Goal: Task Accomplishment & Management: Complete application form

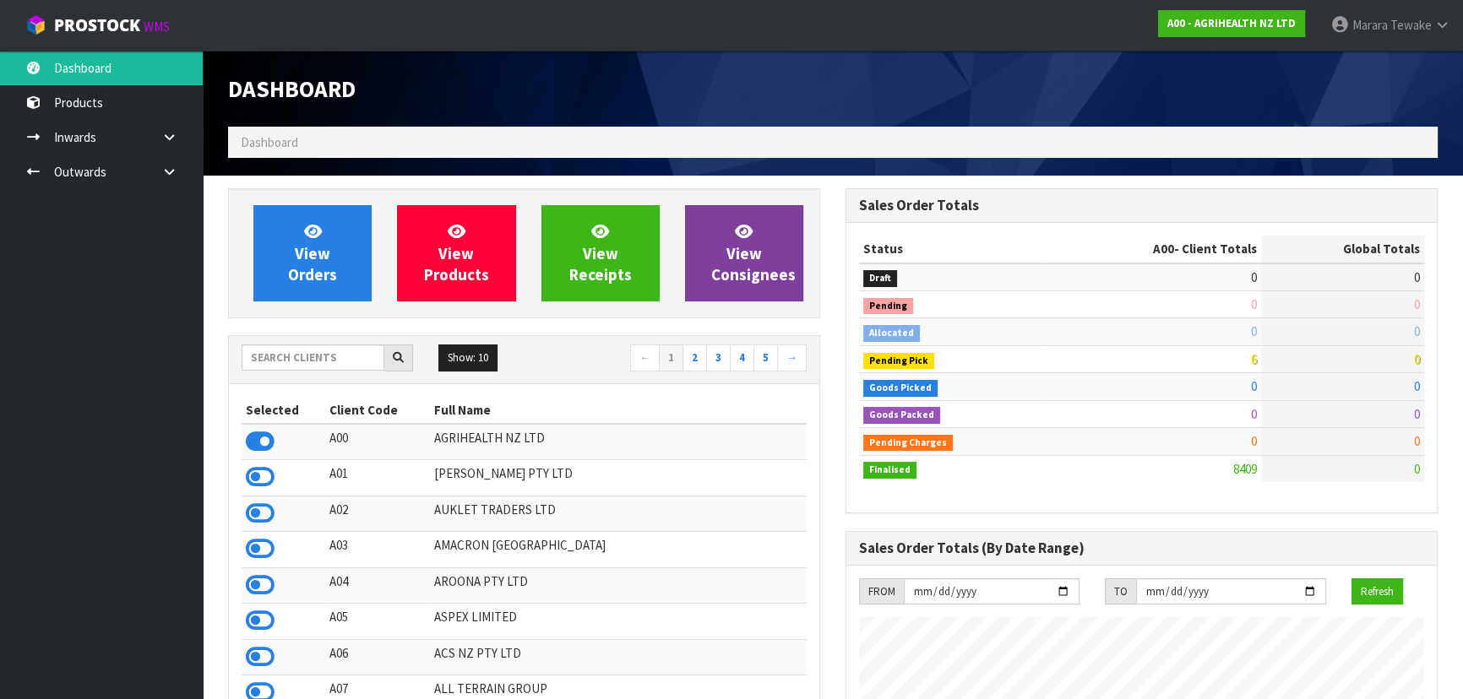
scroll to position [1277, 617]
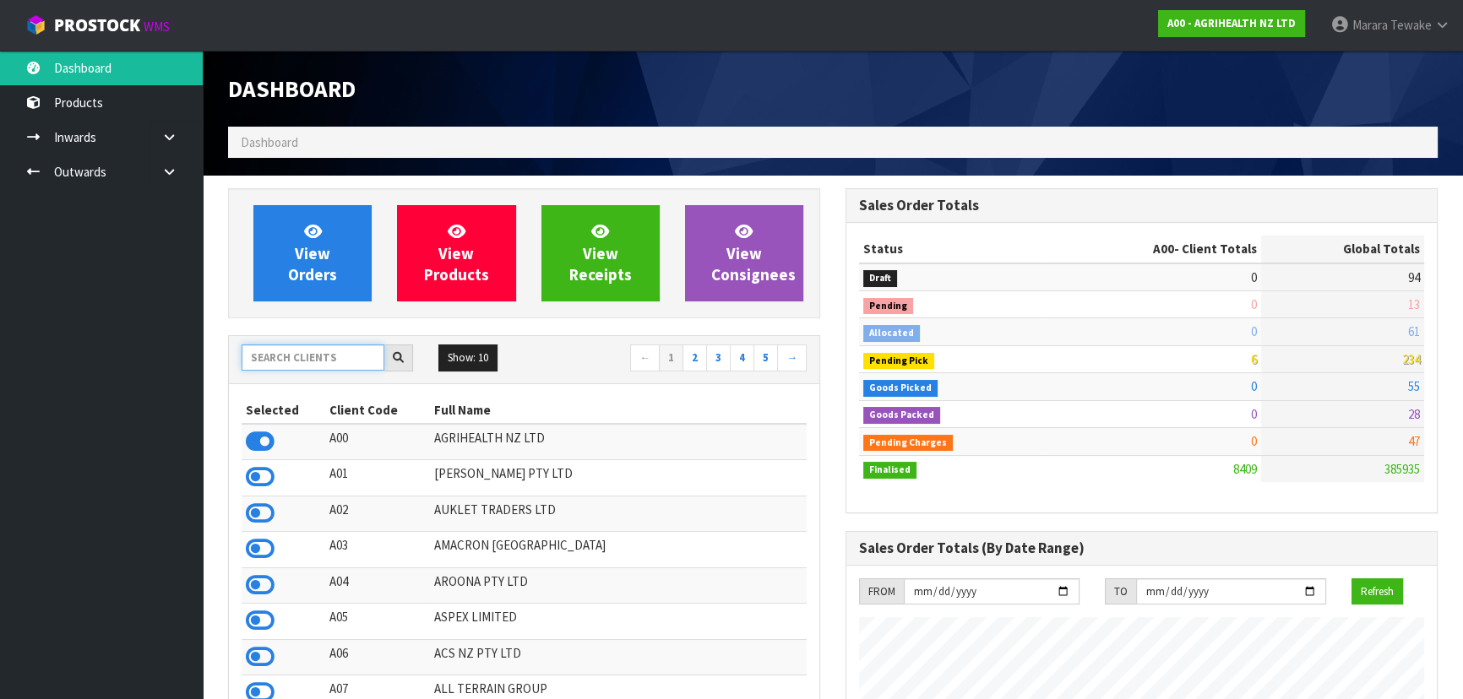
click at [287, 356] on input "text" at bounding box center [313, 358] width 143 height 26
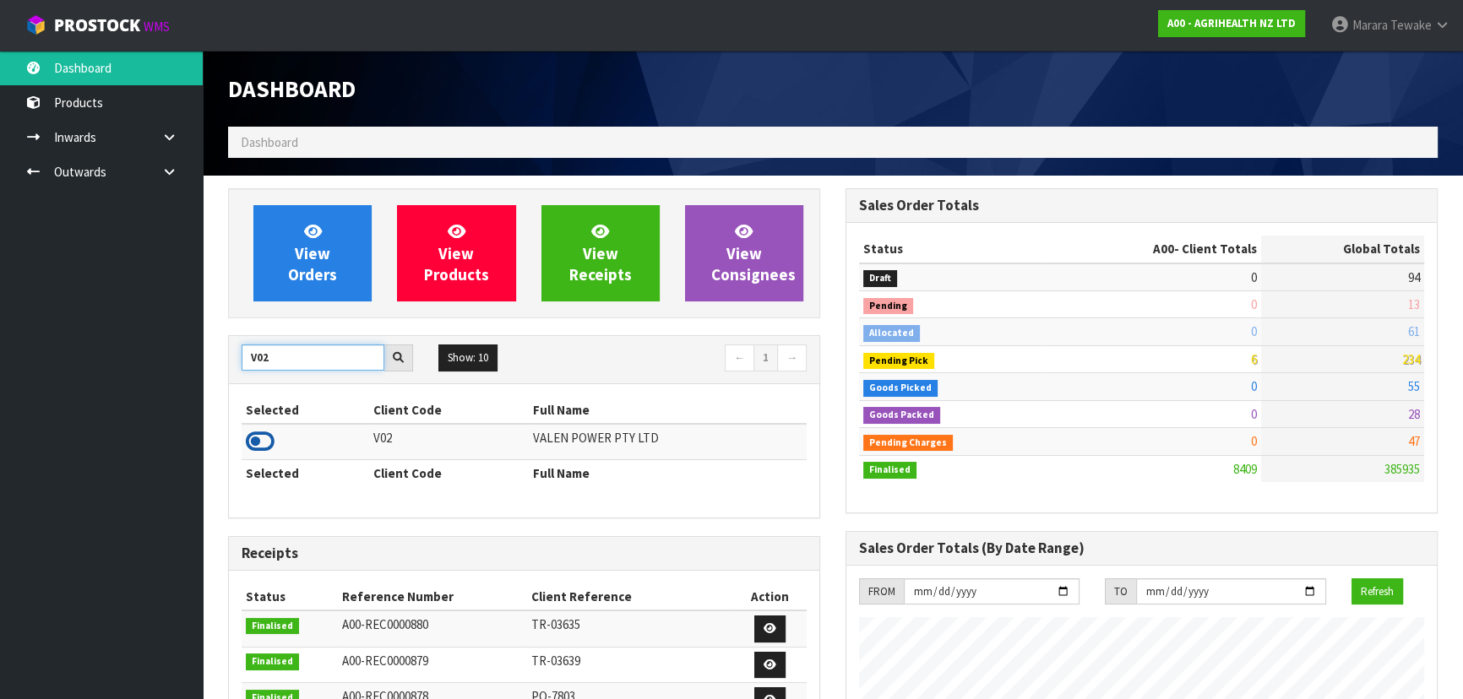
type input "V02"
click at [261, 435] on icon at bounding box center [260, 441] width 29 height 25
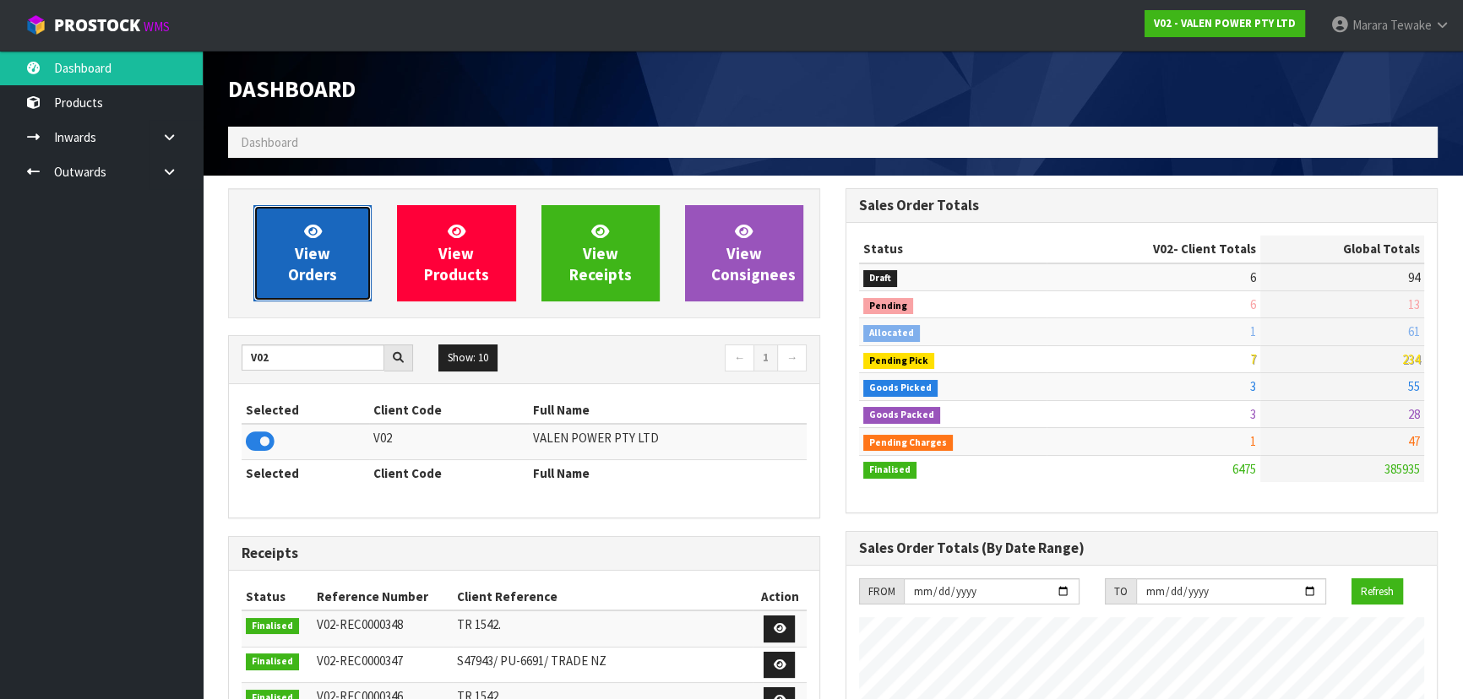
click at [305, 281] on span "View Orders" at bounding box center [312, 252] width 49 height 63
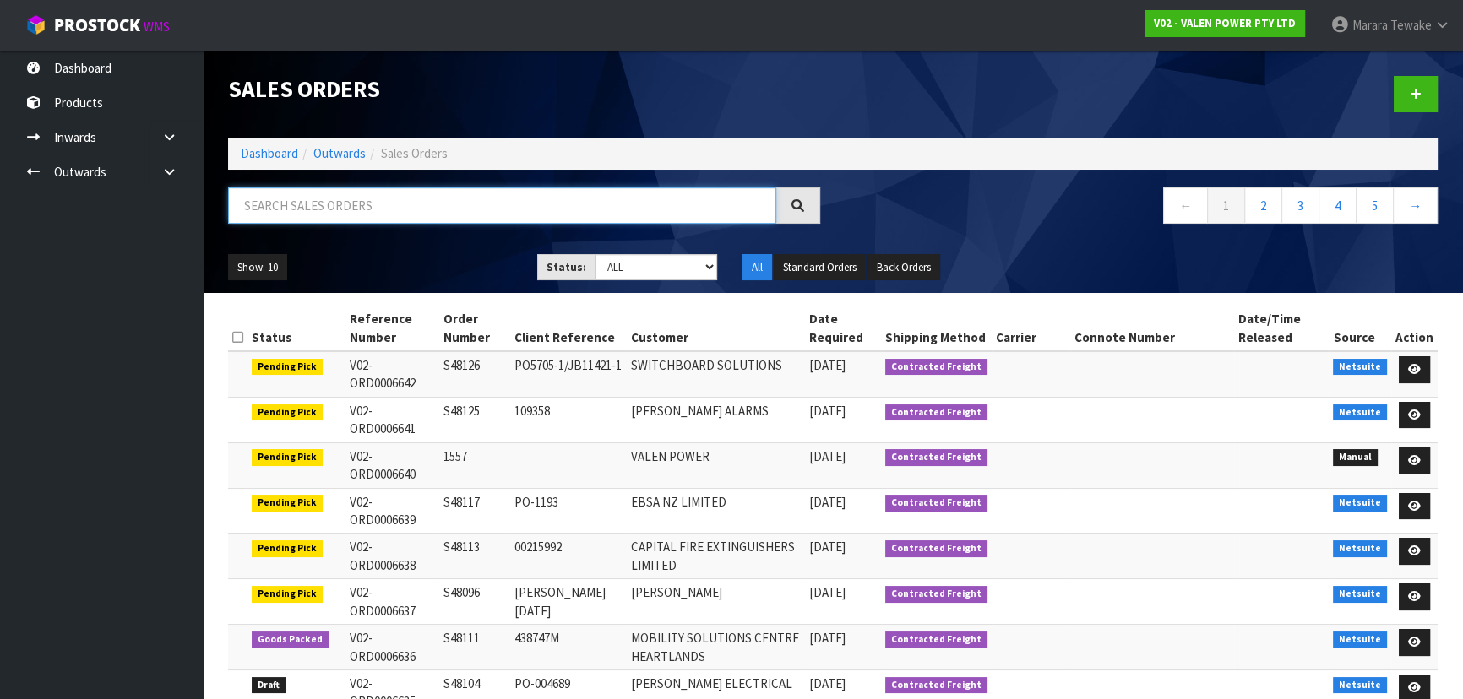
click at [352, 211] on input "text" at bounding box center [502, 206] width 548 height 36
type input "6604"
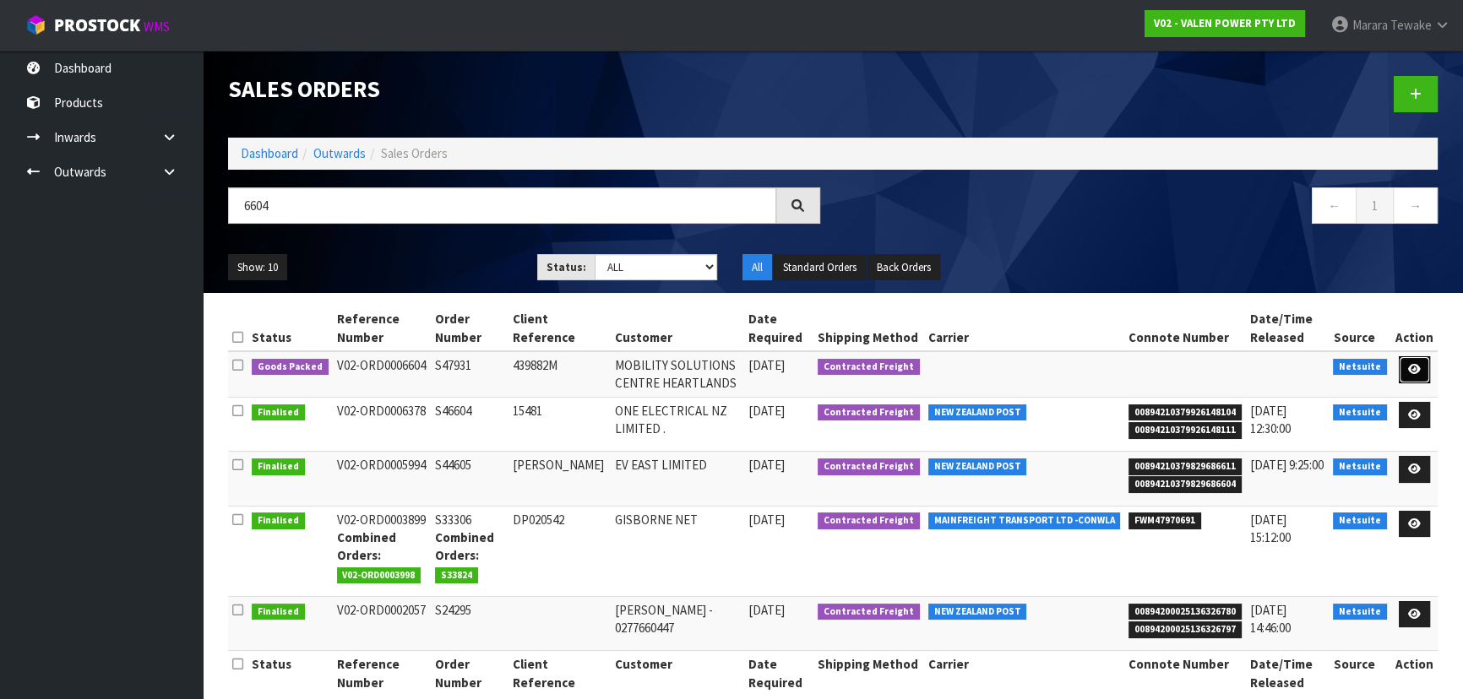
click at [1412, 362] on link at bounding box center [1414, 370] width 31 height 27
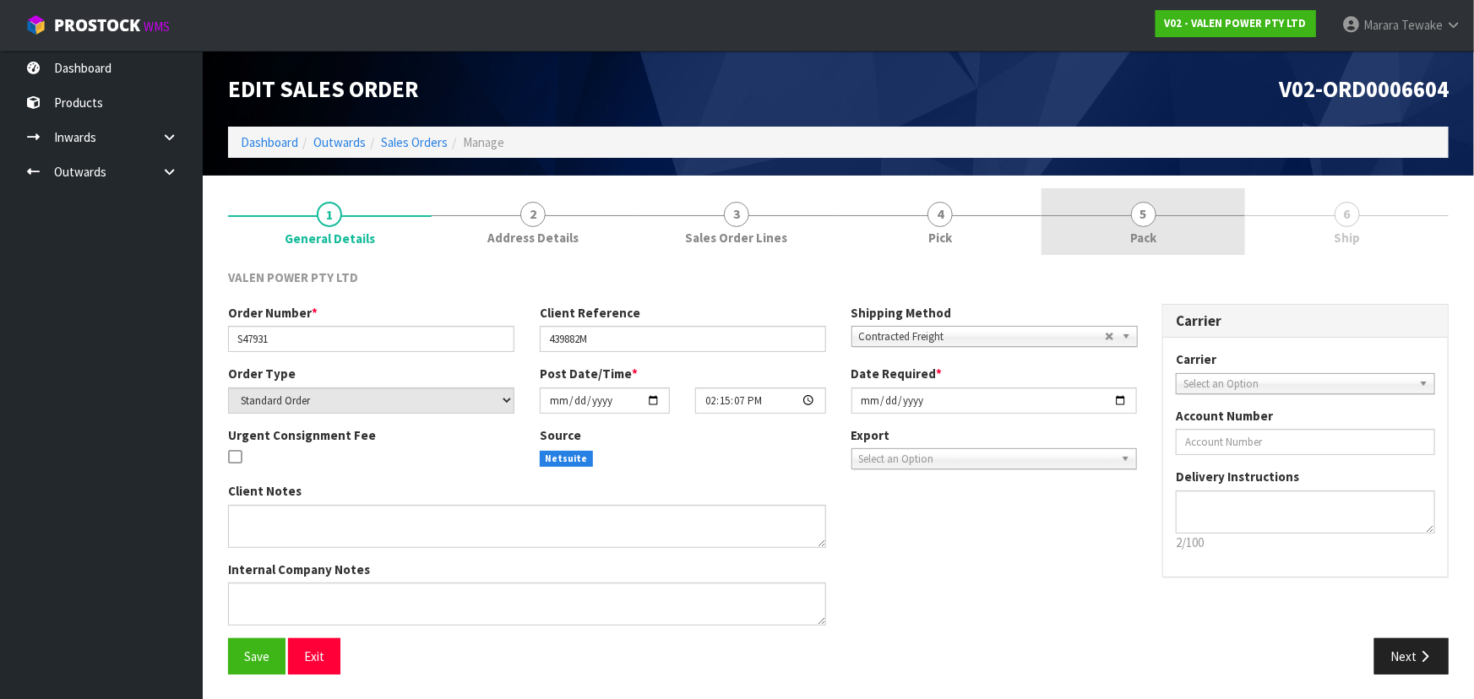
click at [1173, 234] on link "5 Pack" at bounding box center [1144, 221] width 204 height 67
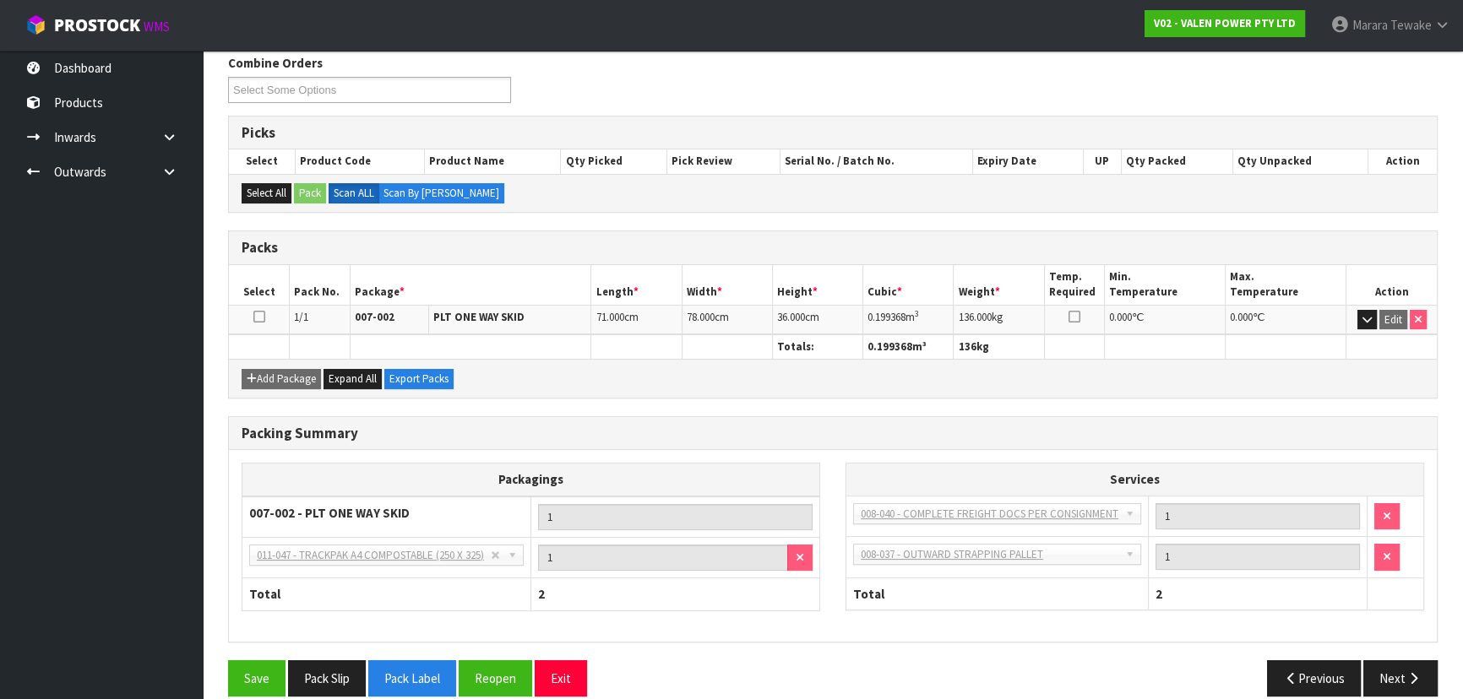
scroll to position [233, 0]
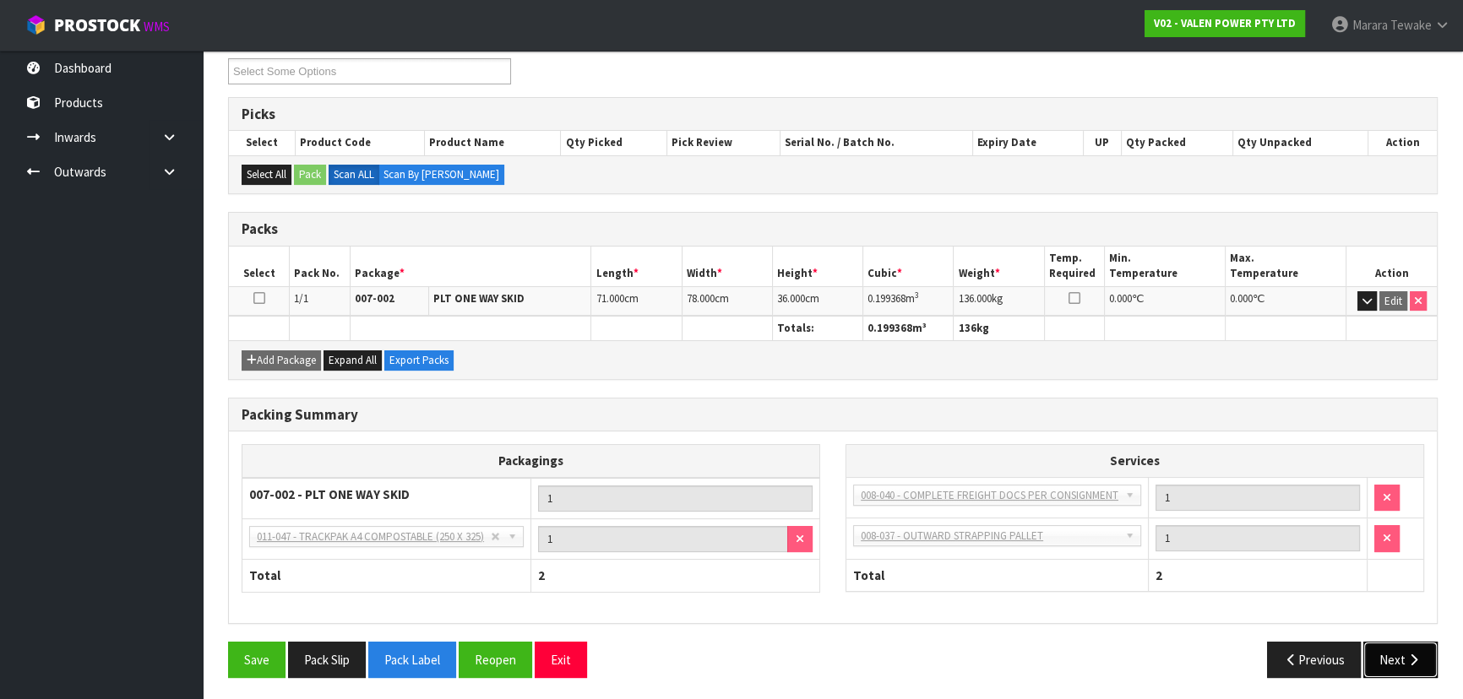
click at [1394, 650] on button "Next" at bounding box center [1400, 660] width 74 height 36
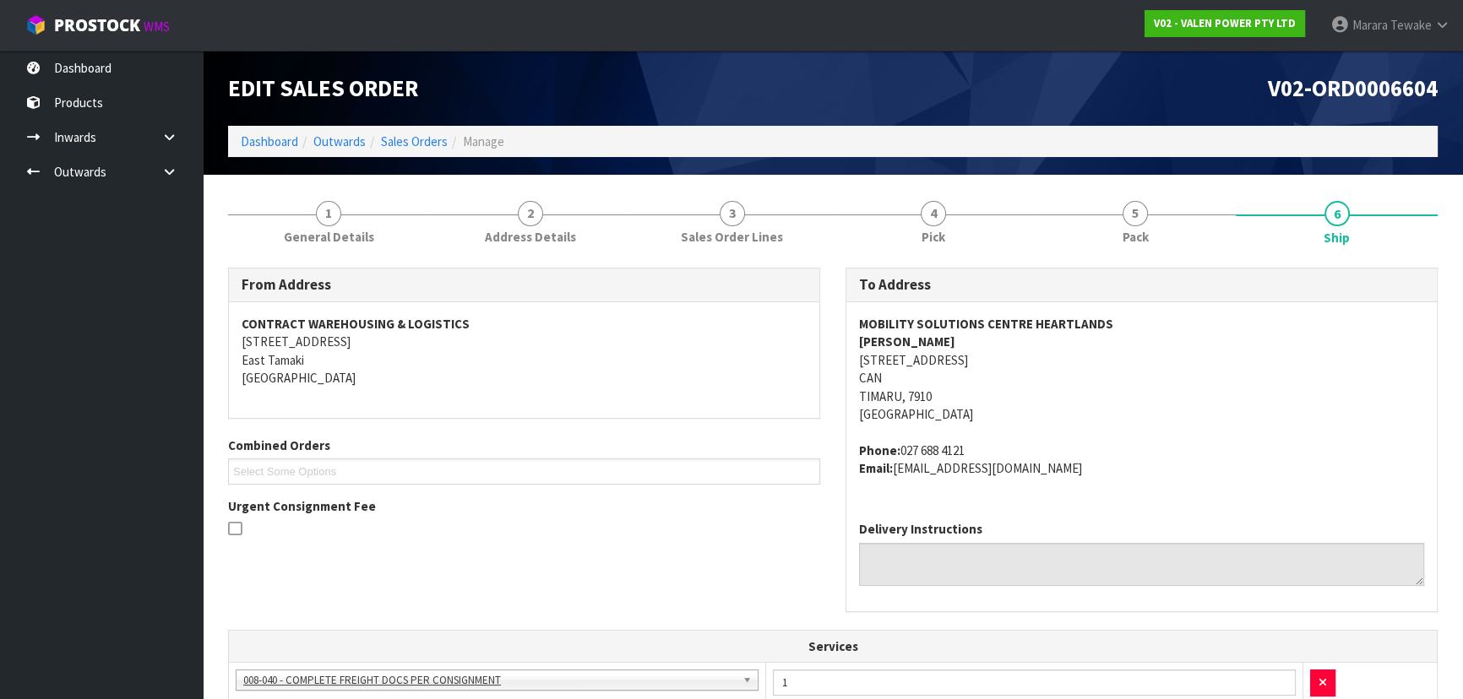
scroll to position [0, 0]
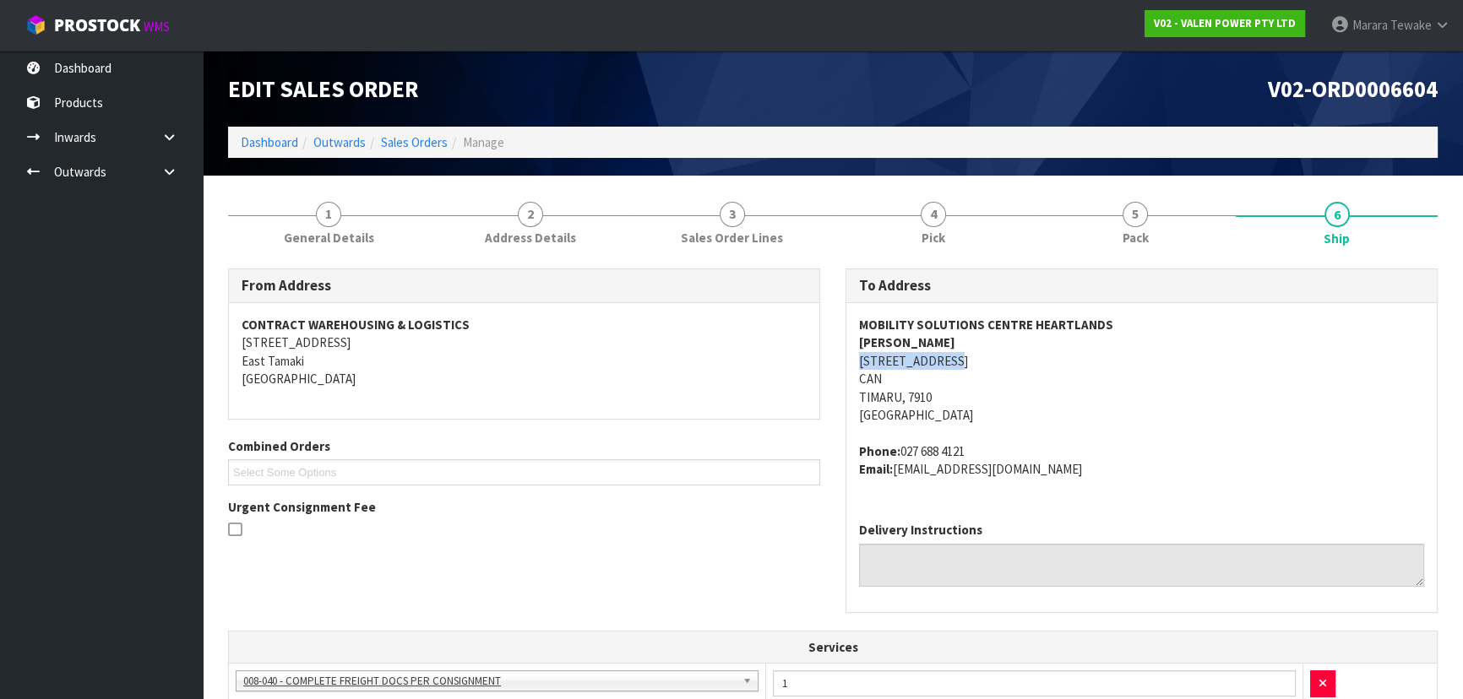
drag, startPoint x: 859, startPoint y: 360, endPoint x: 950, endPoint y: 363, distance: 91.3
click at [950, 363] on address "MOBILITY SOLUTIONS CENTRE HEARTLANDS [PERSON_NAME] [STREET_ADDRESS][PERSON_NAME]" at bounding box center [1141, 370] width 565 height 109
copy address "[STREET_ADDRESS]"
drag, startPoint x: 1112, startPoint y: 320, endPoint x: 861, endPoint y: 322, distance: 250.9
click at [861, 322] on address "MOBILITY SOLUTIONS CENTRE HEARTLANDS [PERSON_NAME] [STREET_ADDRESS][PERSON_NAME]" at bounding box center [1141, 370] width 565 height 109
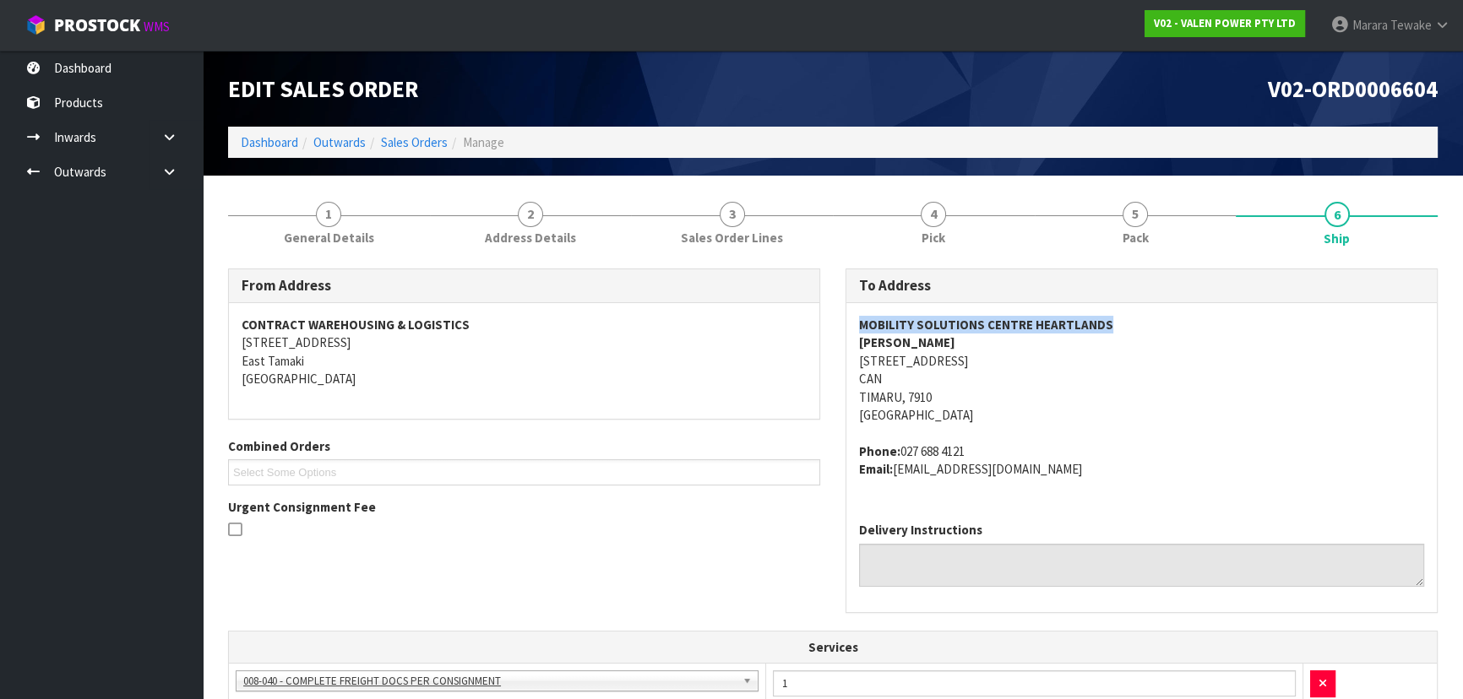
copy strong "MOBILITY SOLUTIONS CENTRE HEARTLANDS"
drag, startPoint x: 899, startPoint y: 448, endPoint x: 1082, endPoint y: 499, distance: 190.4
click at [1082, 499] on div "MOBILITY SOLUTIONS CENTRE HEARTLANDS [PERSON_NAME] [STREET_ADDRESS][PERSON_NAME…" at bounding box center [1141, 405] width 591 height 205
click at [1094, 485] on div "MOBILITY SOLUTIONS CENTRE HEARTLANDS [PERSON_NAME] [STREET_ADDRESS][PERSON_NAME…" at bounding box center [1141, 405] width 591 height 205
drag, startPoint x: 1081, startPoint y: 471, endPoint x: 859, endPoint y: 448, distance: 223.4
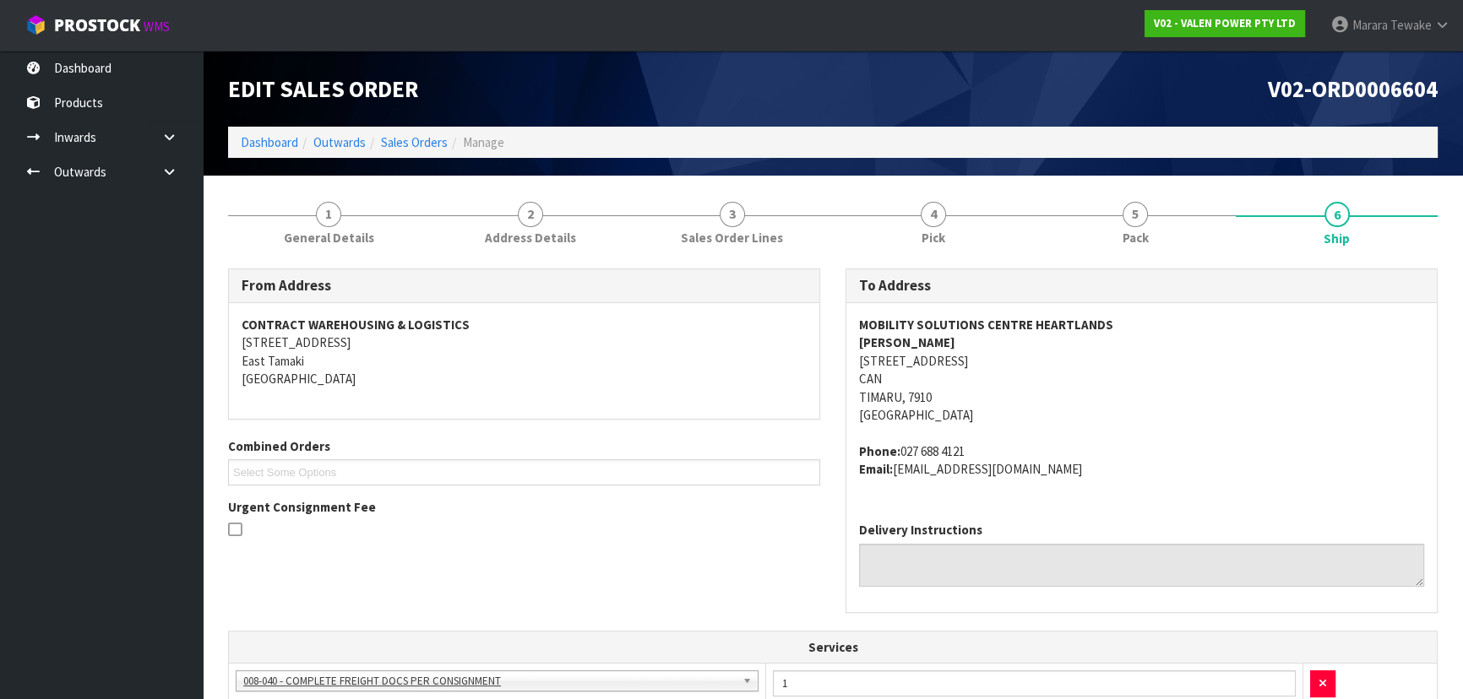
click at [859, 448] on address "Phone: [PHONE_NUMBER] Email: [EMAIL_ADDRESS][DOMAIN_NAME]" at bounding box center [1141, 461] width 565 height 36
copy address "Phone: [PHONE_NUMBER] Email: [EMAIL_ADDRESS][DOMAIN_NAME]"
click at [1098, 474] on address "Phone: [PHONE_NUMBER] Email: [EMAIL_ADDRESS][DOMAIN_NAME]" at bounding box center [1141, 461] width 565 height 36
click at [1131, 223] on span "5" at bounding box center [1135, 214] width 25 height 25
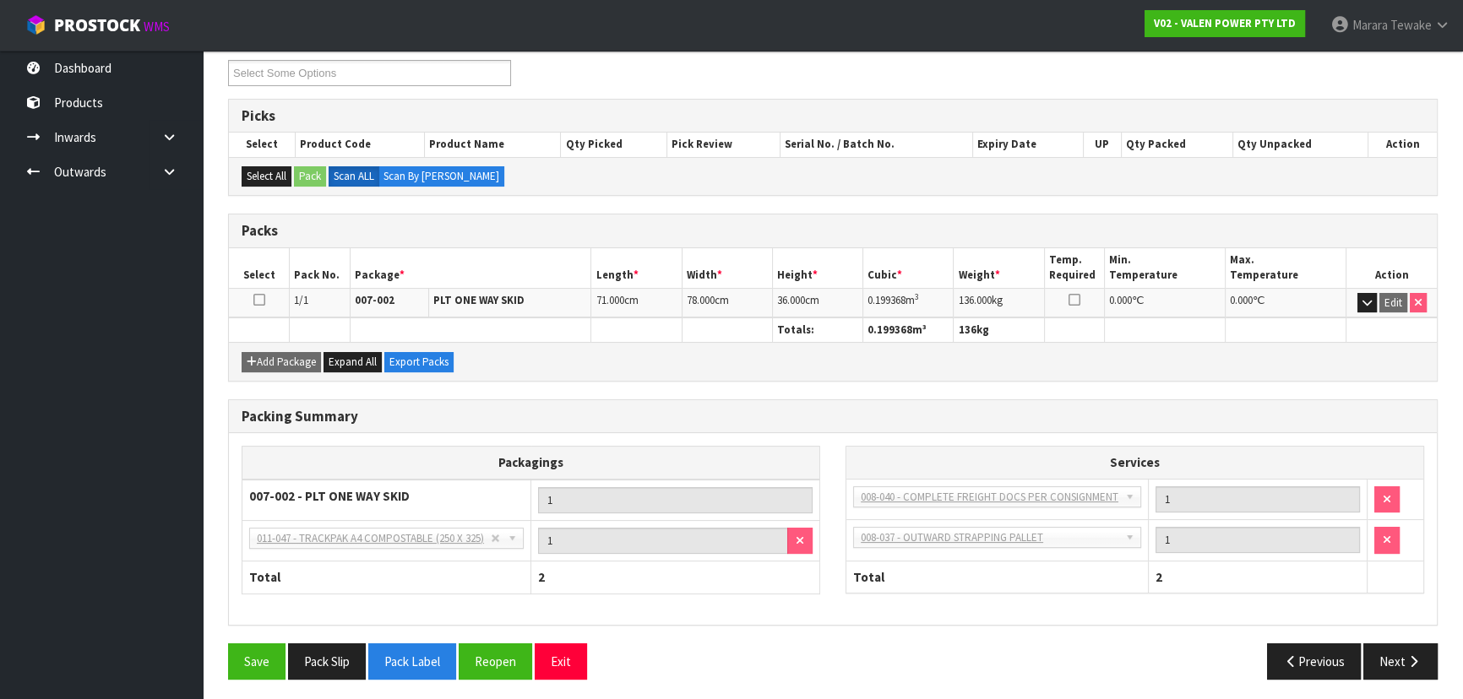
scroll to position [233, 0]
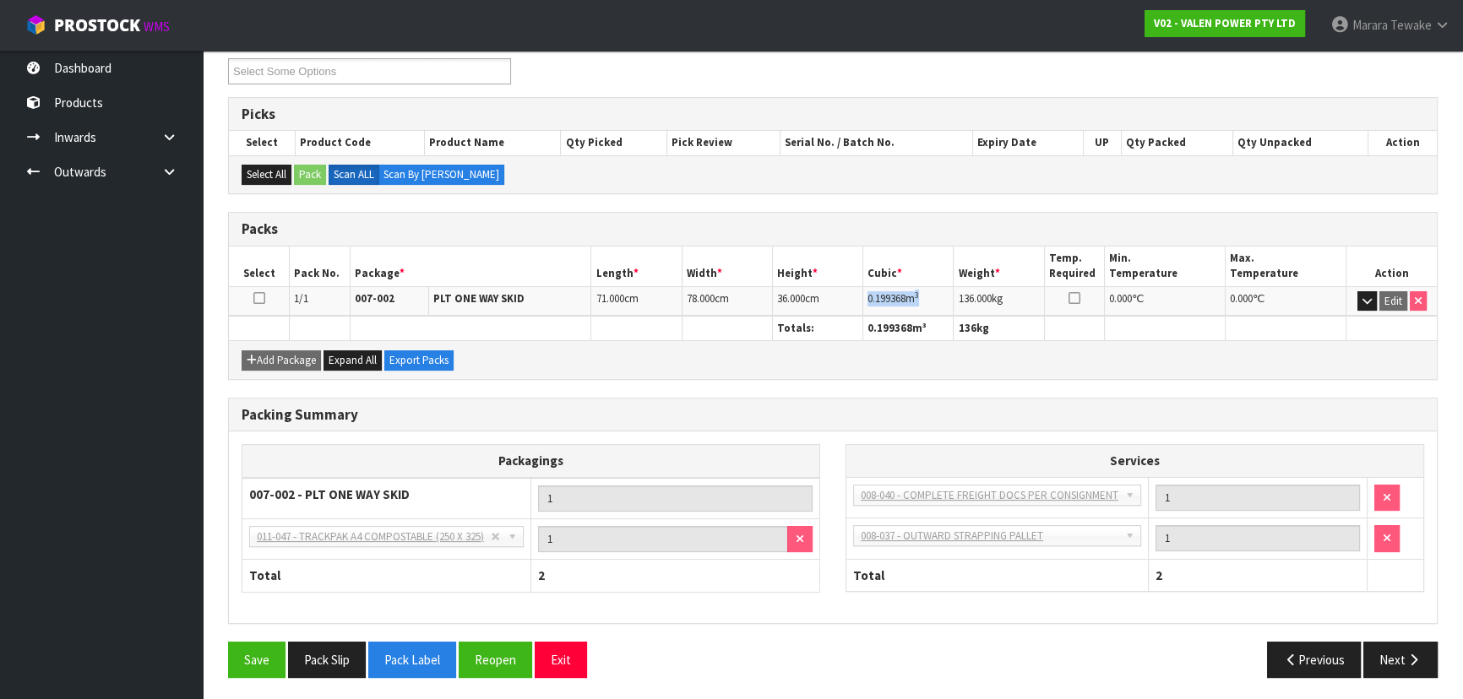
drag, startPoint x: 925, startPoint y: 296, endPoint x: 873, endPoint y: 301, distance: 52.6
click at [867, 302] on td "0.199368 m 3" at bounding box center [908, 301] width 90 height 30
copy td "0.199368 m 3"
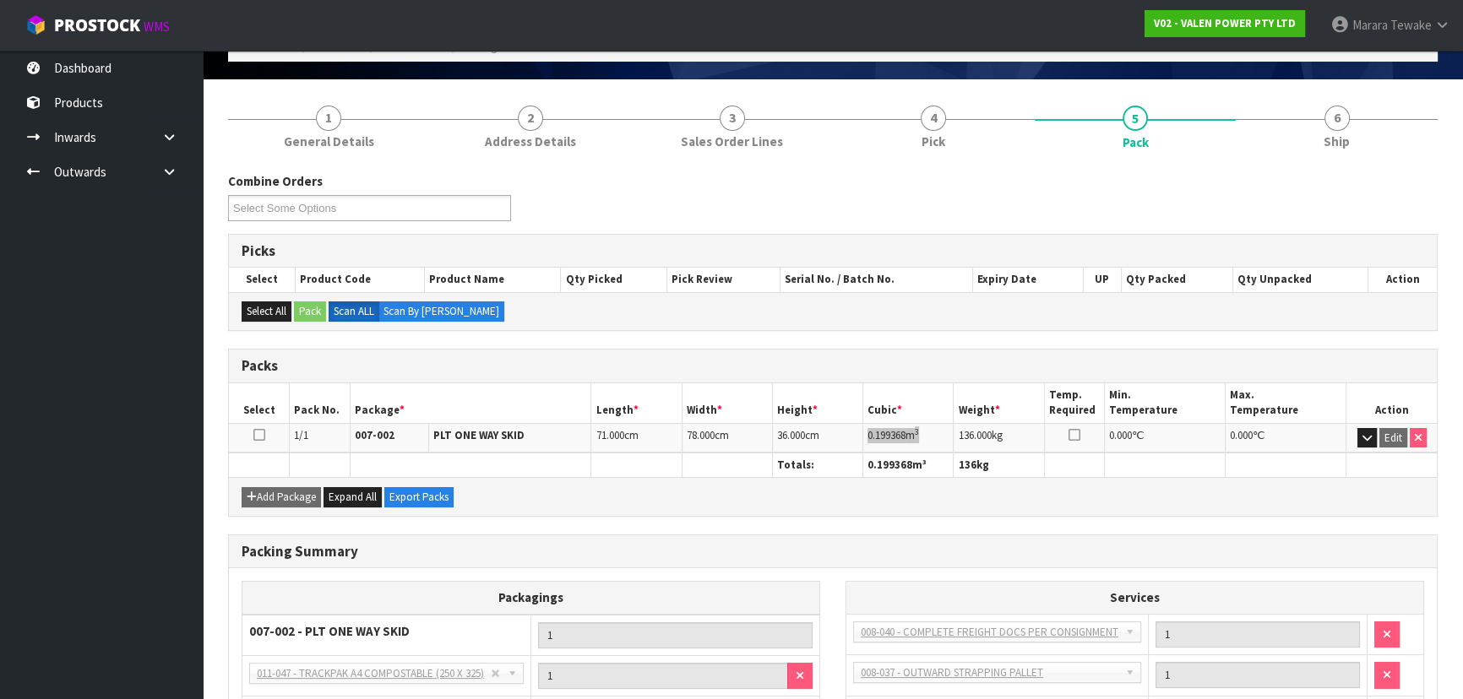
scroll to position [0, 0]
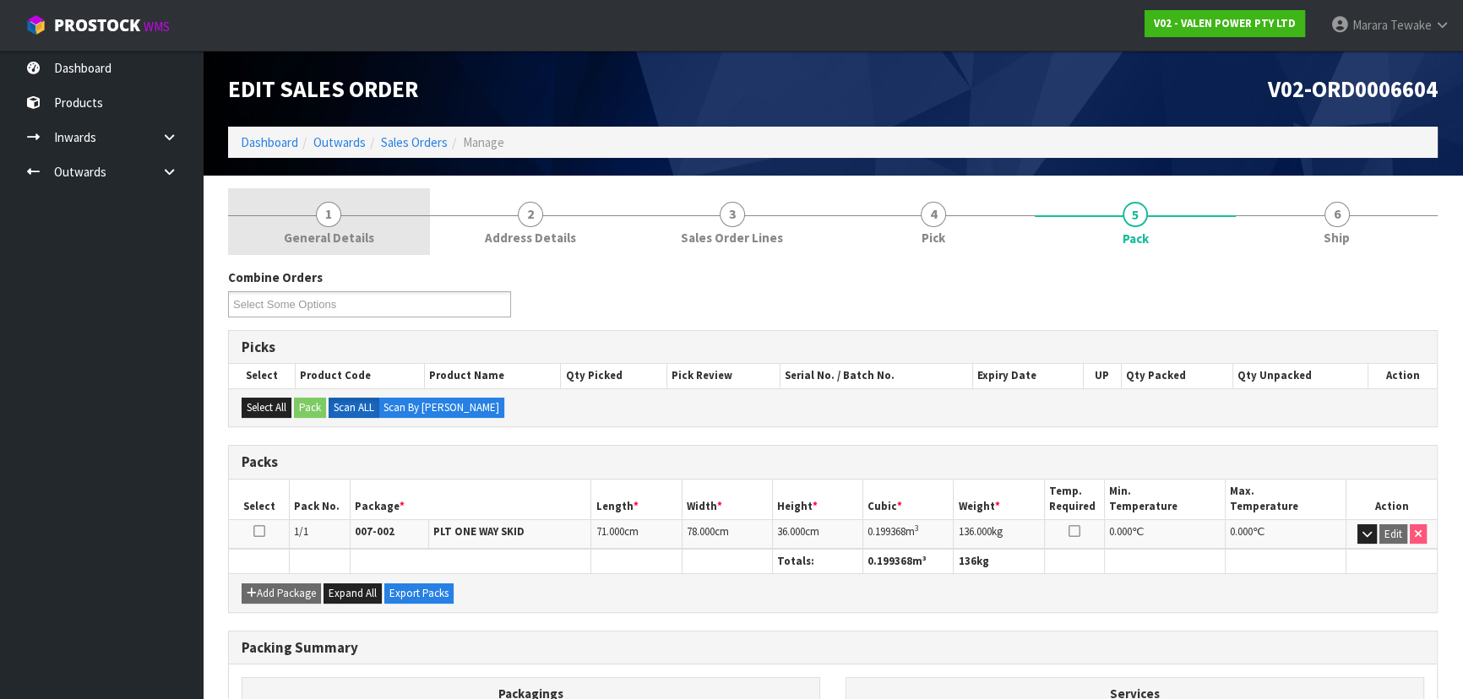
click at [338, 226] on link "1 General Details" at bounding box center [329, 221] width 202 height 67
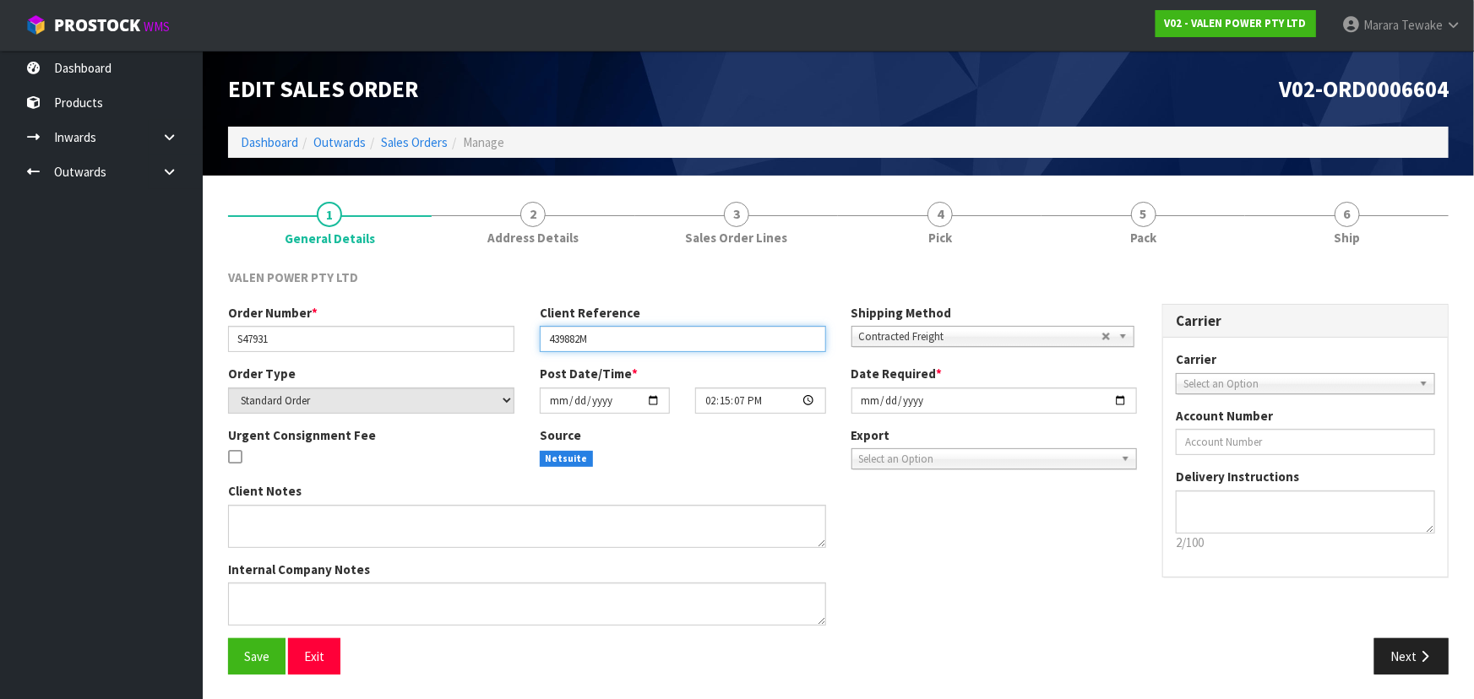
drag, startPoint x: 600, startPoint y: 338, endPoint x: 532, endPoint y: 331, distance: 67.9
click at [528, 331] on div "Client Reference 439882M" at bounding box center [683, 328] width 312 height 48
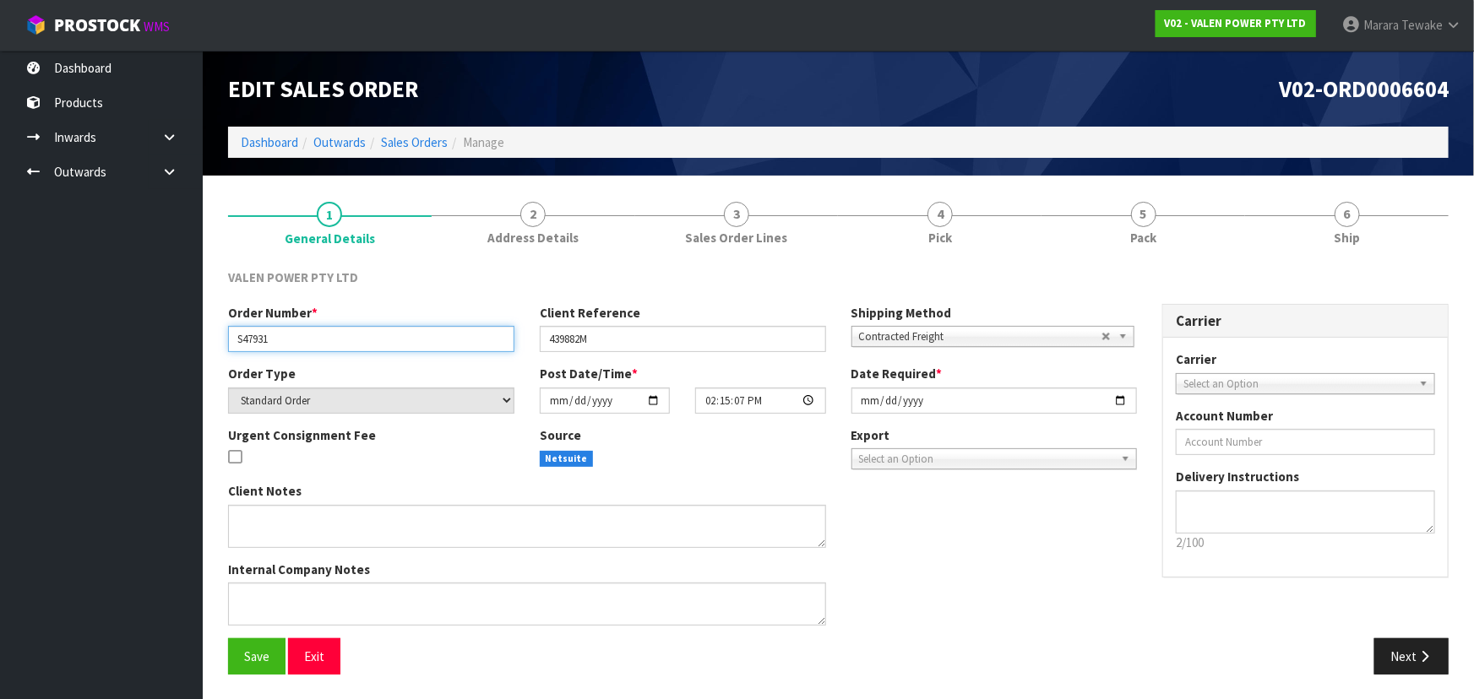
drag, startPoint x: 281, startPoint y: 344, endPoint x: 225, endPoint y: 335, distance: 57.4
click at [227, 336] on div "Order Number * S47931" at bounding box center [371, 328] width 312 height 48
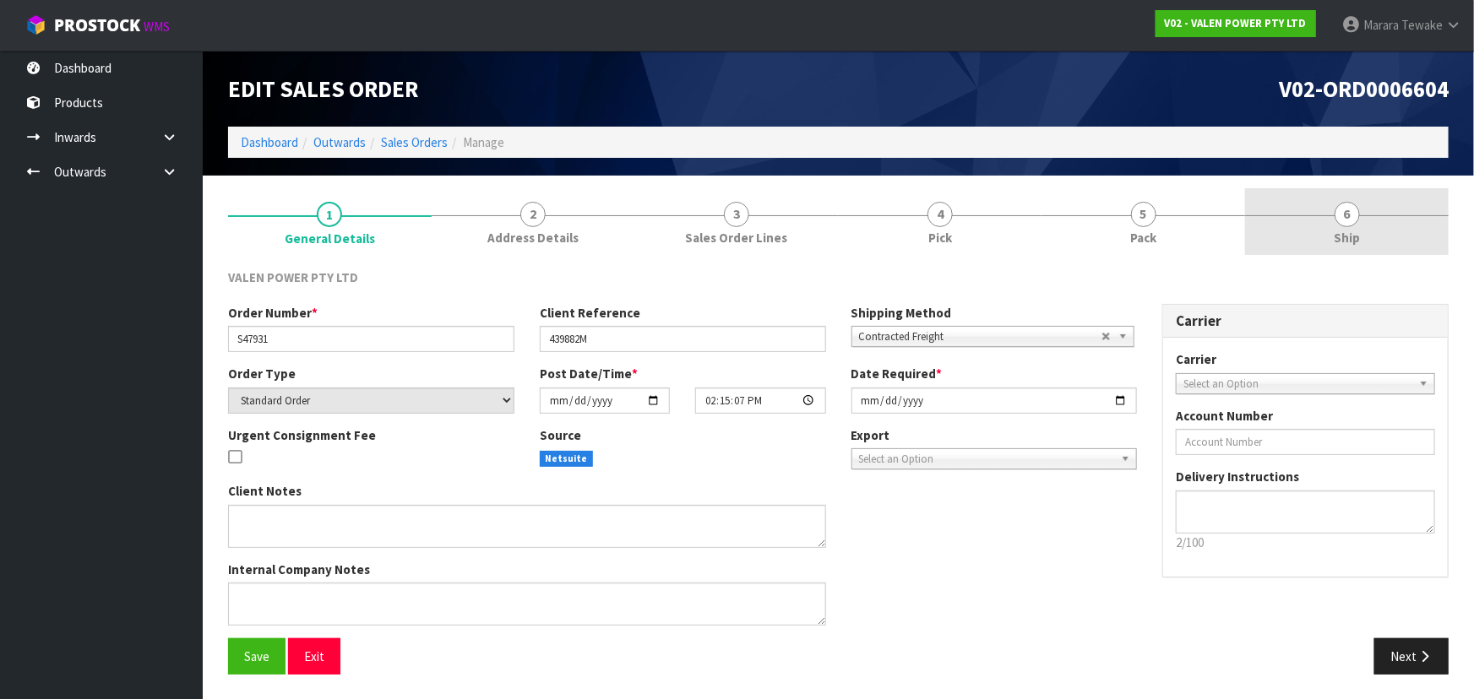
drag, startPoint x: 1378, startPoint y: 205, endPoint x: 1352, endPoint y: 199, distance: 26.8
click at [1374, 201] on link "6 Ship" at bounding box center [1347, 221] width 204 height 67
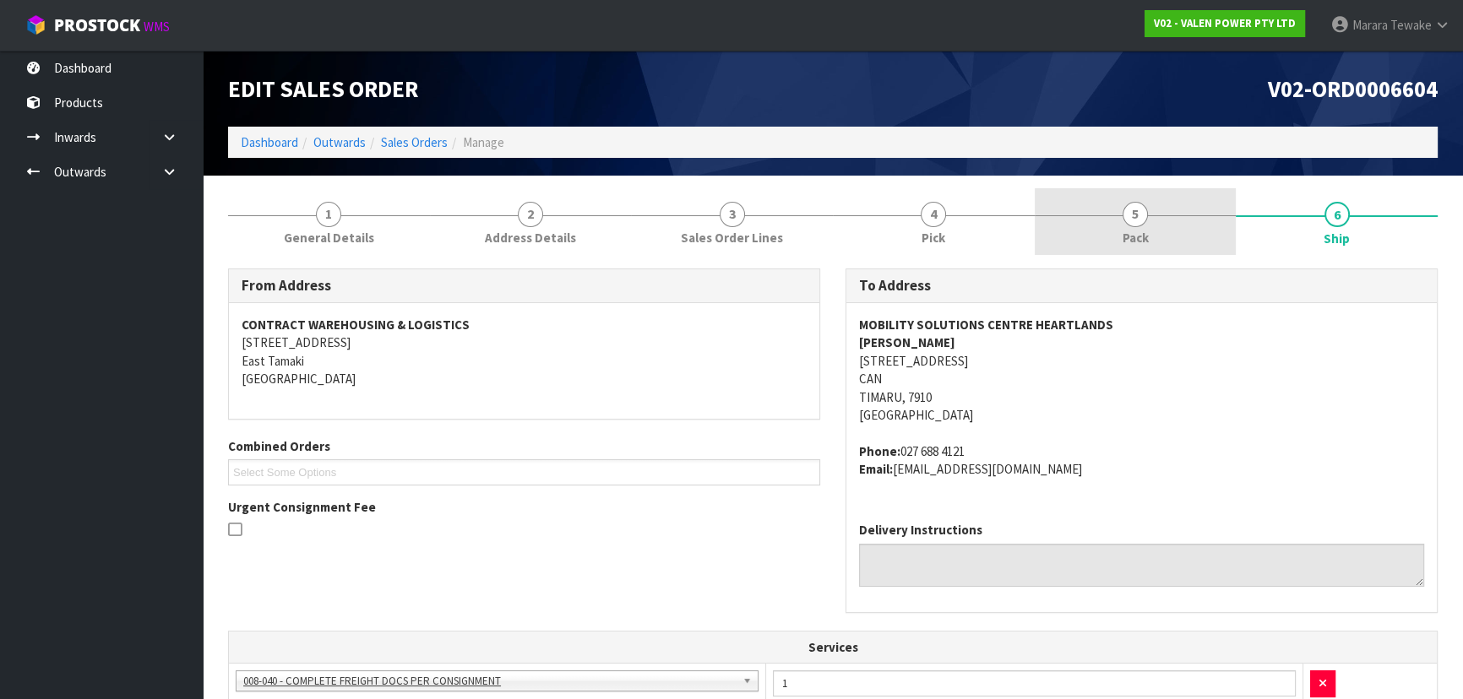
click at [1129, 220] on span "5" at bounding box center [1135, 214] width 25 height 25
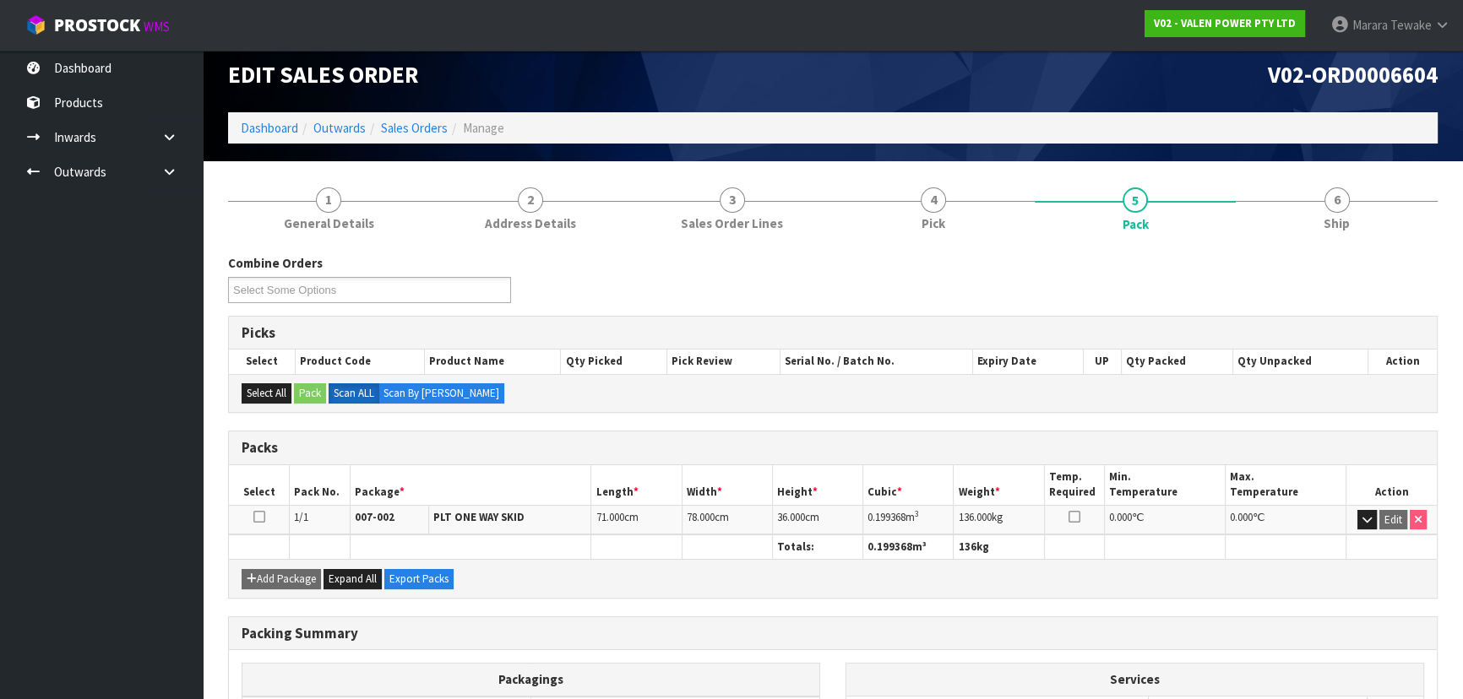
scroll to position [233, 0]
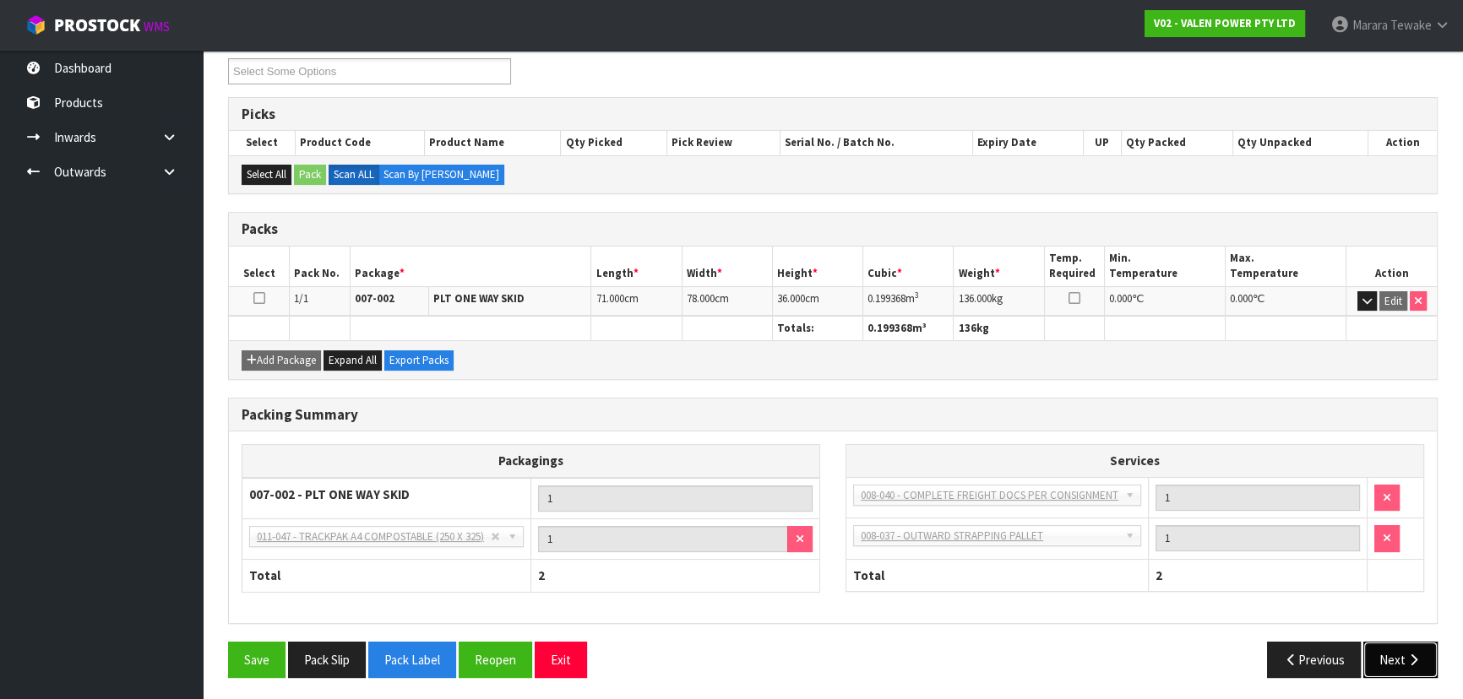
click at [1401, 652] on button "Next" at bounding box center [1400, 660] width 74 height 36
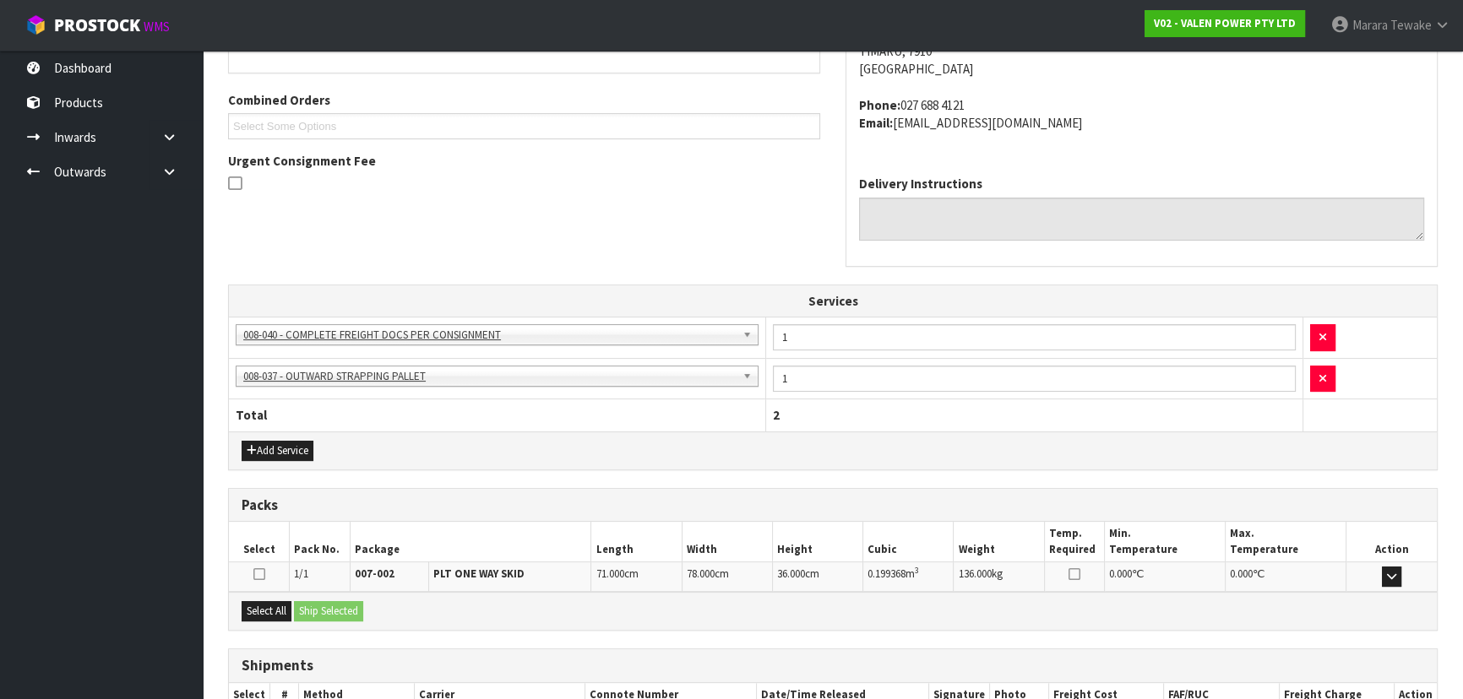
scroll to position [455, 0]
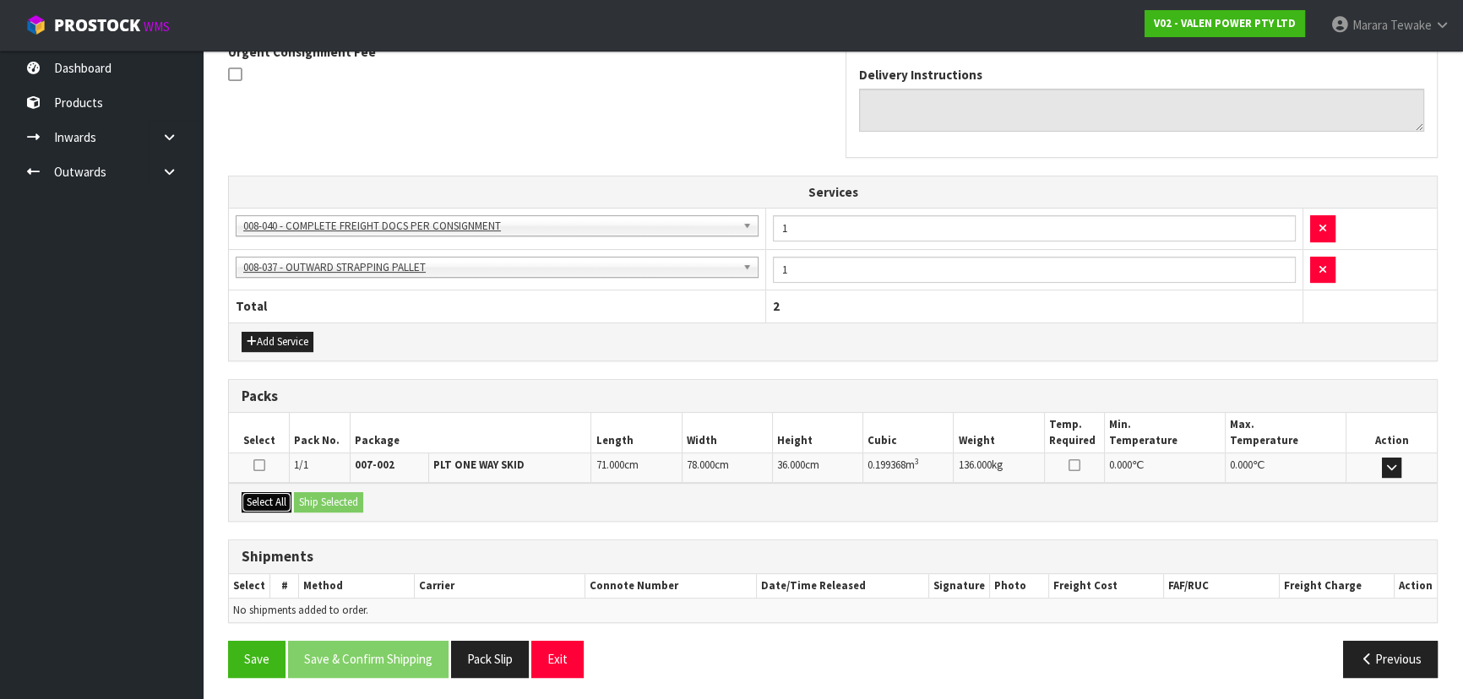
click at [261, 493] on button "Select All" at bounding box center [267, 503] width 50 height 20
click at [306, 497] on button "Ship Selected" at bounding box center [328, 503] width 69 height 20
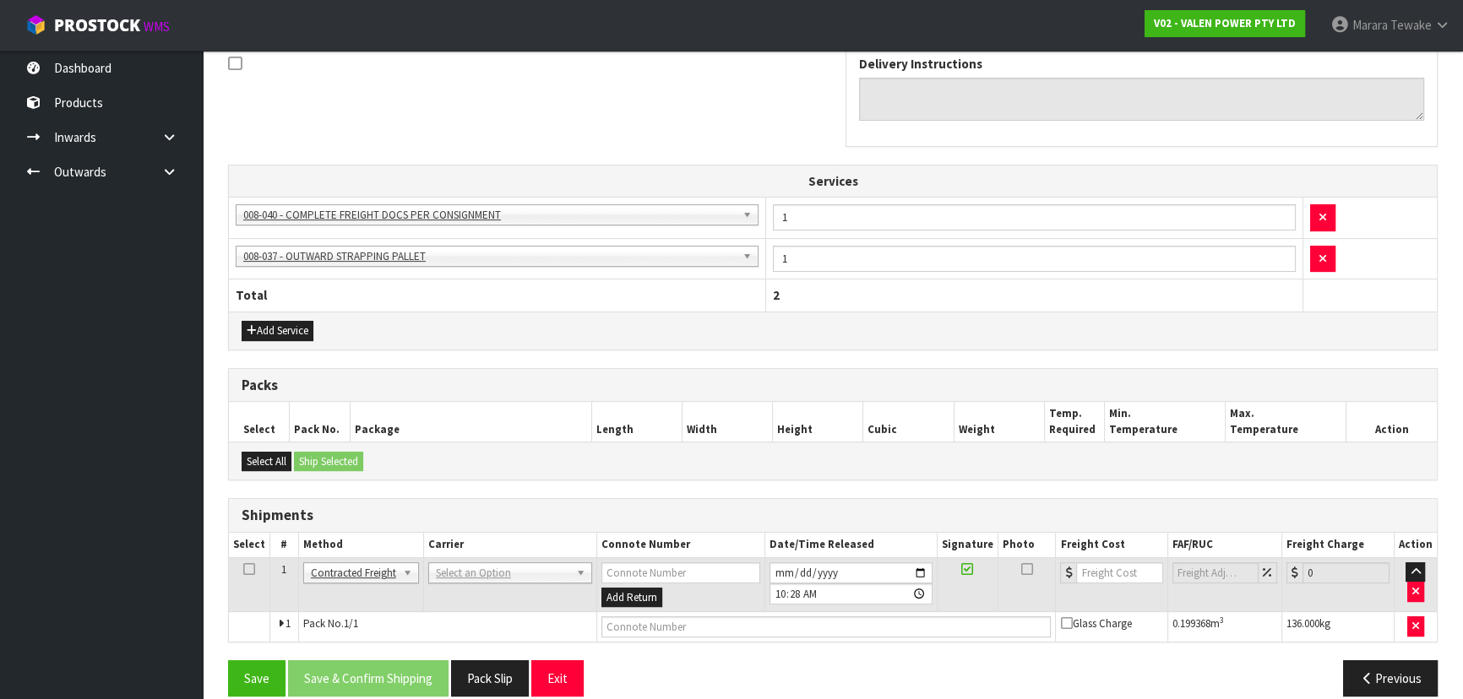
scroll to position [486, 0]
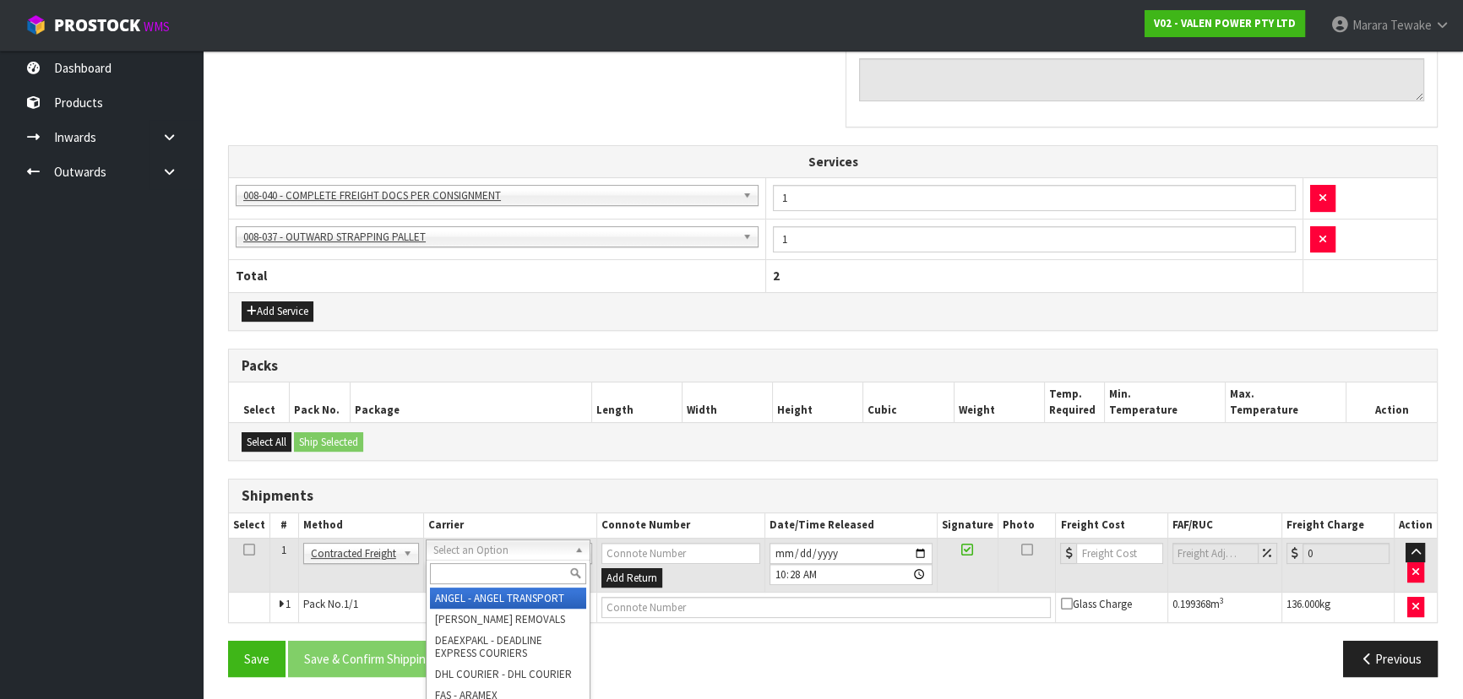
click at [482, 571] on input "text" at bounding box center [508, 573] width 156 height 21
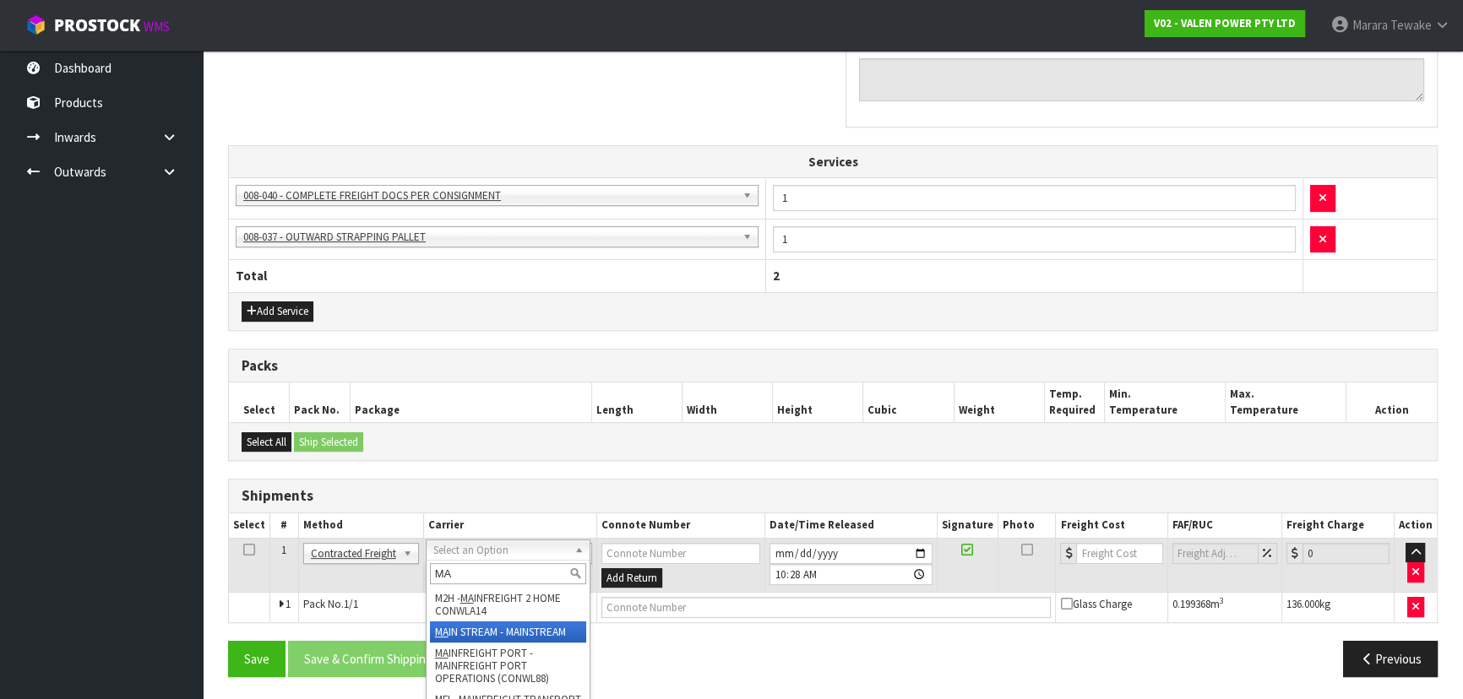
type input "MA"
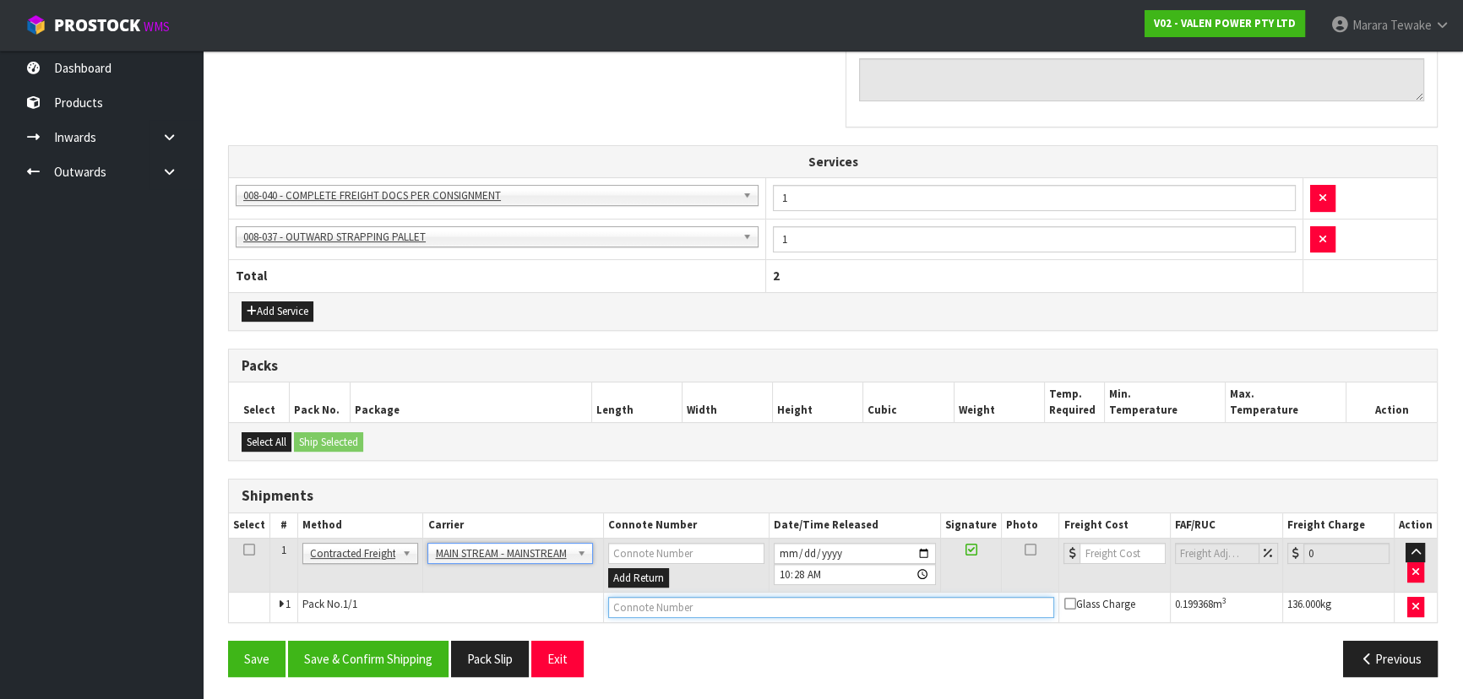
click at [683, 613] on input "text" at bounding box center [831, 607] width 447 height 21
paste input "CWL7734495"
type input "CWL7734495"
click at [409, 661] on button "Save & Confirm Shipping" at bounding box center [368, 659] width 161 height 36
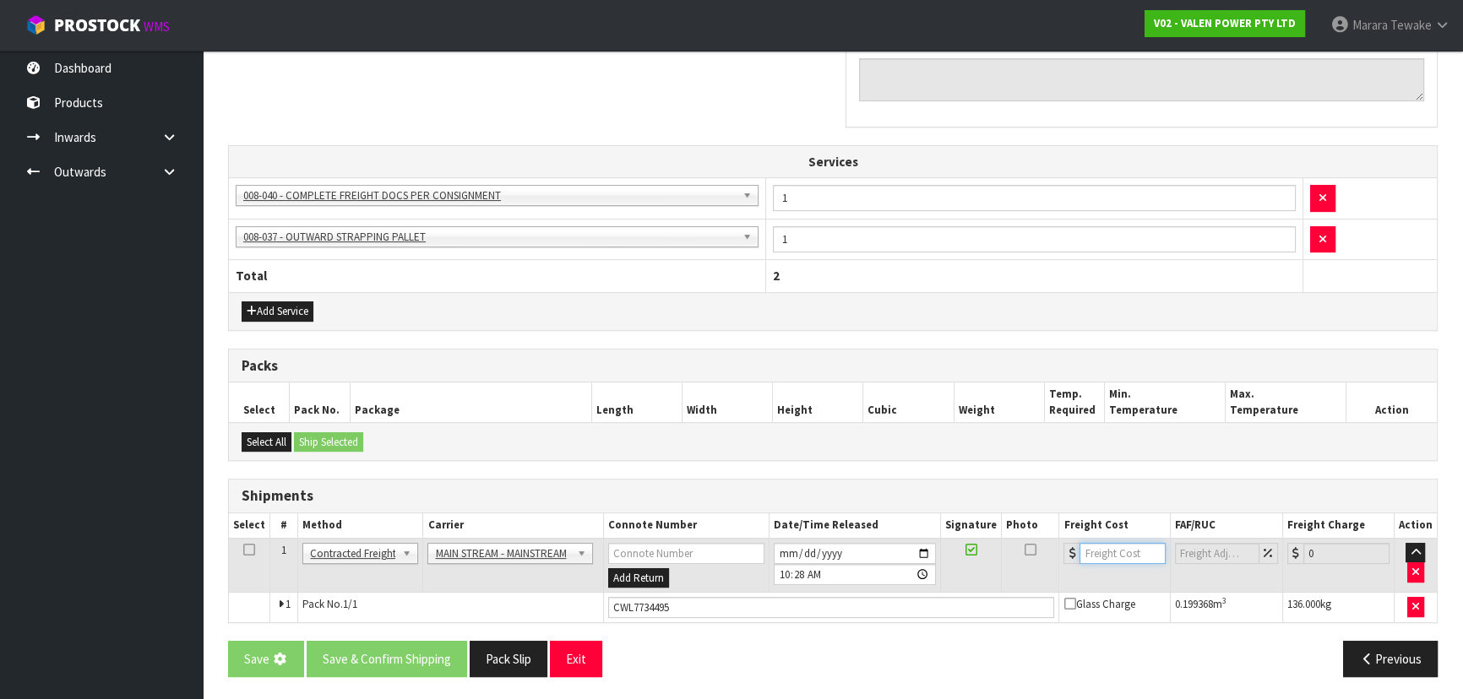
click at [1112, 543] on input "number" at bounding box center [1122, 553] width 85 height 21
type input "57.12"
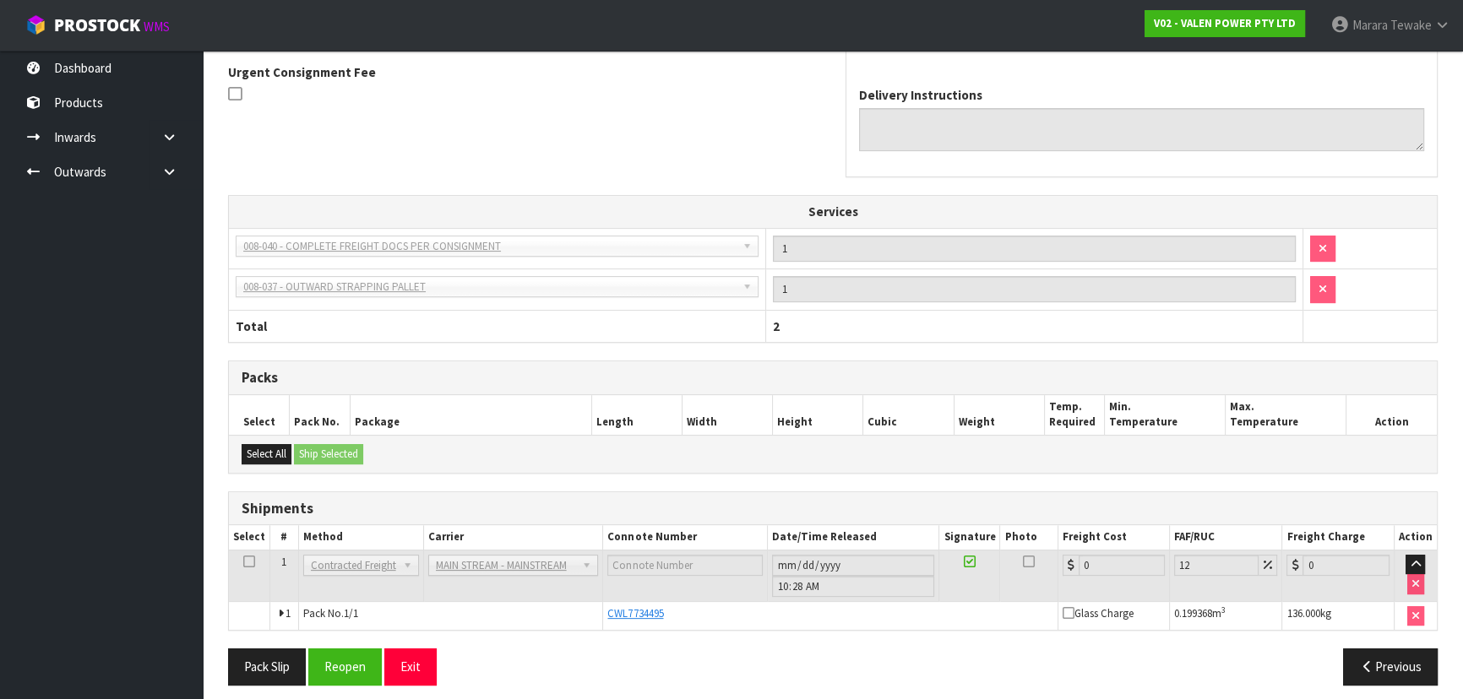
scroll to position [505, 0]
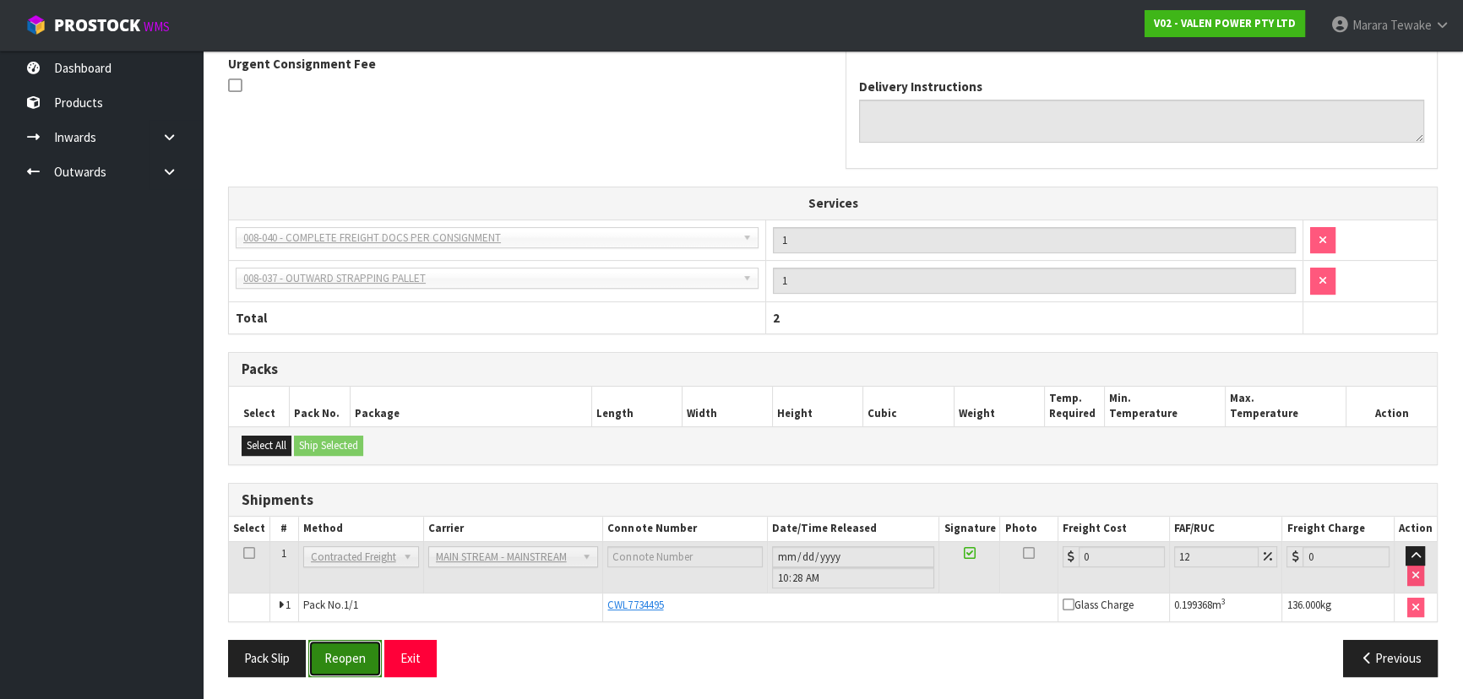
click at [344, 653] on button "Reopen" at bounding box center [344, 658] width 73 height 36
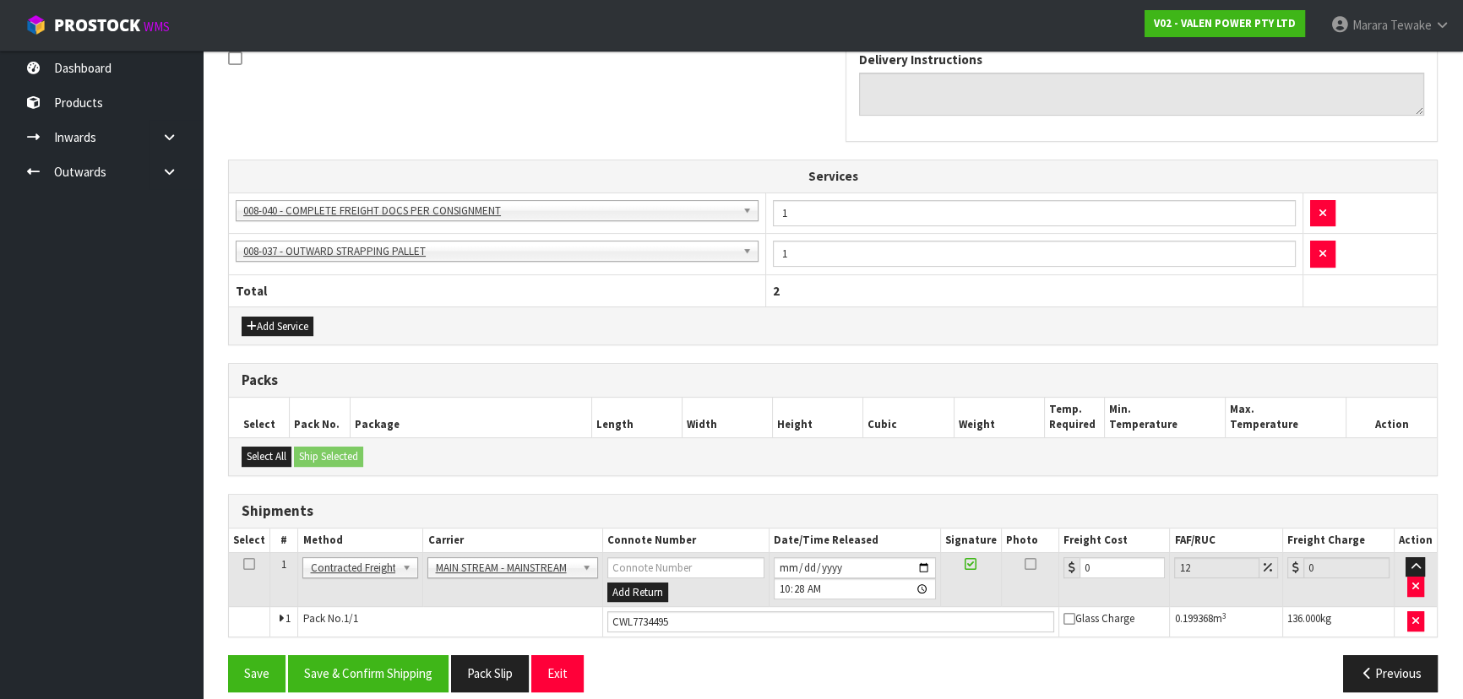
scroll to position [547, 0]
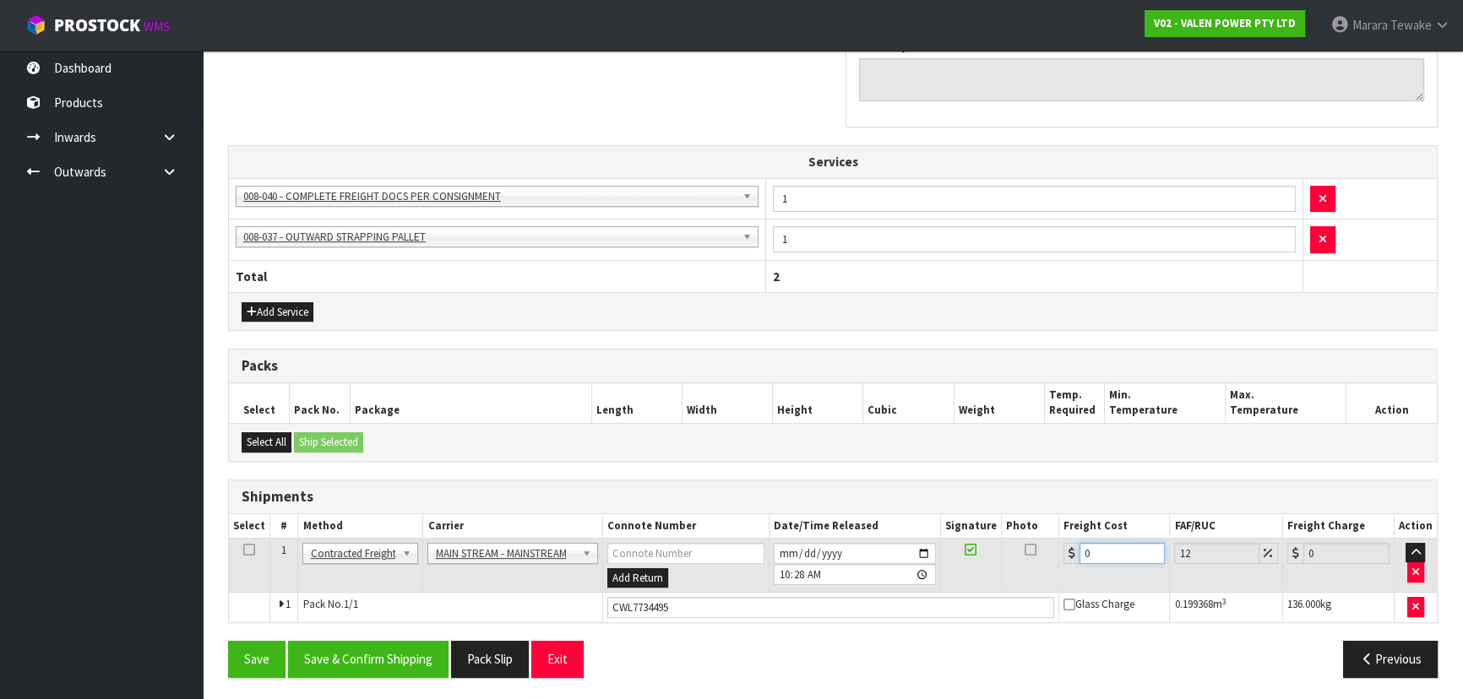
drag, startPoint x: 1102, startPoint y: 556, endPoint x: 1021, endPoint y: 524, distance: 87.2
click at [1038, 538] on tr "1 Client Local Pickup Customer Local Pickup Company Freight Contracted Freight …" at bounding box center [833, 565] width 1208 height 55
type input "5"
type input "5.6"
type input "57"
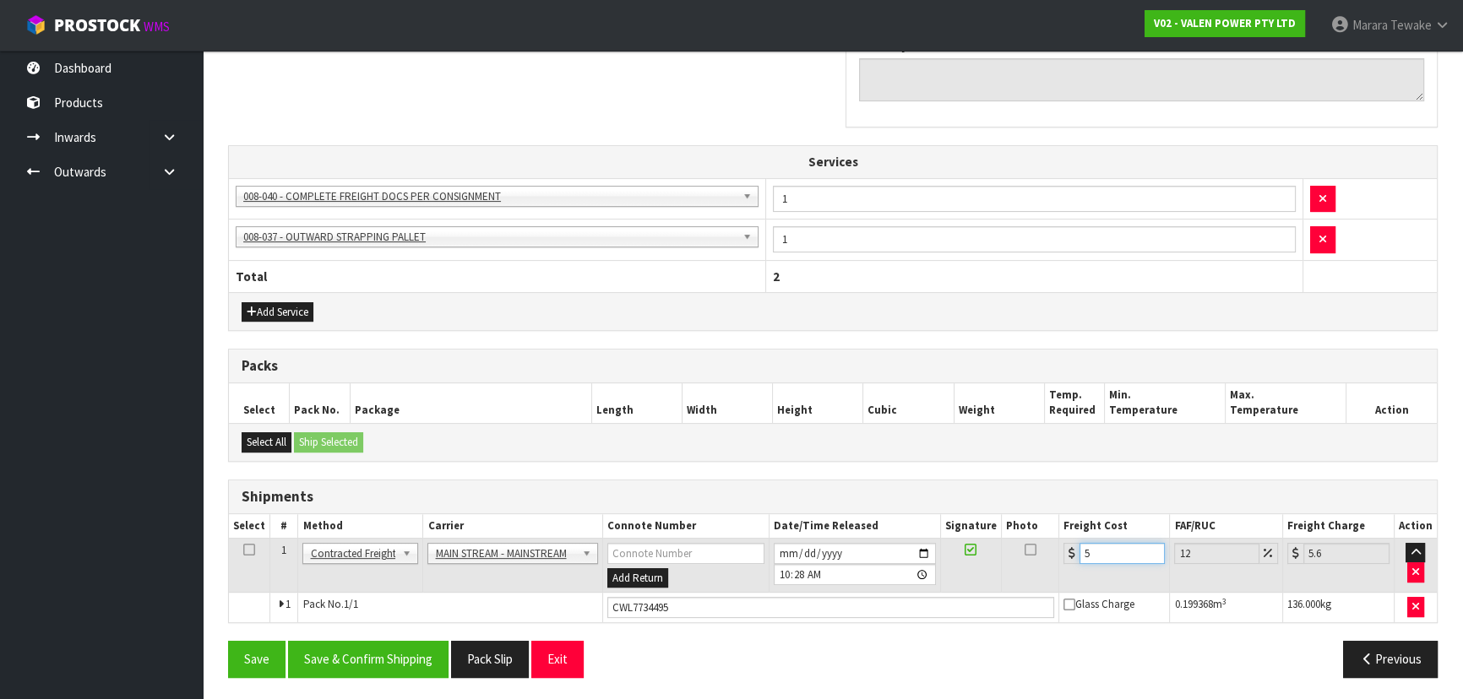
type input "63.84"
type input "57.1"
type input "63.95"
type input "57.12"
type input "63.97"
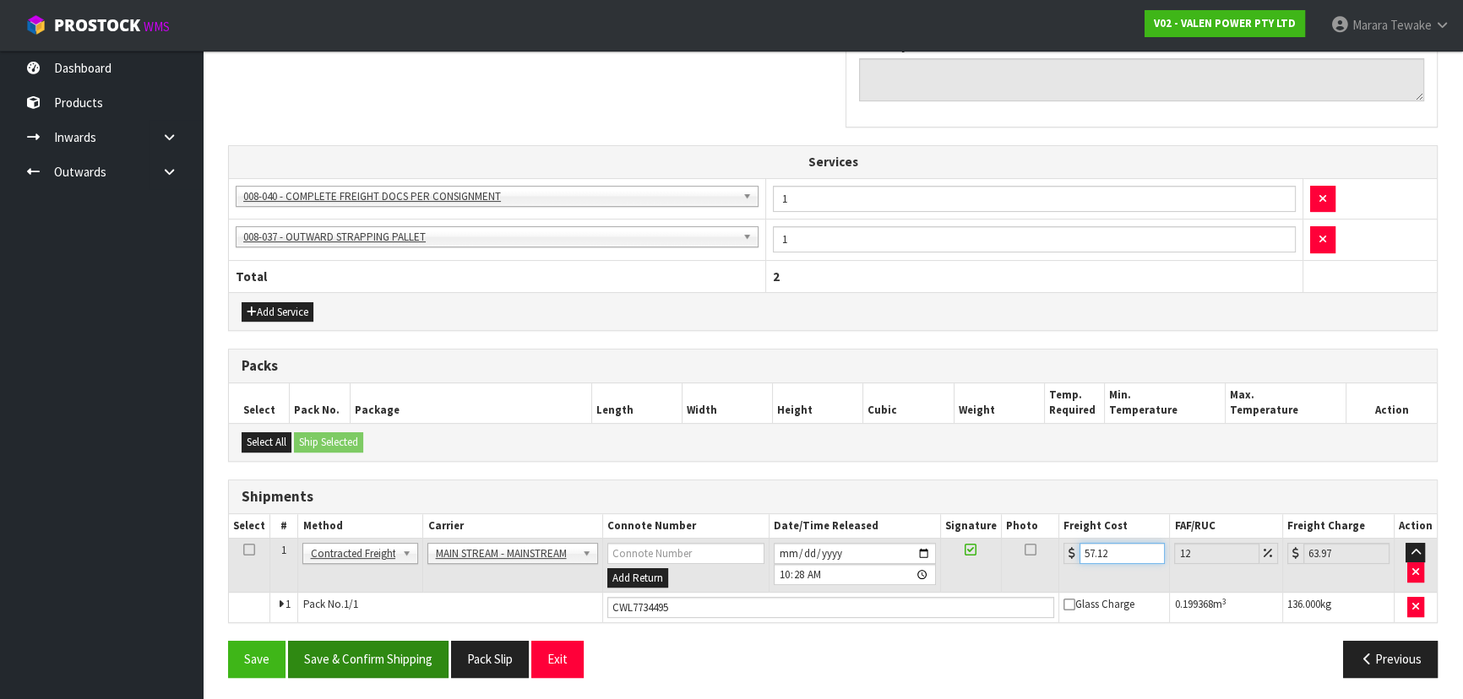
type input "57.12"
click at [422, 661] on button "Save & Confirm Shipping" at bounding box center [368, 659] width 161 height 36
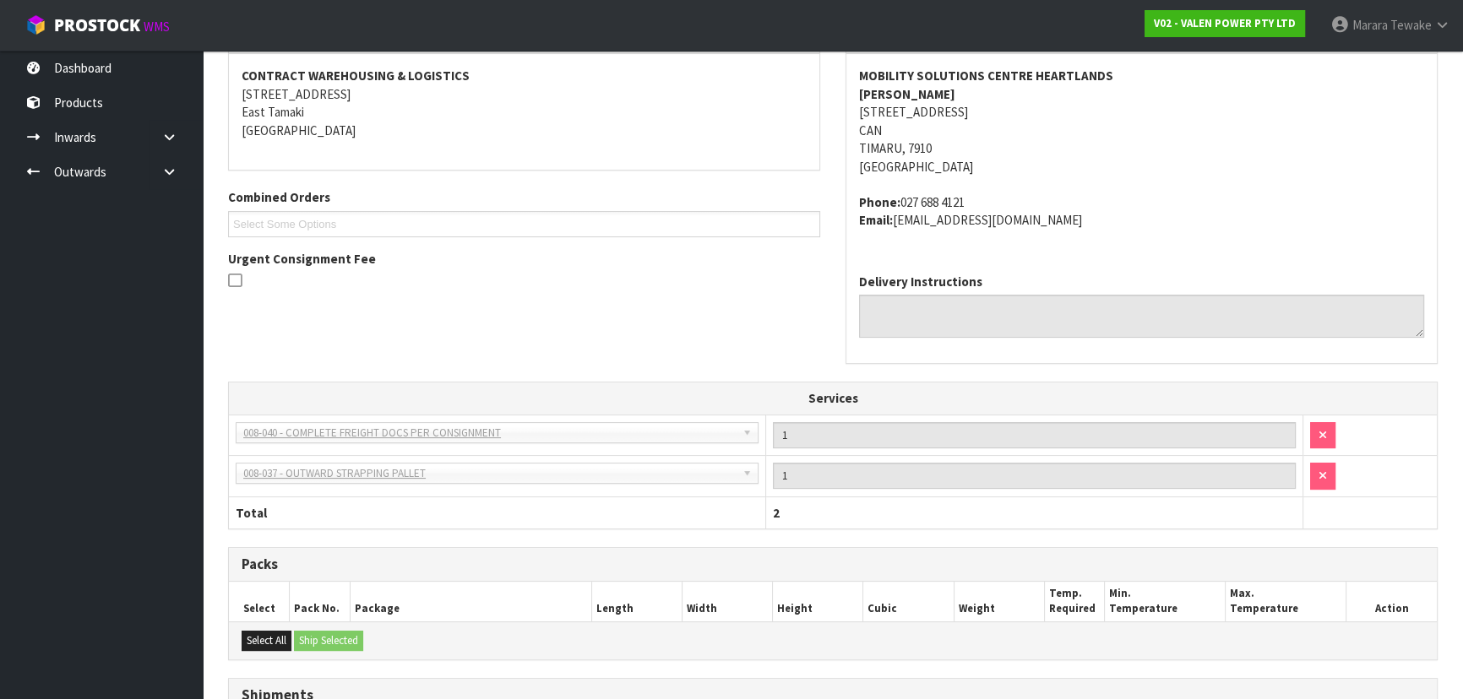
scroll to position [0, 0]
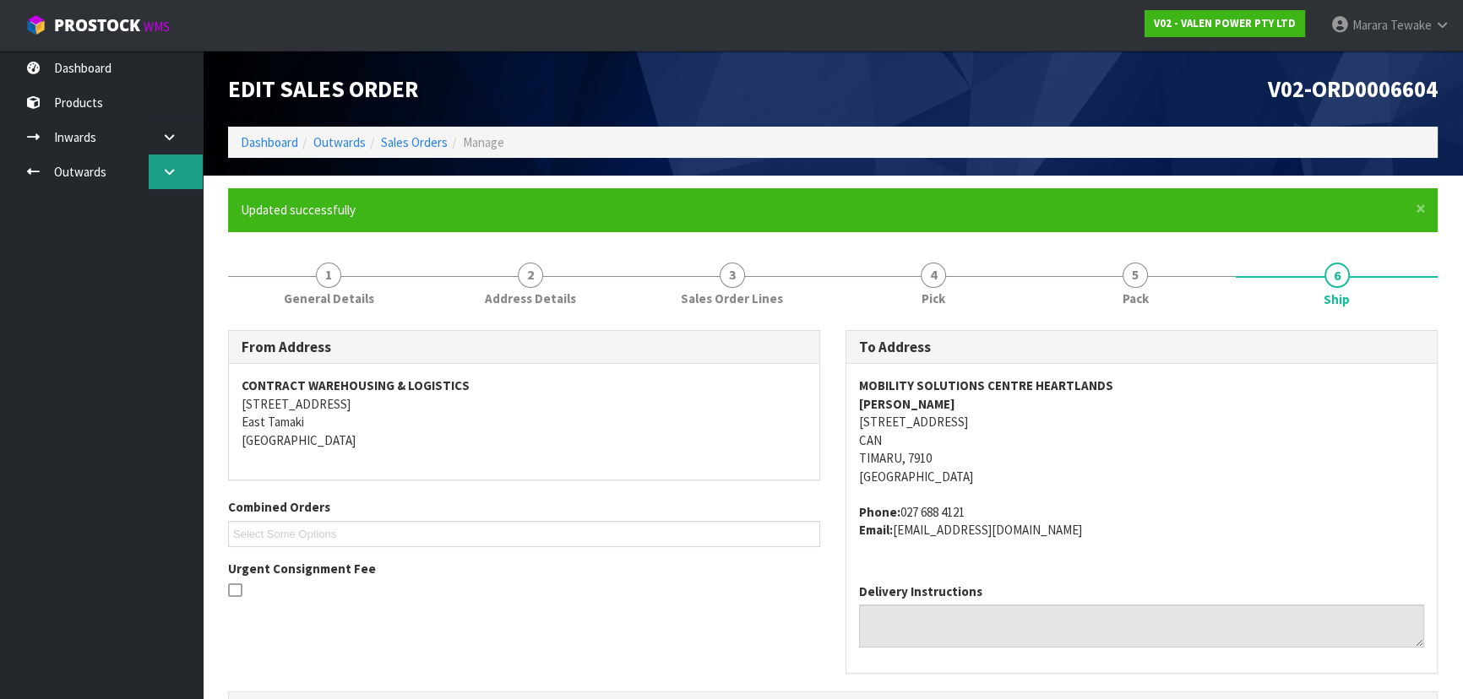
click at [168, 169] on icon at bounding box center [169, 172] width 16 height 13
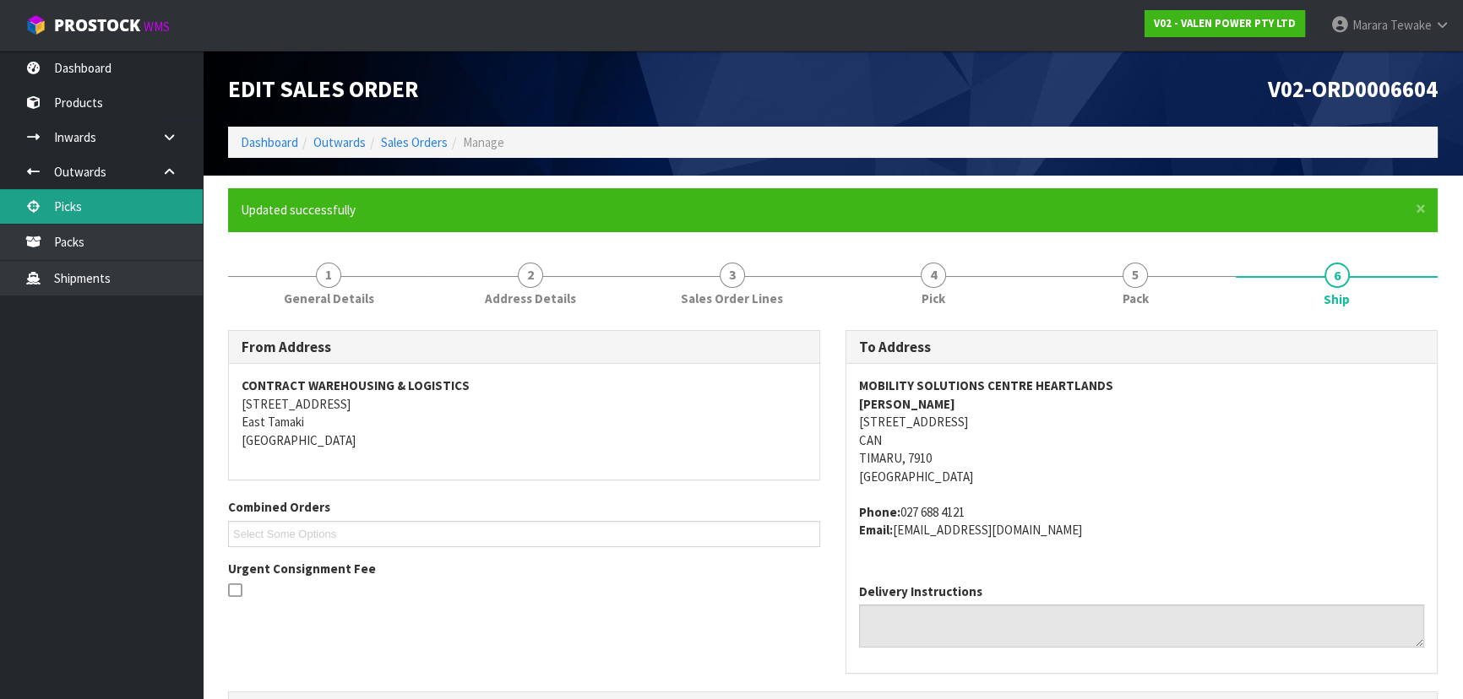
click at [131, 204] on link "Picks" at bounding box center [101, 206] width 203 height 35
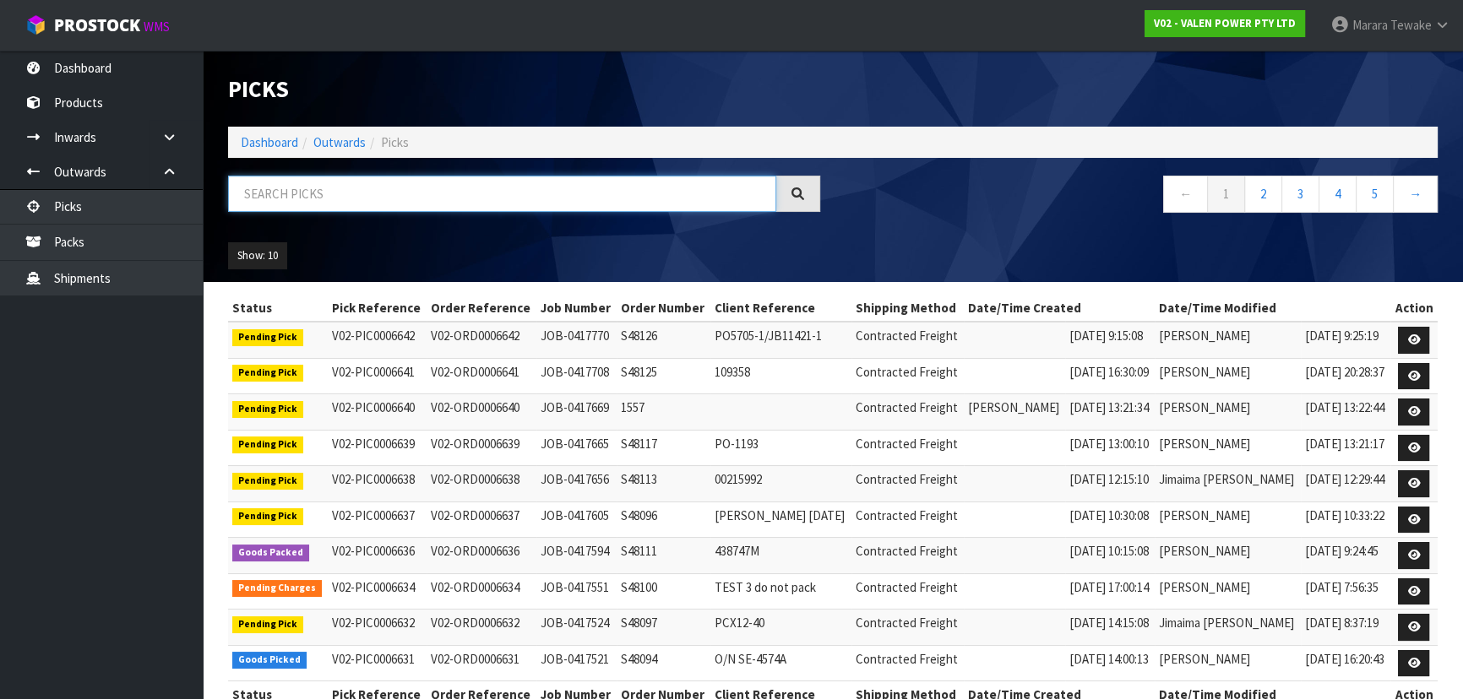
click at [302, 198] on input "text" at bounding box center [502, 194] width 548 height 36
click at [262, 192] on input "text" at bounding box center [502, 194] width 548 height 36
type input "6636"
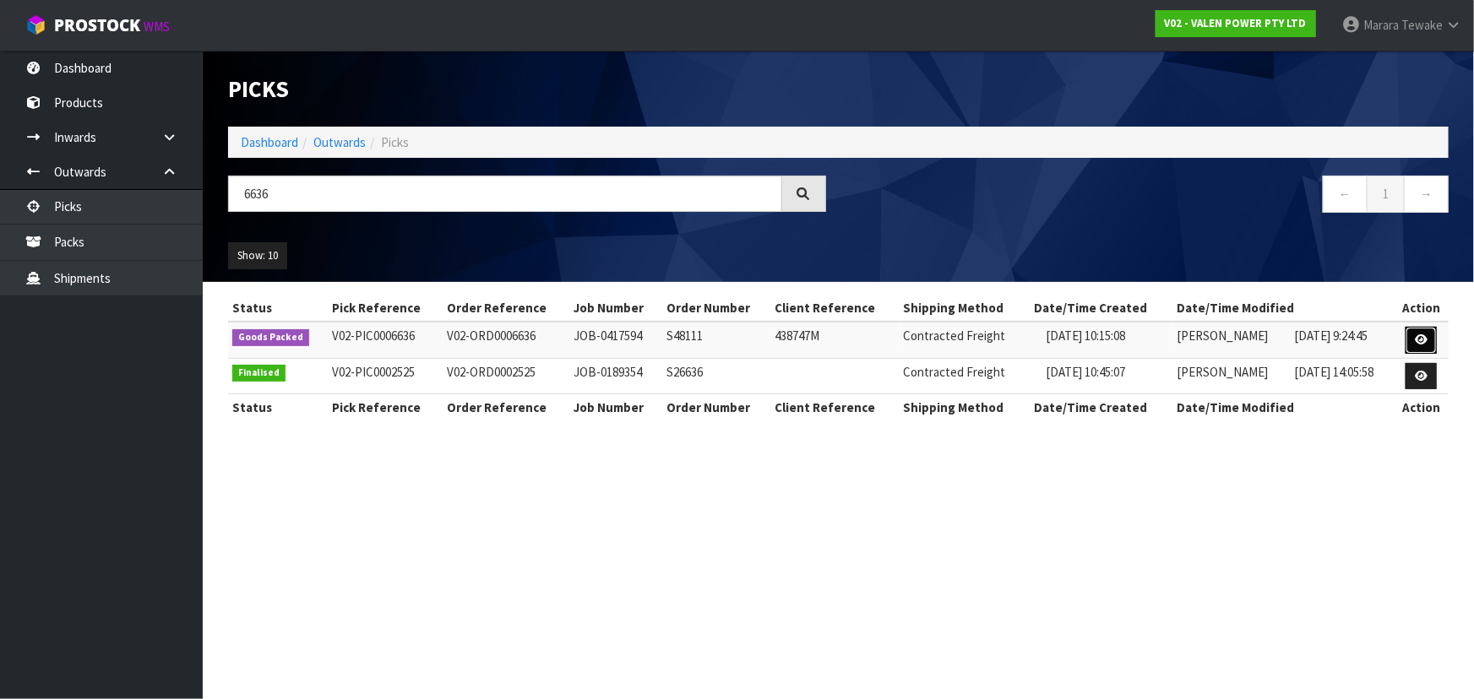
click at [1423, 346] on link at bounding box center [1421, 340] width 31 height 27
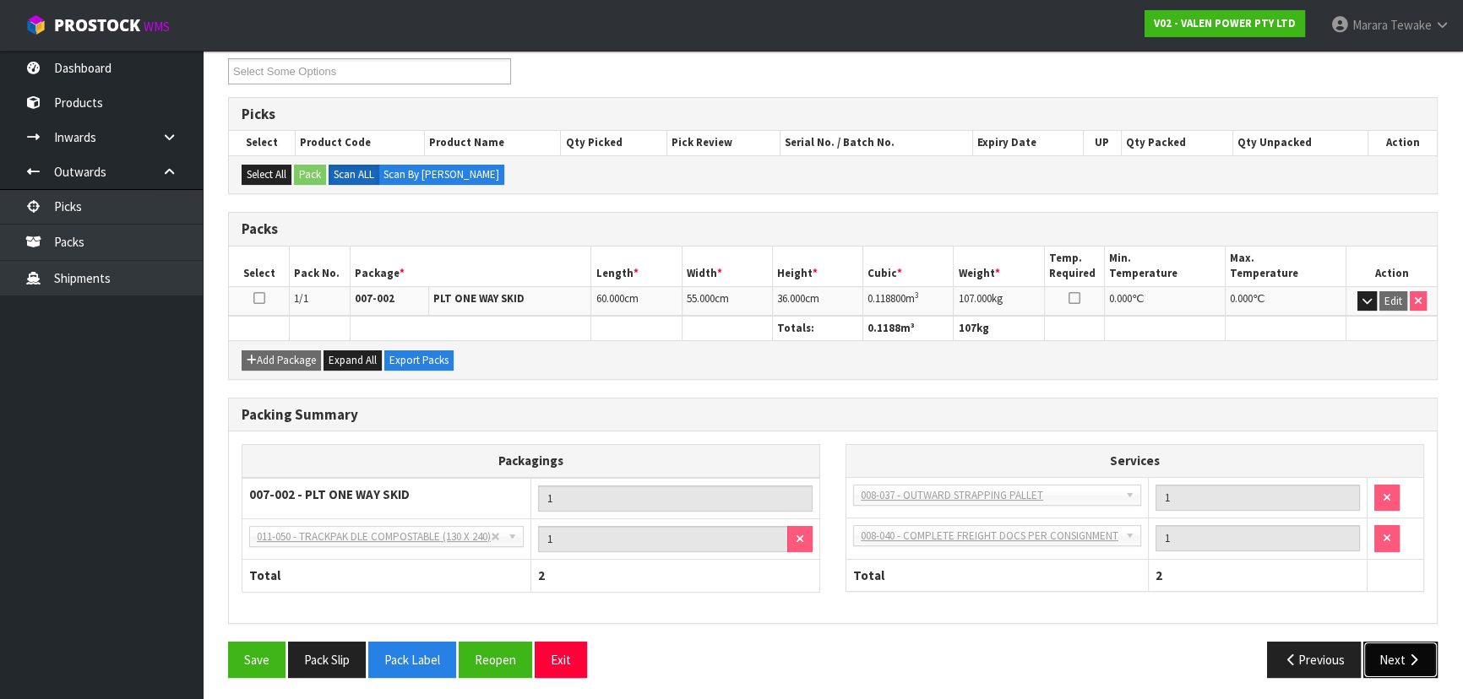
click at [1399, 660] on button "Next" at bounding box center [1400, 660] width 74 height 36
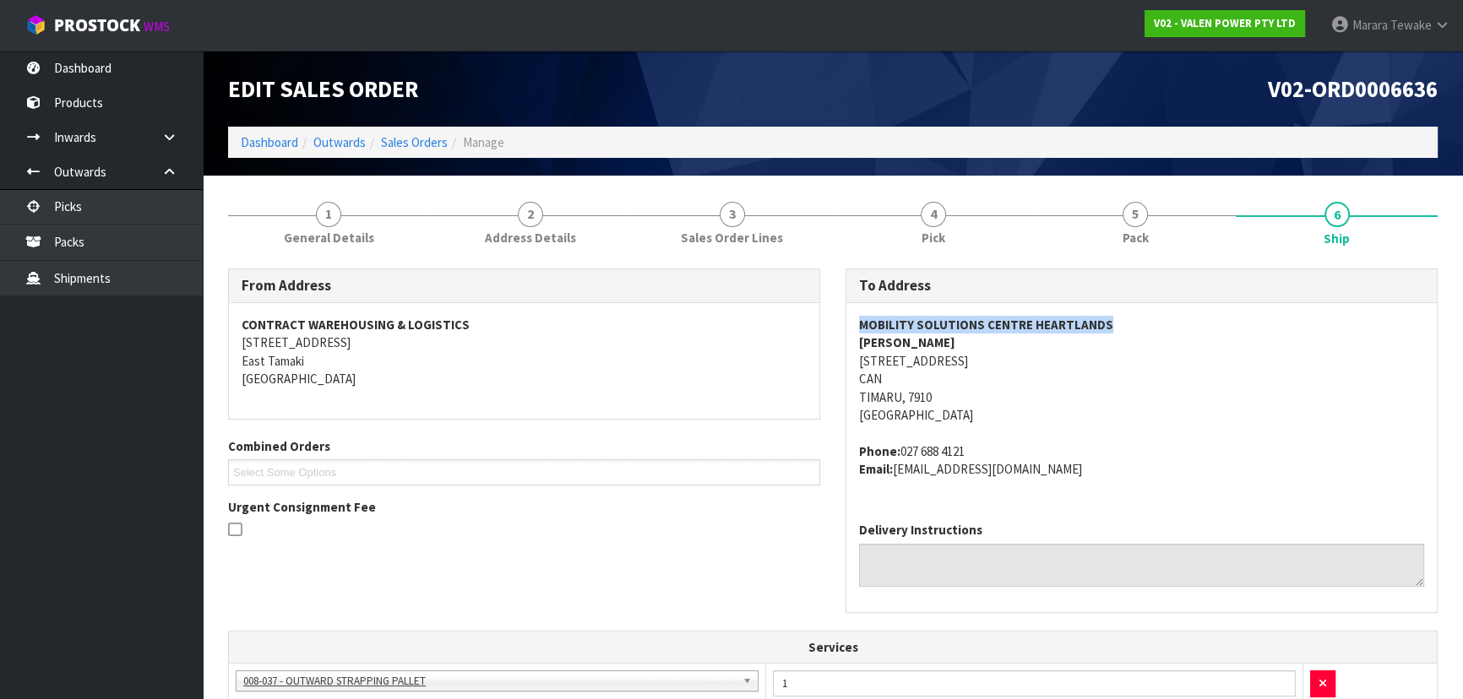
drag, startPoint x: 1107, startPoint y: 327, endPoint x: 862, endPoint y: 330, distance: 245.0
click at [862, 330] on address "MOBILITY SOLUTIONS CENTRE HEARTLANDS [PERSON_NAME] [STREET_ADDRESS][PERSON_NAME]" at bounding box center [1141, 370] width 565 height 109
copy strong "MOBILITY SOLUTIONS CENTRE HEARTLANDS"
drag, startPoint x: 955, startPoint y: 357, endPoint x: 861, endPoint y: 361, distance: 93.8
click at [861, 361] on address "MOBILITY SOLUTIONS CENTRE HEARTLANDS [PERSON_NAME] [STREET_ADDRESS][PERSON_NAME]" at bounding box center [1141, 370] width 565 height 109
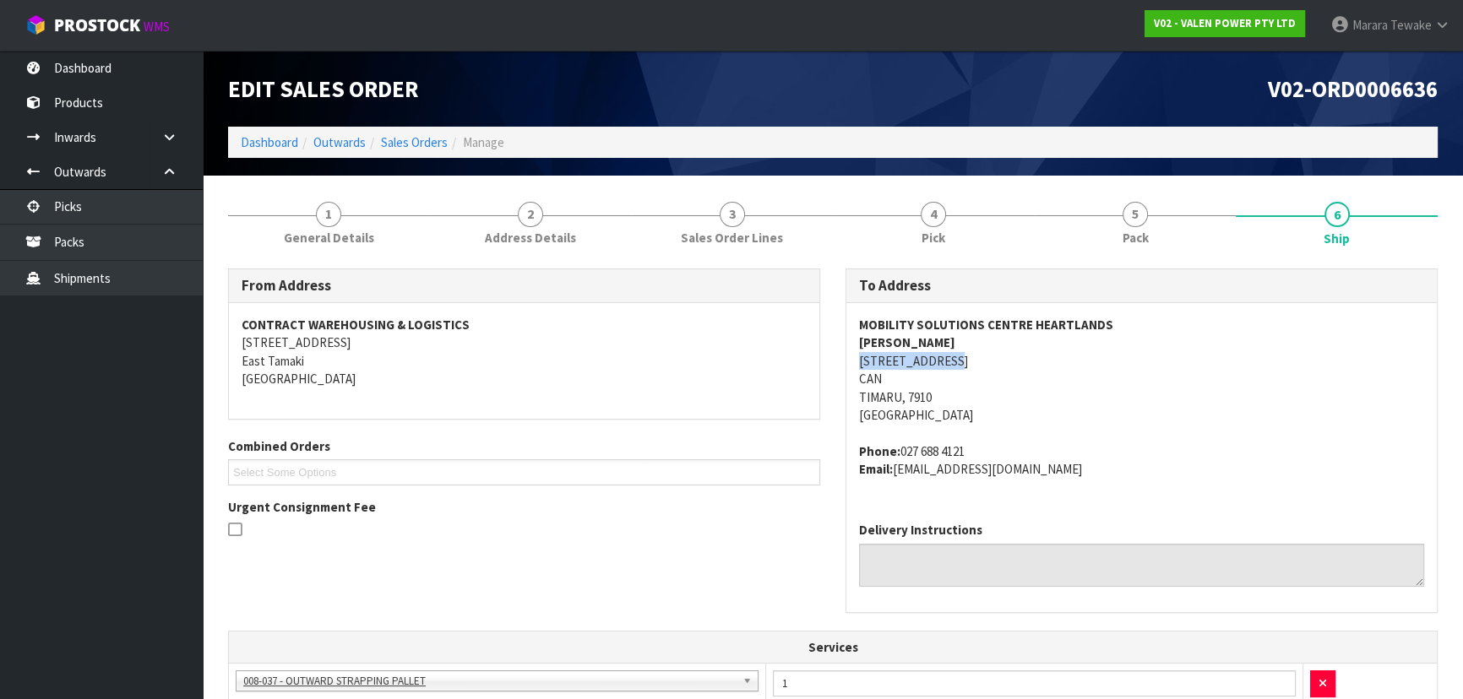
copy address "[STREET_ADDRESS]"
drag, startPoint x: 1106, startPoint y: 322, endPoint x: 861, endPoint y: 329, distance: 245.1
click at [861, 329] on address "MOBILITY SOLUTIONS CENTRE HEARTLANDS [PERSON_NAME] [STREET_ADDRESS][PERSON_NAME]" at bounding box center [1141, 370] width 565 height 109
copy strong "MOBILITY SOLUTIONS CENTRE HEARTLANDS"
drag, startPoint x: 1075, startPoint y: 470, endPoint x: 860, endPoint y: 454, distance: 215.2
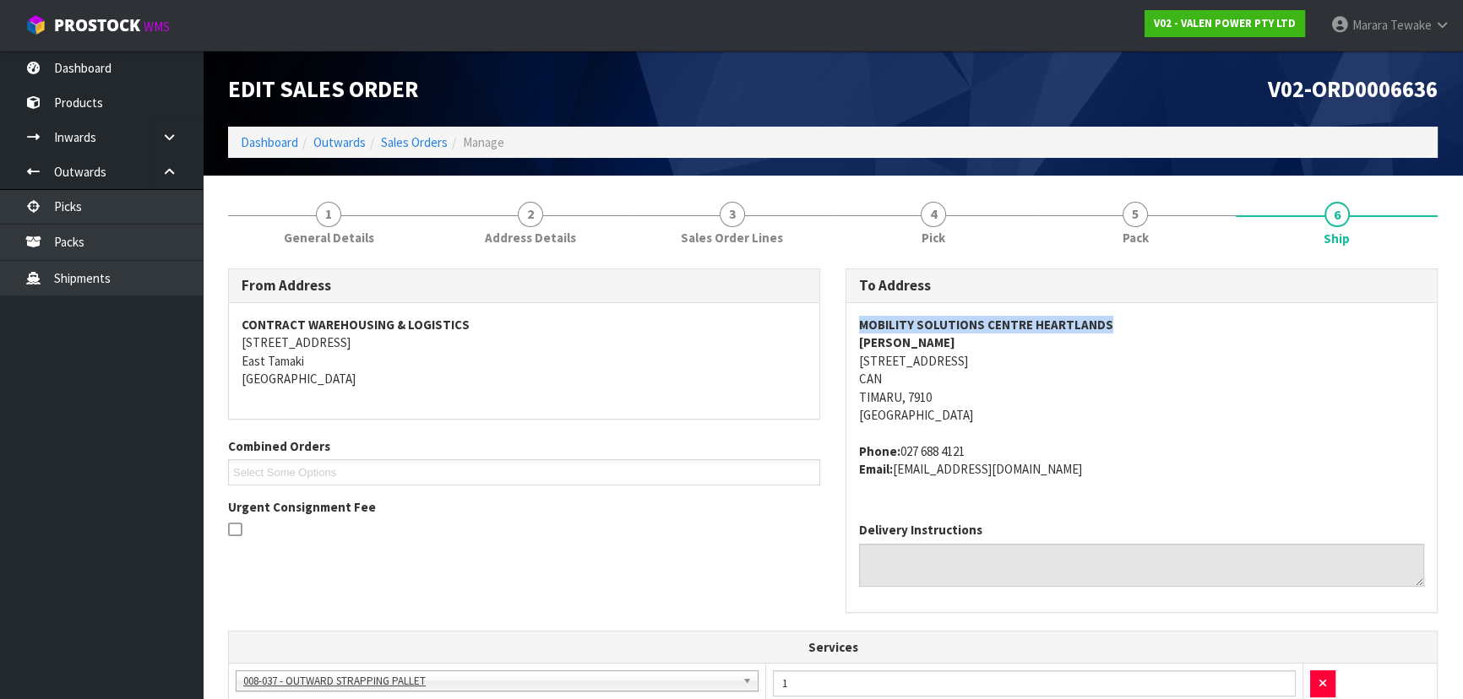
click at [860, 454] on address "Phone: [PHONE_NUMBER] Email: [EMAIL_ADDRESS][DOMAIN_NAME]" at bounding box center [1141, 461] width 565 height 36
copy address "Phone: [PHONE_NUMBER] Email: [EMAIL_ADDRESS][DOMAIN_NAME]"
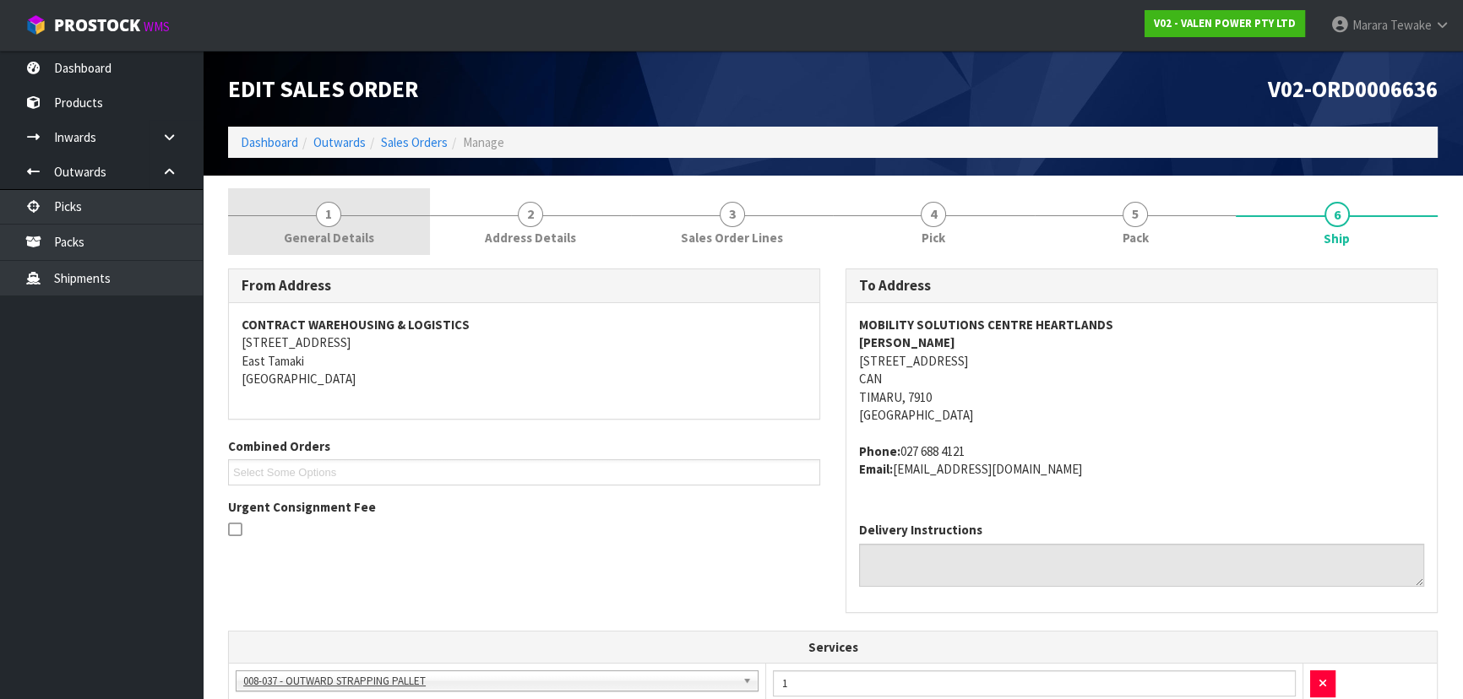
click at [334, 229] on span "General Details" at bounding box center [329, 238] width 90 height 18
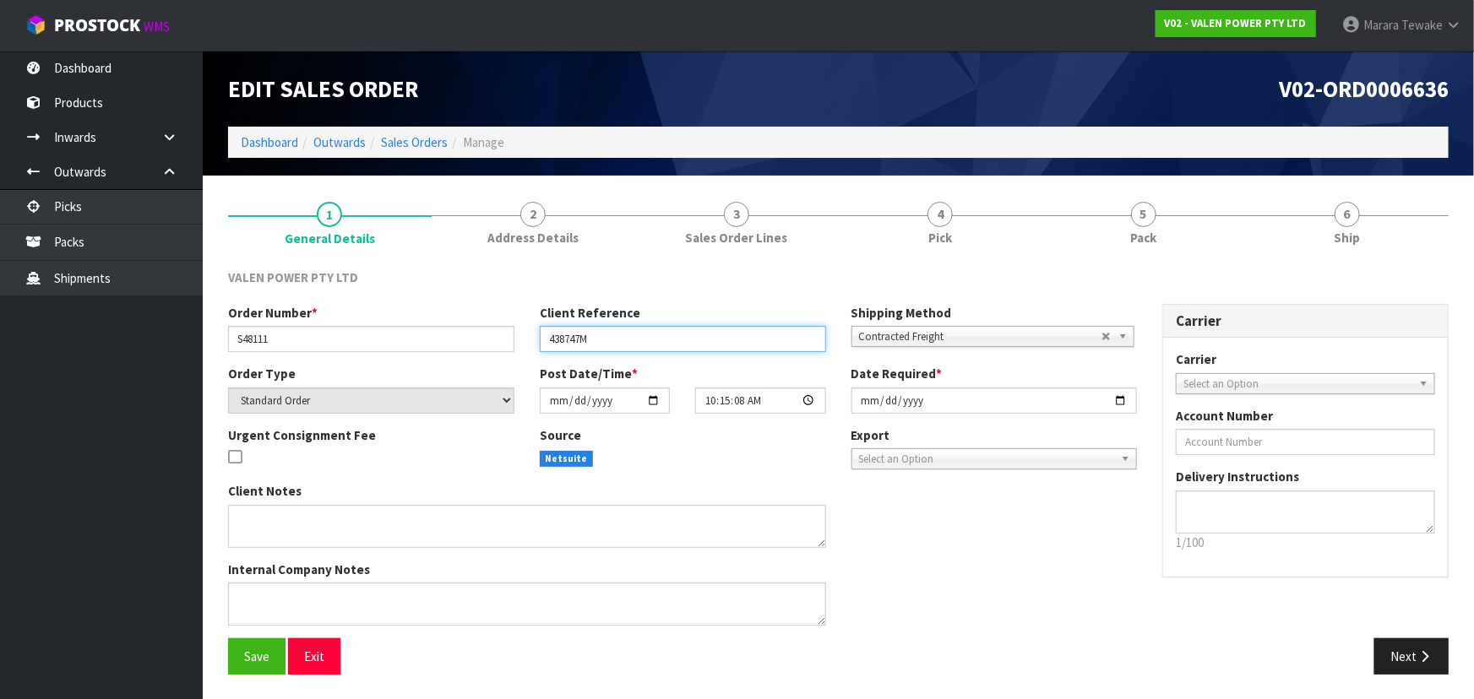
drag, startPoint x: 617, startPoint y: 343, endPoint x: 495, endPoint y: 324, distance: 123.2
click at [495, 324] on div "Order Number * S48111 Client Reference 438747M Shipping Method Client Local Pic…" at bounding box center [682, 334] width 934 height 61
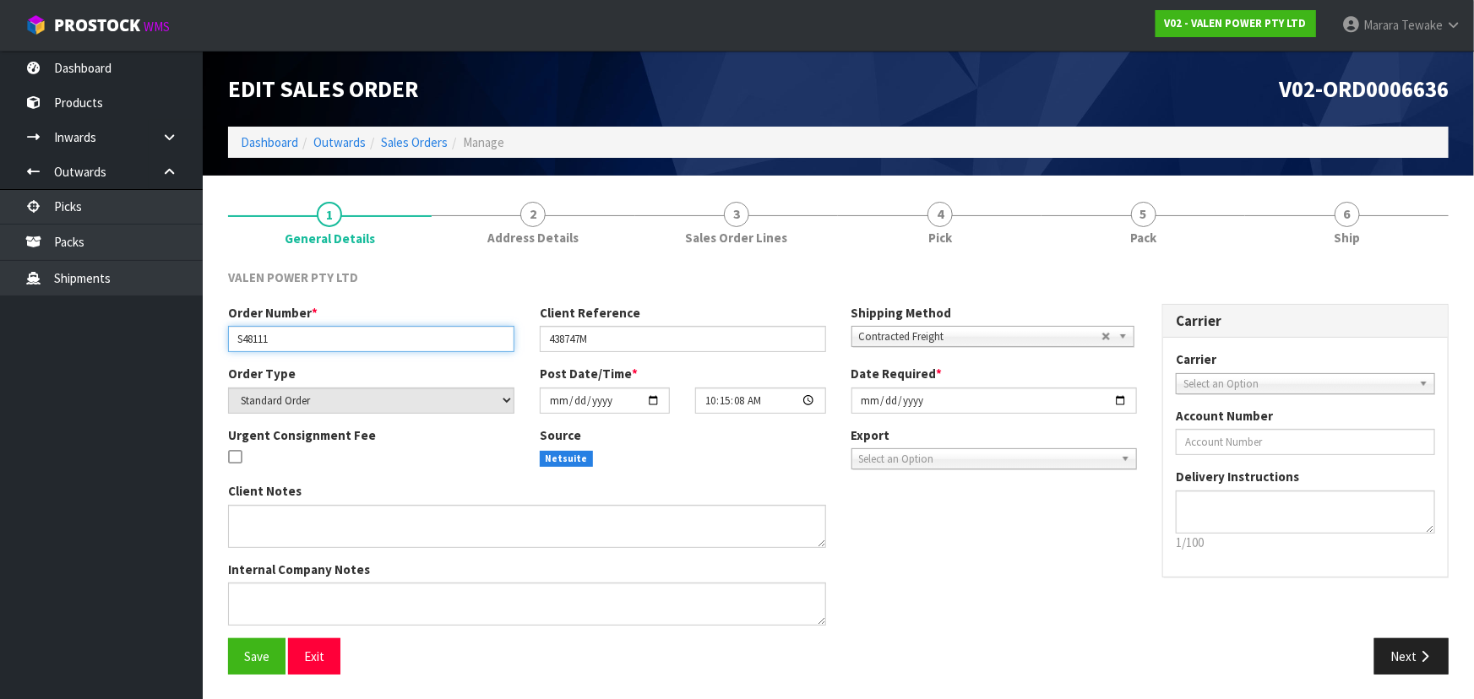
click at [270, 341] on input "S48111" at bounding box center [371, 339] width 286 height 26
drag, startPoint x: 275, startPoint y: 341, endPoint x: 193, endPoint y: 346, distance: 82.1
click at [193, 346] on body "Toggle navigation ProStock WMS V02 - VALEN POWER PTY LTD Marara Tewake Logout D…" at bounding box center [737, 349] width 1474 height 699
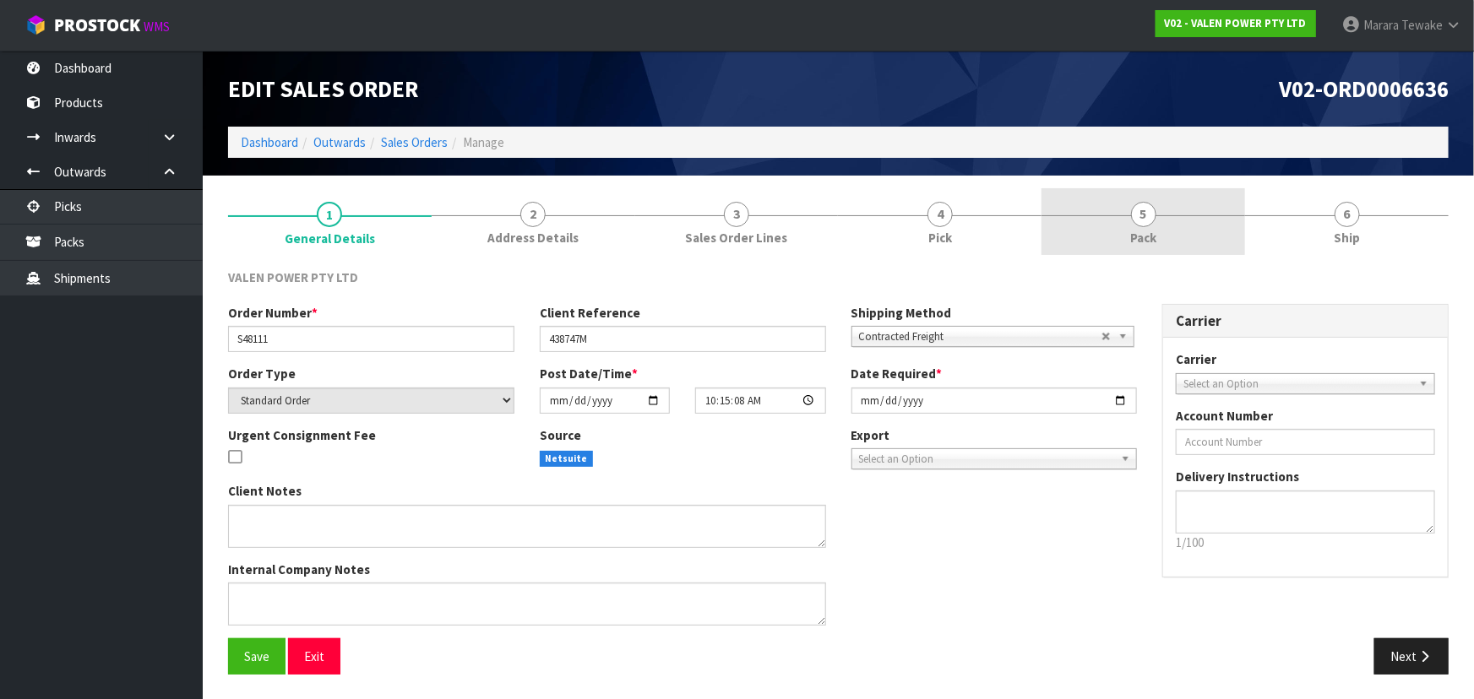
click at [1149, 219] on span "5" at bounding box center [1143, 214] width 25 height 25
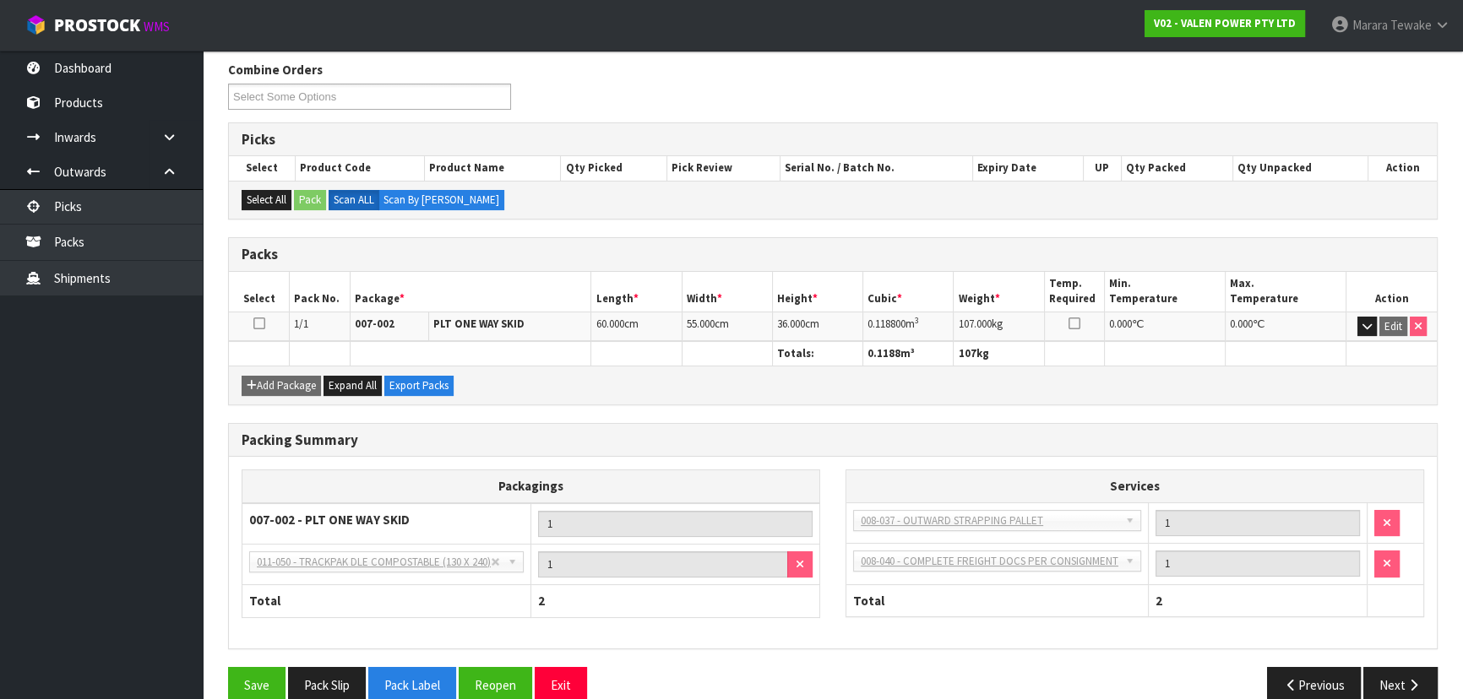
scroll to position [230, 0]
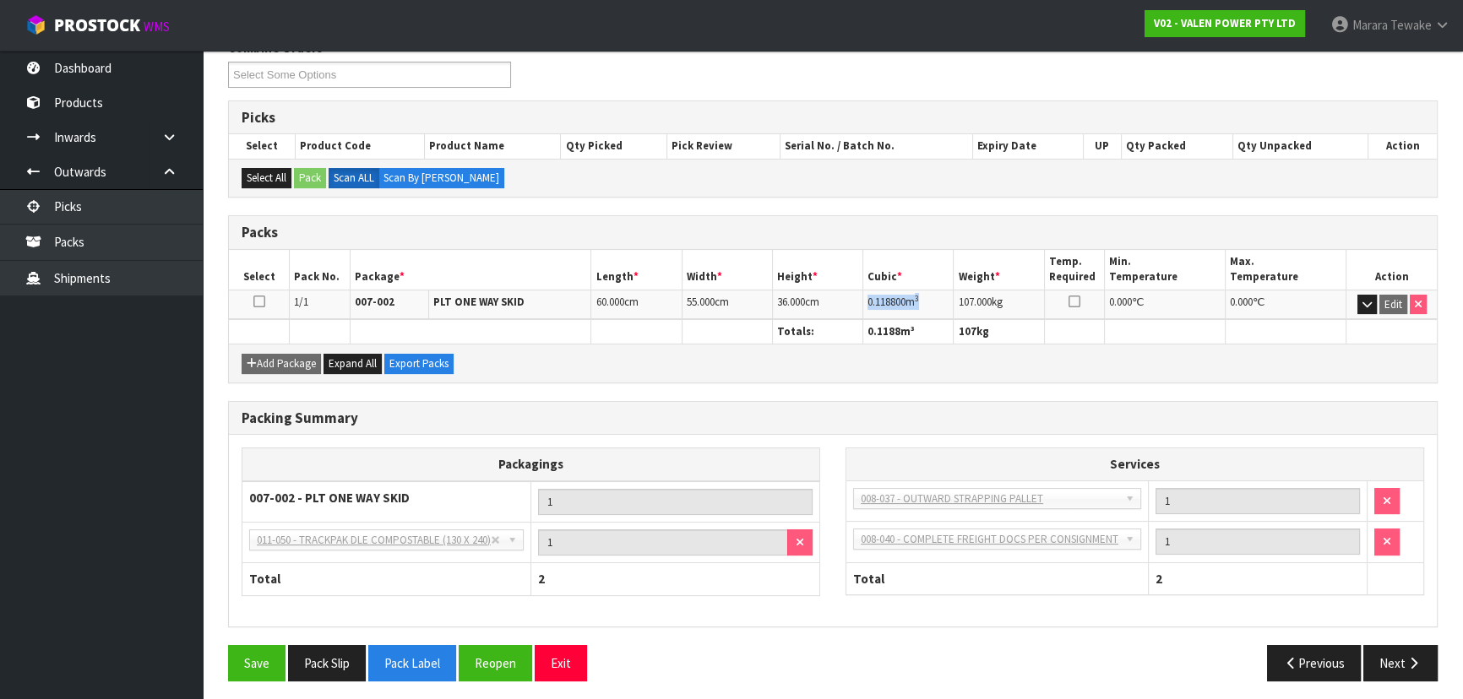
drag, startPoint x: 929, startPoint y: 296, endPoint x: 868, endPoint y: 310, distance: 63.3
click at [868, 310] on td "0.118800 m 3" at bounding box center [908, 305] width 90 height 30
copy td "0.118800 m 3"
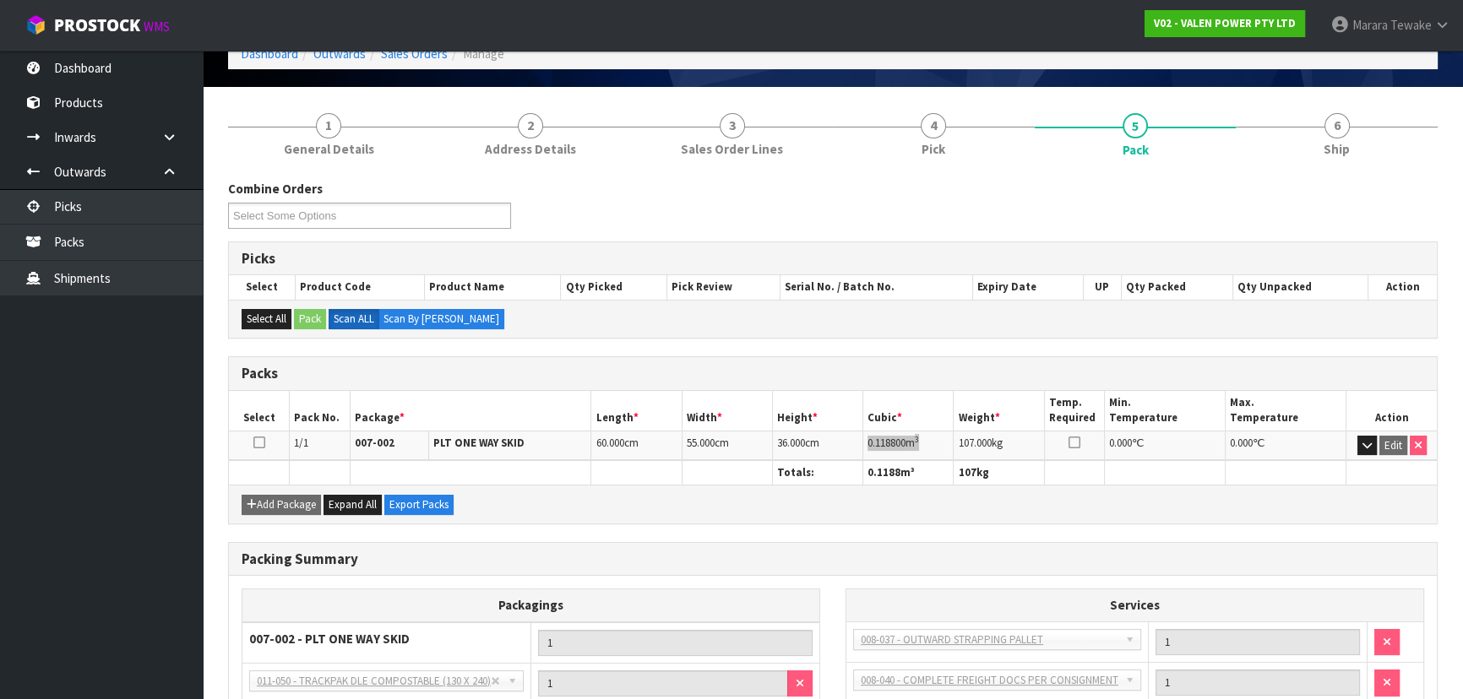
scroll to position [0, 0]
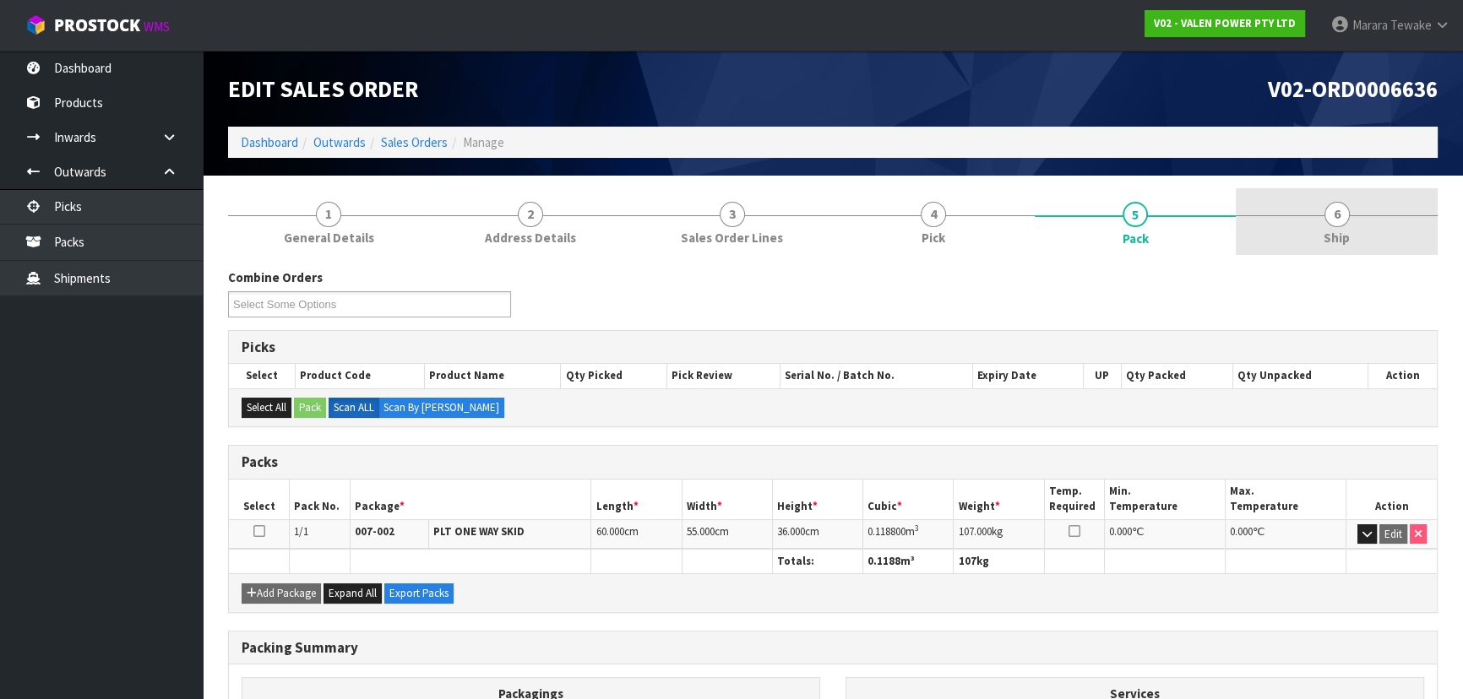
click at [1302, 228] on link "6 Ship" at bounding box center [1337, 221] width 202 height 67
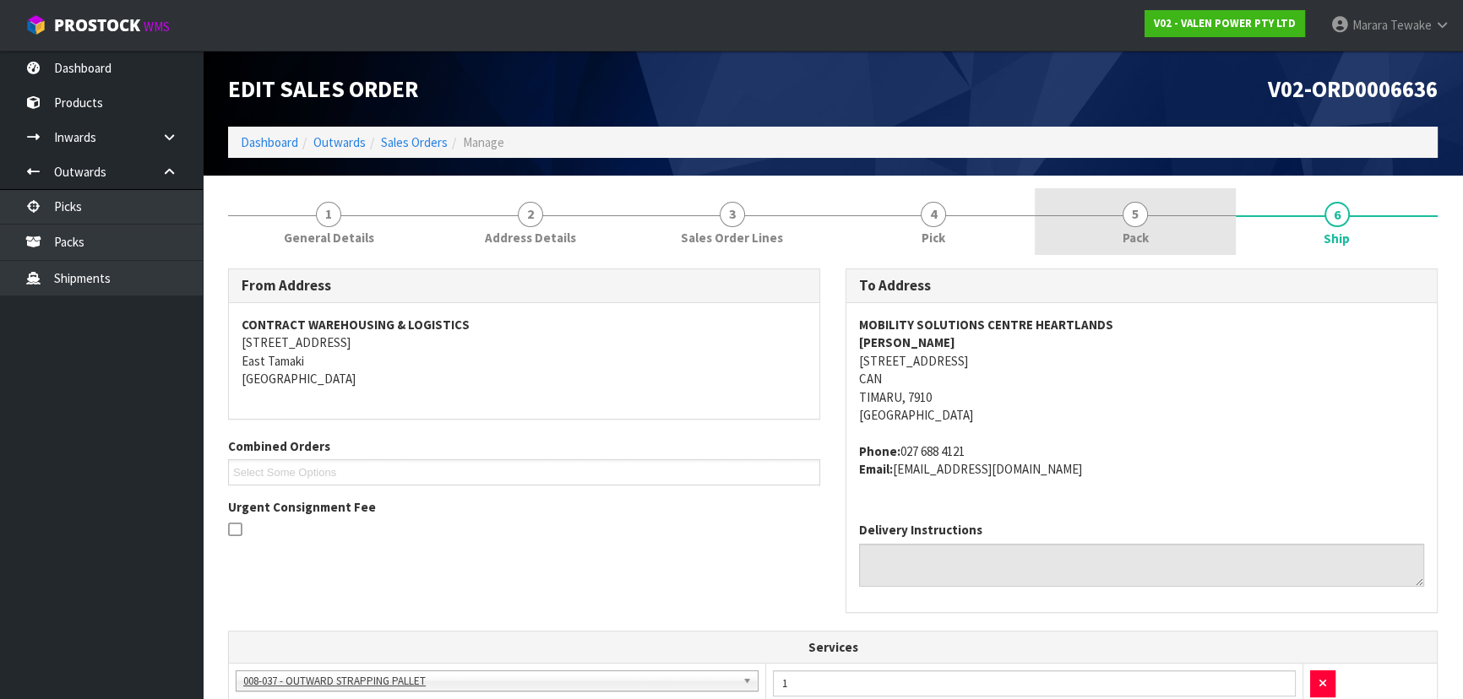
click at [1124, 217] on span "5" at bounding box center [1135, 214] width 25 height 25
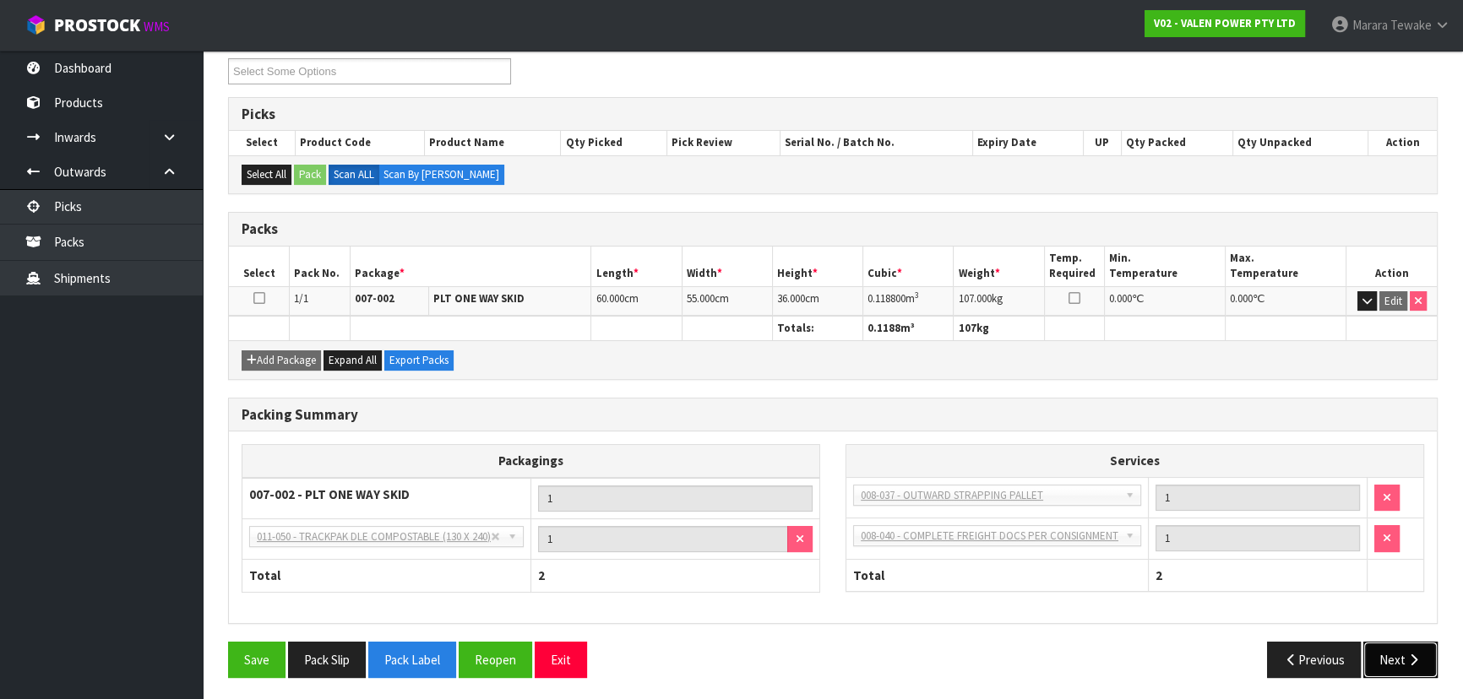
click at [1416, 656] on icon "button" at bounding box center [1414, 660] width 16 height 13
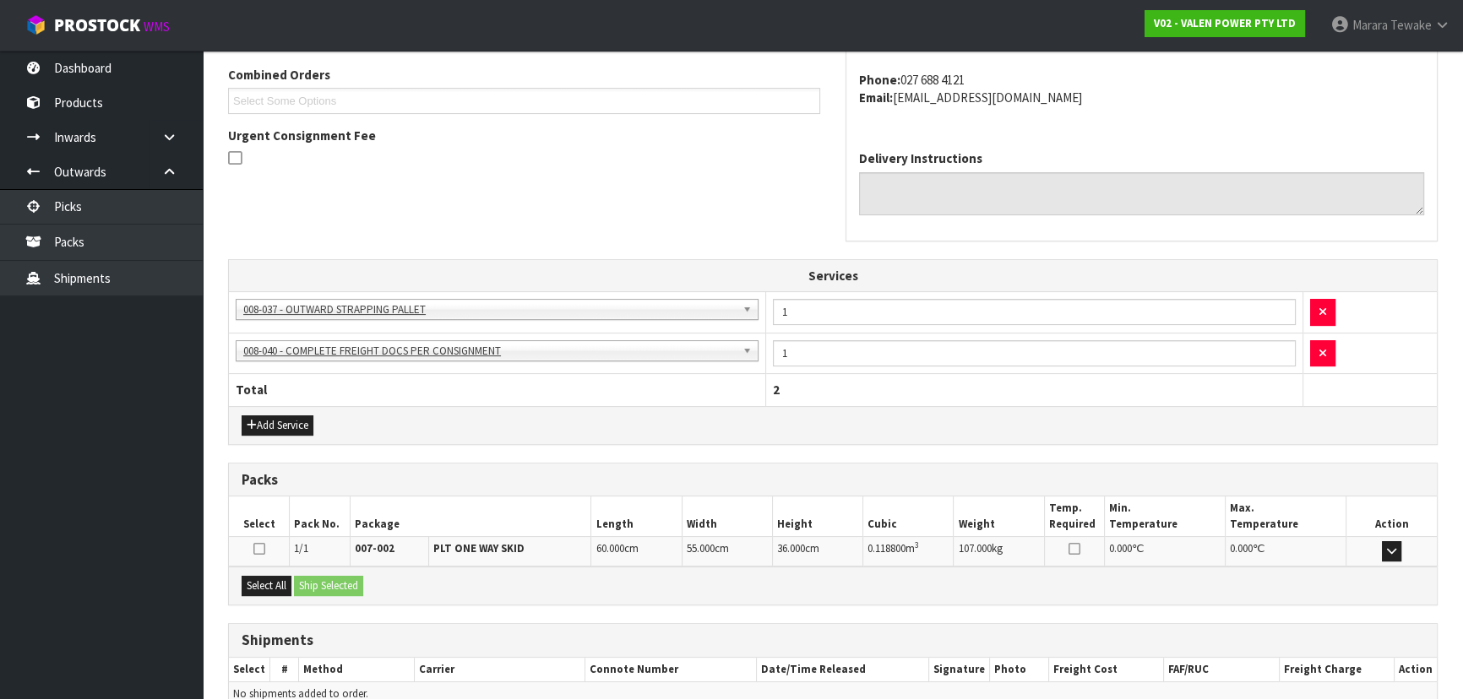
scroll to position [455, 0]
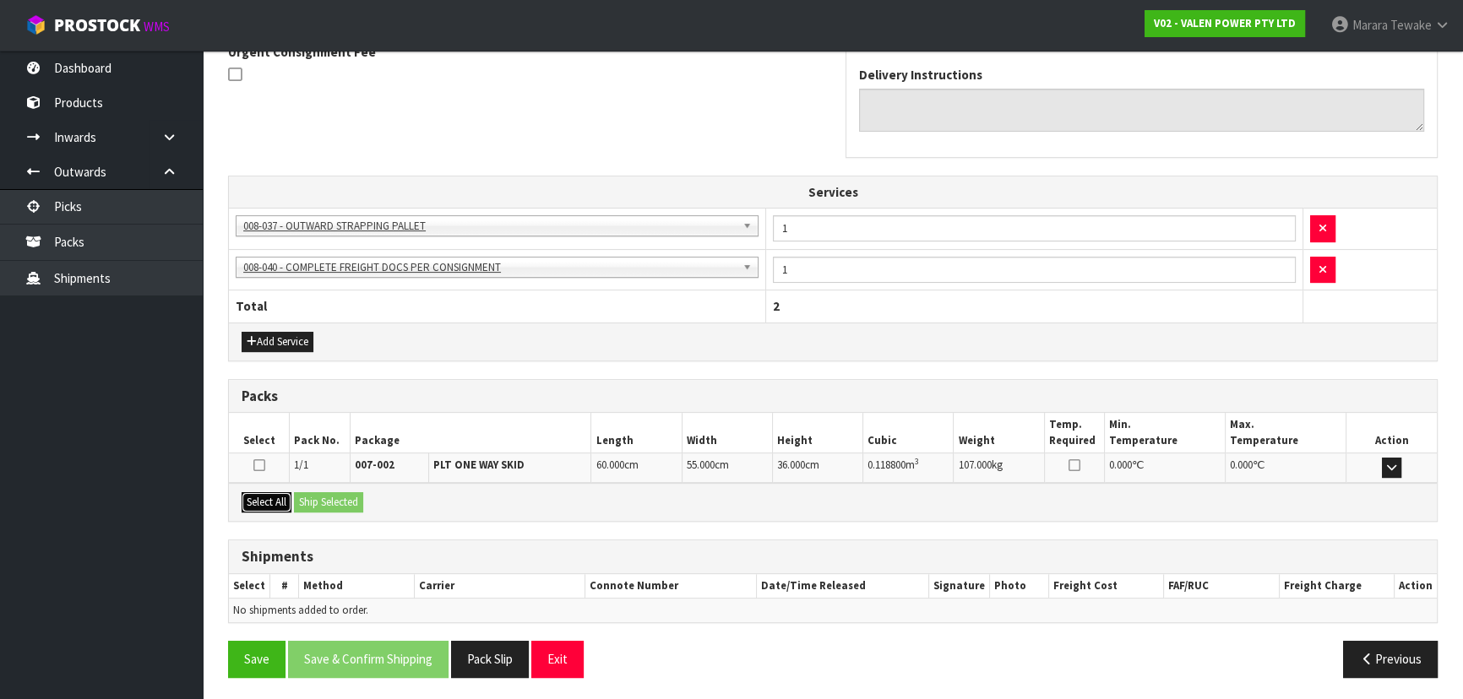
click at [274, 498] on button "Select All" at bounding box center [267, 503] width 50 height 20
drag, startPoint x: 308, startPoint y: 498, endPoint x: 336, endPoint y: 499, distance: 27.9
click at [310, 498] on button "Ship Selected" at bounding box center [328, 503] width 69 height 20
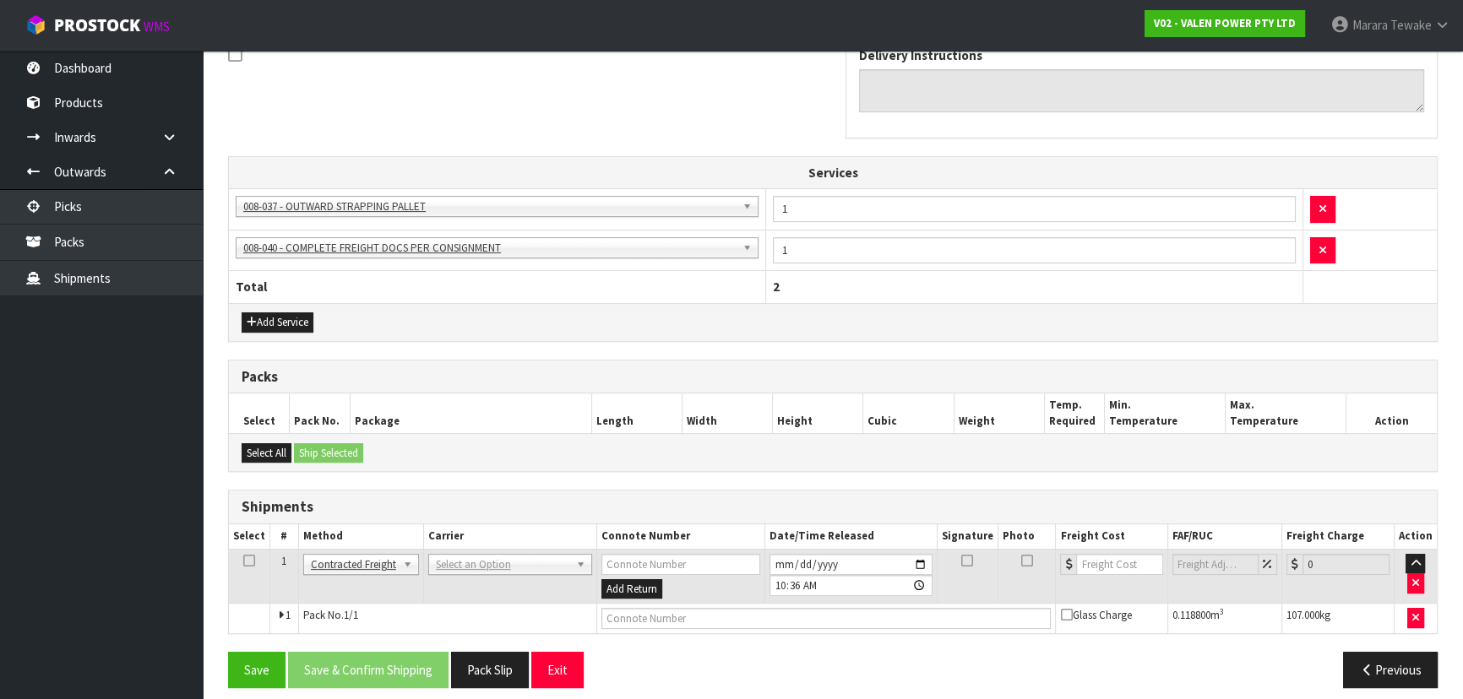
scroll to position [486, 0]
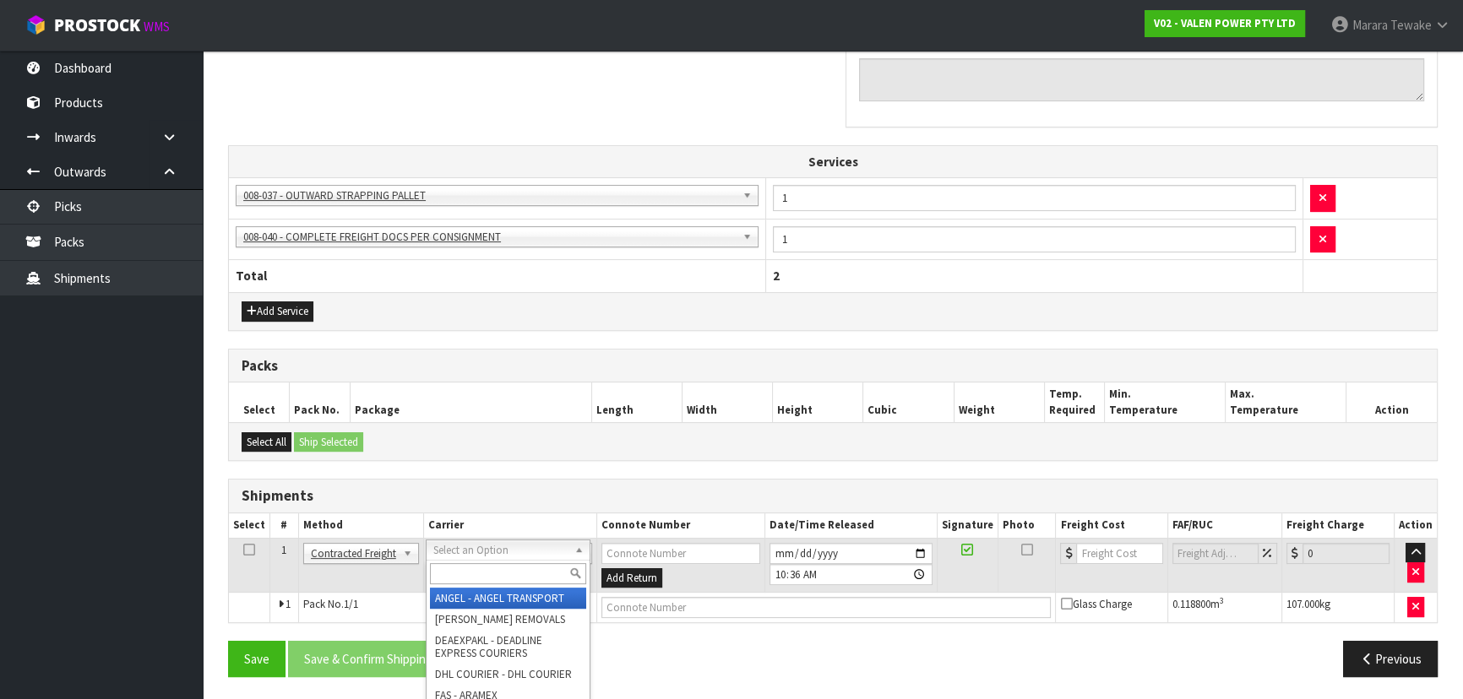
click at [444, 574] on input "text" at bounding box center [508, 573] width 156 height 21
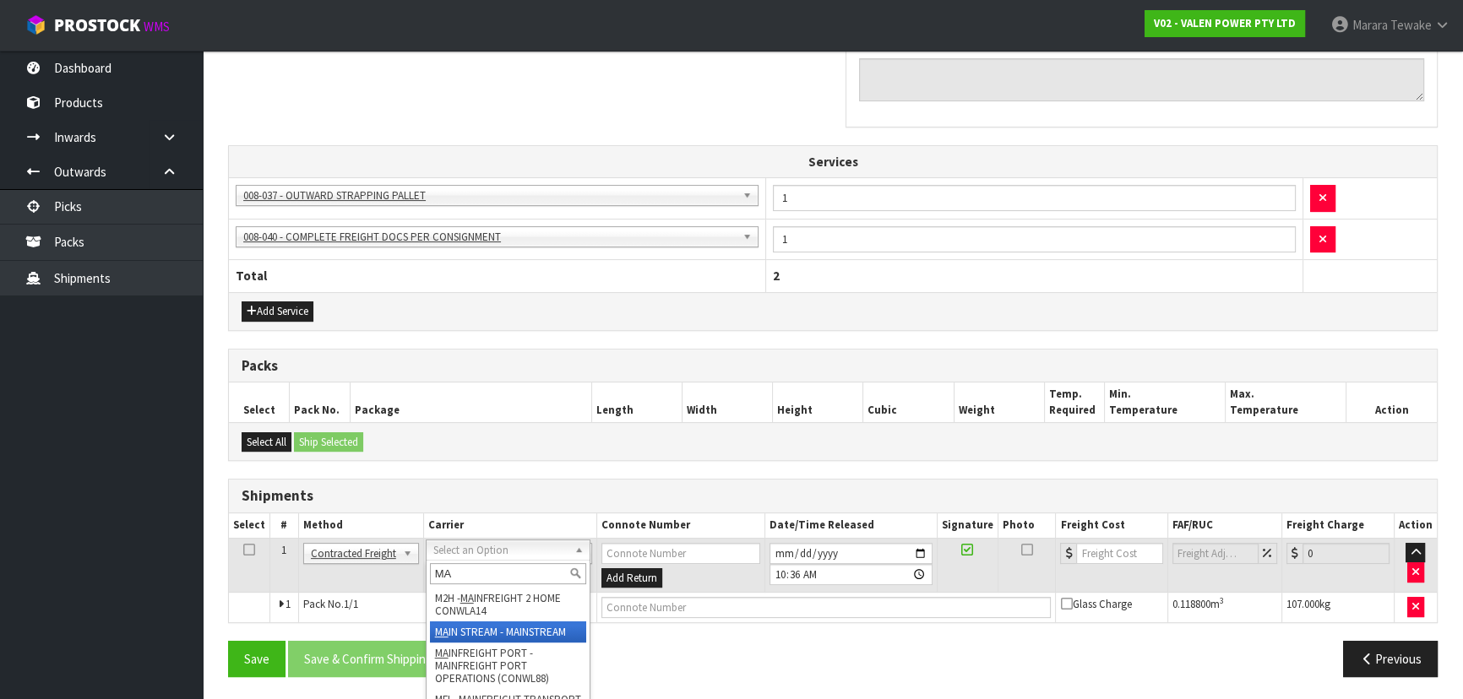
type input "MA"
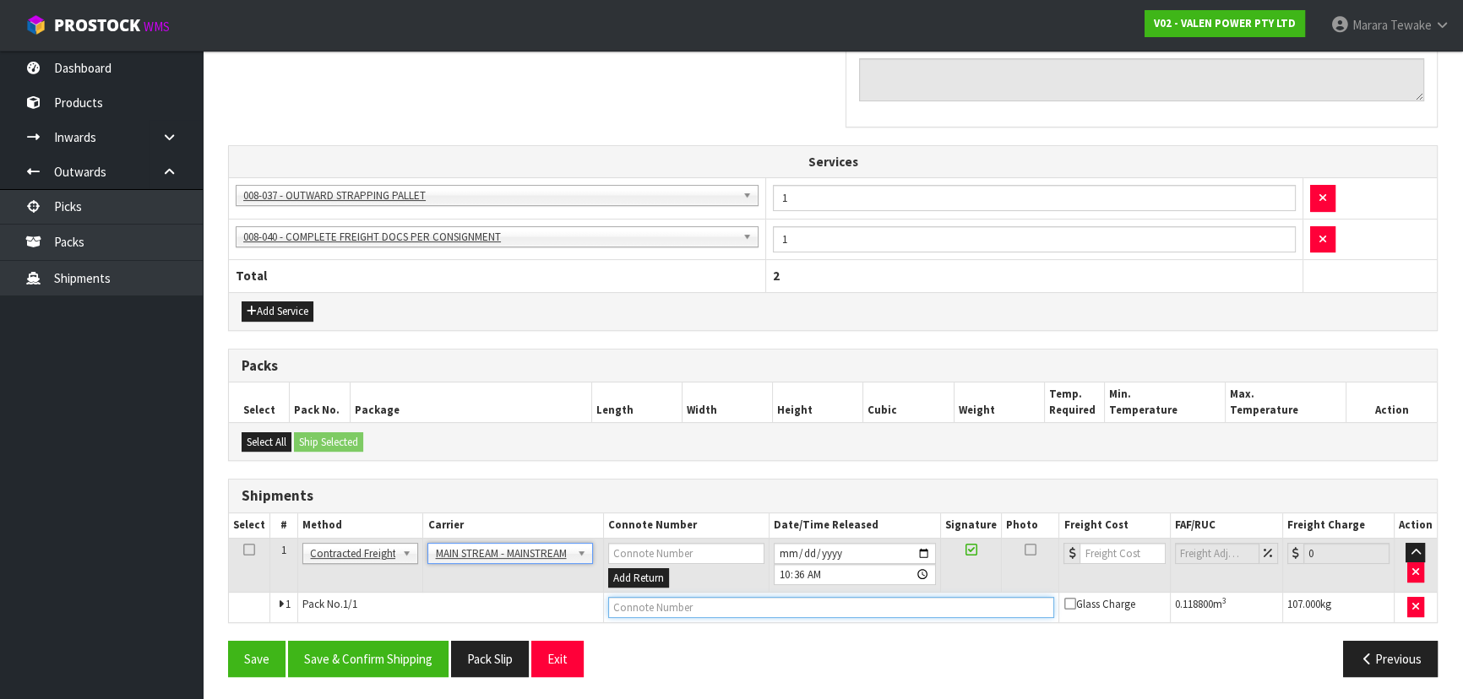
click at [661, 605] on input "text" at bounding box center [831, 607] width 447 height 21
paste input "CWL7734504"
type input "CWL7734504"
click at [1101, 552] on input "number" at bounding box center [1122, 553] width 85 height 21
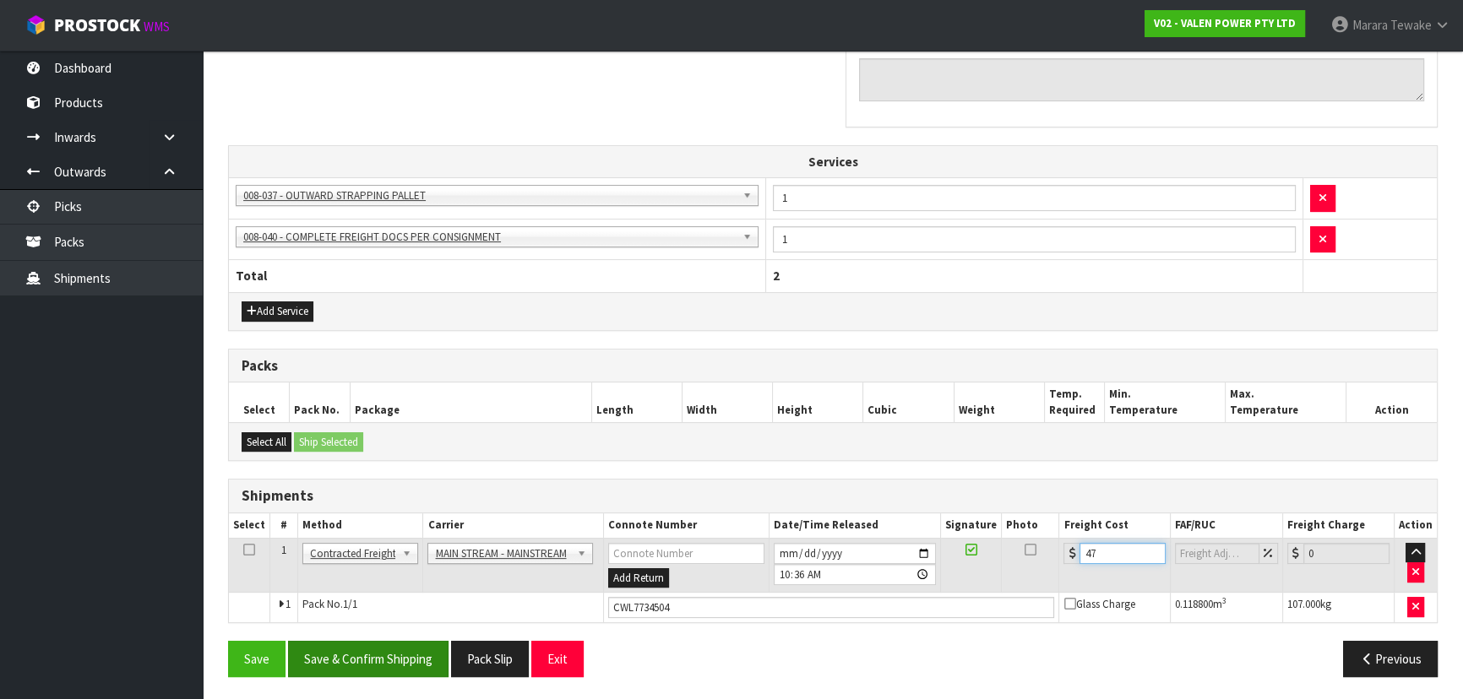
type input "47"
click at [417, 656] on button "Save & Confirm Shipping" at bounding box center [368, 659] width 161 height 36
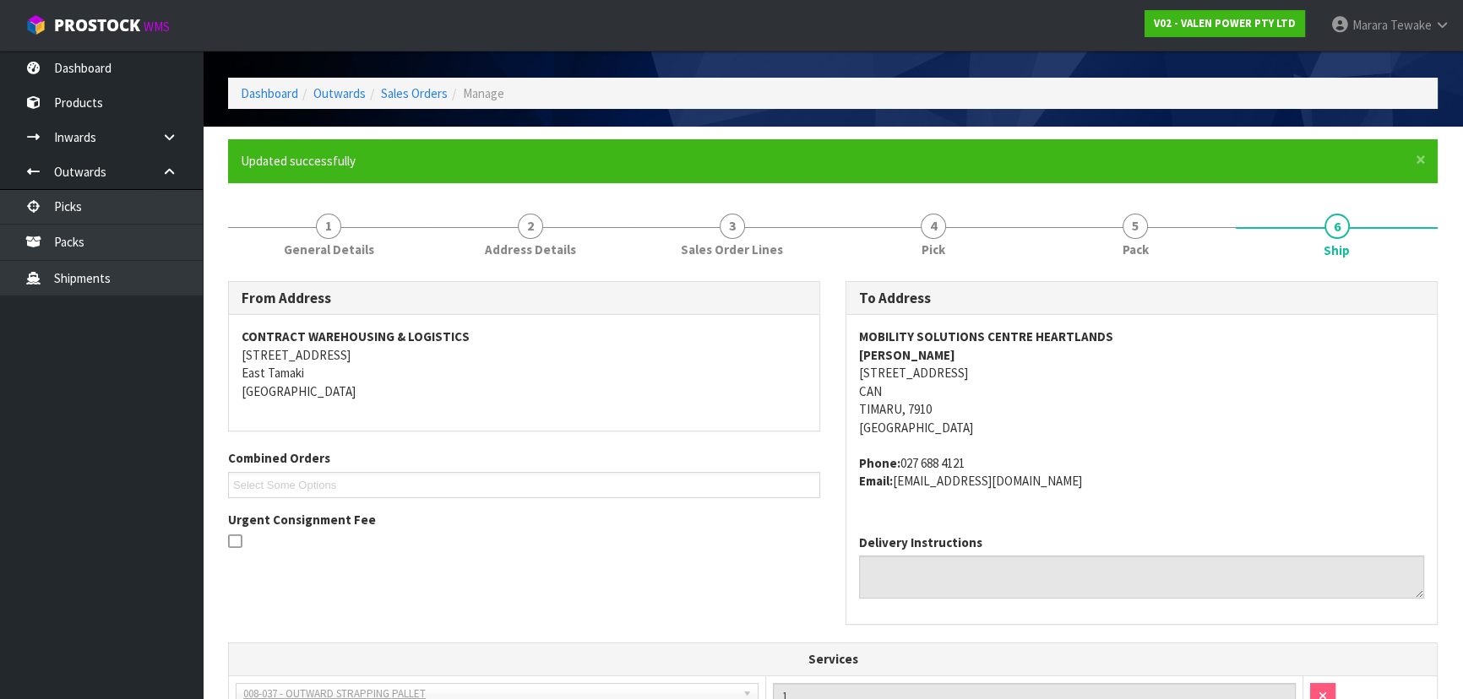
scroll to position [0, 0]
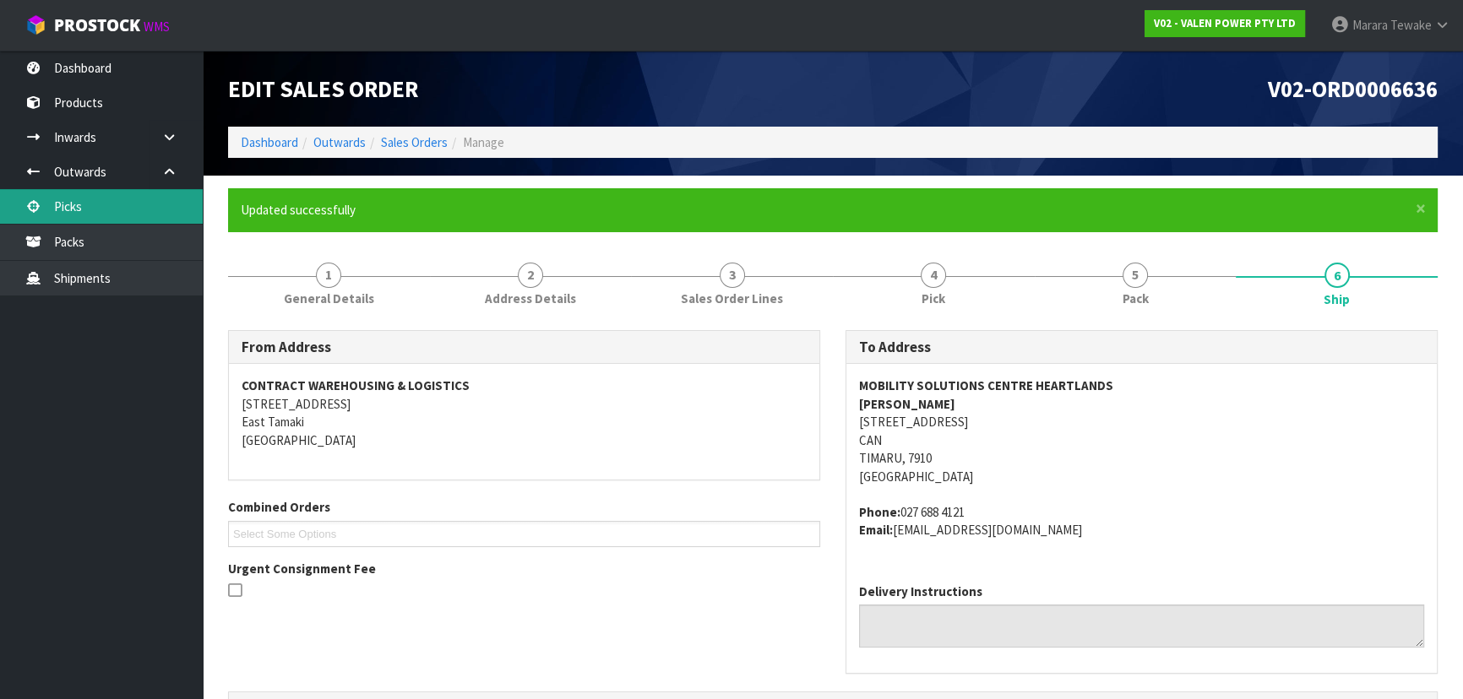
click at [132, 219] on link "Picks" at bounding box center [101, 206] width 203 height 35
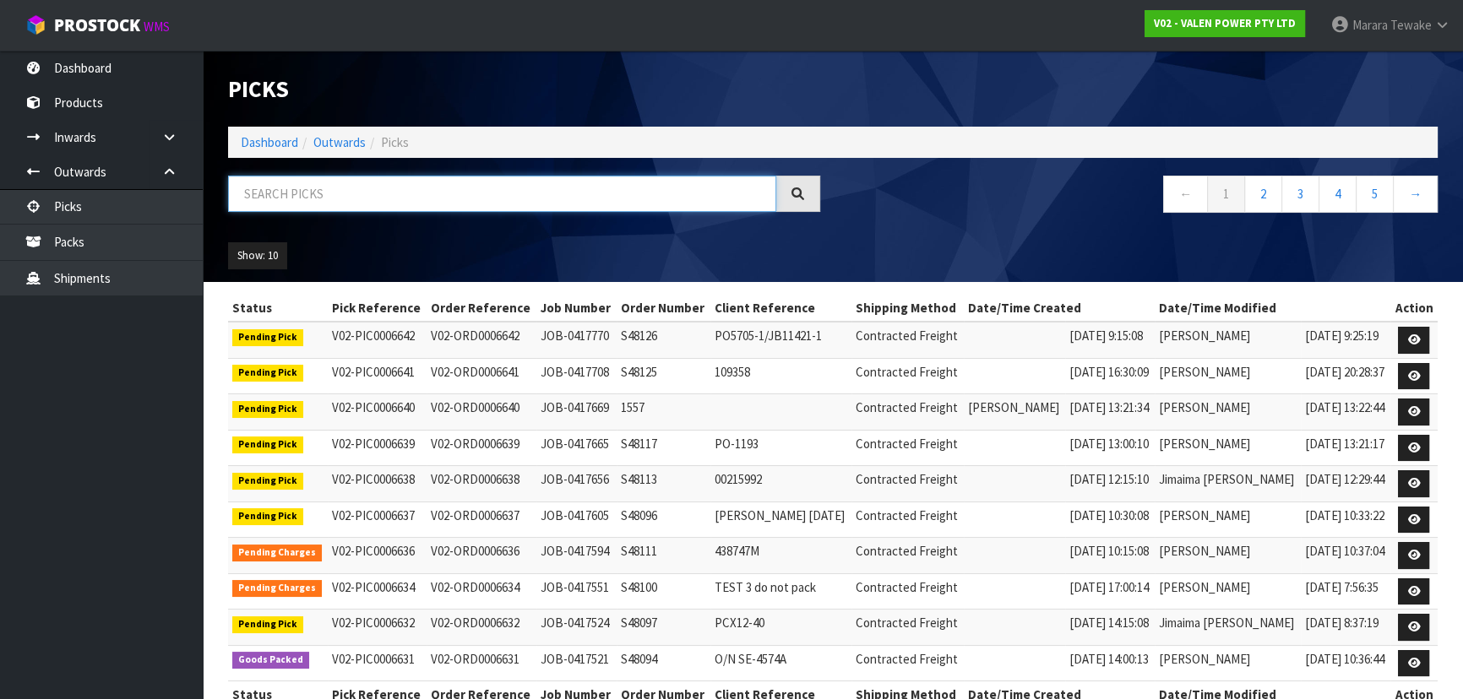
click at [265, 185] on input "text" at bounding box center [502, 194] width 548 height 36
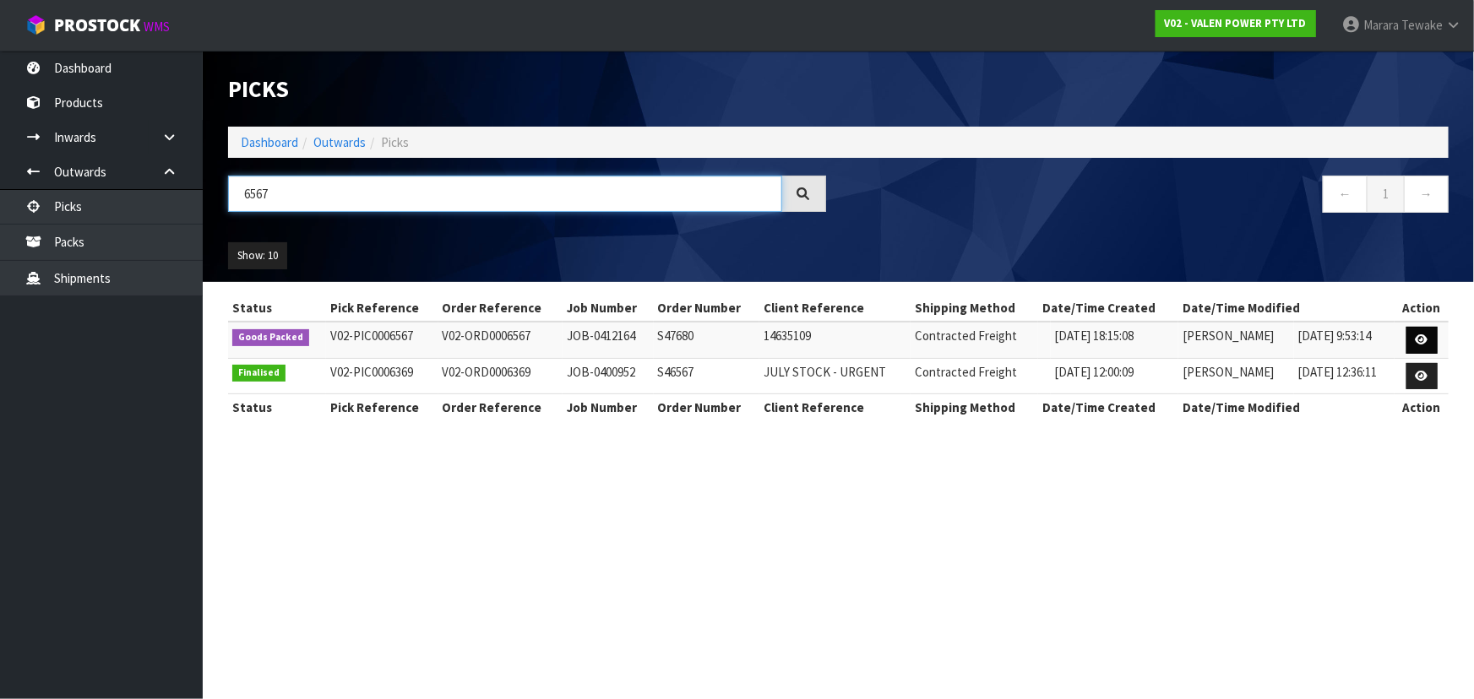
type input "6567"
click at [1415, 340] on link at bounding box center [1422, 340] width 31 height 27
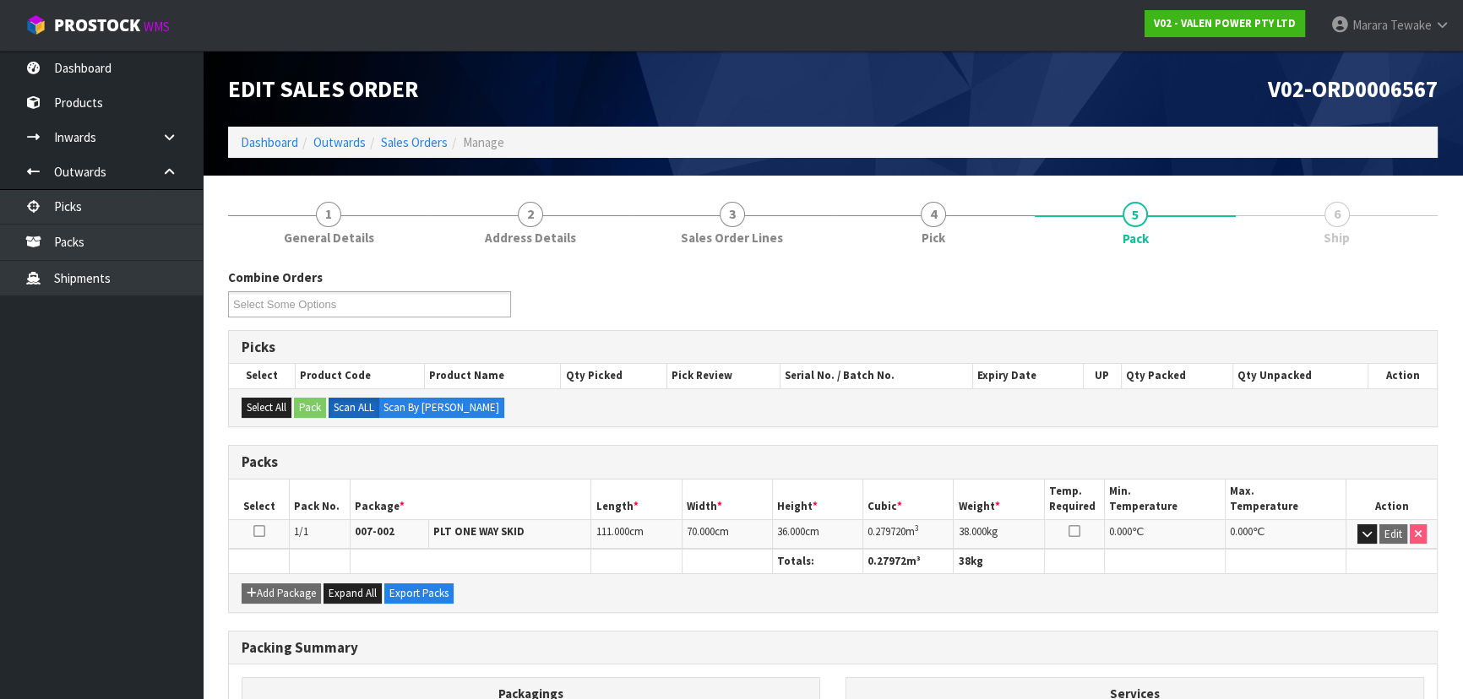
click at [1367, 210] on link "6 Ship" at bounding box center [1337, 221] width 202 height 67
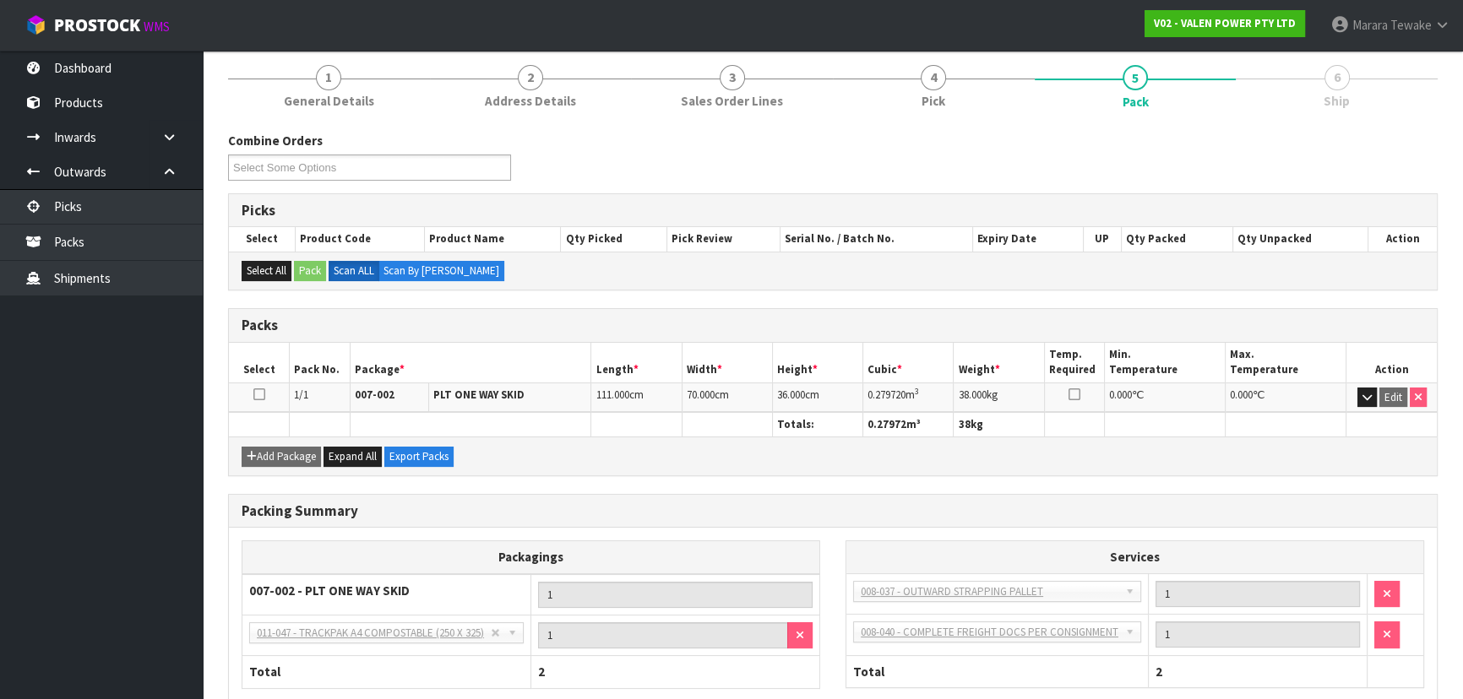
scroll to position [233, 0]
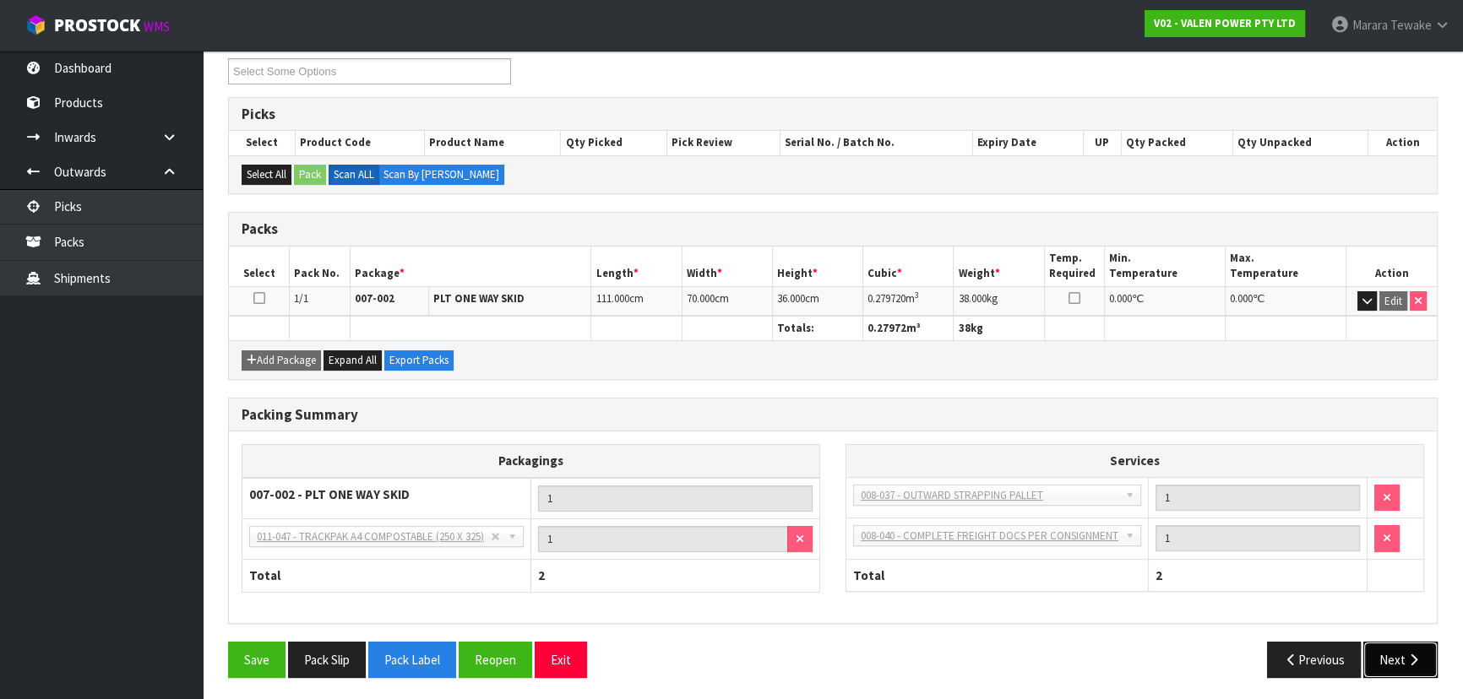
click at [1417, 659] on icon "button" at bounding box center [1414, 660] width 16 height 13
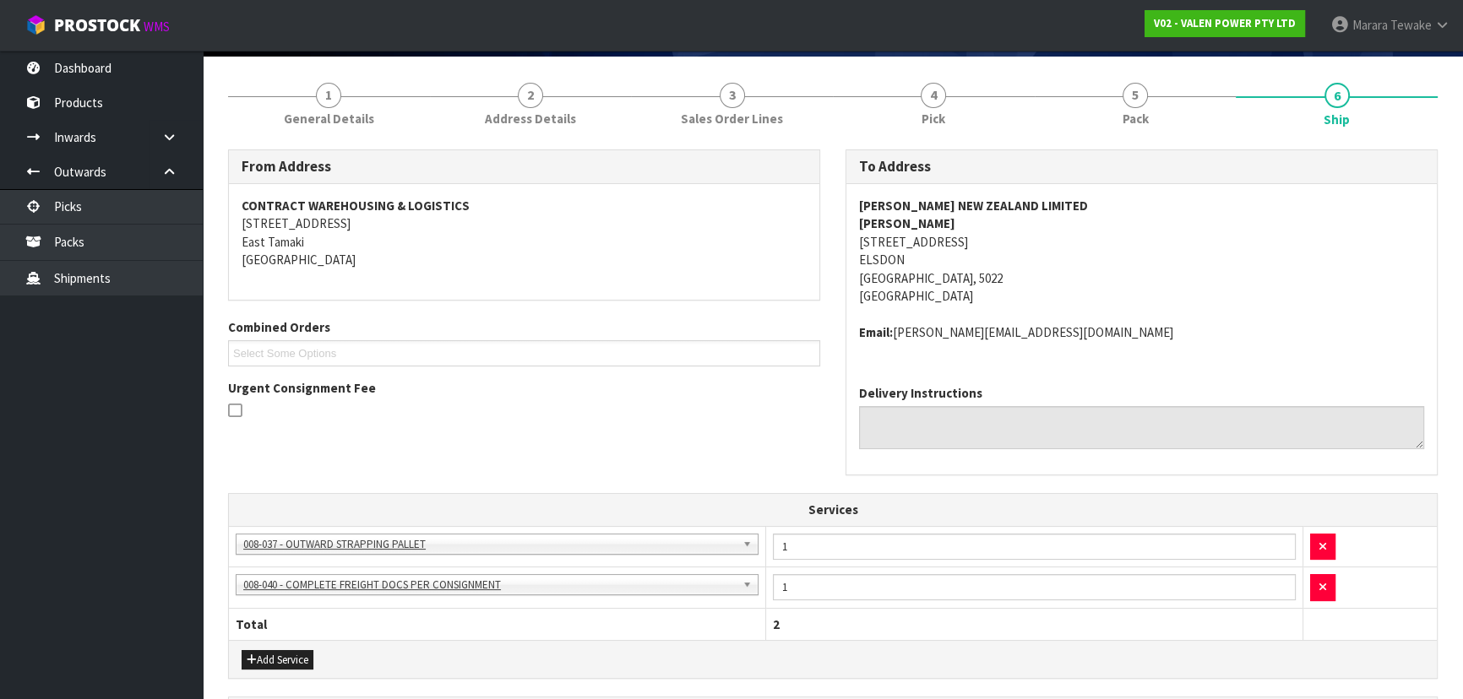
scroll to position [0, 0]
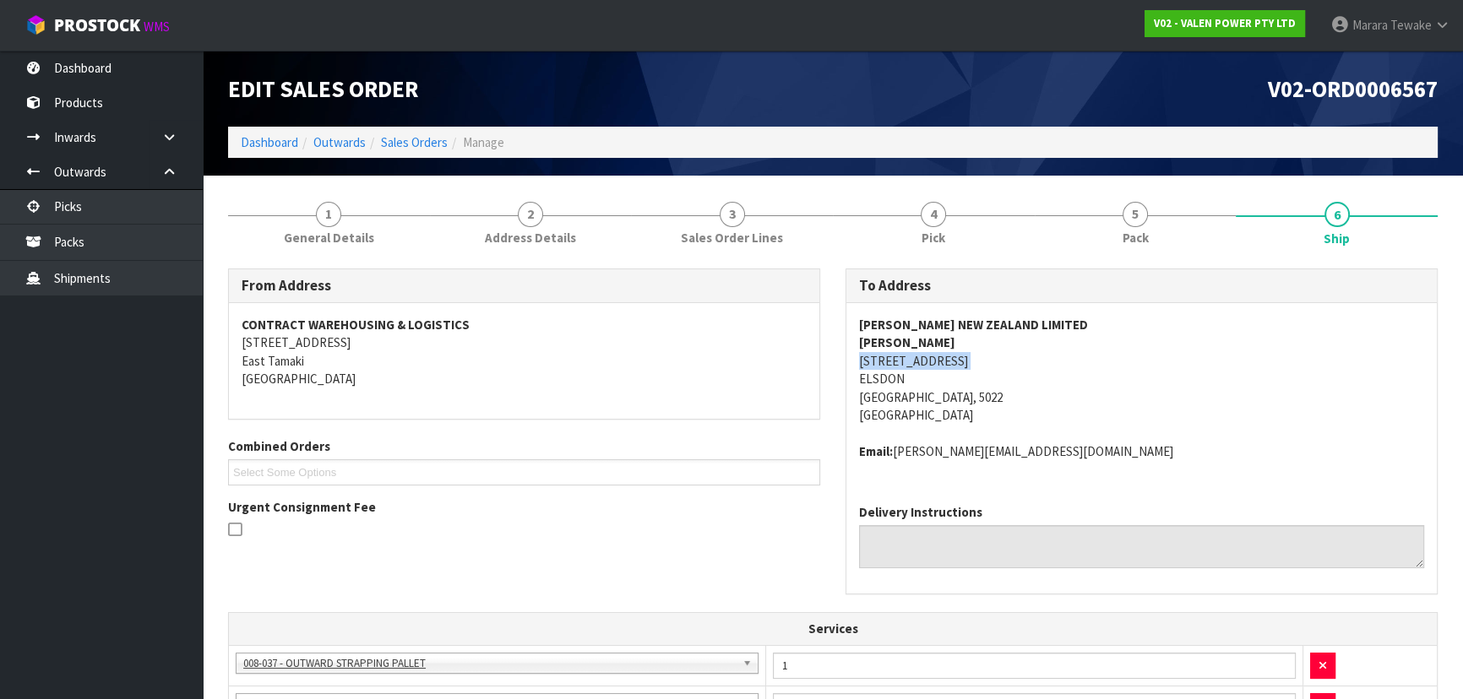
drag, startPoint x: 958, startPoint y: 359, endPoint x: 856, endPoint y: 373, distance: 103.1
click at [856, 373] on div "[PERSON_NAME] NEW ZEALAND LIMITED [PERSON_NAME] [STREET_ADDRESS] Email: [PERSON…" at bounding box center [1141, 397] width 591 height 188
drag, startPoint x: 908, startPoint y: 377, endPoint x: 852, endPoint y: 358, distance: 59.6
click at [852, 358] on div "[PERSON_NAME] NEW ZEALAND LIMITED [PERSON_NAME] [STREET_ADDRESS] Email: [PERSON…" at bounding box center [1141, 397] width 591 height 188
copy address "14-16 MAKARO ST ELSDON"
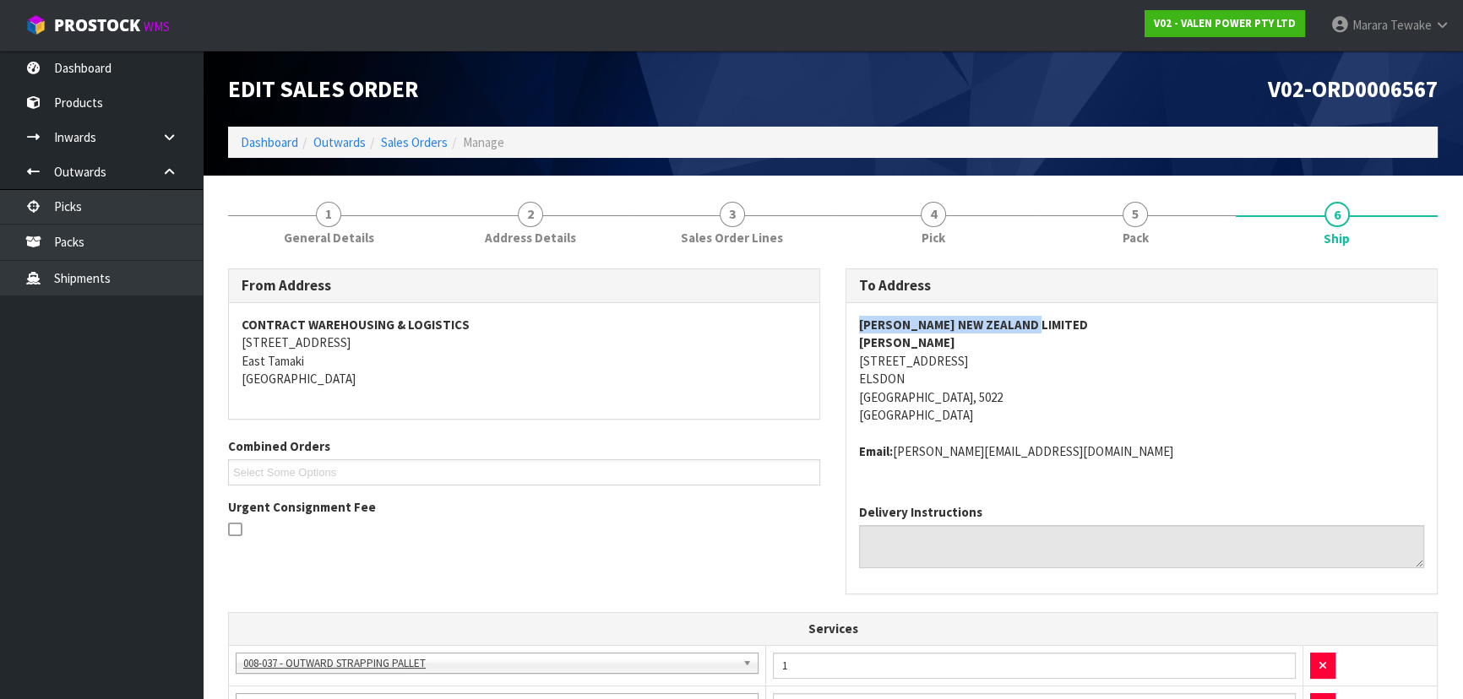
drag, startPoint x: 1044, startPoint y: 323, endPoint x: 852, endPoint y: 329, distance: 191.9
click at [852, 329] on div "[PERSON_NAME] NEW ZEALAND LIMITED [PERSON_NAME] [STREET_ADDRESS] Email: [PERSON…" at bounding box center [1141, 397] width 591 height 188
drag, startPoint x: 939, startPoint y: 345, endPoint x: 852, endPoint y: 342, distance: 87.0
click at [852, 342] on div "[PERSON_NAME] NEW ZEALAND LIMITED [PERSON_NAME] [STREET_ADDRESS] Email: [PERSON…" at bounding box center [1141, 397] width 591 height 188
click at [999, 362] on address "[PERSON_NAME] NEW ZEALAND LIMITED [PERSON_NAME] [STREET_ADDRESS]" at bounding box center [1141, 370] width 565 height 109
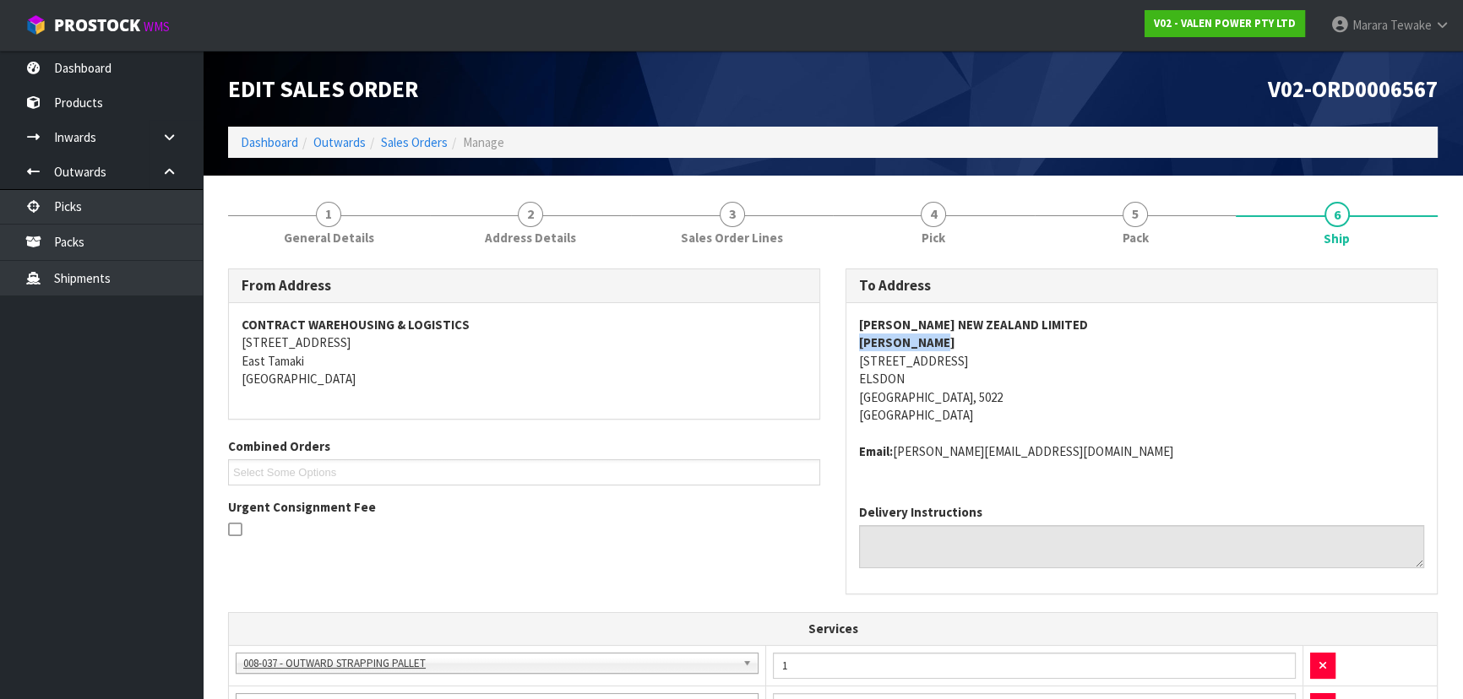
drag, startPoint x: 947, startPoint y: 340, endPoint x: 842, endPoint y: 341, distance: 104.8
click at [851, 340] on div "[PERSON_NAME] NEW ZEALAND LIMITED [PERSON_NAME] [STREET_ADDRESS] Email: [PERSON…" at bounding box center [1141, 397] width 591 height 188
drag, startPoint x: 1019, startPoint y: 449, endPoint x: 846, endPoint y: 460, distance: 172.7
click at [846, 460] on div "[PERSON_NAME] NEW ZEALAND LIMITED [PERSON_NAME] [STREET_ADDRESS] Email: [PERSON…" at bounding box center [1141, 397] width 591 height 188
click at [1031, 451] on address "Email: [PERSON_NAME][EMAIL_ADDRESS][DOMAIN_NAME]" at bounding box center [1141, 452] width 565 height 18
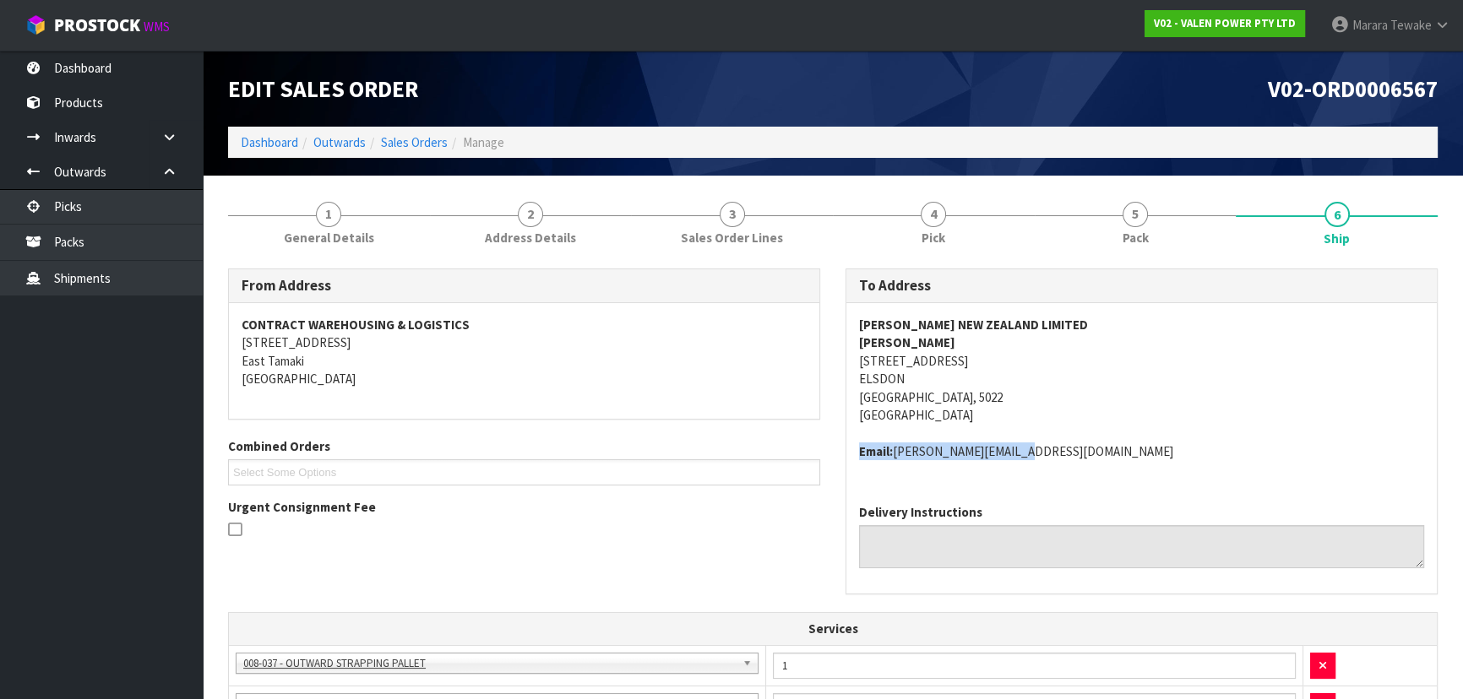
drag, startPoint x: 1021, startPoint y: 448, endPoint x: 854, endPoint y: 460, distance: 166.8
click at [852, 460] on div "[PERSON_NAME] NEW ZEALAND LIMITED [PERSON_NAME] [STREET_ADDRESS] Email: [PERSON…" at bounding box center [1141, 397] width 591 height 188
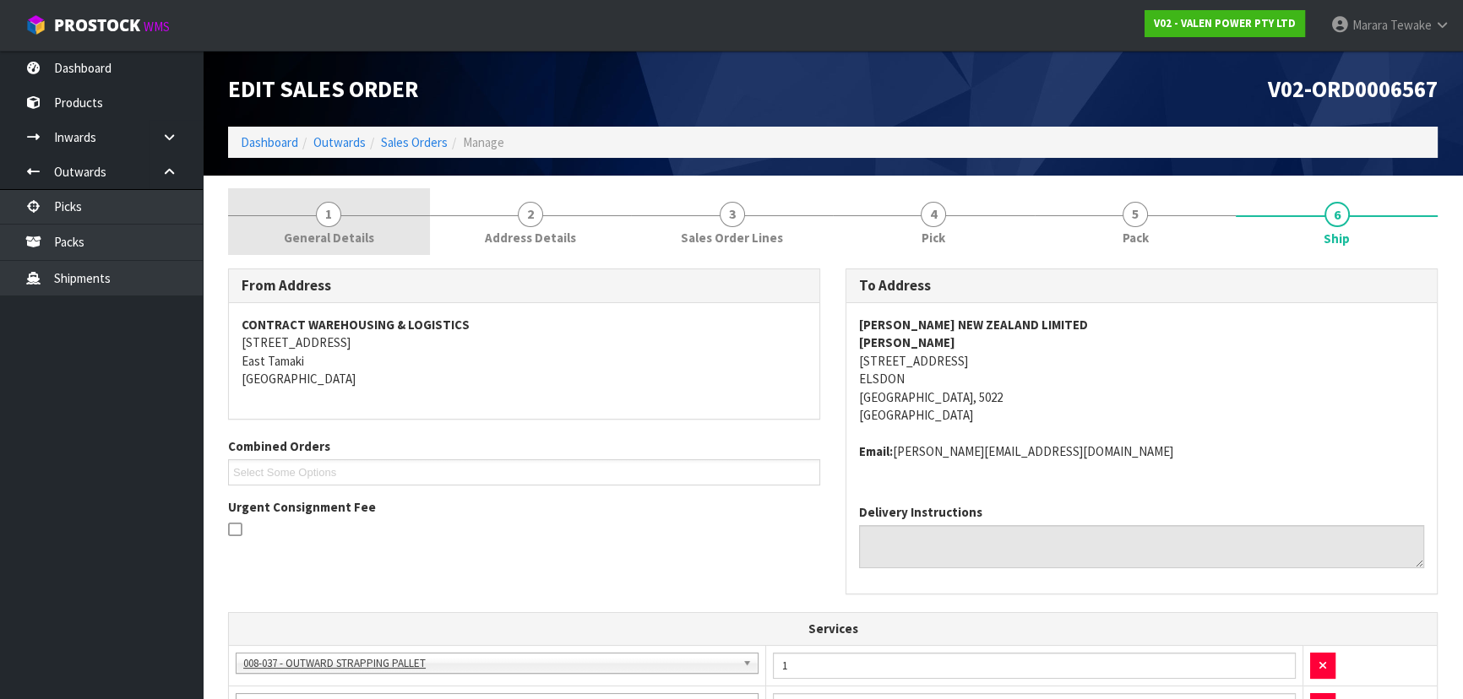
click at [280, 227] on link "1 General Details" at bounding box center [329, 221] width 202 height 67
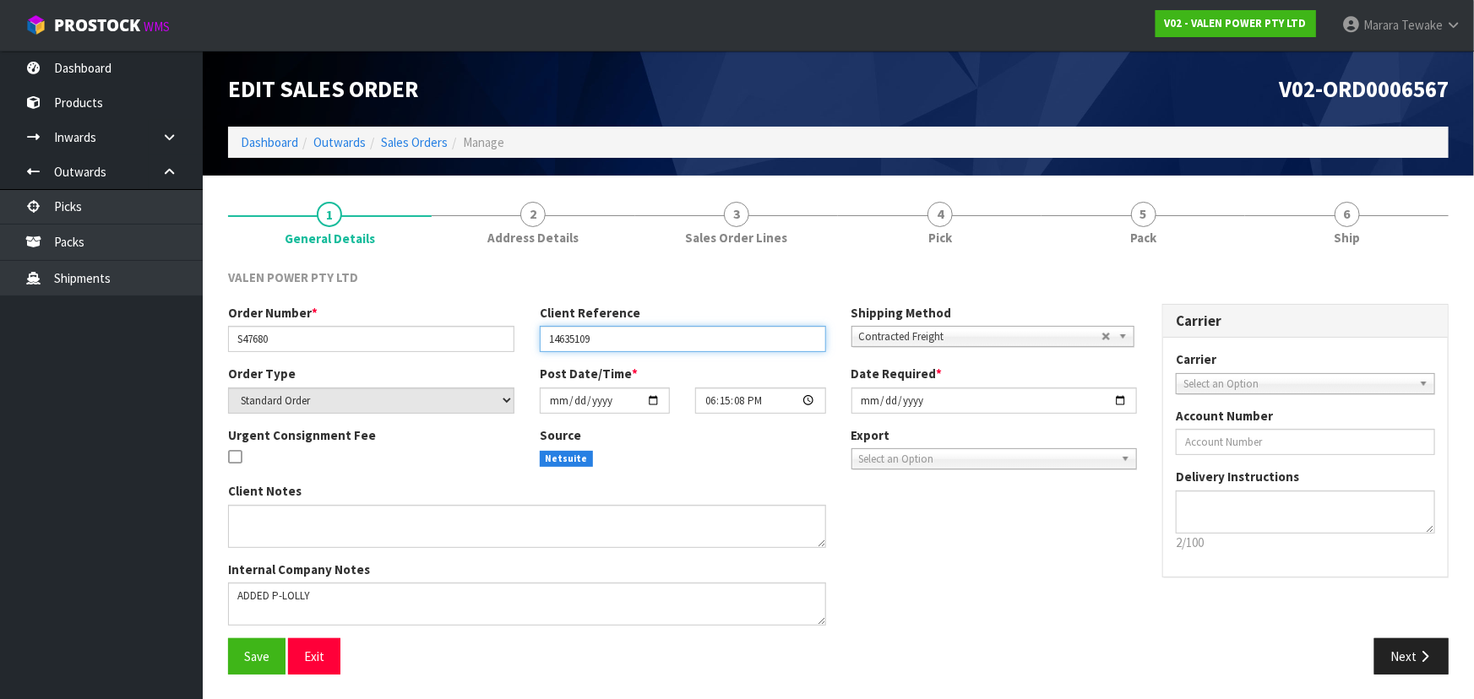
drag, startPoint x: 612, startPoint y: 335, endPoint x: 463, endPoint y: 336, distance: 149.5
click at [463, 336] on div "Order Number * S47680 Client Reference 14635109 Shipping Method Client Local Pi…" at bounding box center [682, 334] width 934 height 61
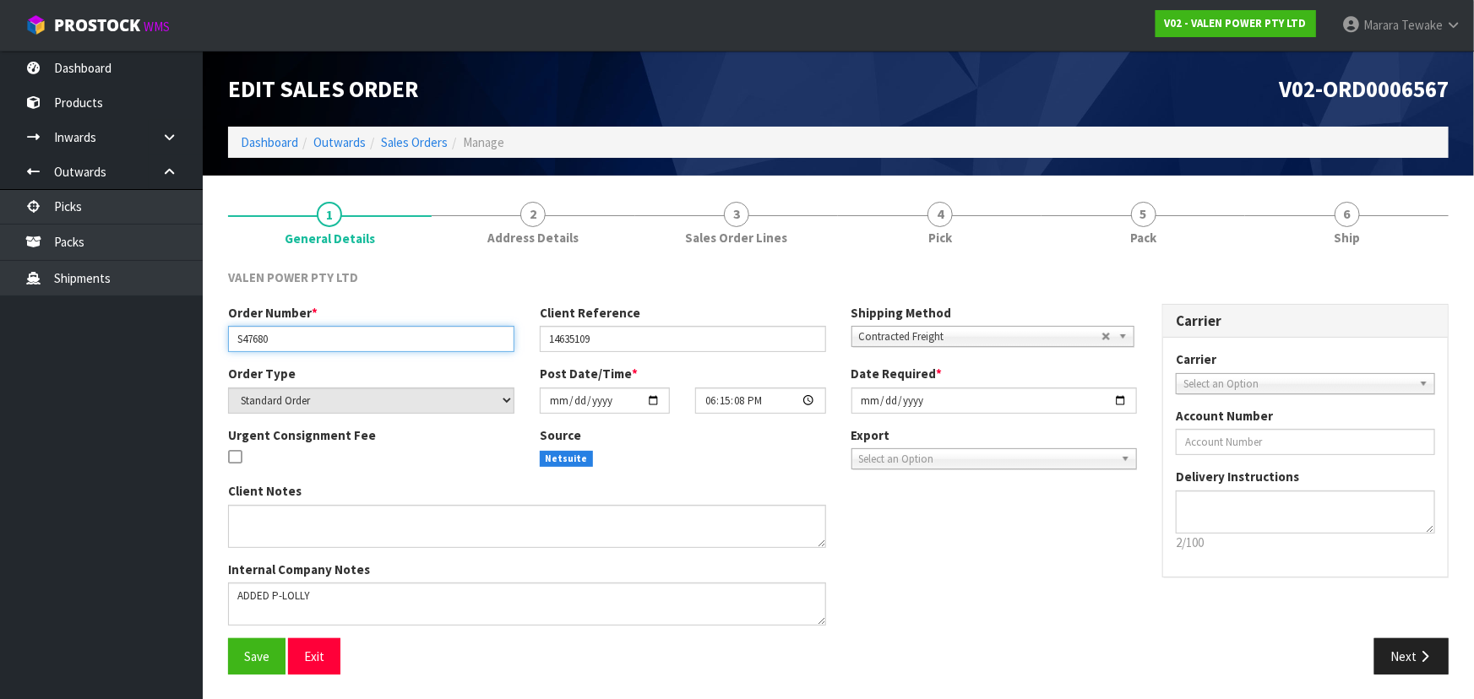
drag, startPoint x: 282, startPoint y: 341, endPoint x: 207, endPoint y: 337, distance: 75.3
click at [207, 337] on section "1 General Details 2 Address Details 3 Sales Order Lines 4 Pick 5 Pack 6 Ship VA…" at bounding box center [838, 438] width 1271 height 525
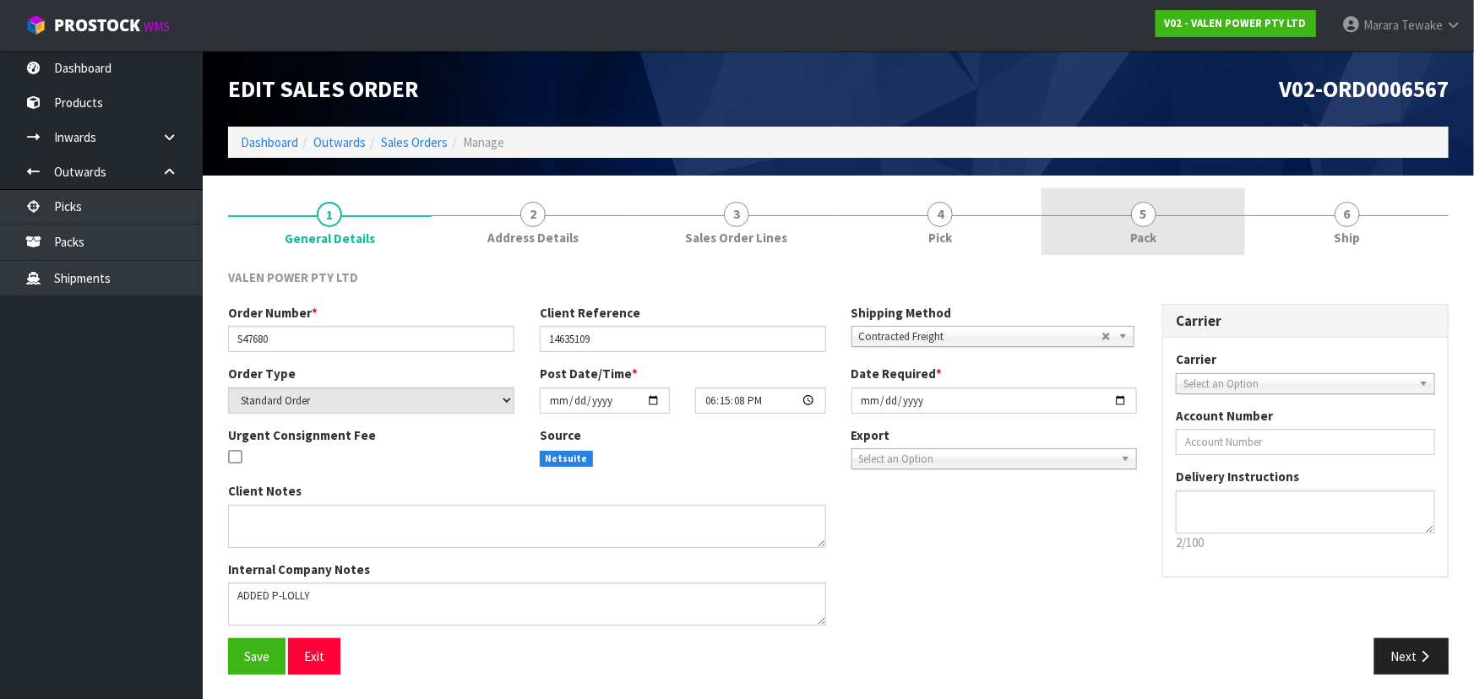
drag, startPoint x: 1190, startPoint y: 235, endPoint x: 1187, endPoint y: 216, distance: 18.9
click at [1189, 231] on link "5 Pack" at bounding box center [1144, 221] width 204 height 67
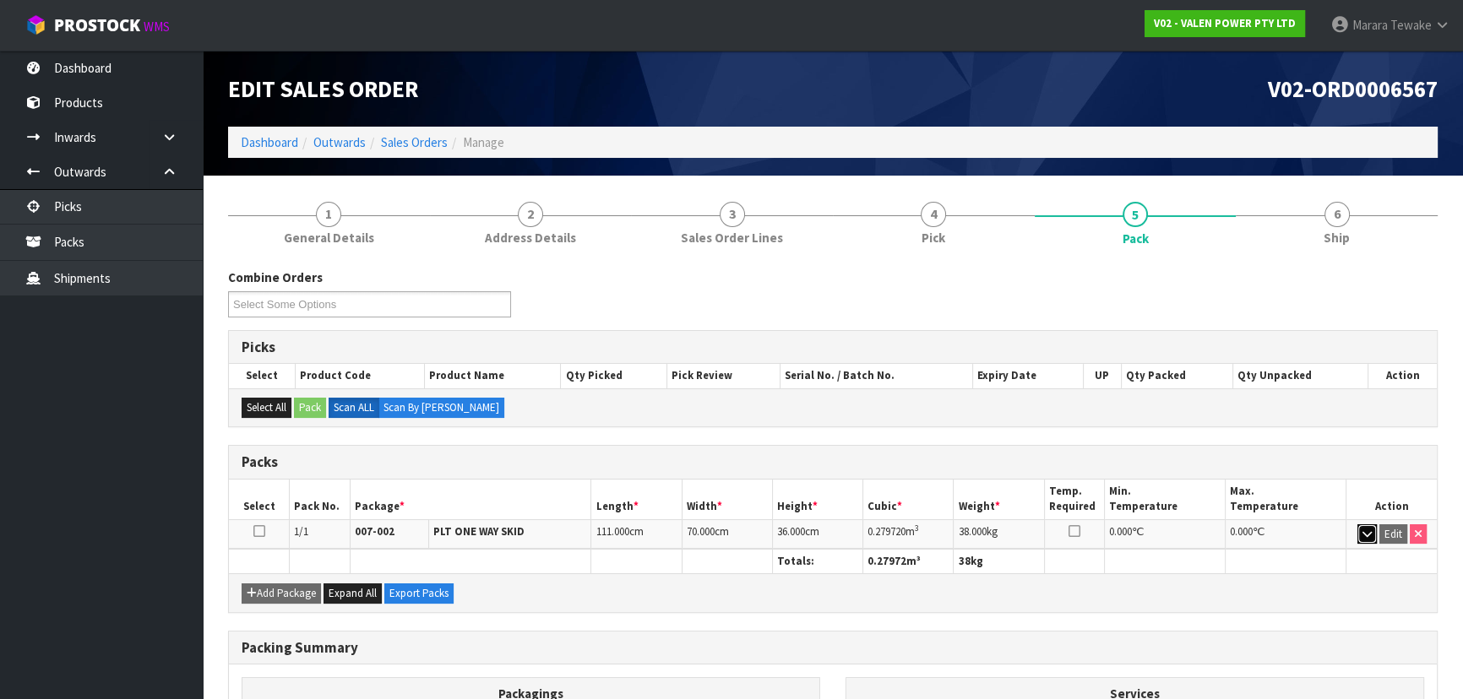
click at [1358, 528] on button "button" at bounding box center [1367, 535] width 19 height 20
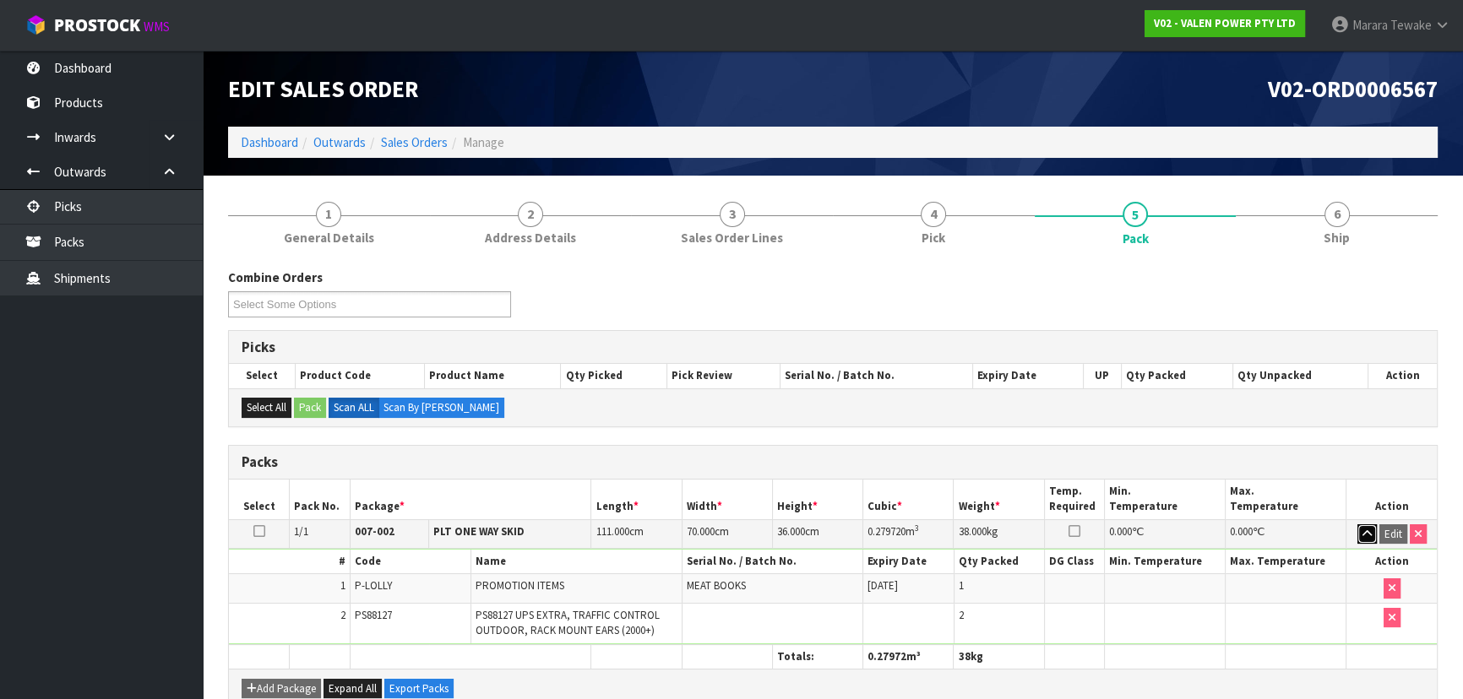
click at [1368, 530] on icon "button" at bounding box center [1367, 534] width 9 height 11
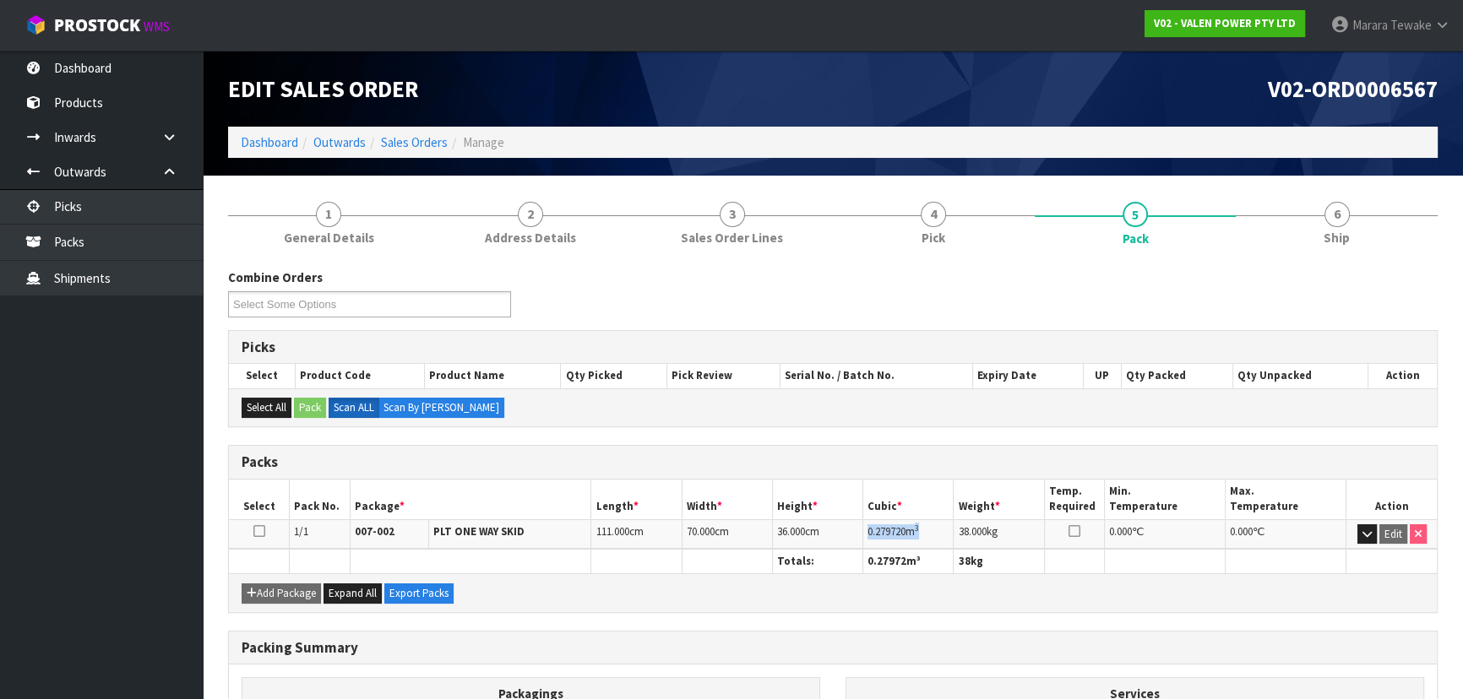
drag, startPoint x: 929, startPoint y: 528, endPoint x: 867, endPoint y: 533, distance: 62.7
click at [867, 533] on td "0.279720 m 3" at bounding box center [908, 535] width 90 height 30
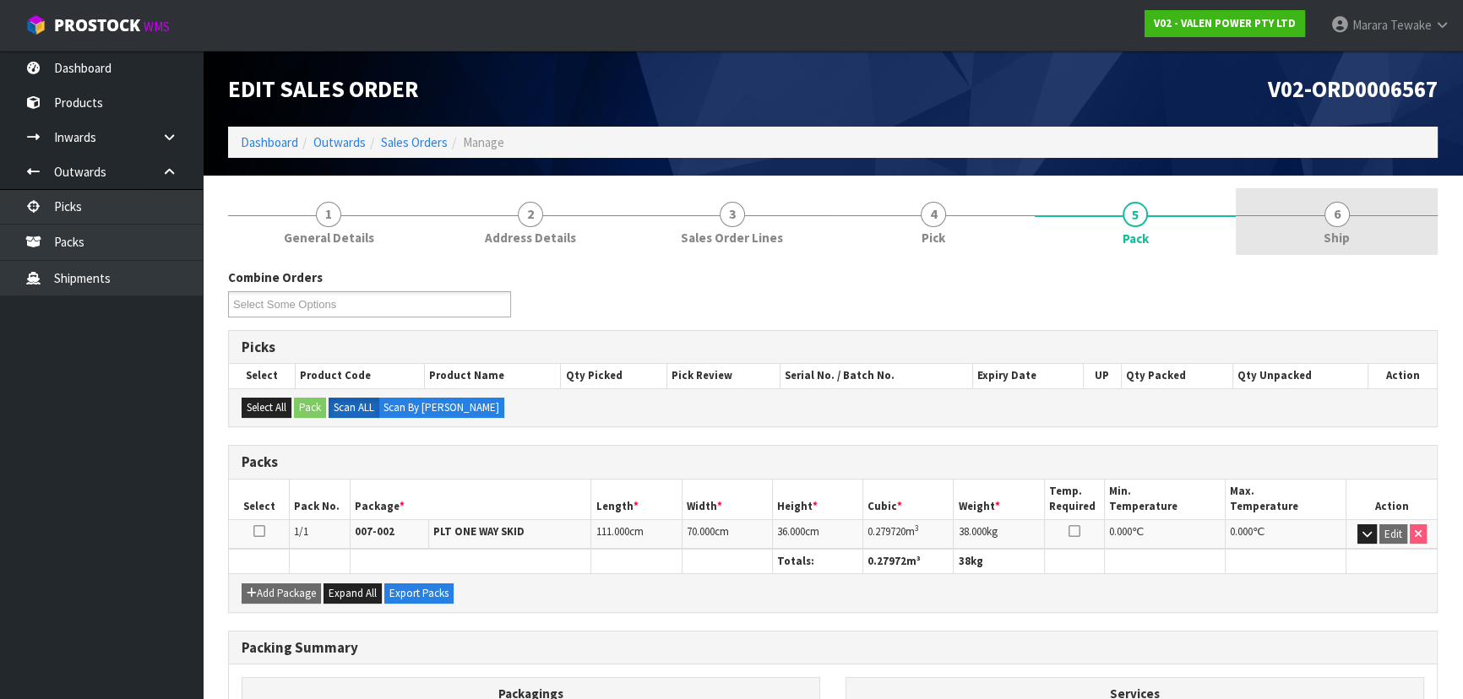
click at [1353, 240] on link "6 Ship" at bounding box center [1337, 221] width 202 height 67
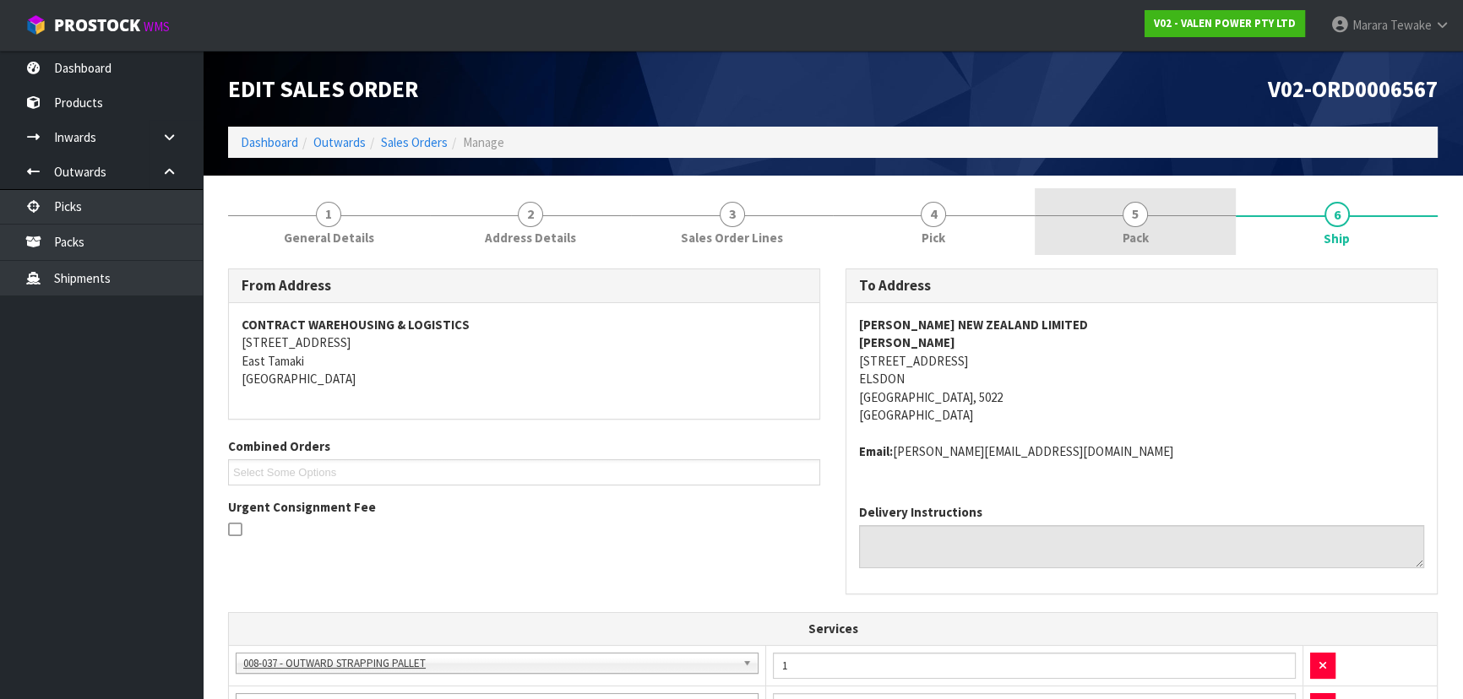
drag, startPoint x: 1158, startPoint y: 240, endPoint x: 1163, endPoint y: 248, distance: 9.9
click at [1161, 239] on link "5 Pack" at bounding box center [1136, 221] width 202 height 67
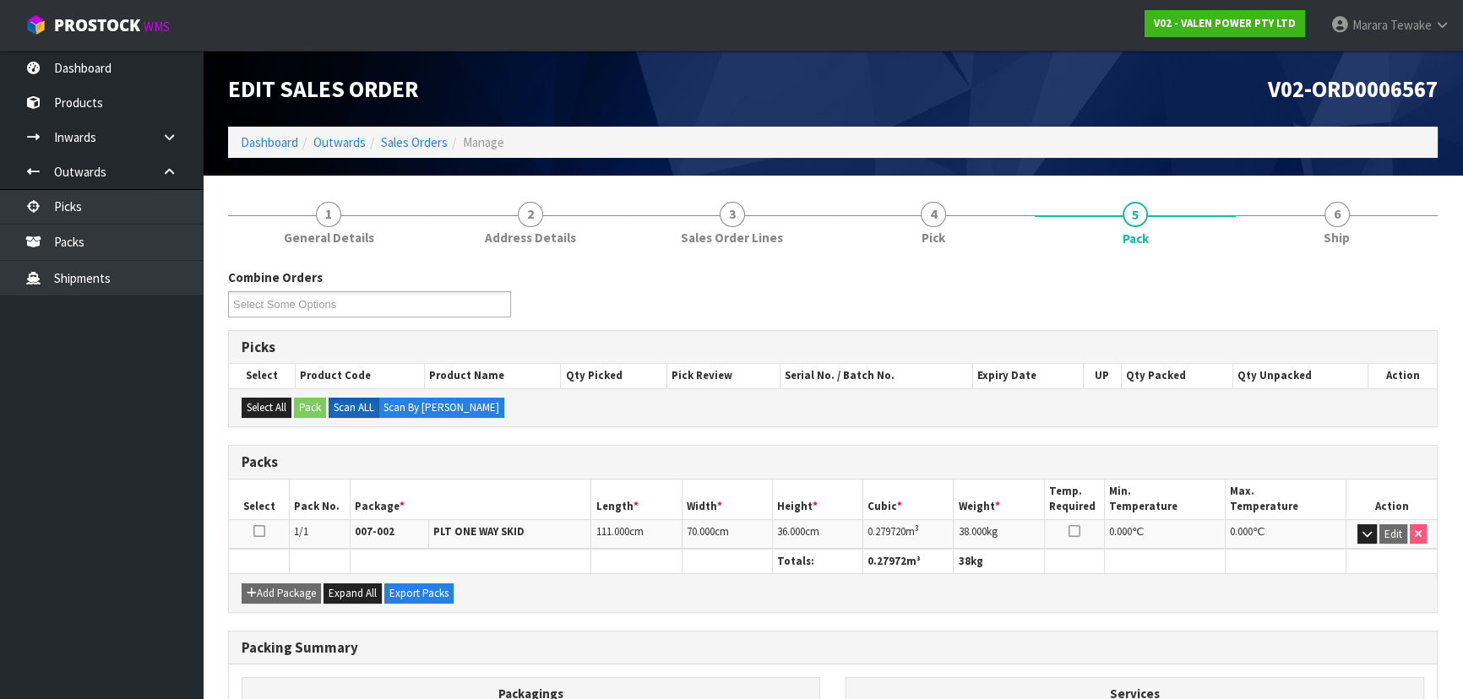
drag, startPoint x: 928, startPoint y: 532, endPoint x: 852, endPoint y: 532, distance: 75.2
click at [852, 532] on tr "1/1 007-002 PLT ONE WAY SKID 111.000 cm 70.000 cm 36.000 cm 0.279720 m 3 38.000…" at bounding box center [833, 535] width 1208 height 30
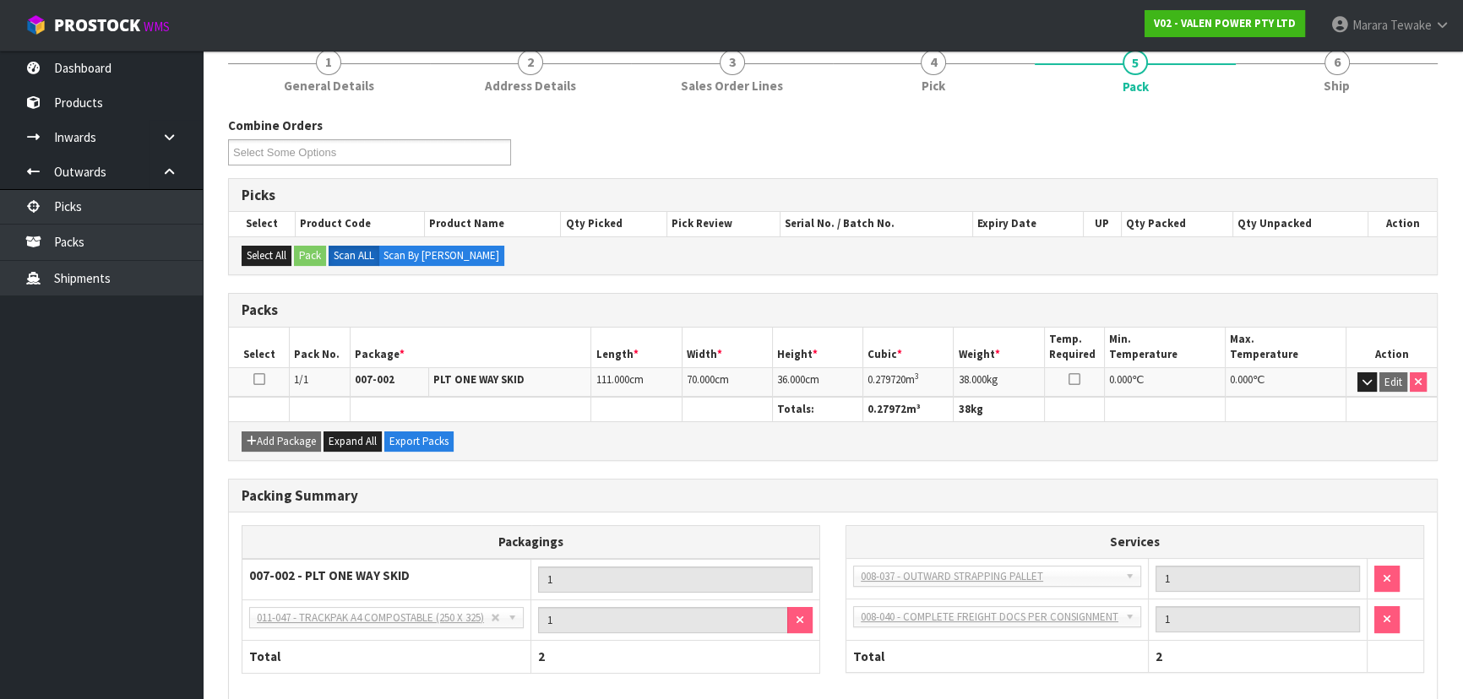
scroll to position [153, 0]
drag, startPoint x: 1338, startPoint y: 63, endPoint x: 1313, endPoint y: 77, distance: 28.7
click at [1338, 63] on span "6" at bounding box center [1337, 61] width 25 height 25
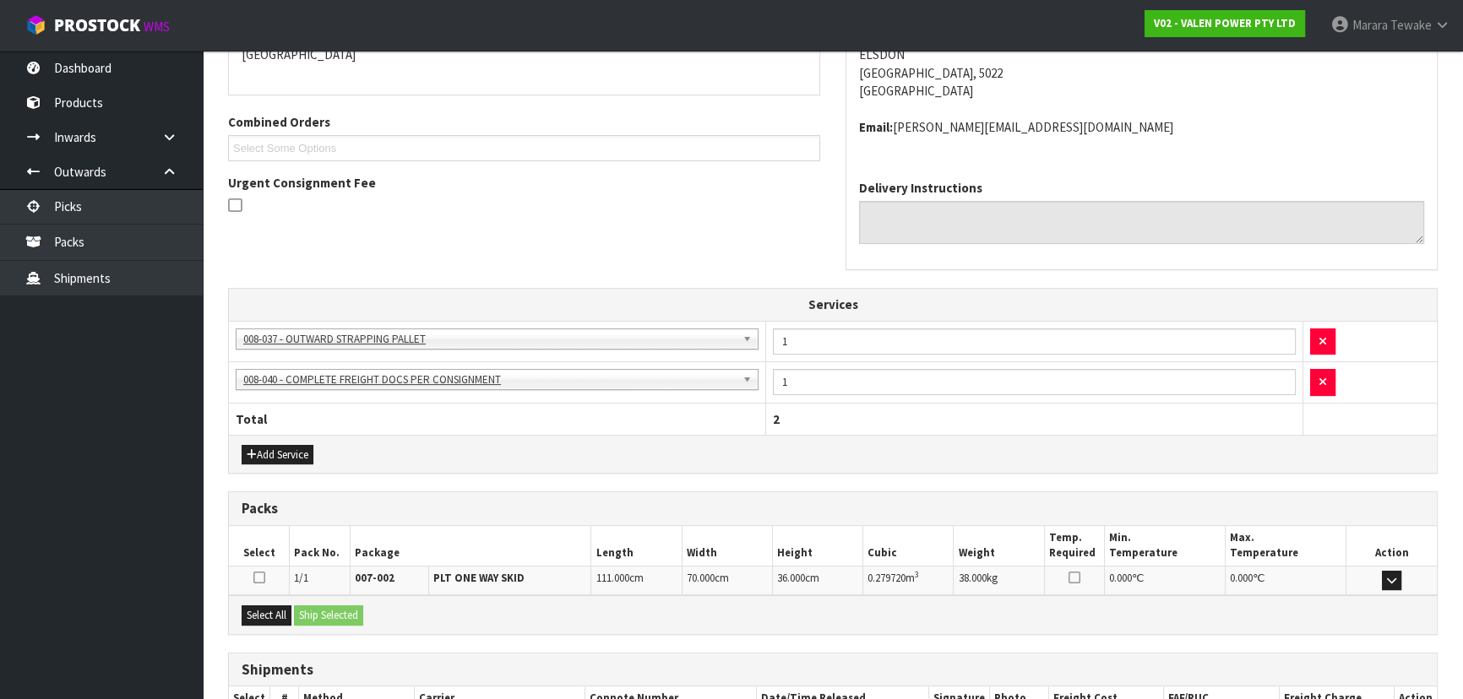
scroll to position [438, 0]
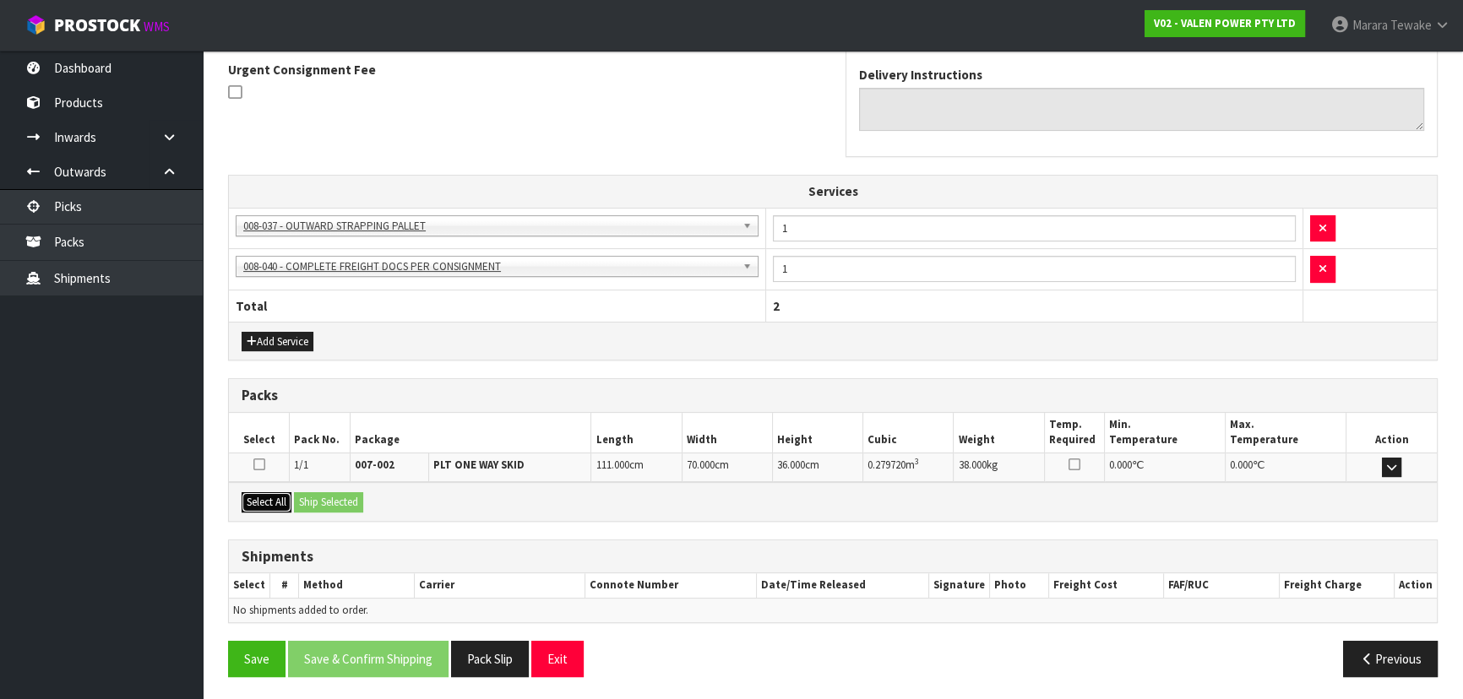
click at [290, 500] on button "Select All" at bounding box center [267, 503] width 50 height 20
click at [313, 495] on button "Ship Selected" at bounding box center [328, 503] width 69 height 20
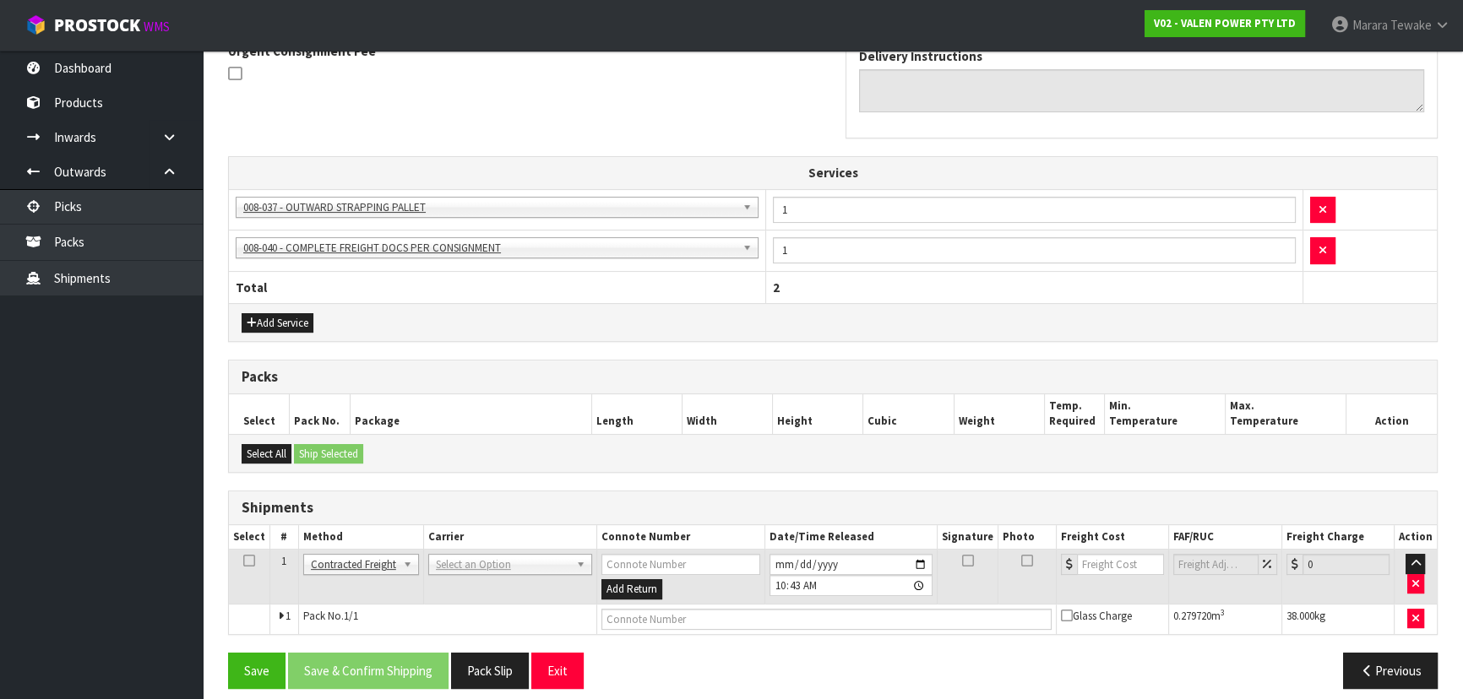
scroll to position [467, 0]
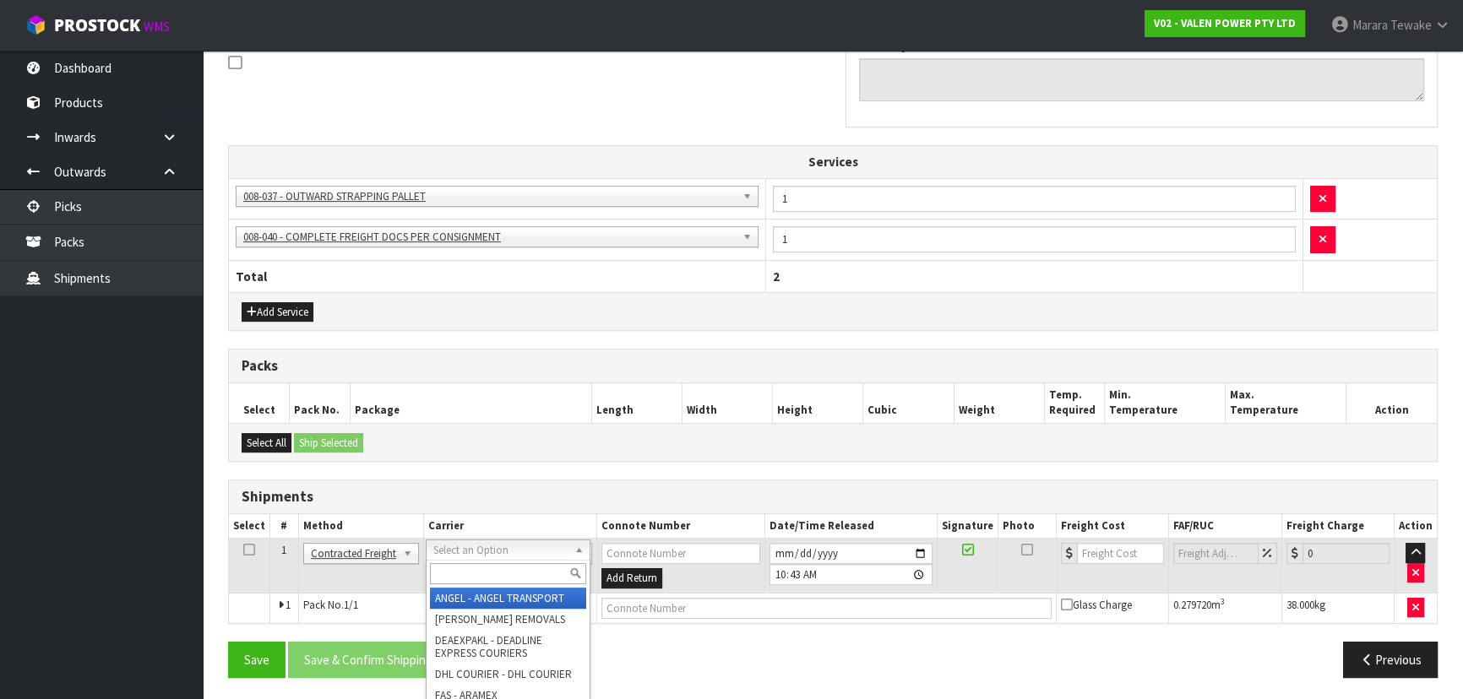
click at [468, 575] on input "text" at bounding box center [508, 573] width 156 height 21
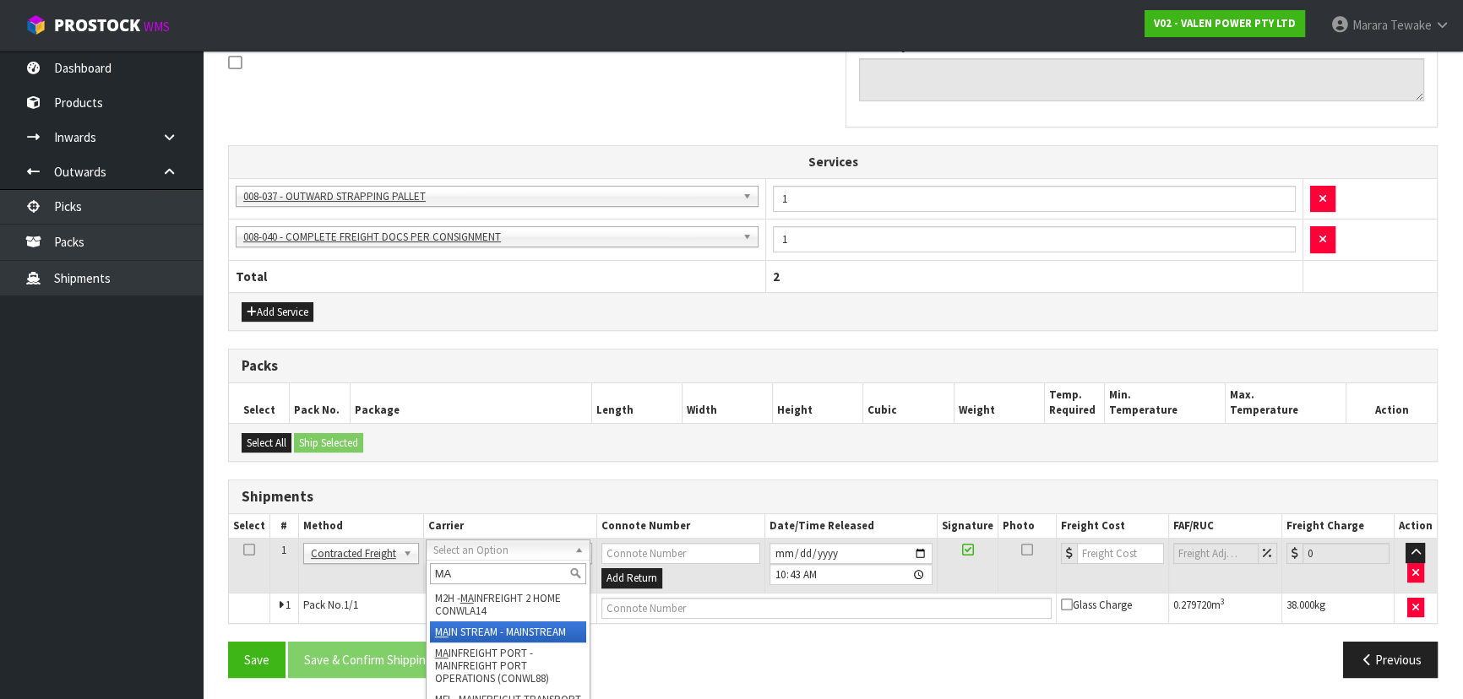
type input "MA"
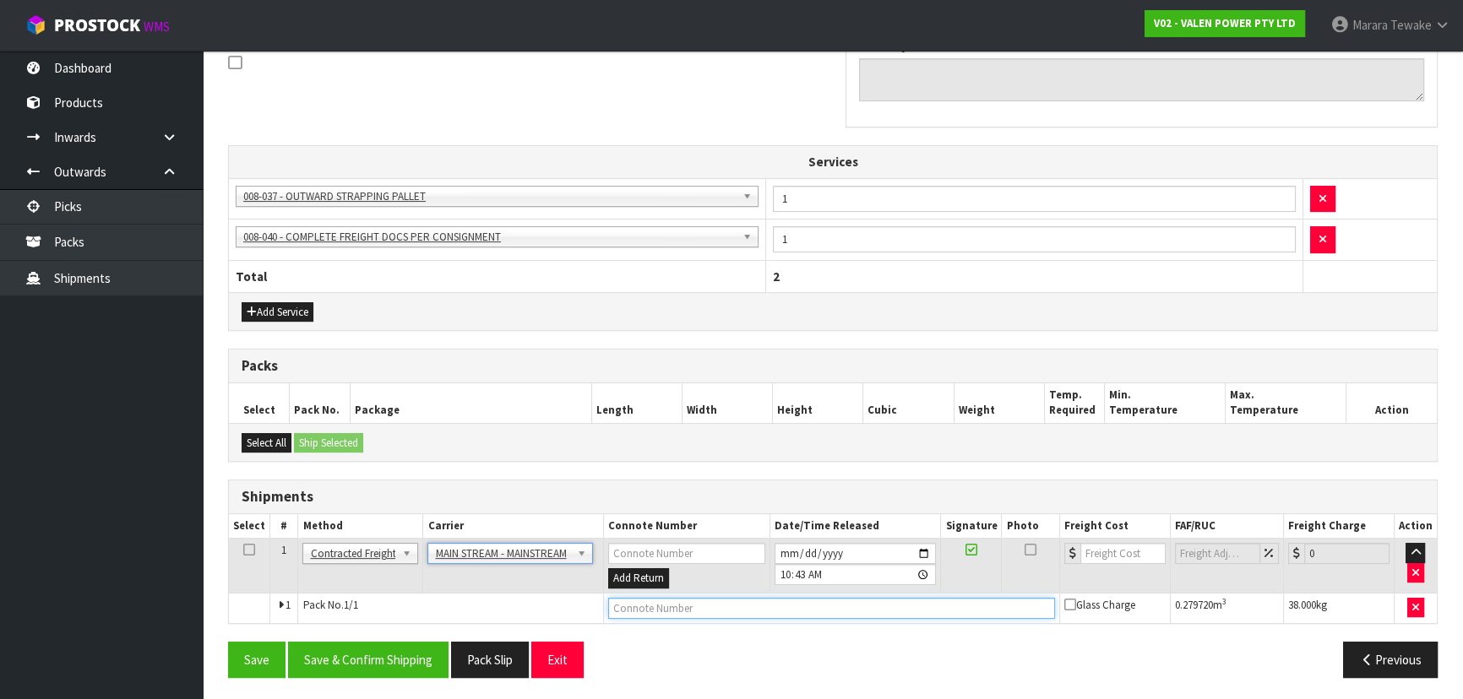
click at [656, 608] on input "text" at bounding box center [831, 608] width 447 height 21
paste input "CWL7734507"
type input "CWL7734507"
click at [1123, 547] on input "number" at bounding box center [1122, 553] width 85 height 21
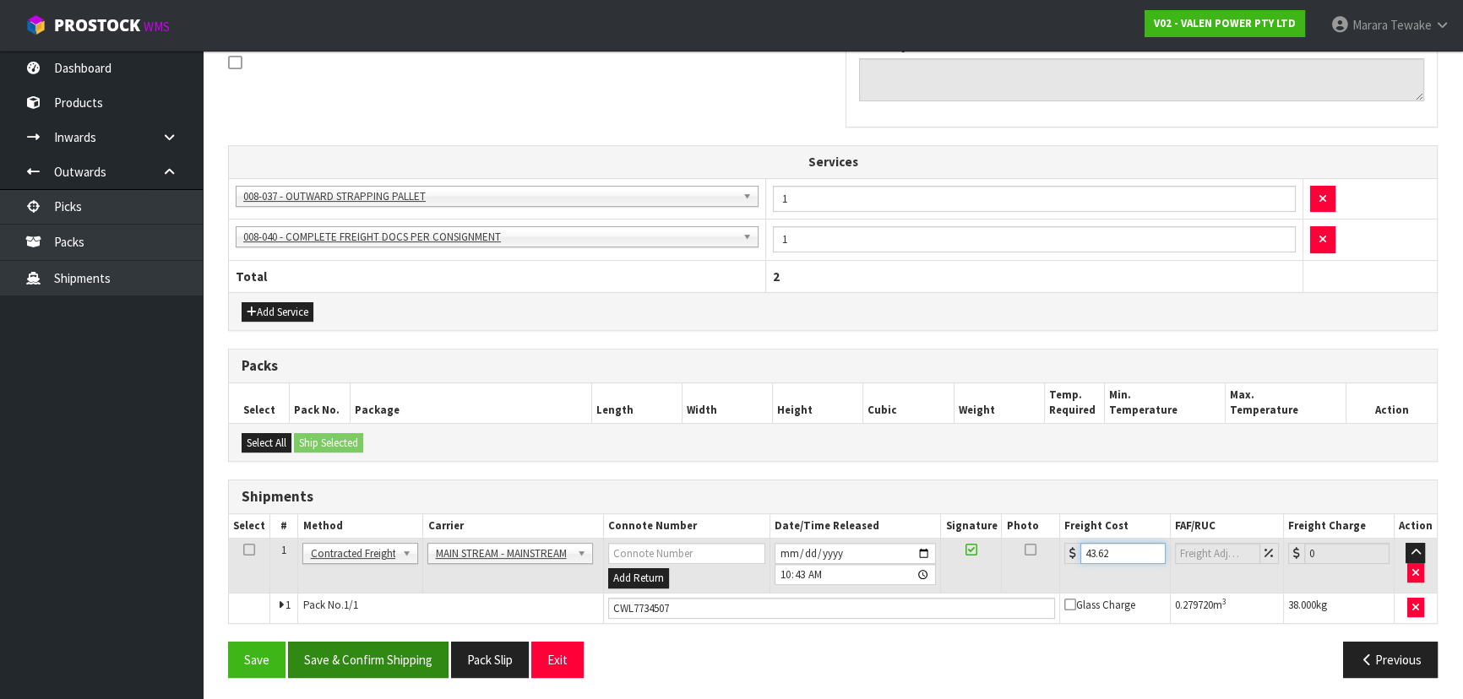
type input "43.62"
click at [382, 651] on button "Save & Confirm Shipping" at bounding box center [368, 660] width 161 height 36
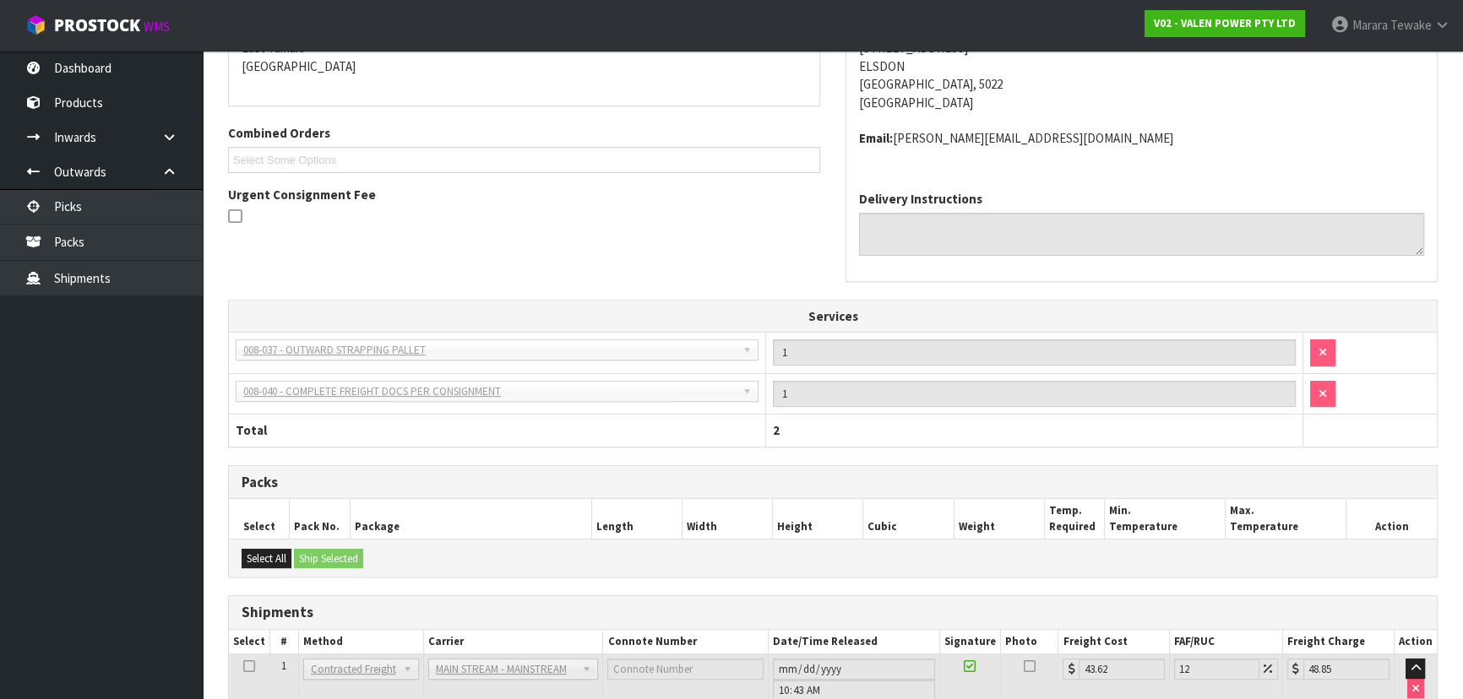
scroll to position [0, 0]
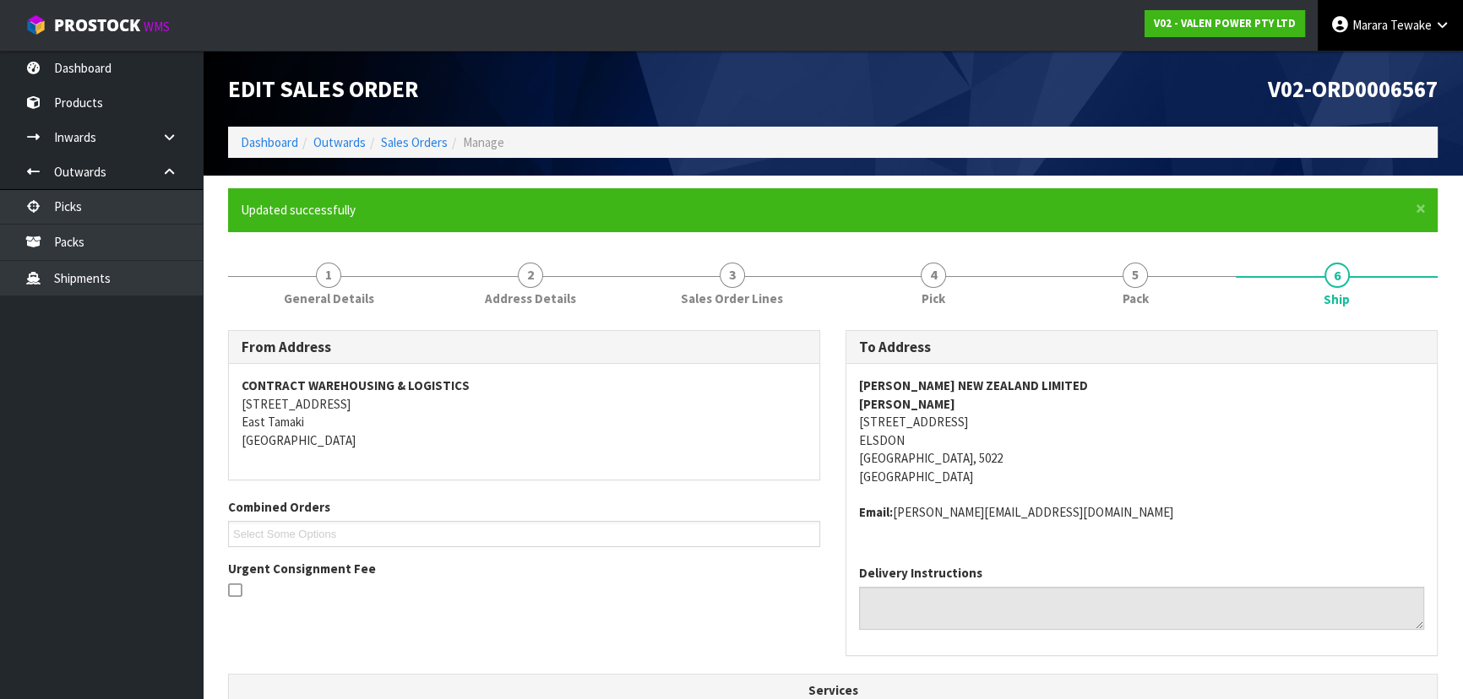
click at [1394, 23] on span "Tewake" at bounding box center [1411, 25] width 41 height 16
drag, startPoint x: 1008, startPoint y: 102, endPoint x: 1018, endPoint y: 101, distance: 10.3
click at [1010, 101] on div "V02-ORD0006567" at bounding box center [1142, 89] width 618 height 76
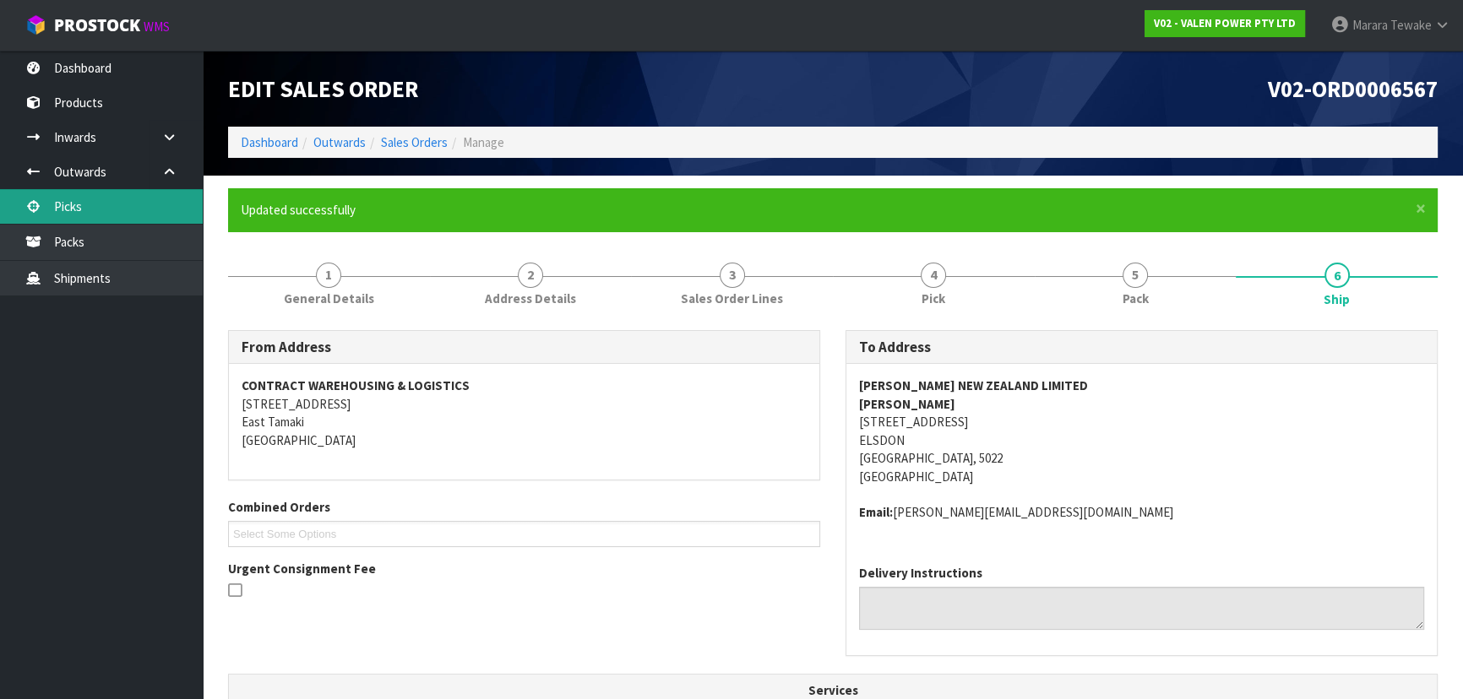
click at [143, 217] on link "Picks" at bounding box center [101, 206] width 203 height 35
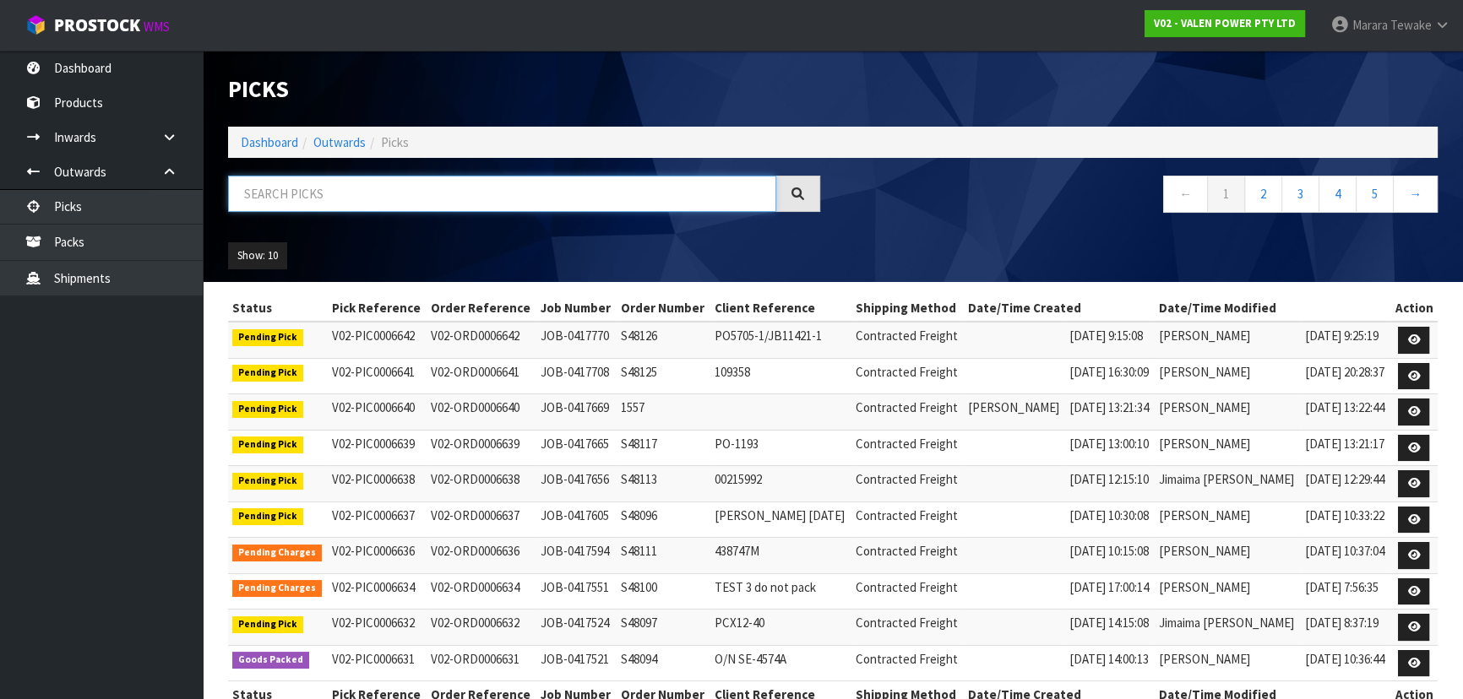
click at [262, 199] on input "text" at bounding box center [502, 194] width 548 height 36
type input "6631"
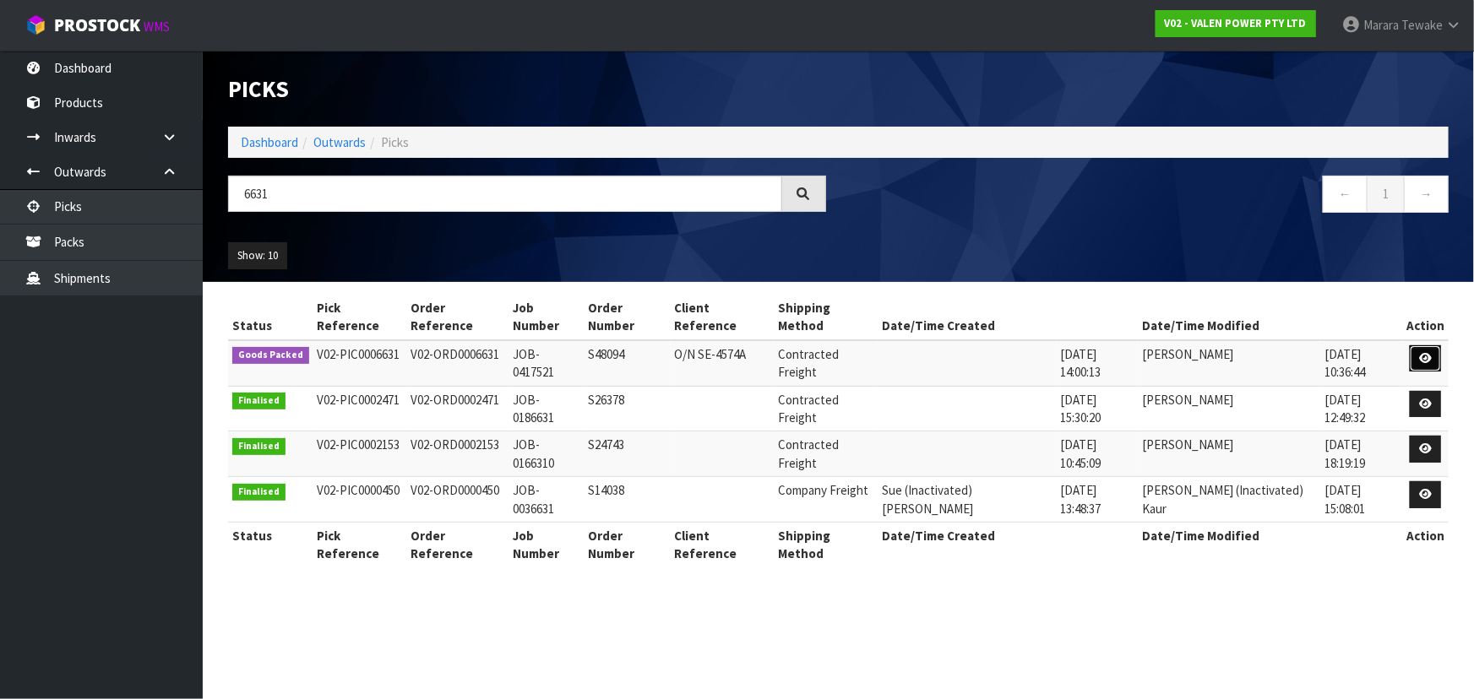
click at [1429, 353] on icon at bounding box center [1425, 358] width 13 height 11
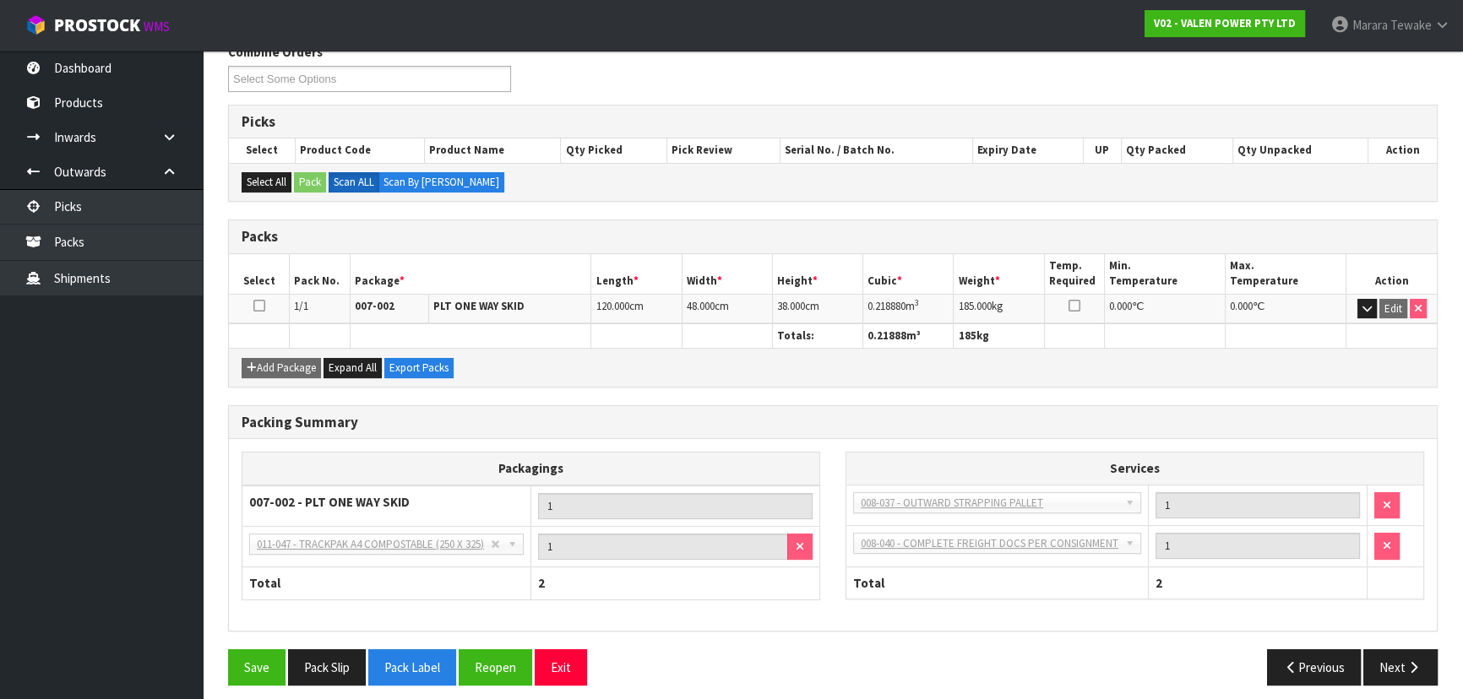
scroll to position [233, 0]
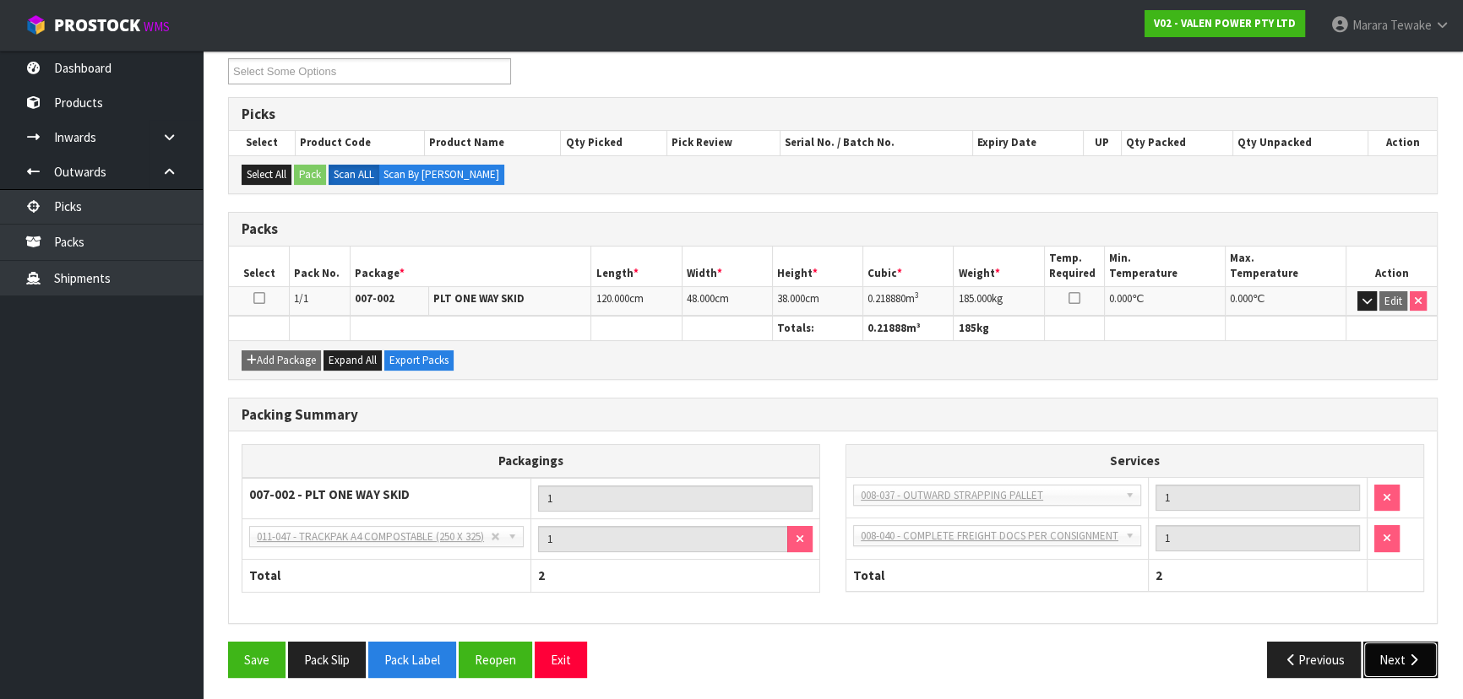
click at [1414, 659] on icon "button" at bounding box center [1414, 660] width 16 height 13
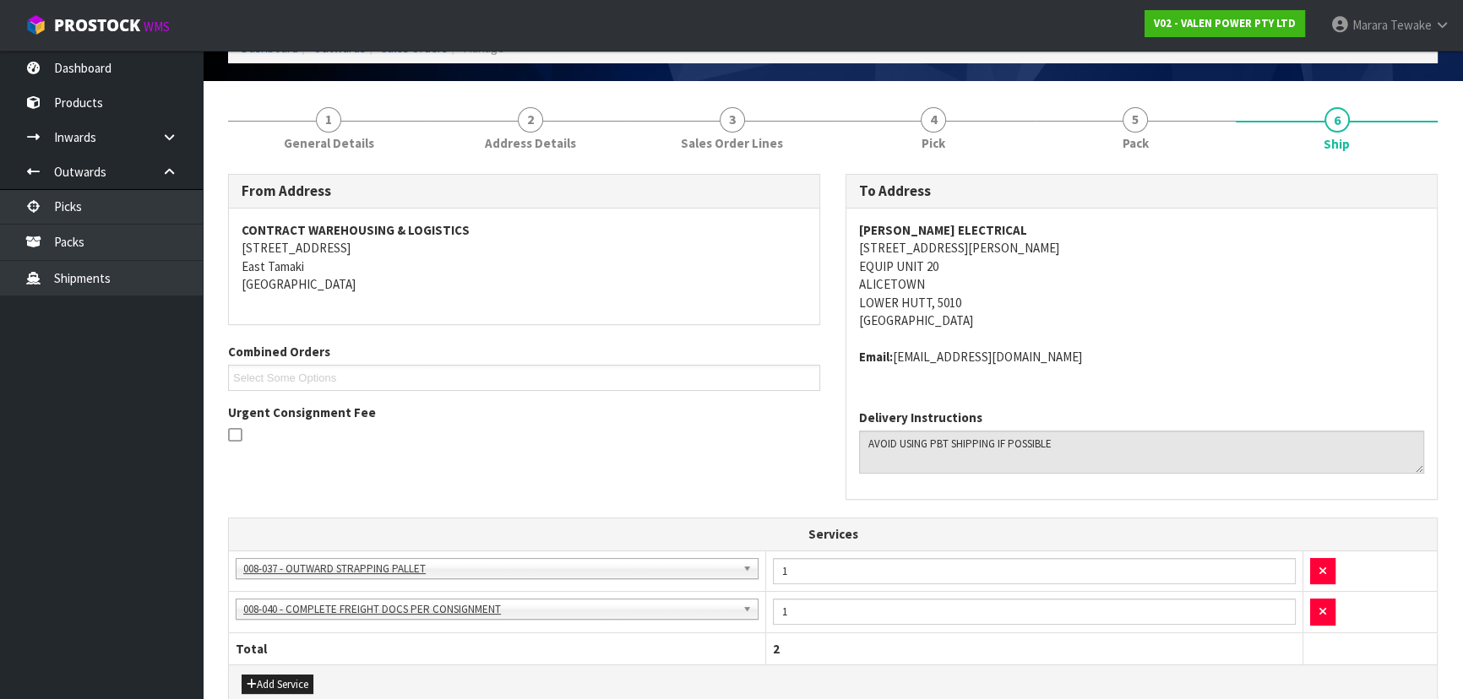
scroll to position [3, 0]
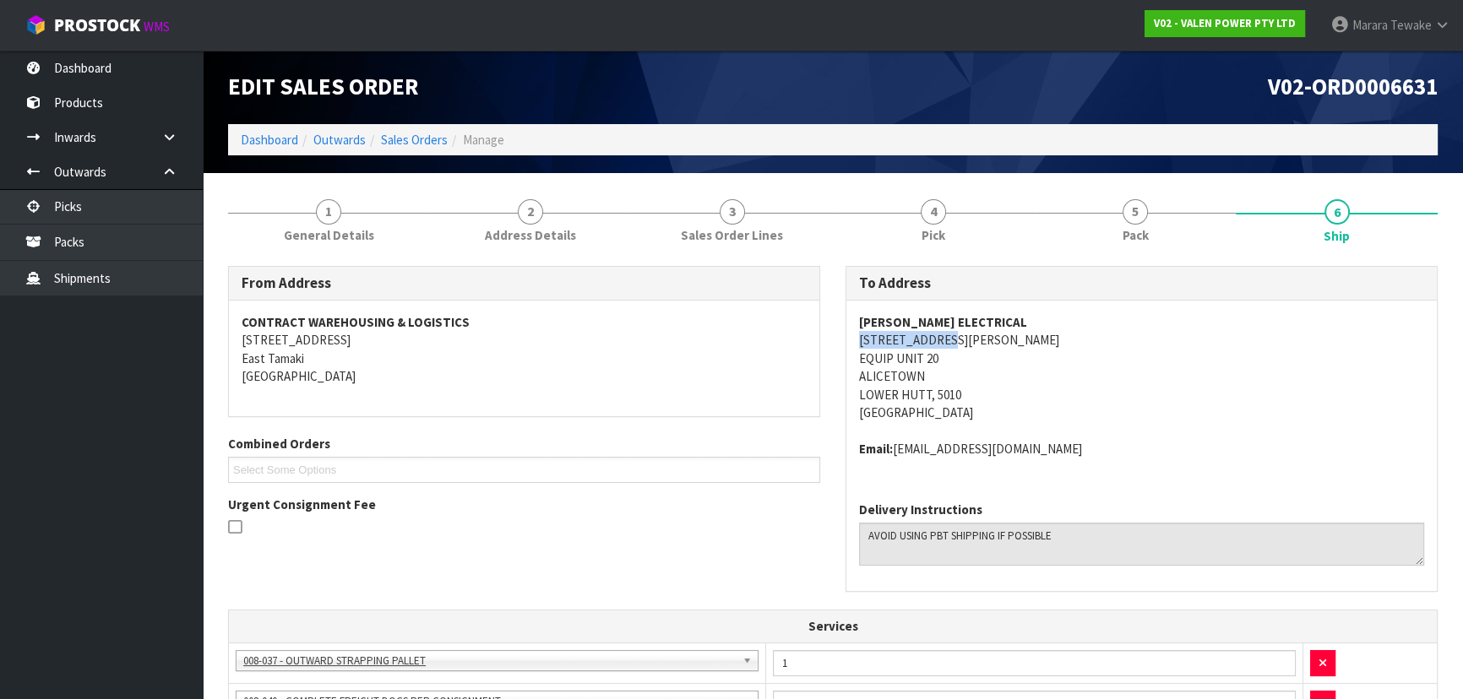
drag, startPoint x: 857, startPoint y: 336, endPoint x: 946, endPoint y: 346, distance: 90.1
click at [946, 346] on div "[PERSON_NAME] ELECTRICAL [STREET_ADDRESS][PERSON_NAME] Email: [EMAIL_ADDRESS][D…" at bounding box center [1141, 395] width 591 height 188
click at [1249, 335] on address "[PERSON_NAME] ELECTRICAL [STREET_ADDRESS][PERSON_NAME]" at bounding box center [1141, 367] width 565 height 109
drag, startPoint x: 852, startPoint y: 339, endPoint x: 976, endPoint y: 344, distance: 124.3
click at [1005, 349] on div "[PERSON_NAME] ELECTRICAL [STREET_ADDRESS][PERSON_NAME] Email: [EMAIL_ADDRESS][D…" at bounding box center [1141, 395] width 591 height 188
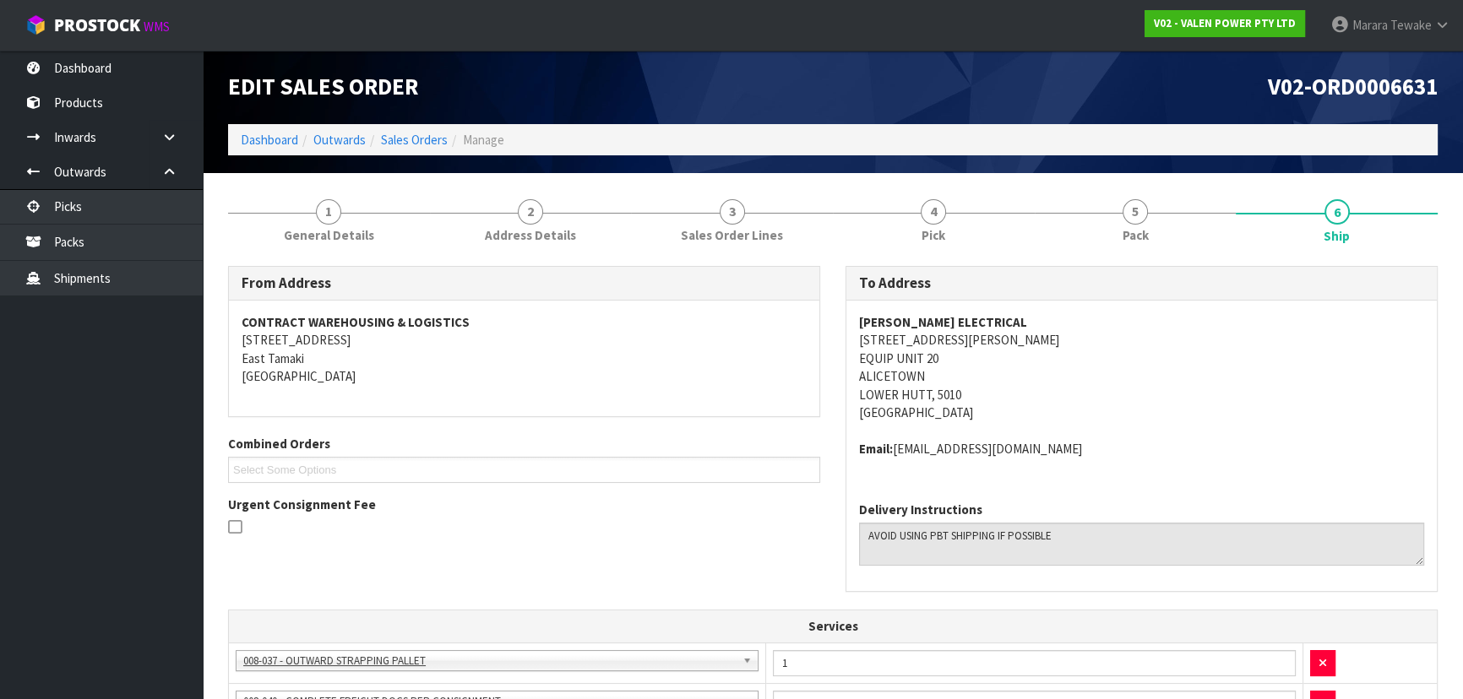
click at [844, 370] on div "To Address [PERSON_NAME] ELECTRICAL [STREET_ADDRESS][PERSON_NAME] Email: [EMAIL…" at bounding box center [1142, 438] width 618 height 344
drag, startPoint x: 883, startPoint y: 338, endPoint x: 965, endPoint y: 385, distance: 94.6
click at [965, 385] on address "[PERSON_NAME] ELECTRICAL [STREET_ADDRESS][PERSON_NAME]" at bounding box center [1141, 367] width 565 height 109
click at [846, 338] on div "[PERSON_NAME] ELECTRICAL [STREET_ADDRESS][PERSON_NAME] Email: [EMAIL_ADDRESS][D…" at bounding box center [1141, 395] width 591 height 188
drag, startPoint x: 846, startPoint y: 338, endPoint x: 980, endPoint y: 391, distance: 144.5
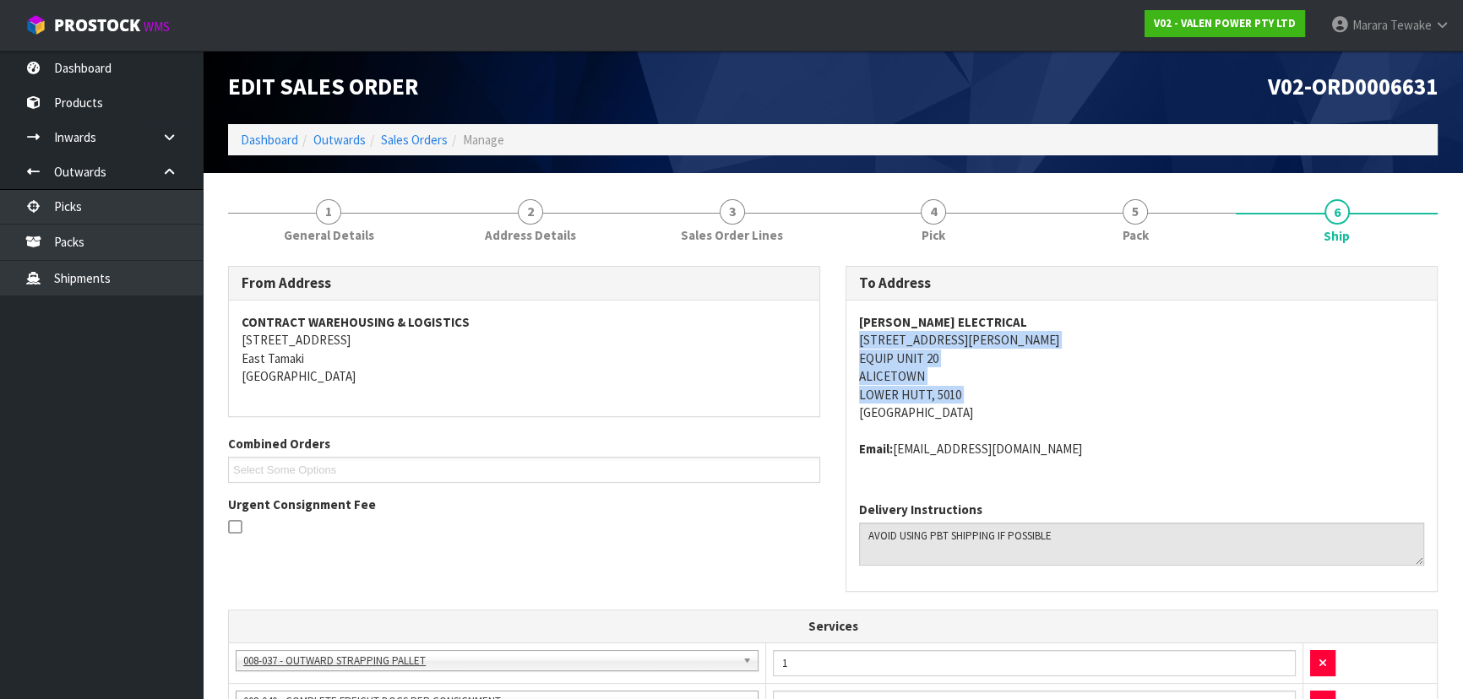
click at [980, 391] on div "[PERSON_NAME] ELECTRICAL [STREET_ADDRESS][PERSON_NAME] Email: [EMAIL_ADDRESS][D…" at bounding box center [1141, 395] width 591 height 188
drag, startPoint x: 1139, startPoint y: 405, endPoint x: 1118, endPoint y: 417, distance: 23.9
click at [1138, 405] on address "[PERSON_NAME] ELECTRICAL [STREET_ADDRESS][PERSON_NAME]" at bounding box center [1141, 367] width 565 height 109
drag, startPoint x: 852, startPoint y: 338, endPoint x: 972, endPoint y: 365, distance: 122.1
click at [972, 365] on div "[PERSON_NAME] ELECTRICAL [STREET_ADDRESS][PERSON_NAME] Email: [EMAIL_ADDRESS][D…" at bounding box center [1141, 395] width 591 height 188
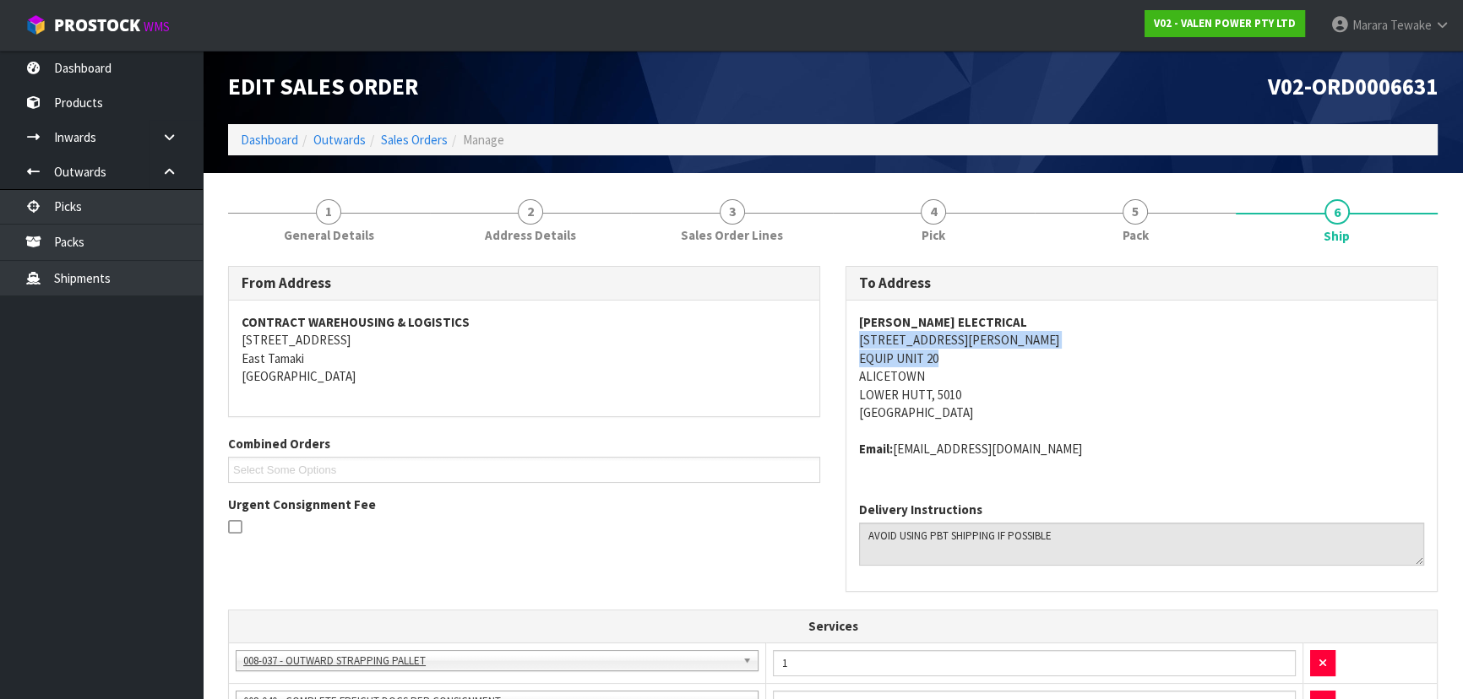
click at [987, 355] on address "[PERSON_NAME] ELECTRICAL [STREET_ADDRESS][PERSON_NAME]" at bounding box center [1141, 367] width 565 height 109
drag, startPoint x: 850, startPoint y: 339, endPoint x: 803, endPoint y: 334, distance: 47.6
click at [1000, 347] on div "To Address [PERSON_NAME] ELECTRICAL [STREET_ADDRESS][PERSON_NAME] Email: [EMAIL…" at bounding box center [1142, 429] width 592 height 326
drag, startPoint x: 847, startPoint y: 353, endPoint x: 884, endPoint y: 376, distance: 42.9
click at [949, 362] on div "[PERSON_NAME] ELECTRICAL [STREET_ADDRESS][PERSON_NAME] Email: [EMAIL_ADDRESS][D…" at bounding box center [1141, 395] width 591 height 188
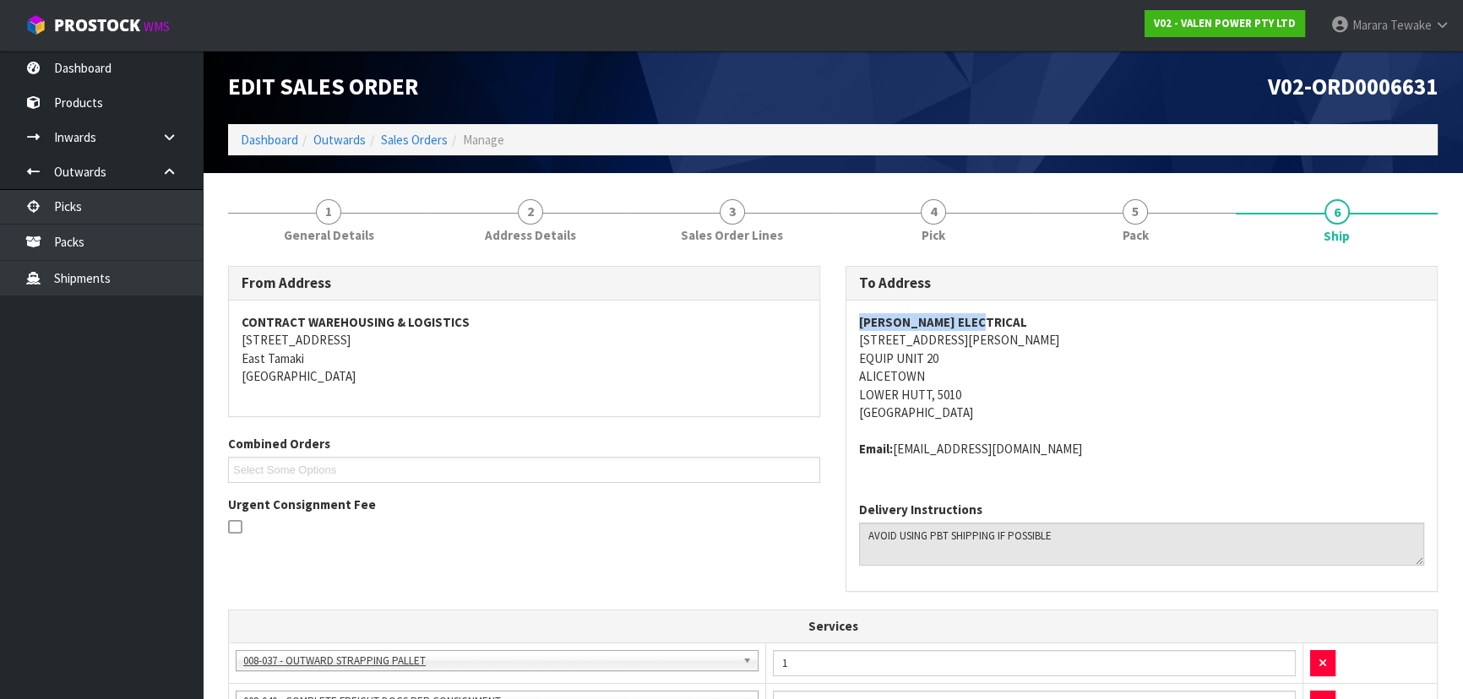
drag, startPoint x: 852, startPoint y: 318, endPoint x: 1043, endPoint y: 321, distance: 190.9
click at [1059, 321] on div "[PERSON_NAME] ELECTRICAL [STREET_ADDRESS][PERSON_NAME] Email: [EMAIL_ADDRESS][D…" at bounding box center [1141, 395] width 591 height 188
drag, startPoint x: 857, startPoint y: 444, endPoint x: 1119, endPoint y: 442, distance: 261.9
click at [1119, 442] on div "[PERSON_NAME] ELECTRICAL [STREET_ADDRESS][PERSON_NAME] Email: [EMAIL_ADDRESS][D…" at bounding box center [1141, 395] width 591 height 188
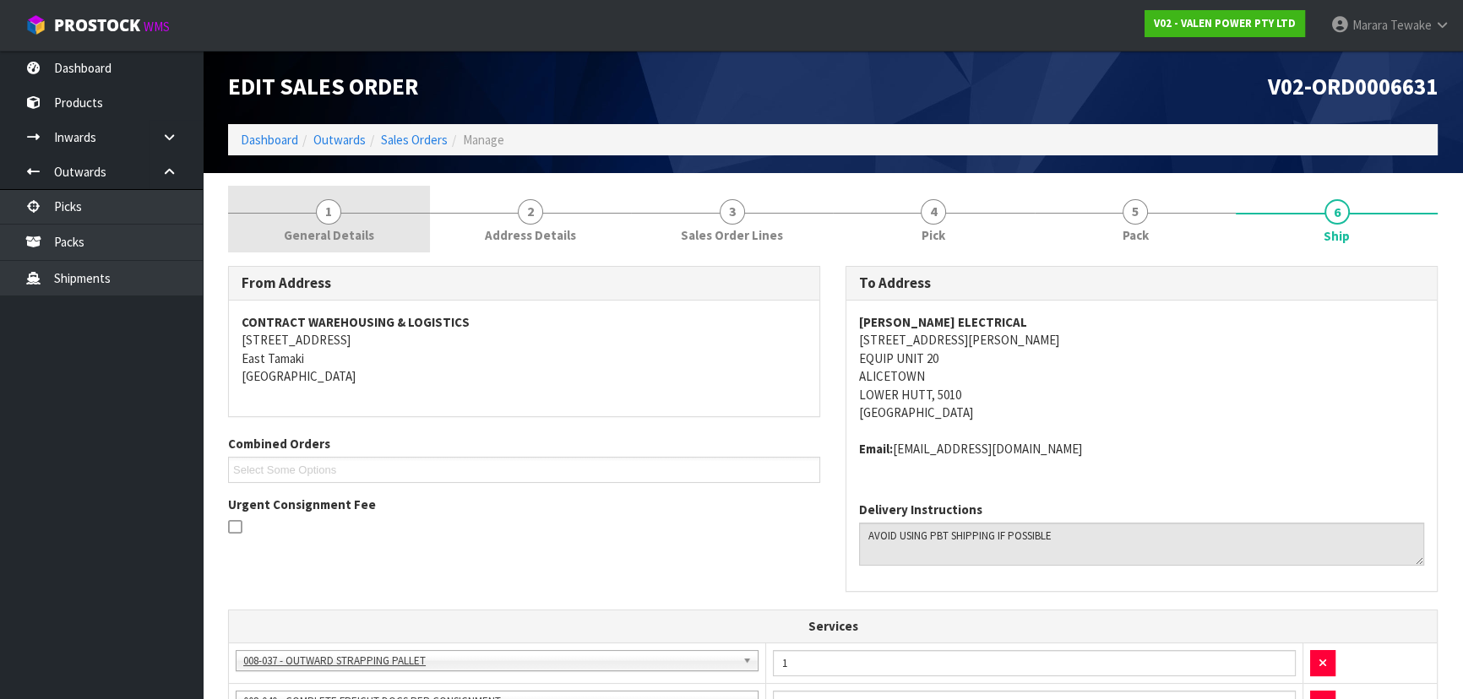
click at [339, 224] on link "1 General Details" at bounding box center [329, 219] width 202 height 67
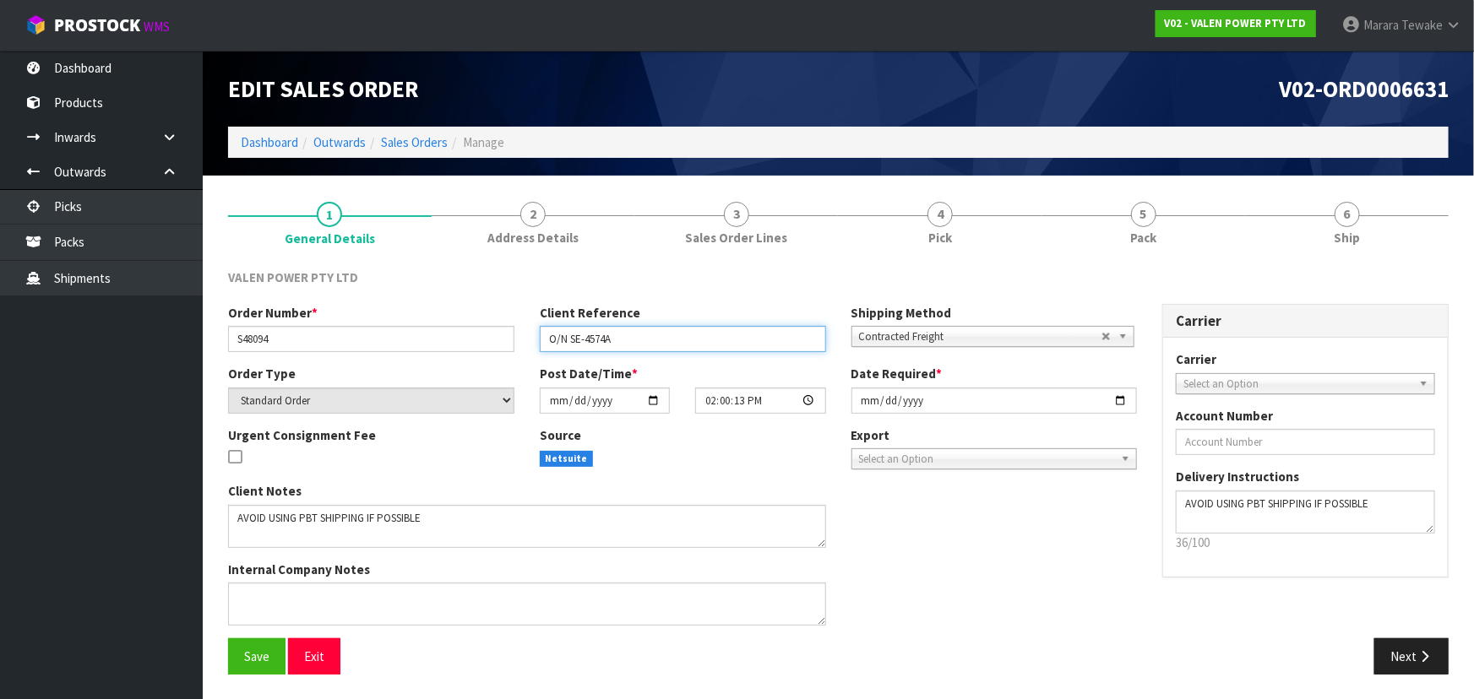
drag, startPoint x: 638, startPoint y: 348, endPoint x: 469, endPoint y: 338, distance: 169.3
click at [469, 338] on div "Order Number * S48094 Client Reference O/N SE-4574A Shipping Method Client Loca…" at bounding box center [682, 334] width 934 height 61
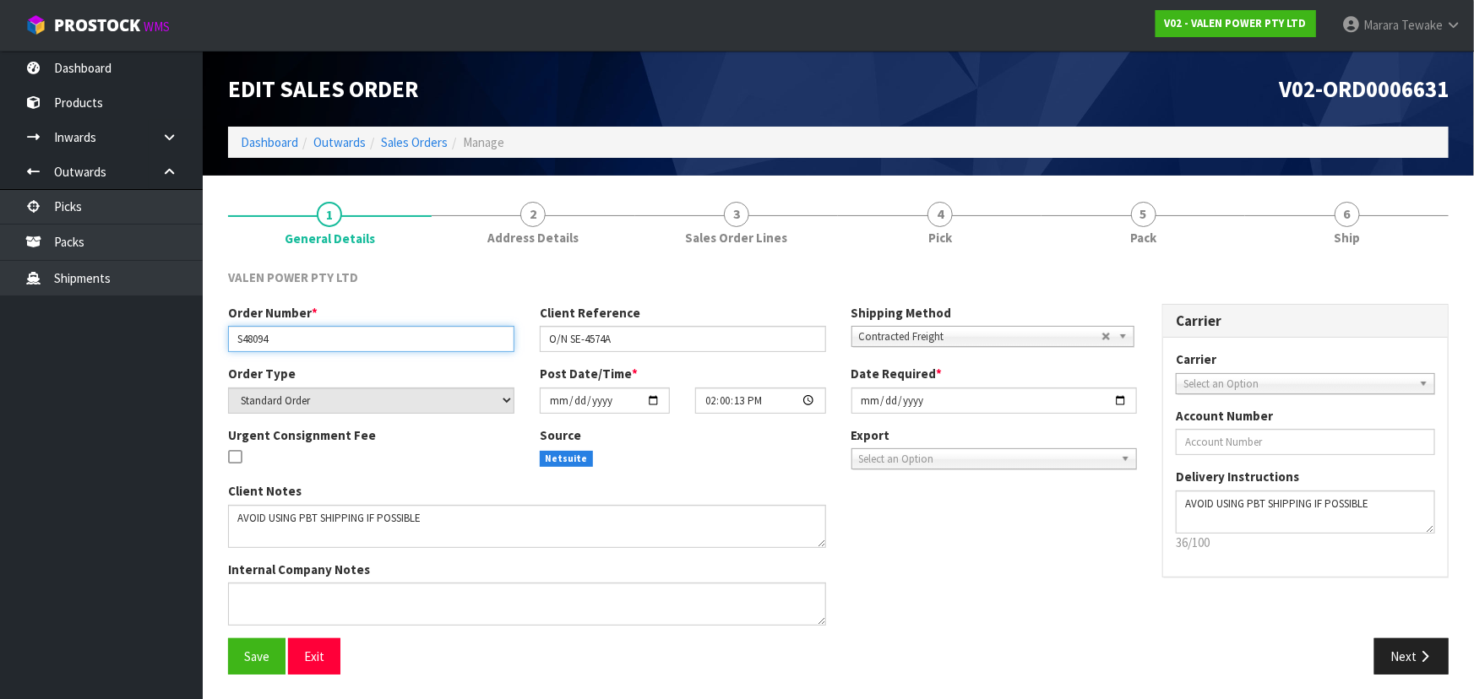
drag, startPoint x: 287, startPoint y: 340, endPoint x: 150, endPoint y: 340, distance: 136.9
click at [153, 340] on body "Toggle navigation ProStock WMS V02 - VALEN POWER PTY LTD Marara Tewake Logout D…" at bounding box center [737, 349] width 1474 height 699
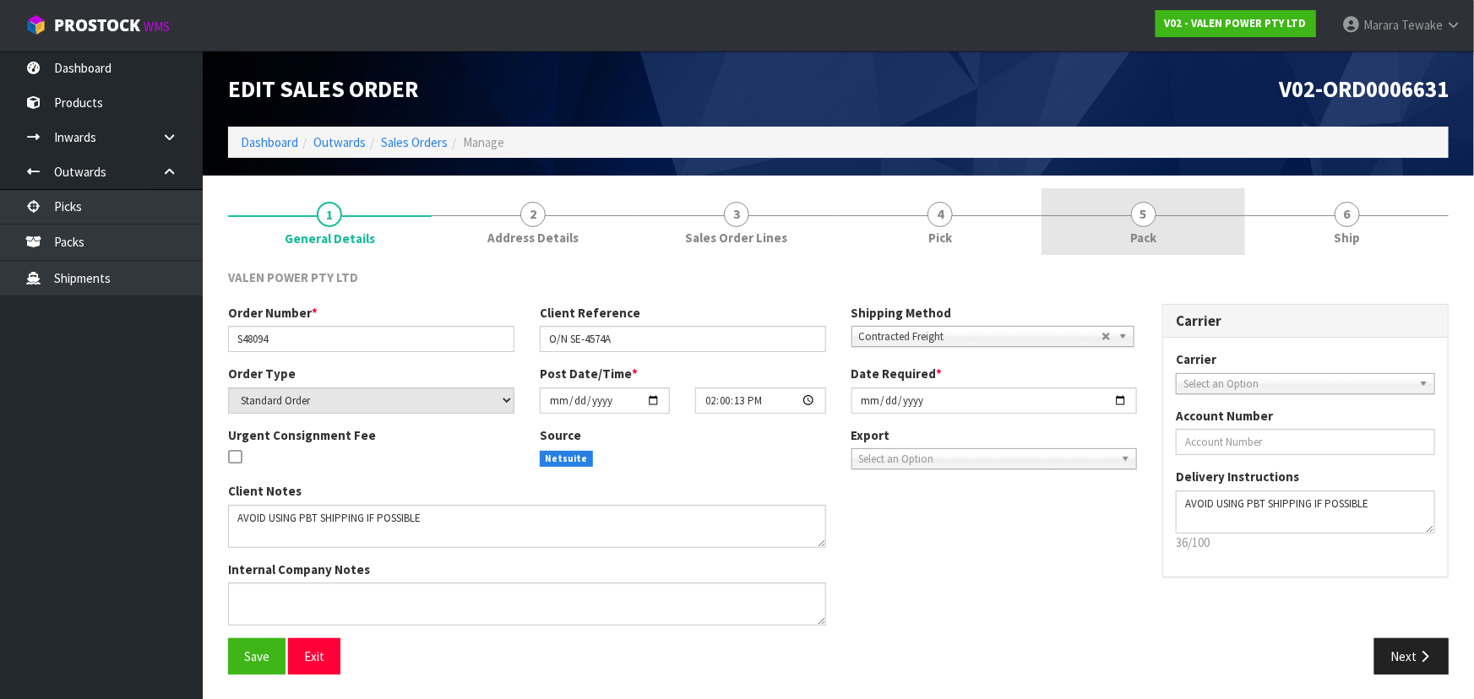
click at [1154, 215] on span "5" at bounding box center [1143, 214] width 25 height 25
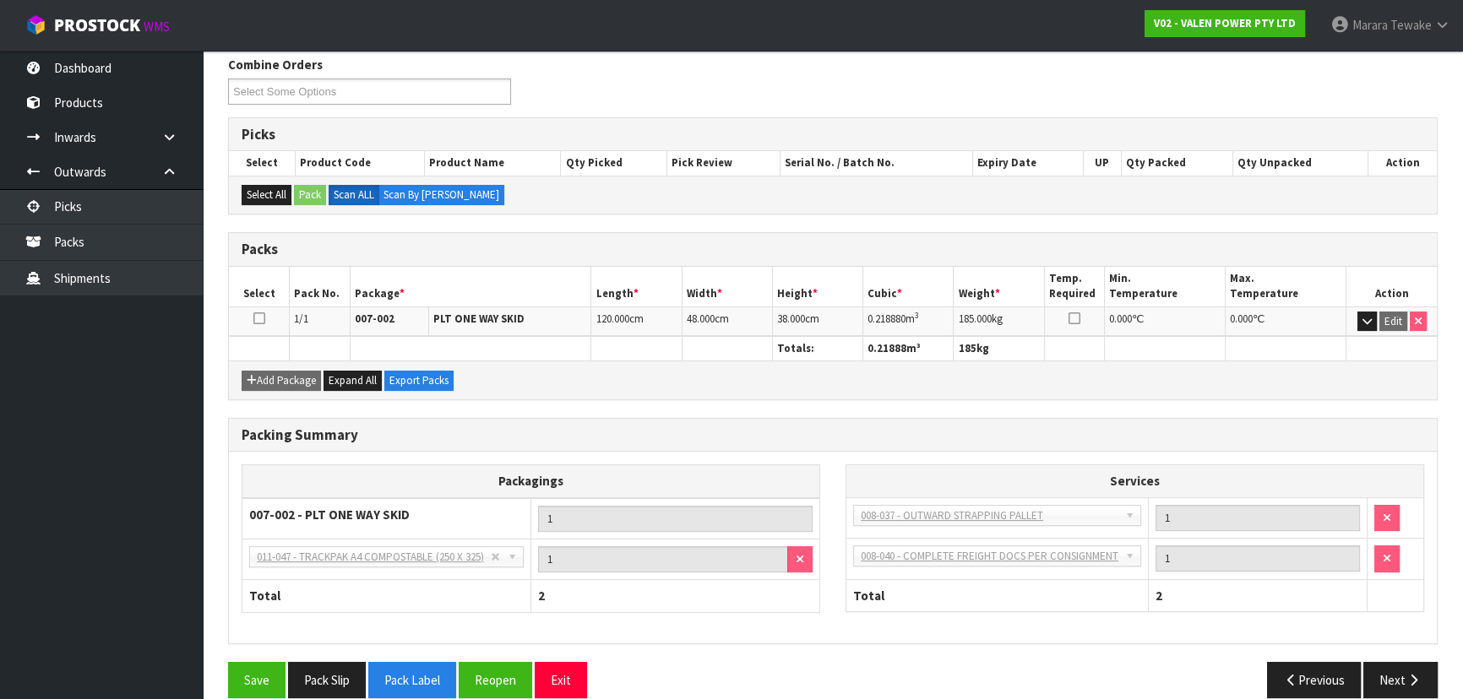
scroll to position [233, 0]
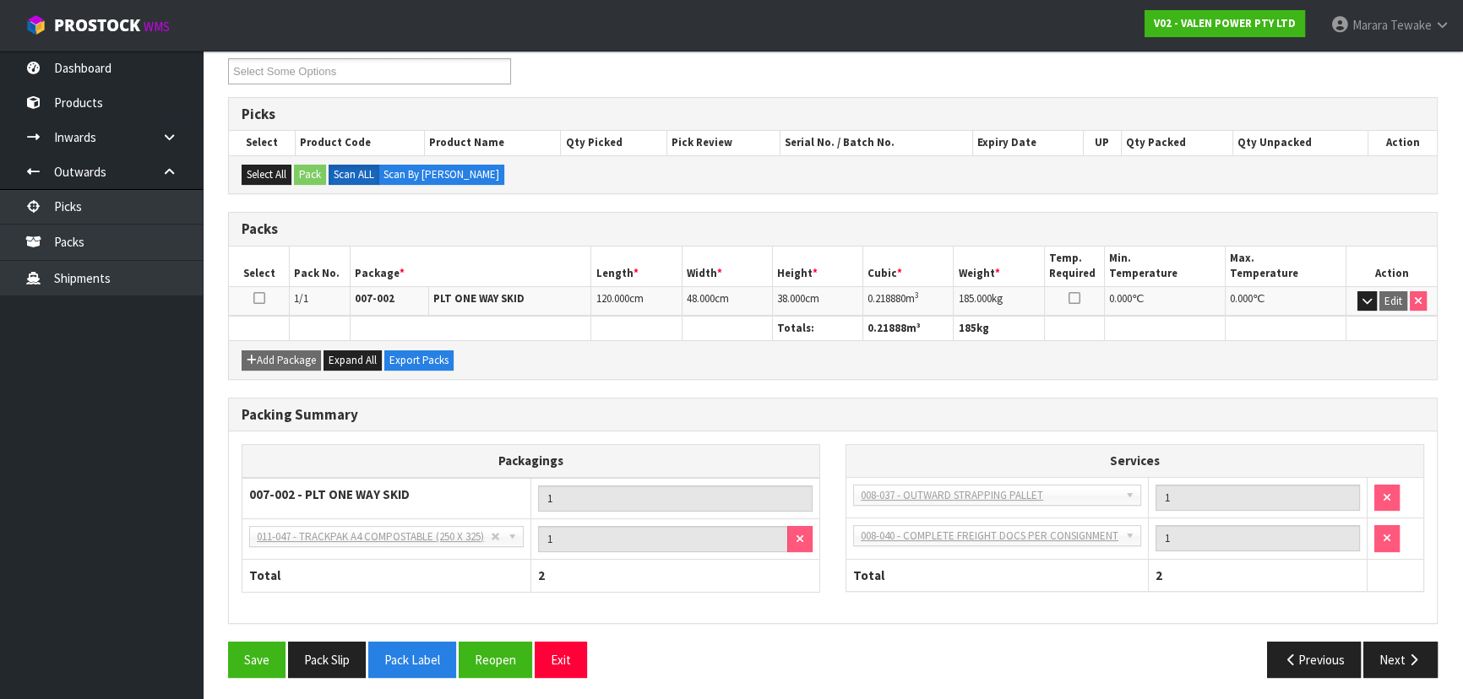
drag, startPoint x: 921, startPoint y: 300, endPoint x: 834, endPoint y: 297, distance: 87.0
click at [834, 297] on tr "1/1 007-002 PLT ONE WAY SKID 120.000 cm 48.000 cm 38.000 cm 0.218880 m 3 185.00…" at bounding box center [833, 301] width 1208 height 30
click at [927, 293] on td "0.218880 m 3" at bounding box center [908, 301] width 90 height 30
click at [924, 299] on td "0.218880 m 3" at bounding box center [908, 301] width 90 height 30
drag, startPoint x: 923, startPoint y: 297, endPoint x: 868, endPoint y: 296, distance: 54.9
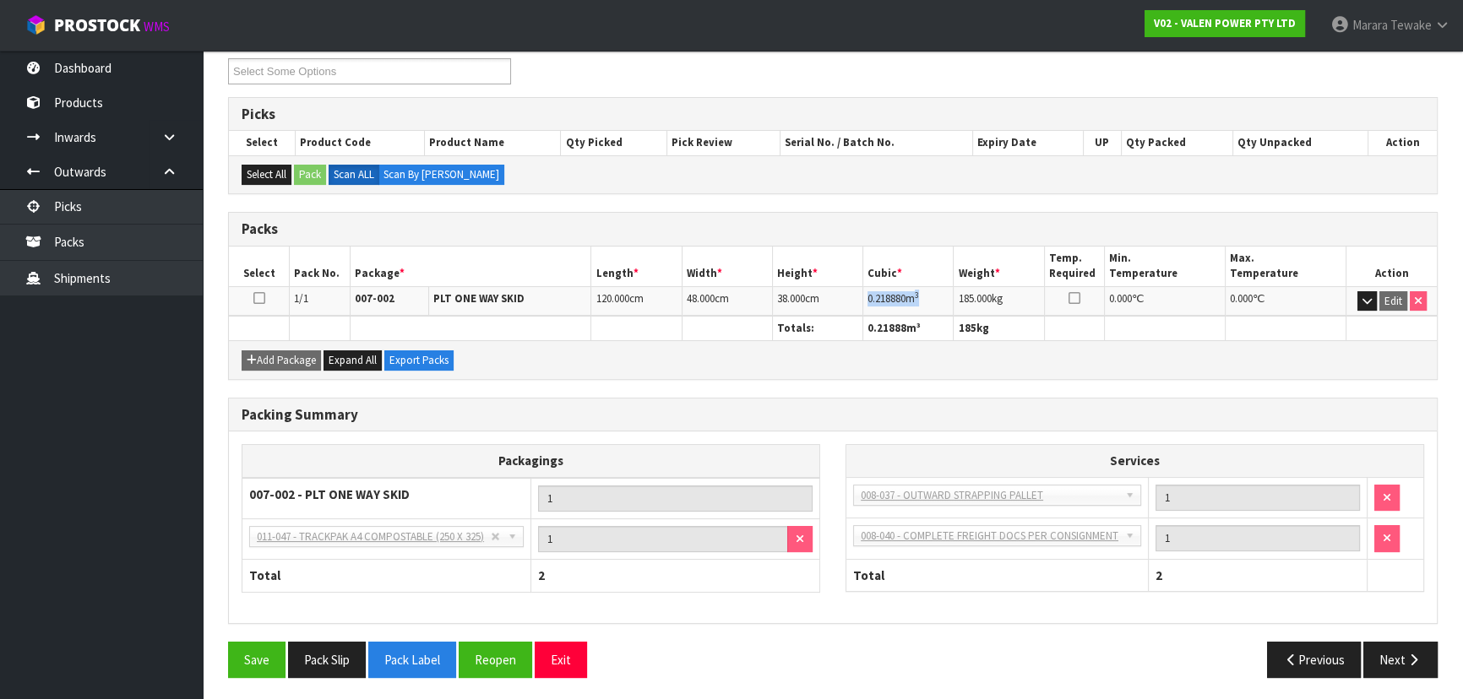
click at [868, 296] on td "0.218880 m 3" at bounding box center [908, 301] width 90 height 30
click at [1415, 658] on icon "button" at bounding box center [1414, 660] width 16 height 13
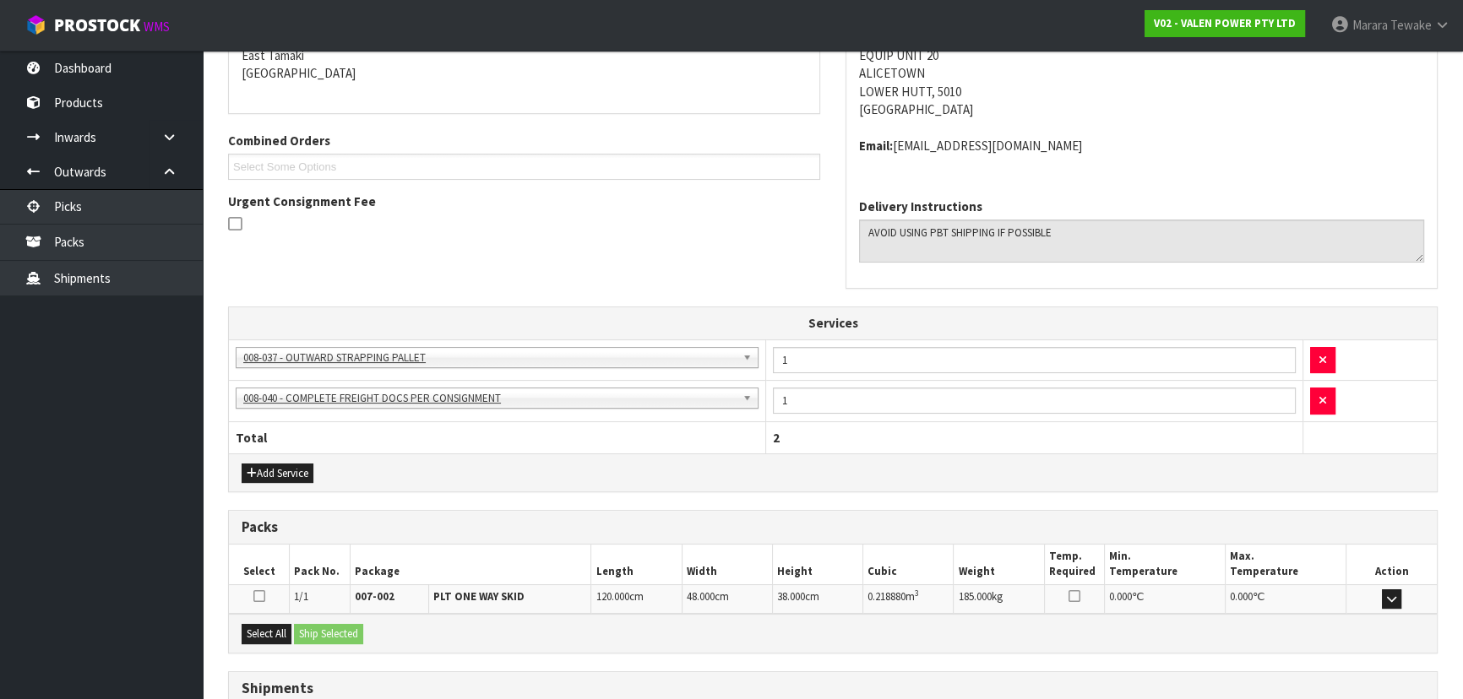
scroll to position [438, 0]
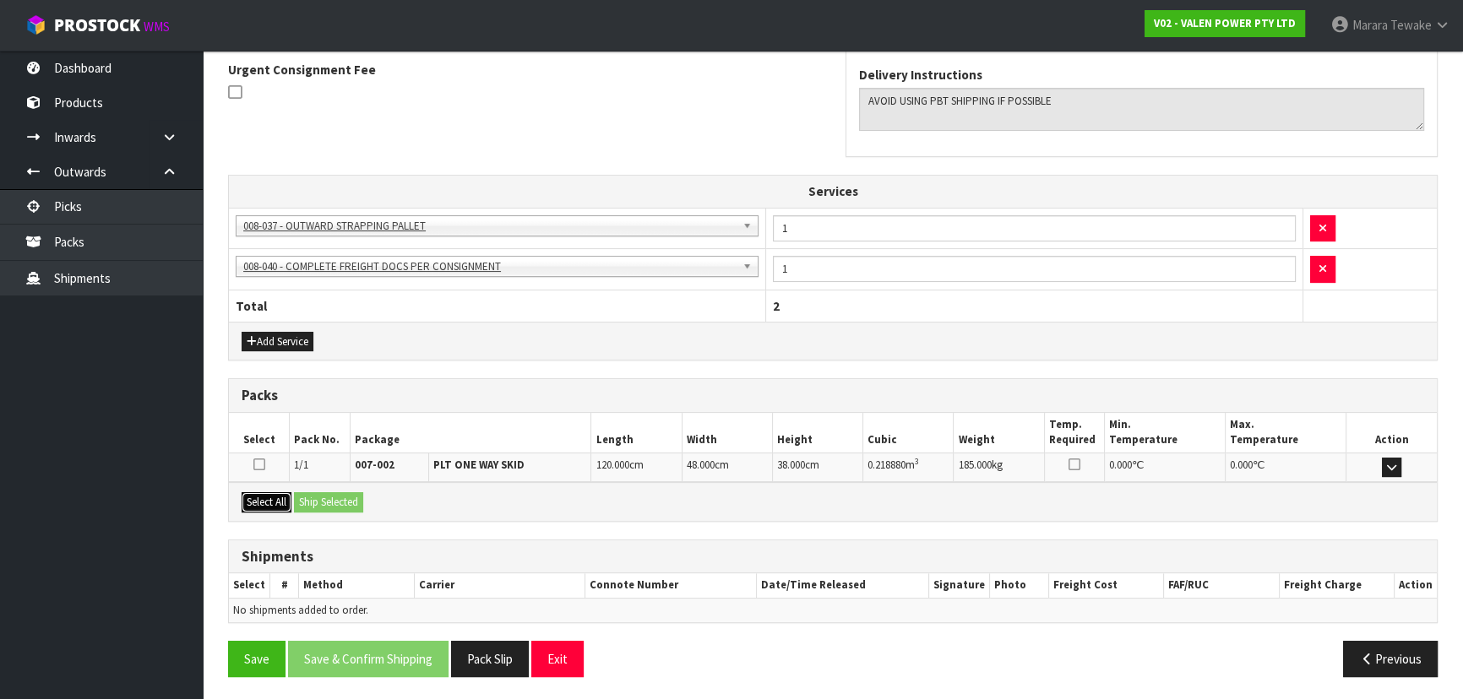
click at [281, 500] on button "Select All" at bounding box center [267, 503] width 50 height 20
click at [306, 503] on button "Ship Selected" at bounding box center [328, 503] width 69 height 20
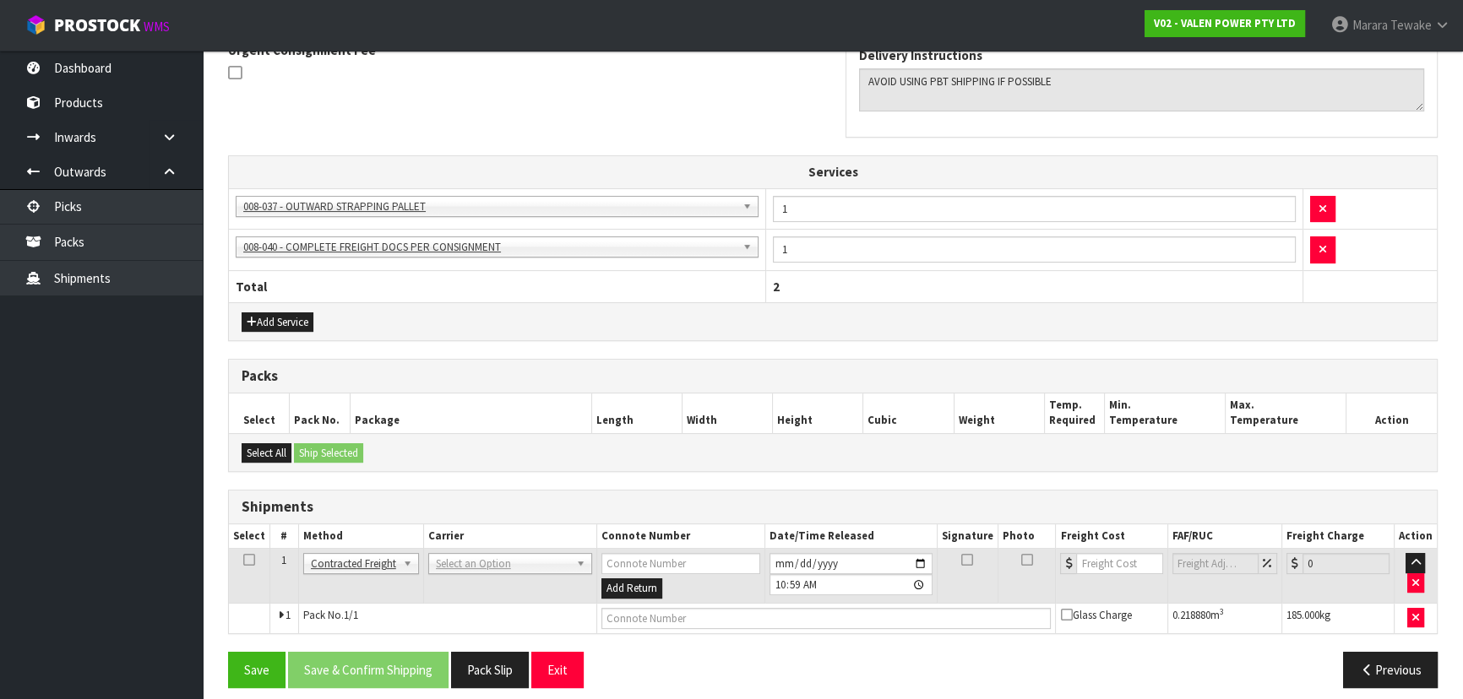
scroll to position [467, 0]
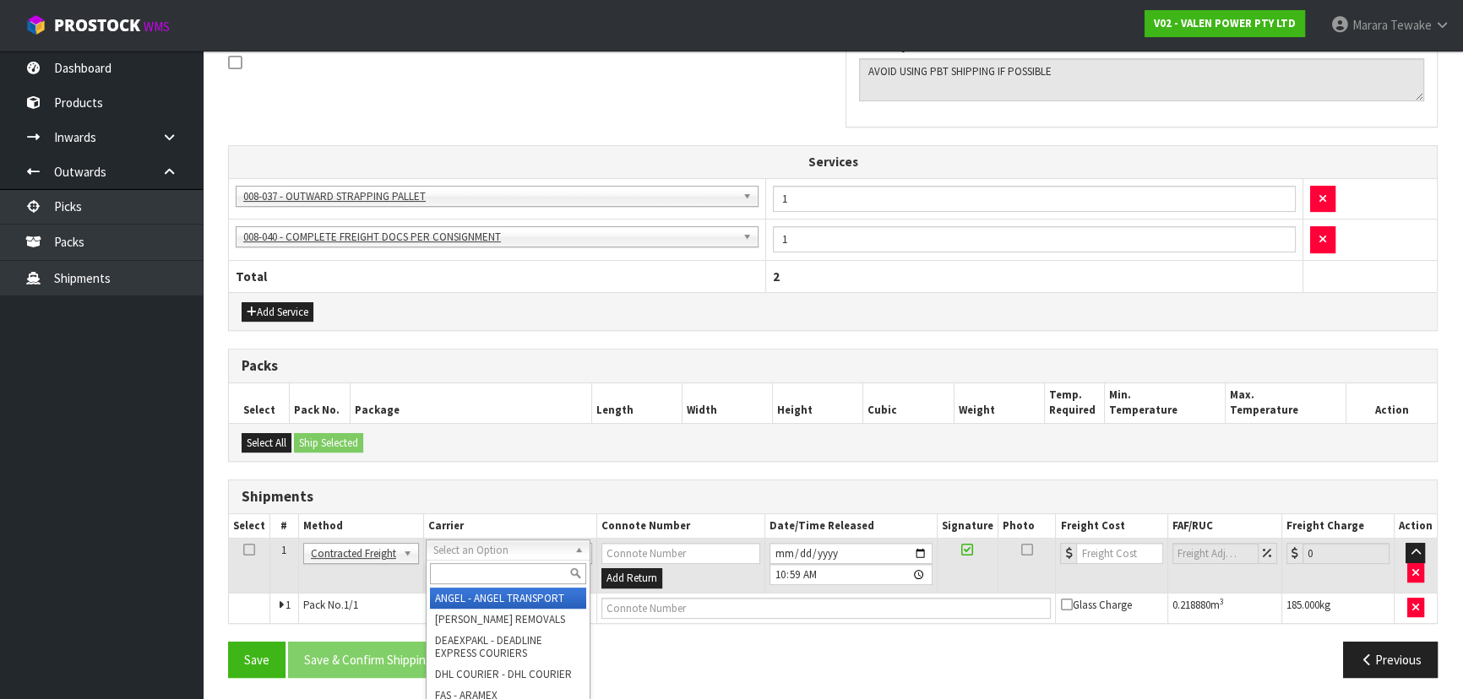
click at [465, 580] on input "text" at bounding box center [508, 573] width 156 height 21
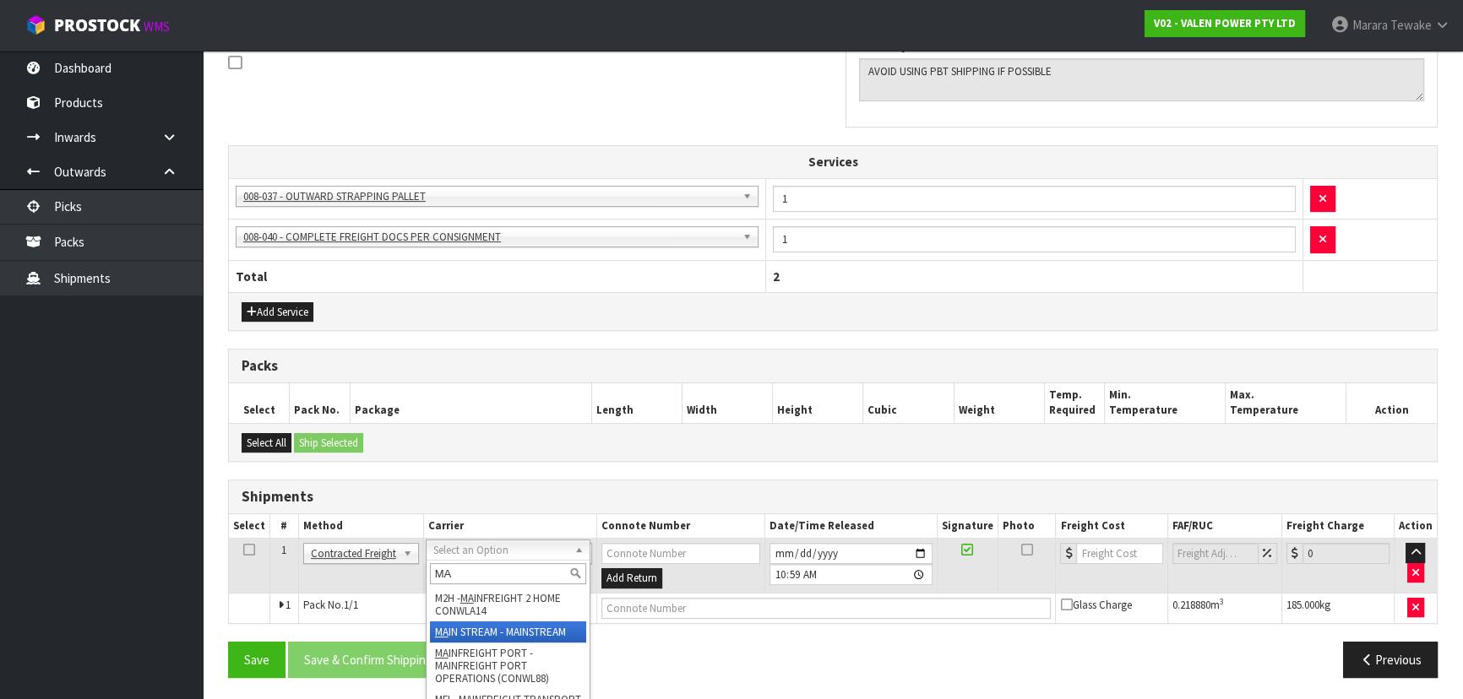
type input "MA"
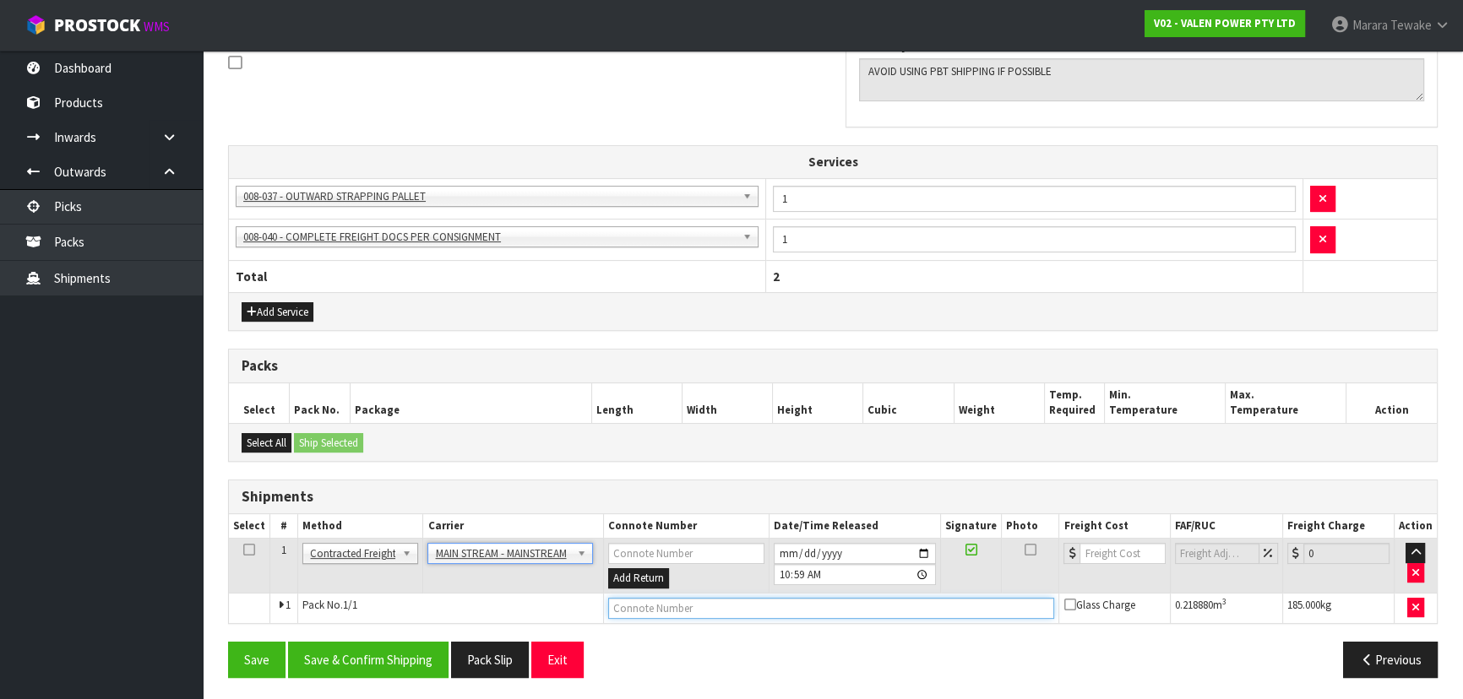
click at [640, 605] on input "text" at bounding box center [831, 608] width 447 height 21
paste input "CWL7734525"
type input "CWL7734525"
click at [1122, 543] on input "number" at bounding box center [1122, 553] width 85 height 21
type input "37"
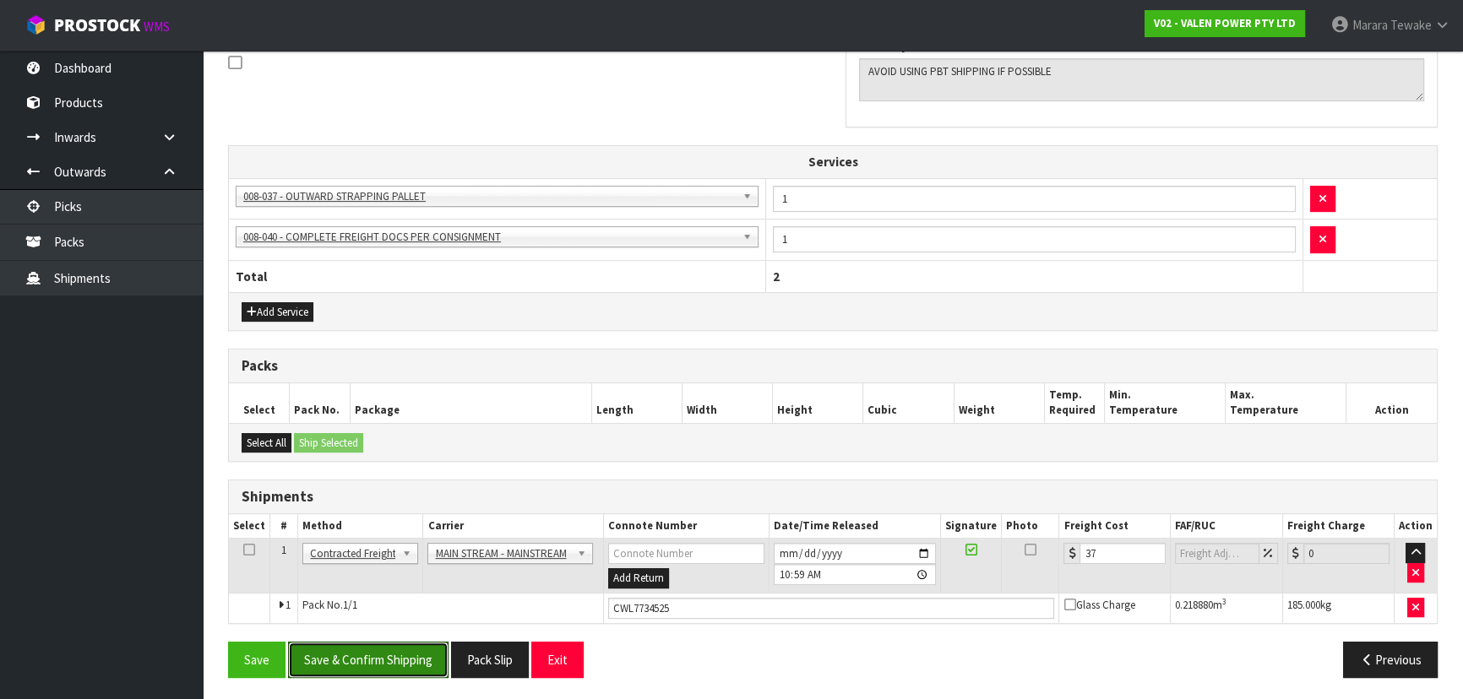
click at [339, 646] on button "Save & Confirm Shipping" at bounding box center [368, 660] width 161 height 36
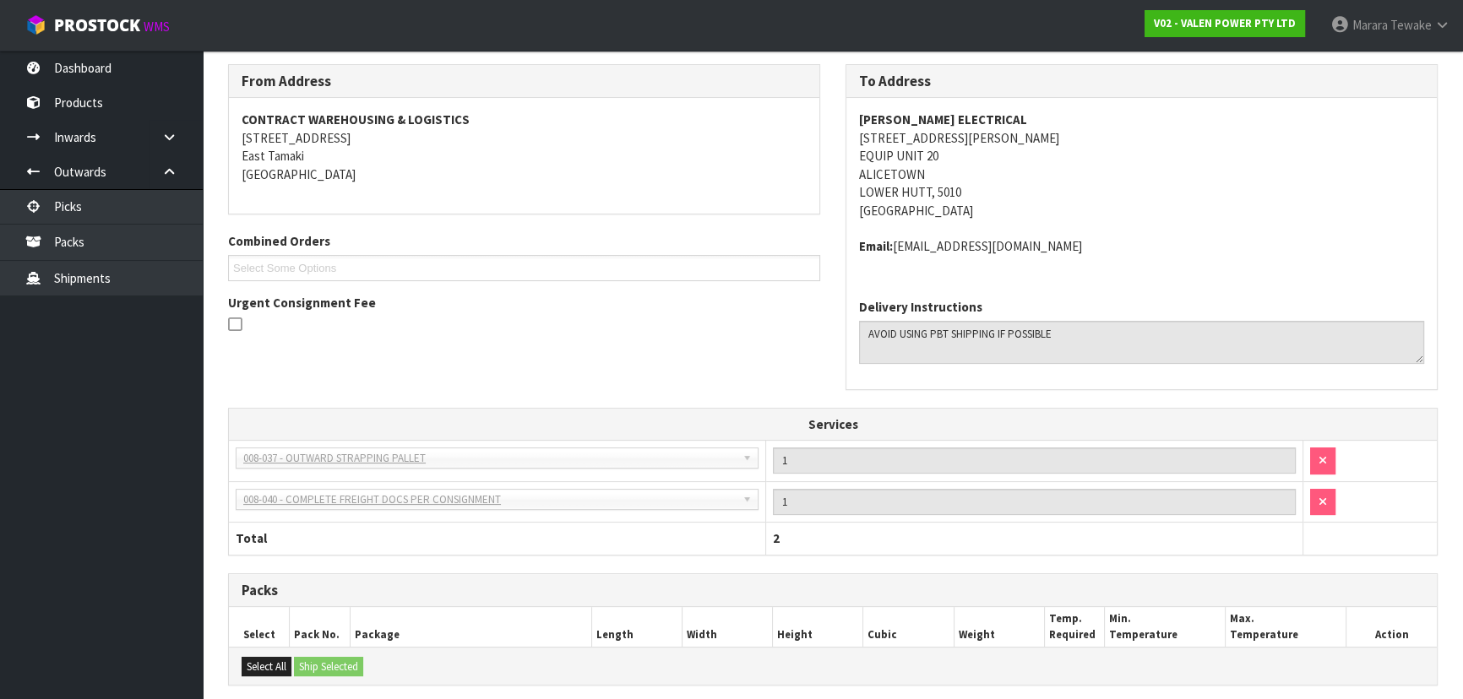
scroll to position [0, 0]
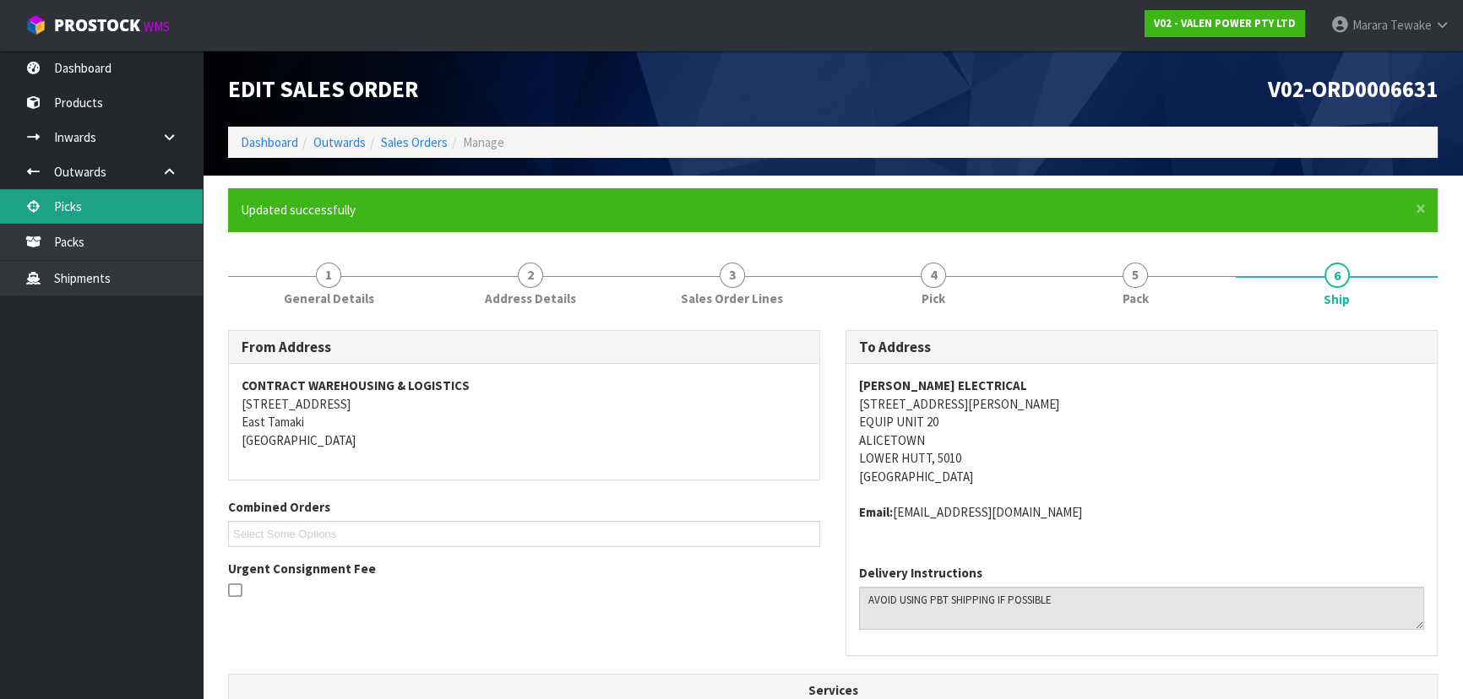
drag, startPoint x: 102, startPoint y: 211, endPoint x: 124, endPoint y: 212, distance: 22.0
click at [103, 212] on link "Picks" at bounding box center [101, 206] width 203 height 35
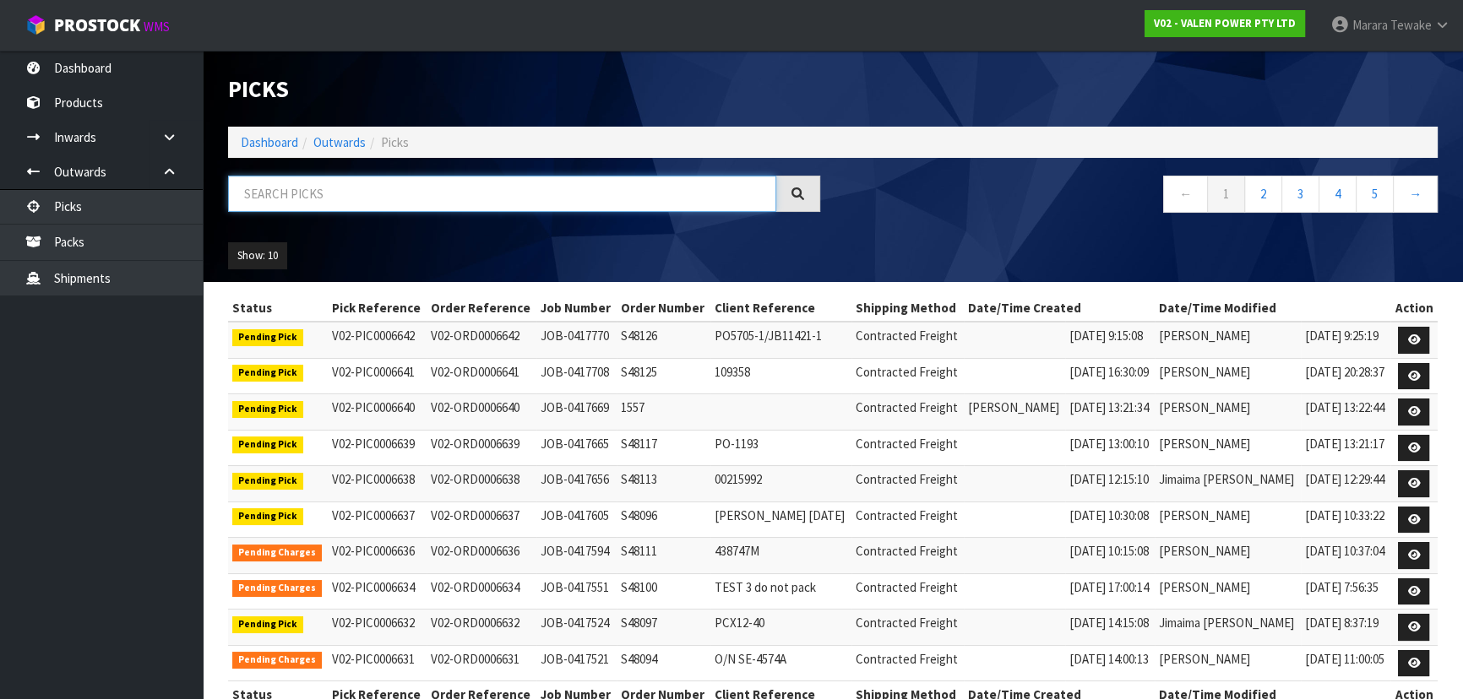
click at [263, 197] on input "text" at bounding box center [502, 194] width 548 height 36
click at [112, 368] on ul "Dashboard Products Categories Serial Numbers Kitsets Packagings Inwards Purchas…" at bounding box center [101, 375] width 203 height 649
click at [136, 65] on link "Dashboard" at bounding box center [101, 68] width 203 height 35
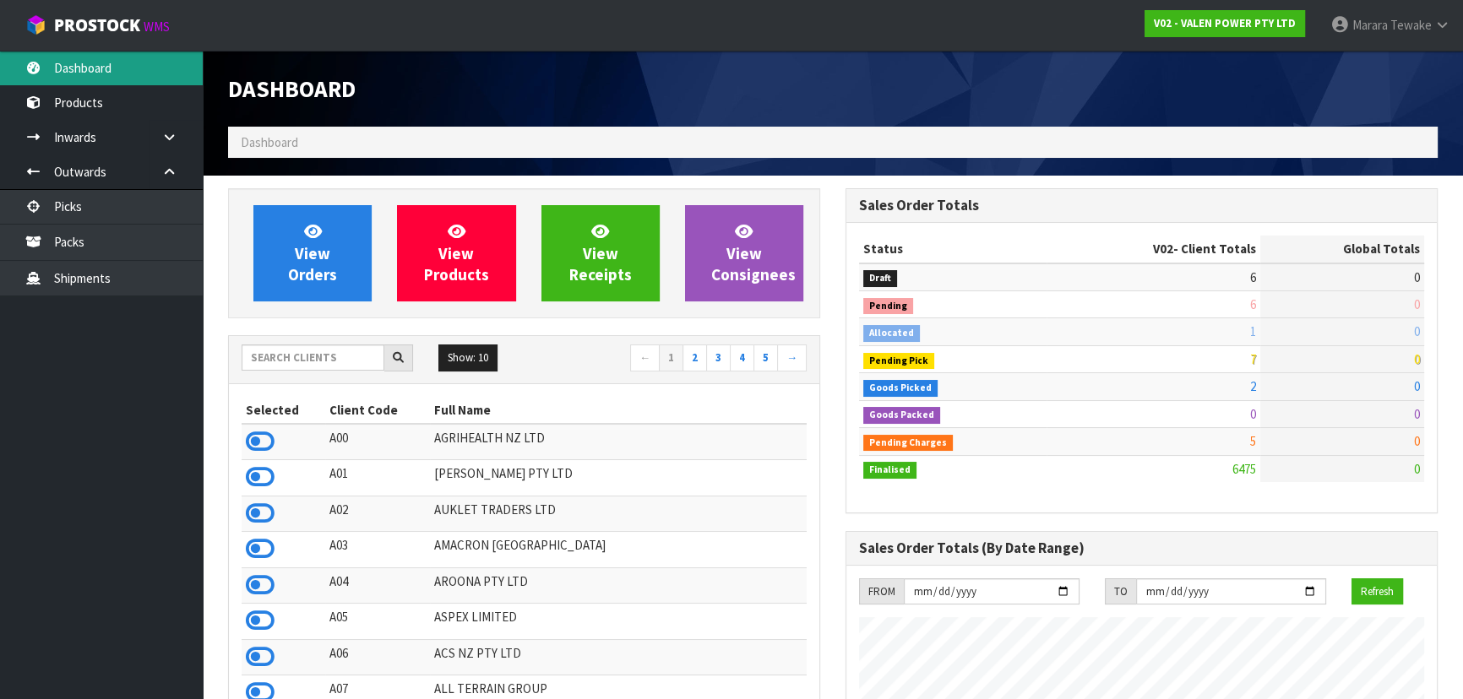
scroll to position [1314, 617]
click at [318, 360] on input "text" at bounding box center [313, 358] width 143 height 26
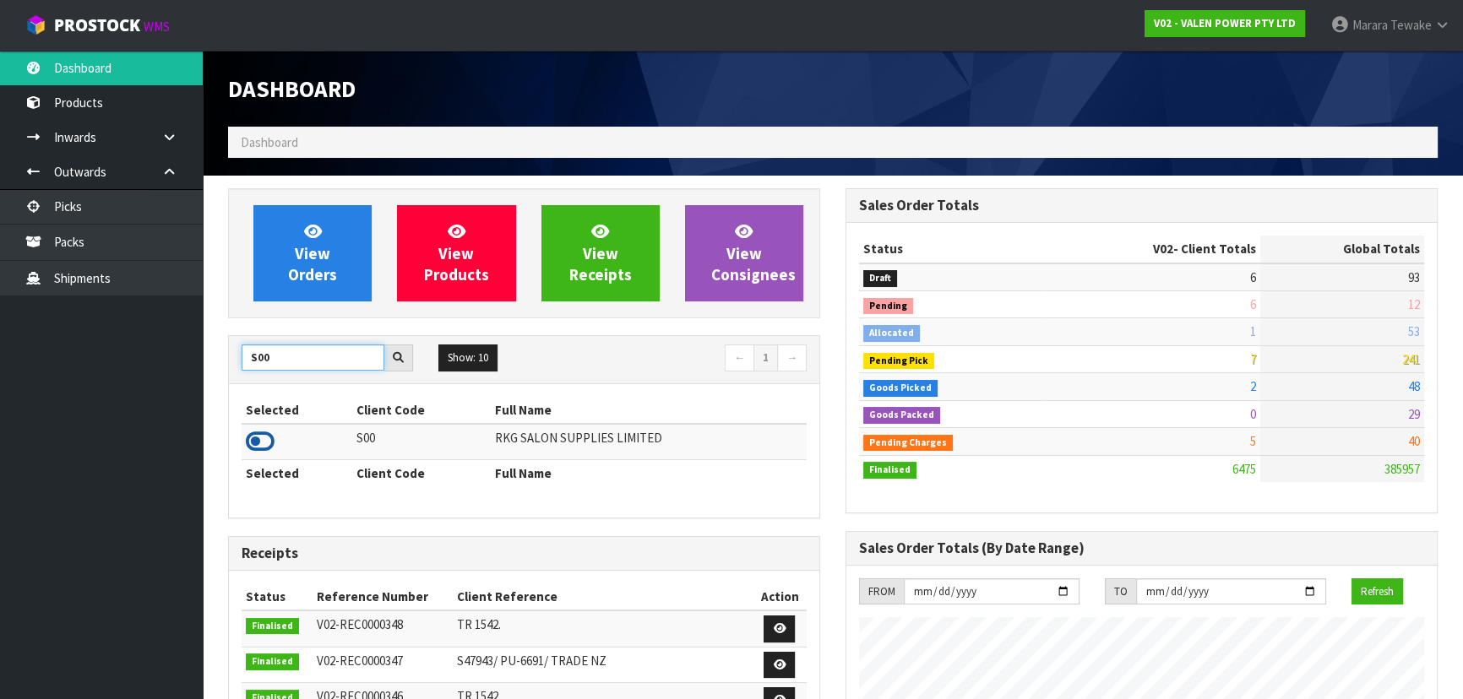
type input "S00"
click at [262, 438] on icon at bounding box center [260, 441] width 29 height 25
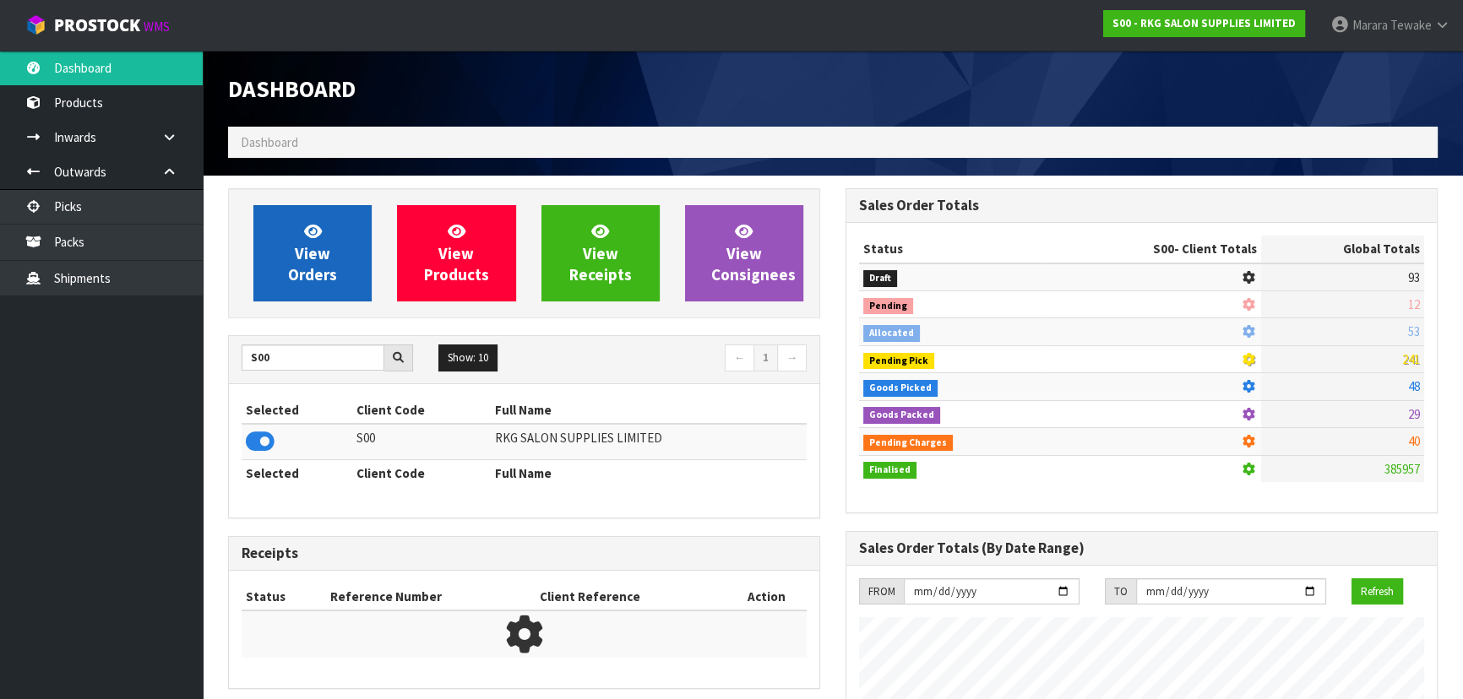
scroll to position [1277, 617]
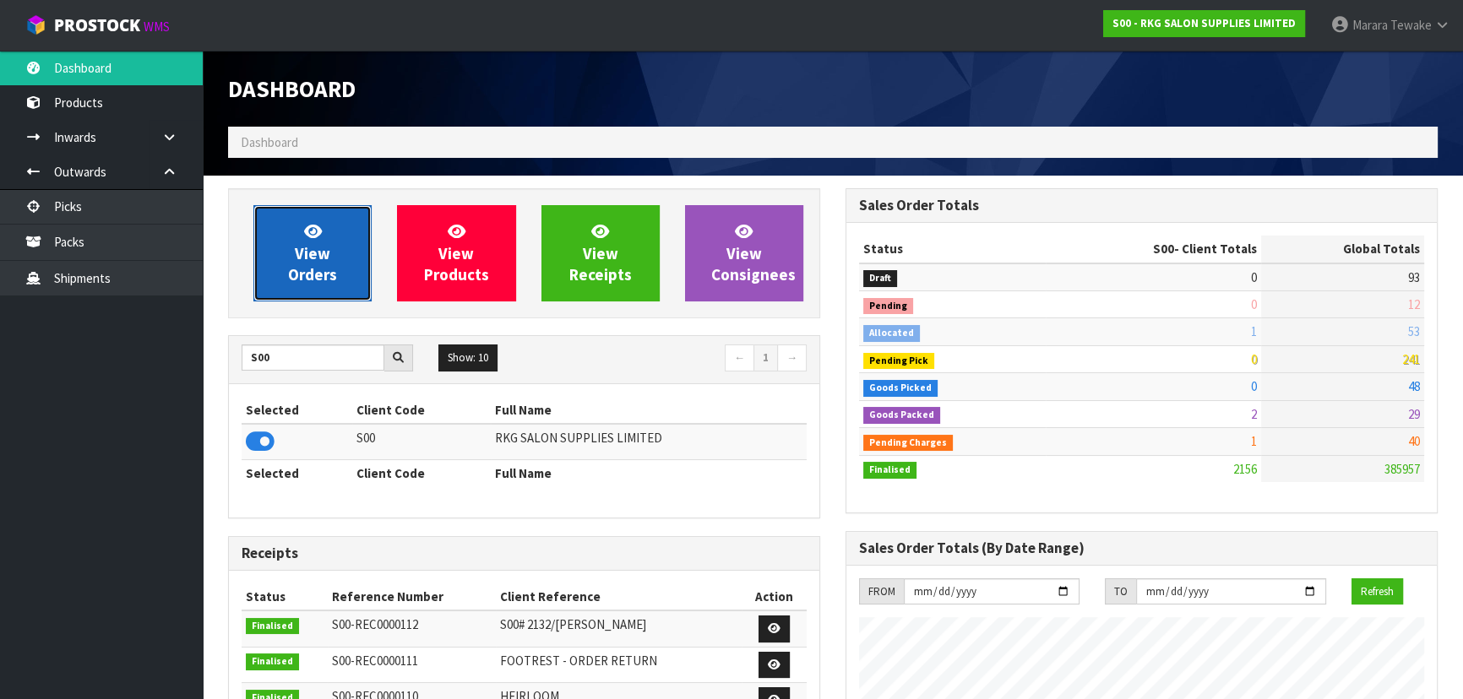
click at [345, 263] on link "View Orders" at bounding box center [312, 253] width 118 height 96
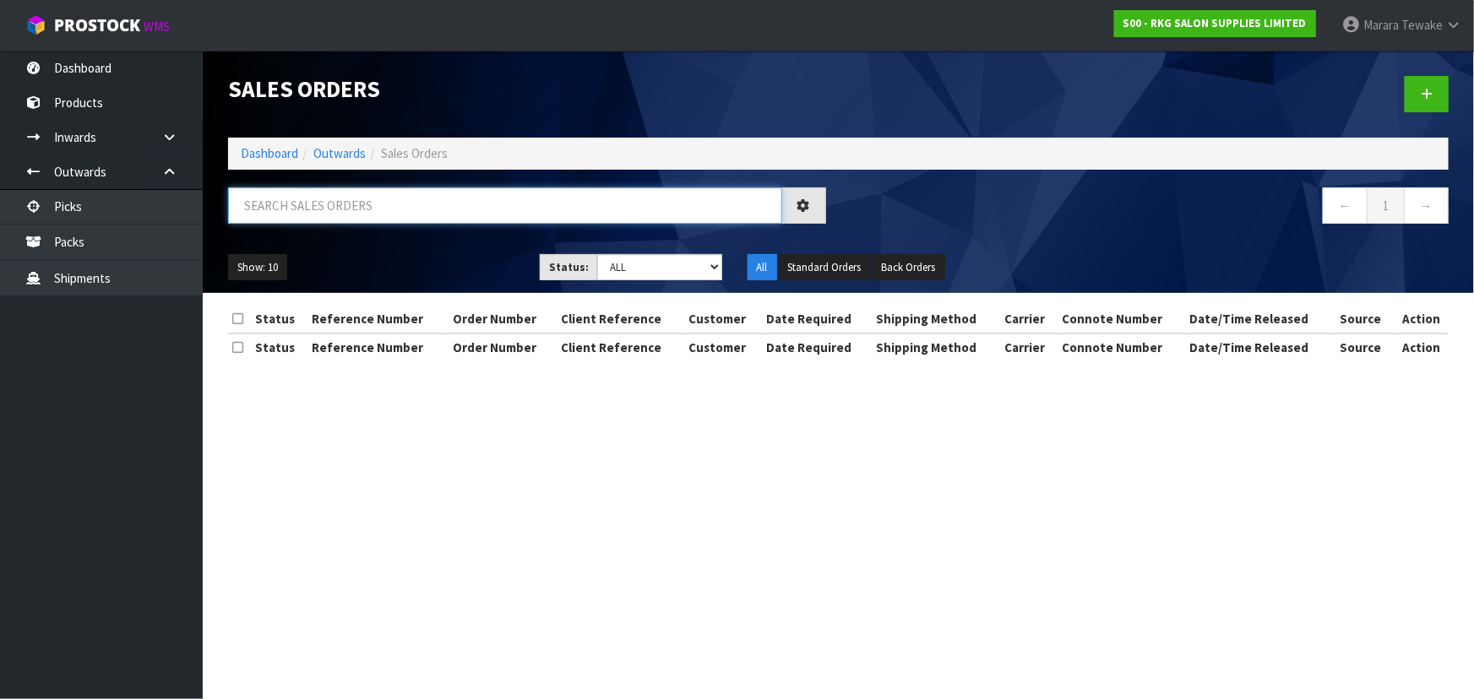
click at [351, 203] on input "text" at bounding box center [505, 206] width 554 height 36
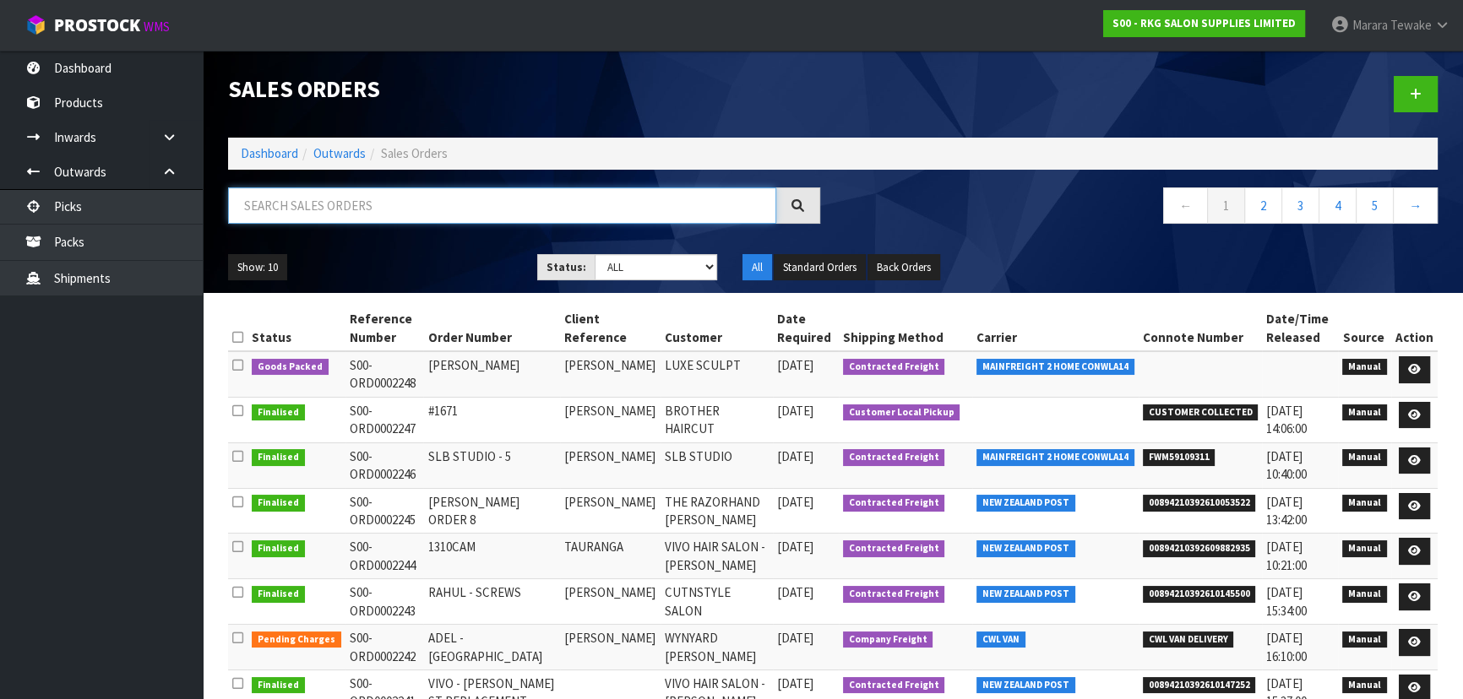
click at [287, 208] on input "text" at bounding box center [502, 206] width 548 height 36
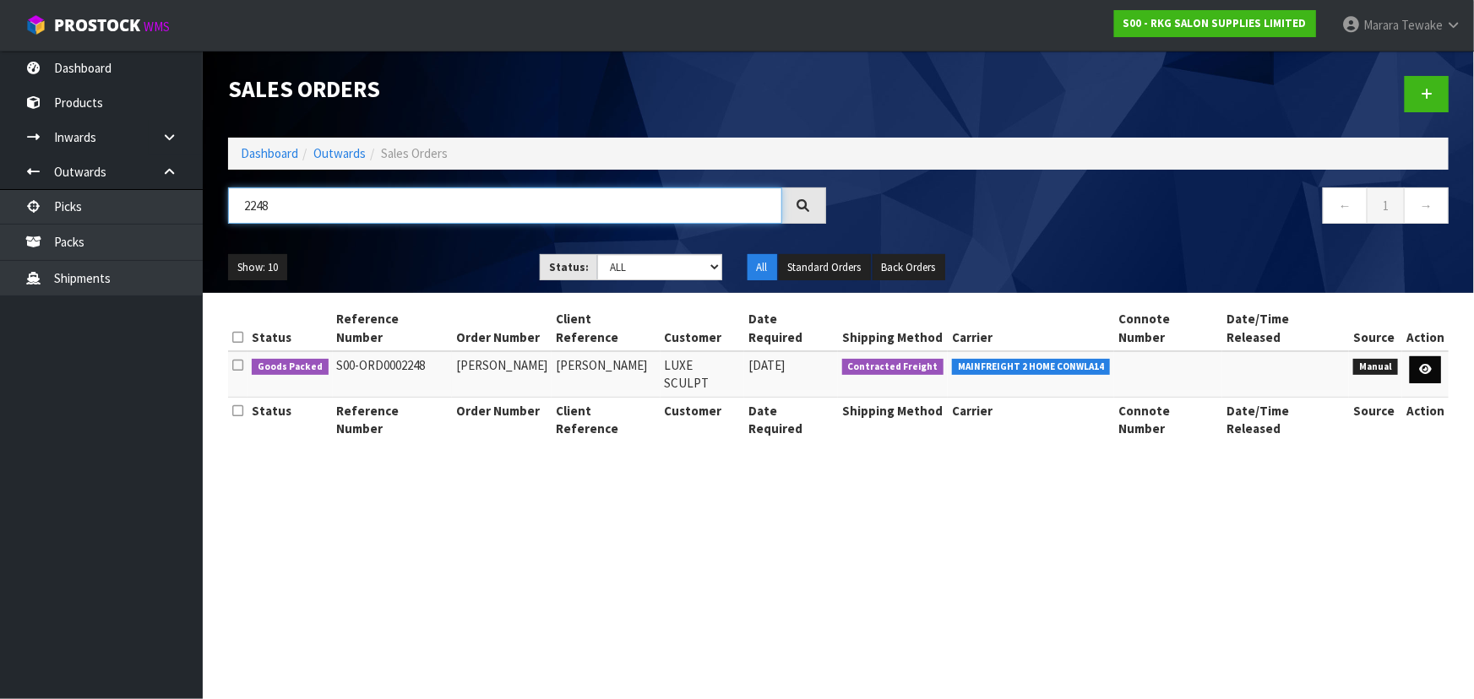
type input "2248"
click at [1426, 364] on icon at bounding box center [1425, 369] width 13 height 11
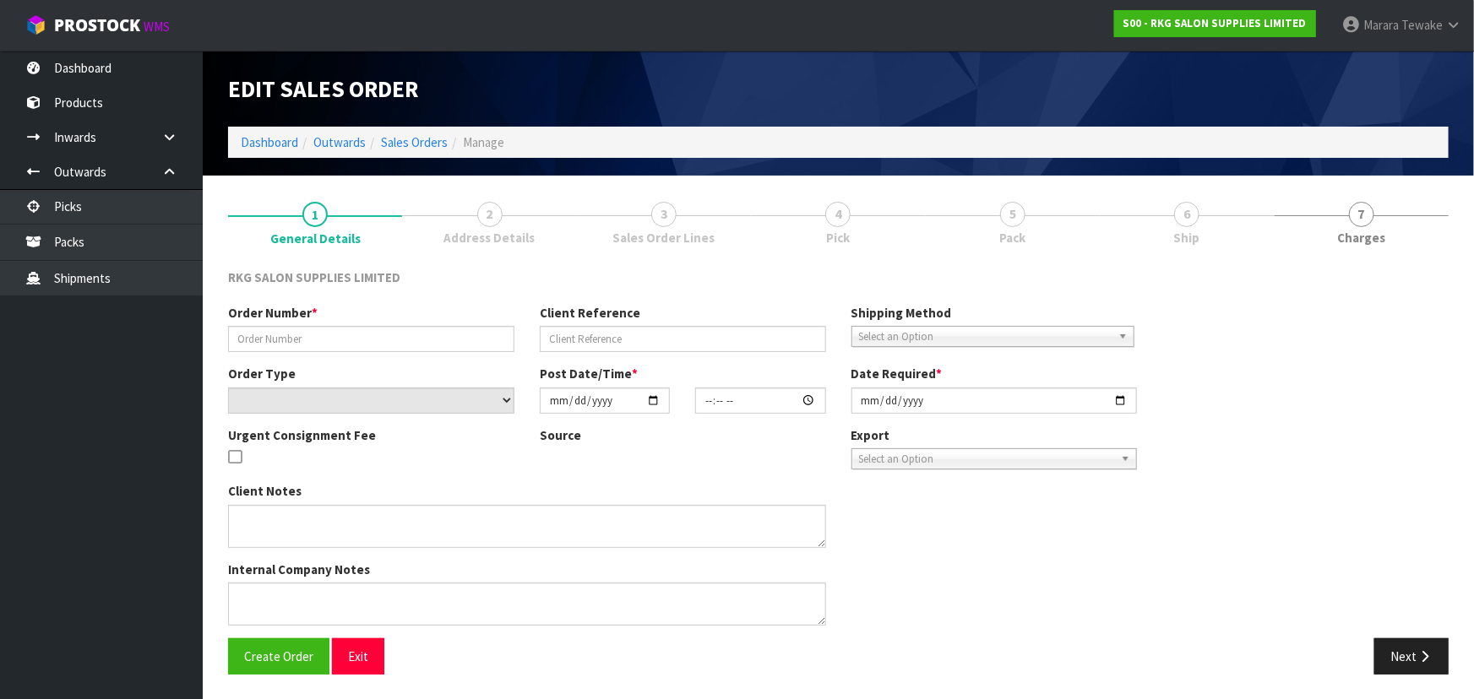
type input "[PERSON_NAME]"
select select "number:0"
type input "[DATE]"
type input "00:00:00.000"
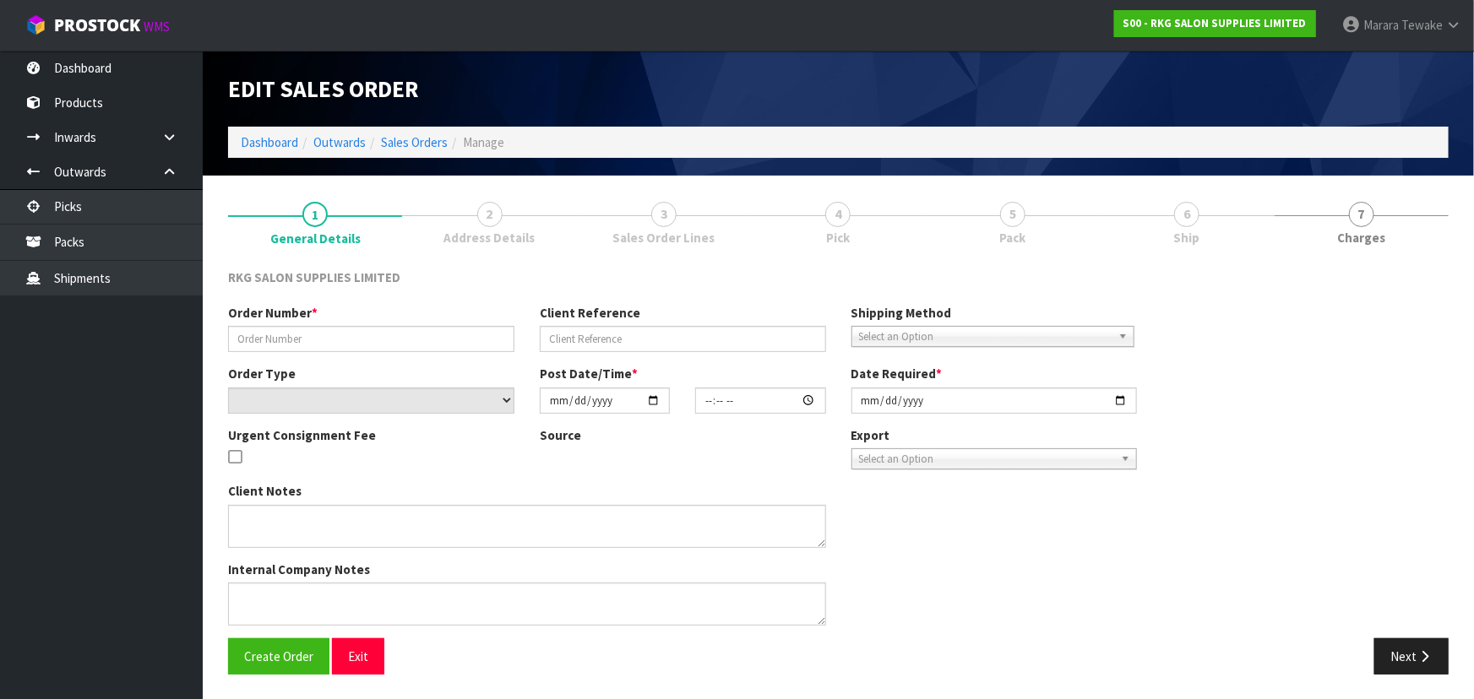
type input "[DATE]"
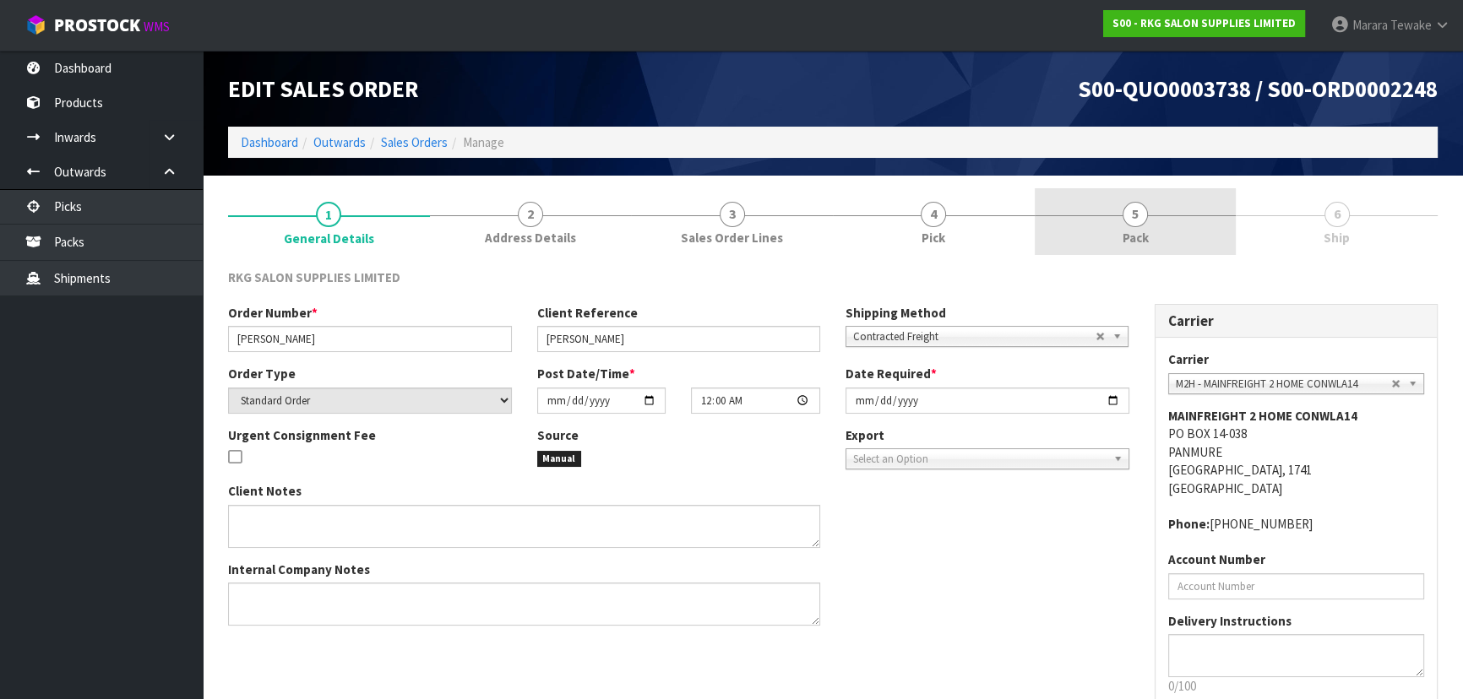
click at [1159, 252] on link "5 Pack" at bounding box center [1136, 221] width 202 height 67
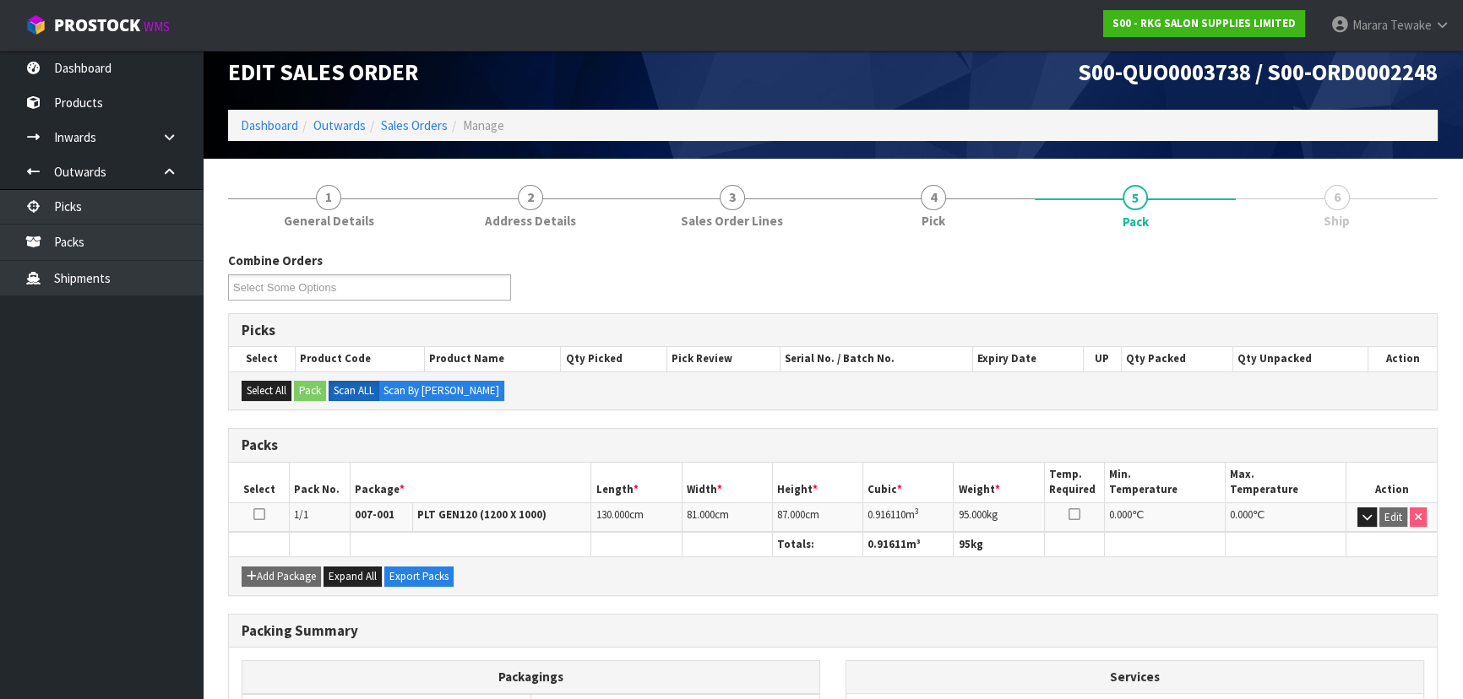
scroll to position [193, 0]
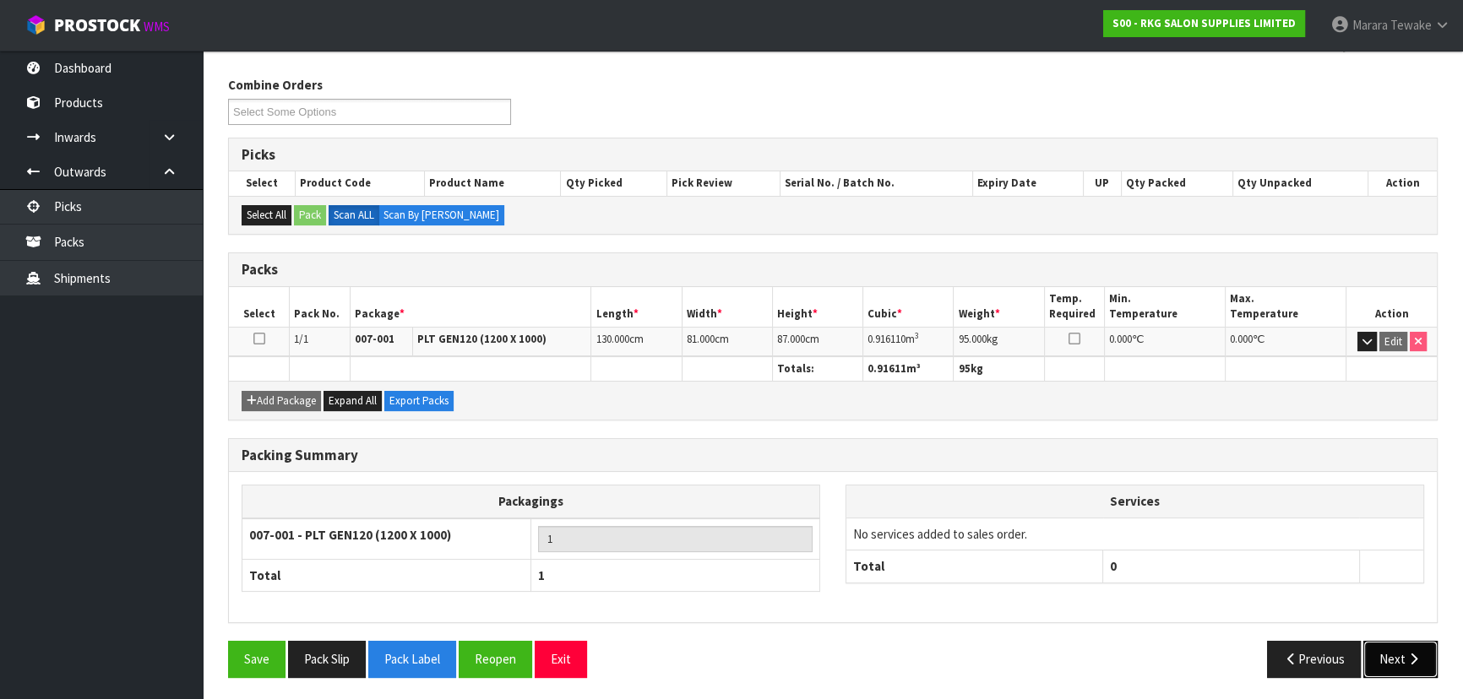
click at [1412, 656] on icon "button" at bounding box center [1414, 659] width 16 height 13
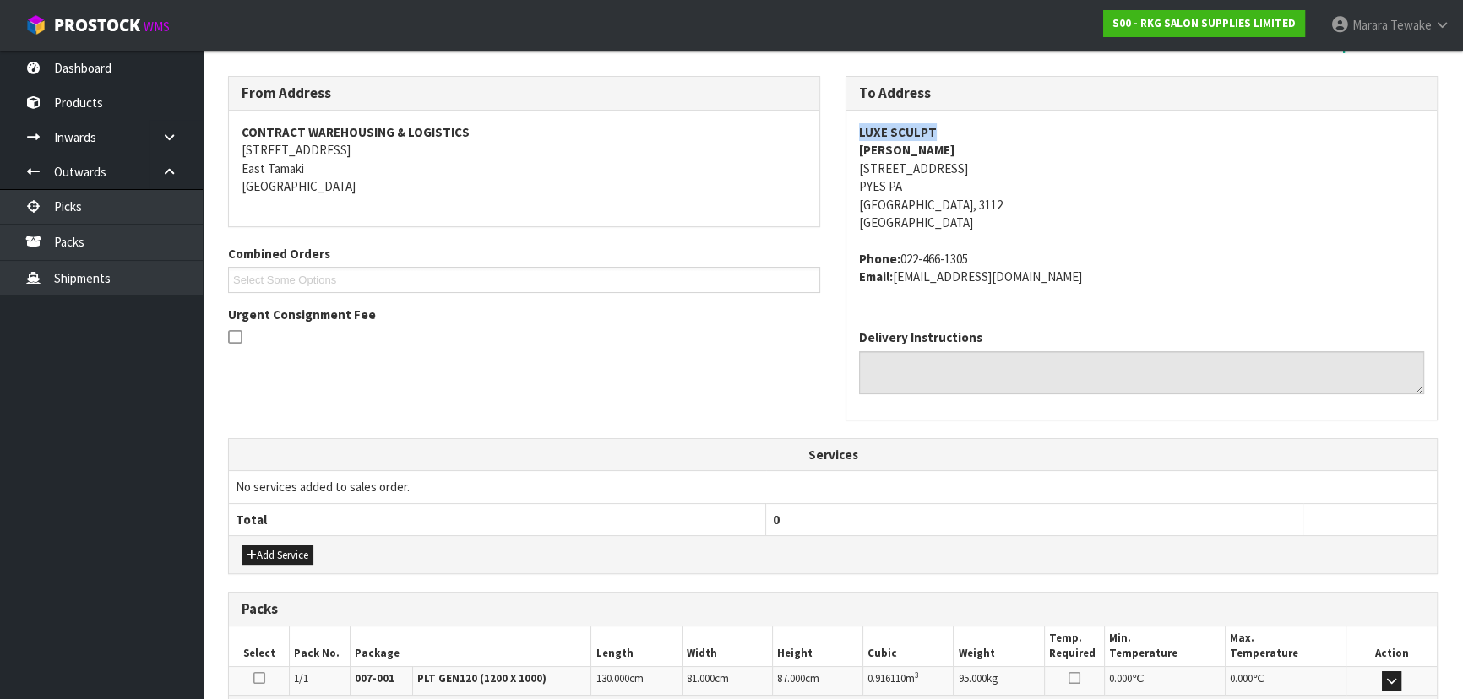
drag, startPoint x: 860, startPoint y: 131, endPoint x: 967, endPoint y: 133, distance: 107.3
click at [967, 133] on address "LUXE SCULPT [PERSON_NAME] PRIOR [STREET_ADDRESS]" at bounding box center [1141, 177] width 565 height 109
click at [819, 181] on div "From Address CONTRACT WAREHOUSING & LOGISTICS [STREET_ADDRESS]" at bounding box center [524, 151] width 592 height 150
drag, startPoint x: 857, startPoint y: 165, endPoint x: 918, endPoint y: 167, distance: 61.7
click at [918, 167] on div "LUXE SCULPT [PERSON_NAME] PRIOR [STREET_ADDRESS] Phone: [PHONE_NUMBER] Email: […" at bounding box center [1141, 213] width 591 height 205
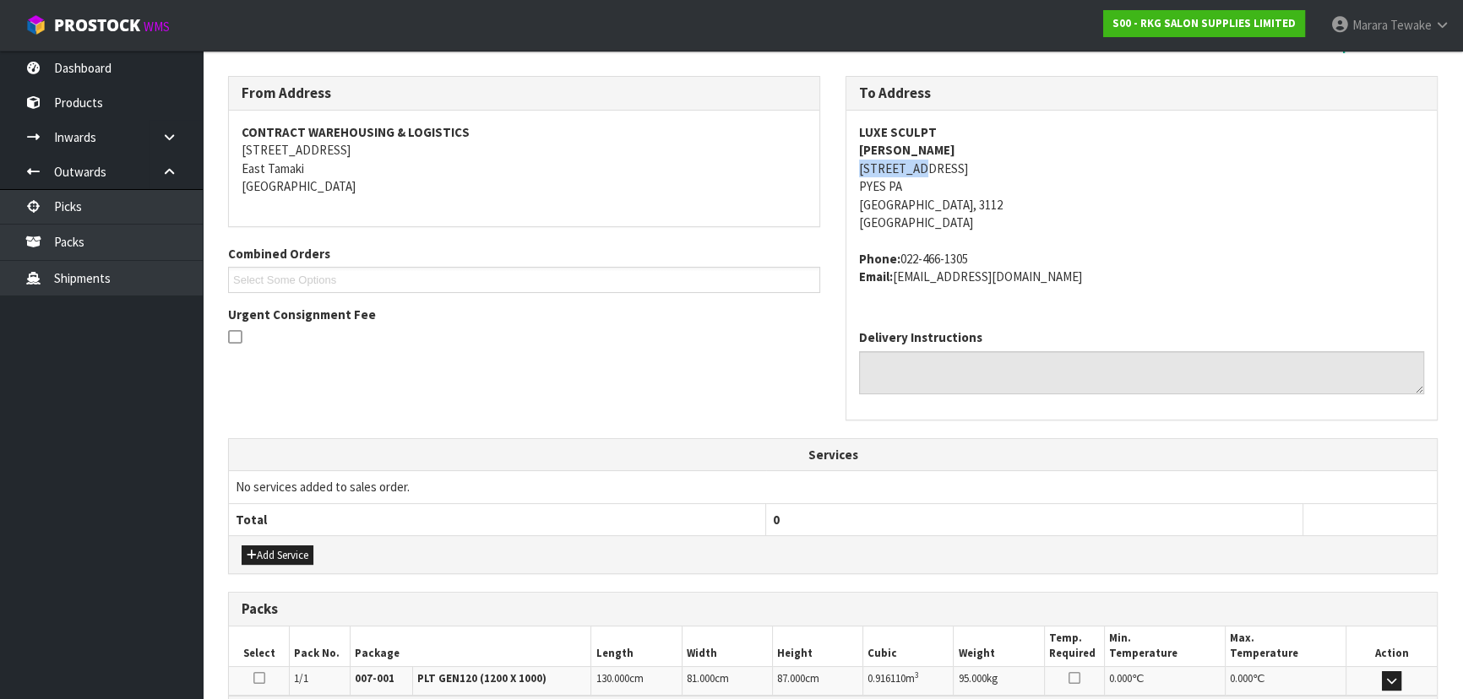
click at [920, 169] on address "LUXE SCULPT [PERSON_NAME] PRIOR [STREET_ADDRESS]" at bounding box center [1141, 177] width 565 height 109
drag, startPoint x: 922, startPoint y: 169, endPoint x: 846, endPoint y: 179, distance: 76.7
click at [846, 179] on div "LUXE SCULPT [PERSON_NAME] PRIOR [STREET_ADDRESS] Phone: [PHONE_NUMBER] Email: […" at bounding box center [1141, 213] width 591 height 205
click at [934, 165] on address "LUXE SCULPT [PERSON_NAME] PRIOR [STREET_ADDRESS]" at bounding box center [1141, 177] width 565 height 109
drag, startPoint x: 856, startPoint y: 166, endPoint x: 927, endPoint y: 165, distance: 71.0
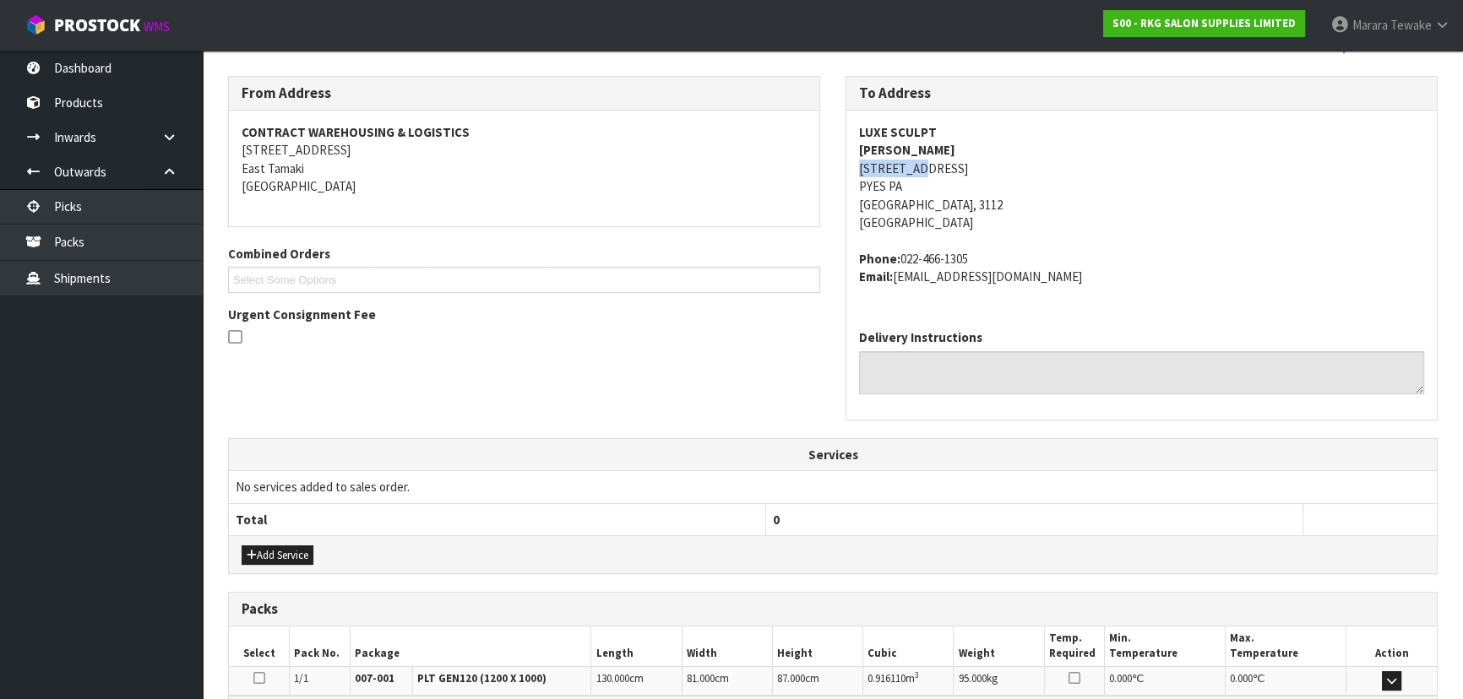
click at [927, 165] on div "LUXE SCULPT [PERSON_NAME] PRIOR [STREET_ADDRESS] Phone: [PHONE_NUMBER] Email: […" at bounding box center [1141, 213] width 591 height 205
click at [951, 154] on address "LUXE SCULPT [PERSON_NAME] PRIOR [STREET_ADDRESS]" at bounding box center [1141, 177] width 565 height 109
drag, startPoint x: 856, startPoint y: 131, endPoint x: 928, endPoint y: 132, distance: 72.7
click at [928, 132] on div "LUXE SCULPT [PERSON_NAME] PRIOR [STREET_ADDRESS] Phone: [PHONE_NUMBER] Email: […" at bounding box center [1141, 213] width 591 height 205
click at [938, 136] on address "LUXE SCULPT [PERSON_NAME] PRIOR [STREET_ADDRESS]" at bounding box center [1141, 177] width 565 height 109
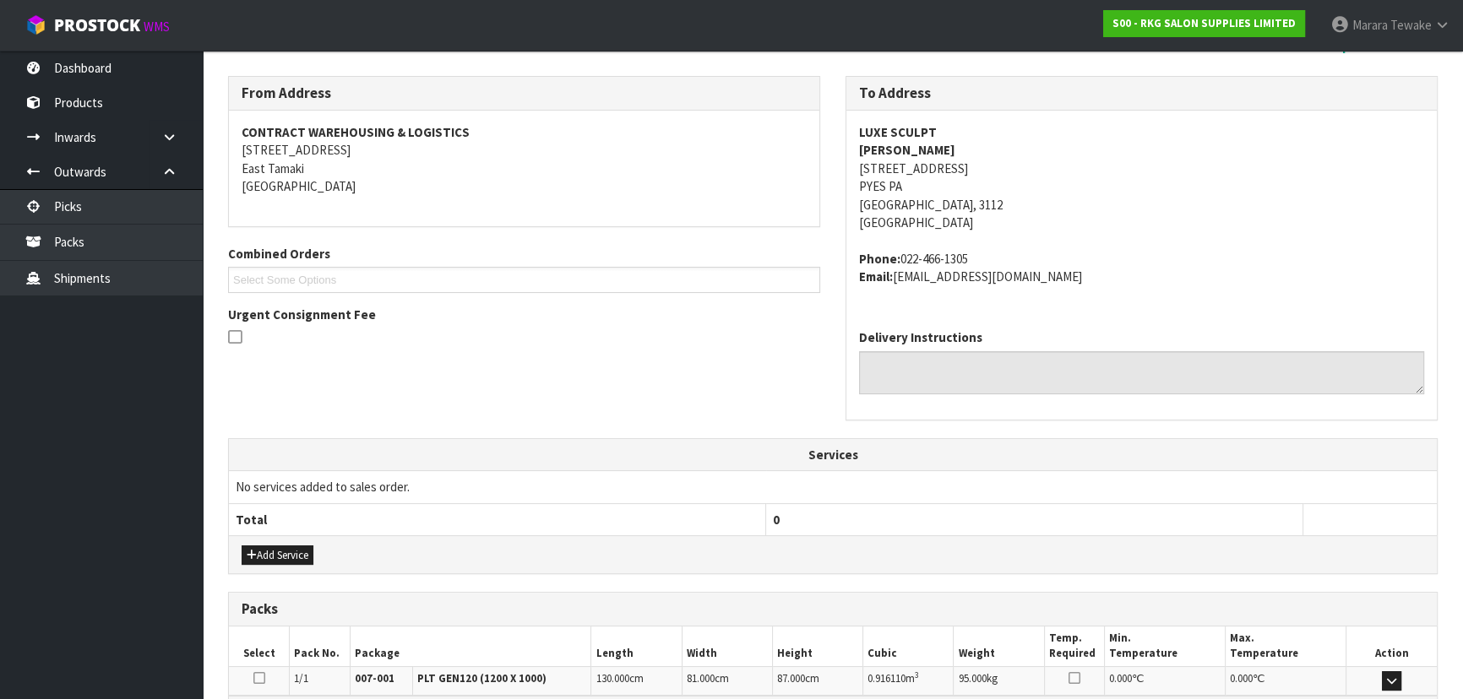
click at [938, 135] on address "LUXE SCULPT [PERSON_NAME] PRIOR [STREET_ADDRESS]" at bounding box center [1141, 177] width 565 height 109
drag, startPoint x: 938, startPoint y: 129, endPoint x: 860, endPoint y: 133, distance: 77.8
click at [860, 133] on address "LUXE SCULPT [PERSON_NAME] PRIOR [STREET_ADDRESS]" at bounding box center [1141, 177] width 565 height 109
drag, startPoint x: 947, startPoint y: 150, endPoint x: 859, endPoint y: 152, distance: 87.9
click at [859, 152] on address "LUXE SCULPT [PERSON_NAME] PRIOR [STREET_ADDRESS]" at bounding box center [1141, 177] width 565 height 109
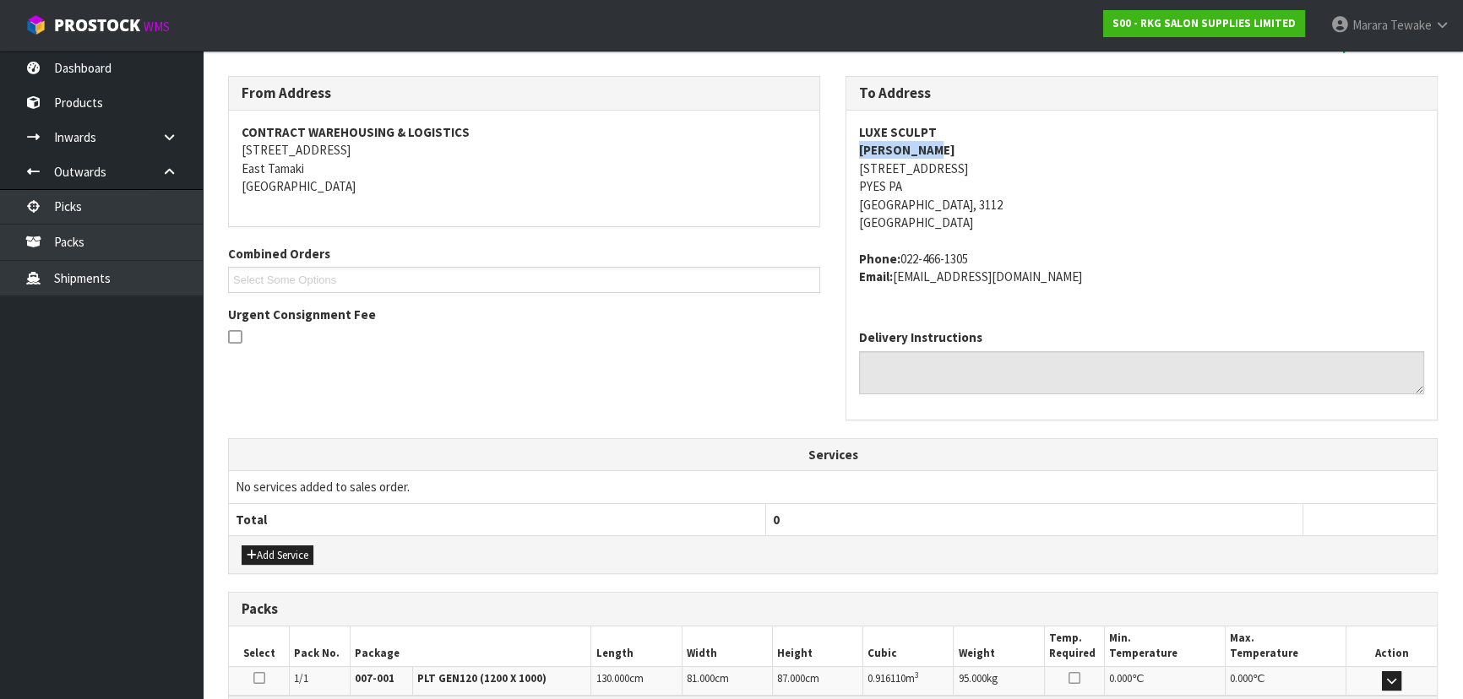
drag, startPoint x: 970, startPoint y: 261, endPoint x: 901, endPoint y: 264, distance: 69.3
click at [901, 264] on address "Phone: [PHONE_NUMBER] Email: [EMAIL_ADDRESS][DOMAIN_NAME]" at bounding box center [1141, 268] width 565 height 36
drag, startPoint x: 1020, startPoint y: 278, endPoint x: 899, endPoint y: 298, distance: 122.5
click at [899, 298] on div "LUXE SCULPT [PERSON_NAME] PRIOR [STREET_ADDRESS] Phone: [PHONE_NUMBER] Email: […" at bounding box center [1141, 213] width 591 height 205
click at [1064, 268] on address "Phone: [PHONE_NUMBER] Email: [EMAIL_ADDRESS][DOMAIN_NAME]" at bounding box center [1141, 268] width 565 height 36
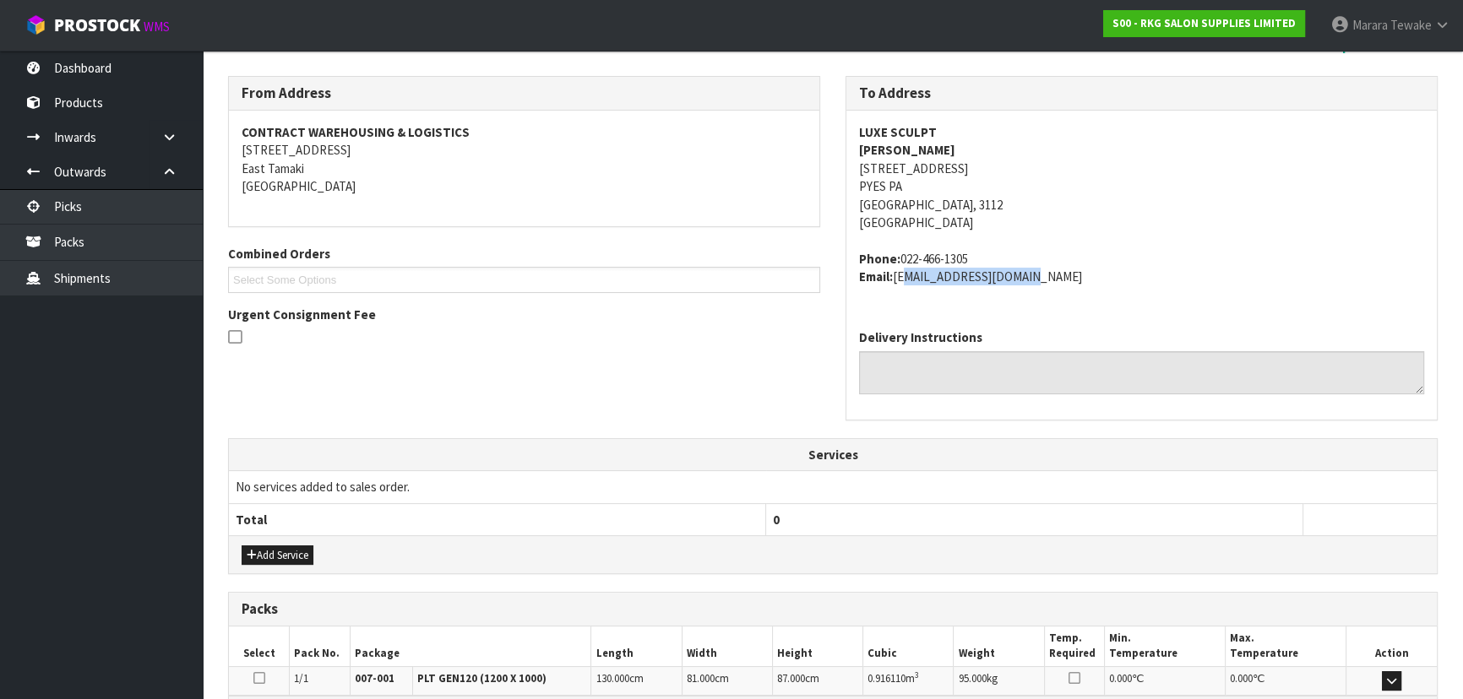
drag, startPoint x: 1034, startPoint y: 271, endPoint x: 897, endPoint y: 287, distance: 137.8
click at [897, 287] on div "LUXE SCULPT [PERSON_NAME] PRIOR [STREET_ADDRESS] Phone: [PHONE_NUMBER] Email: […" at bounding box center [1141, 213] width 591 height 205
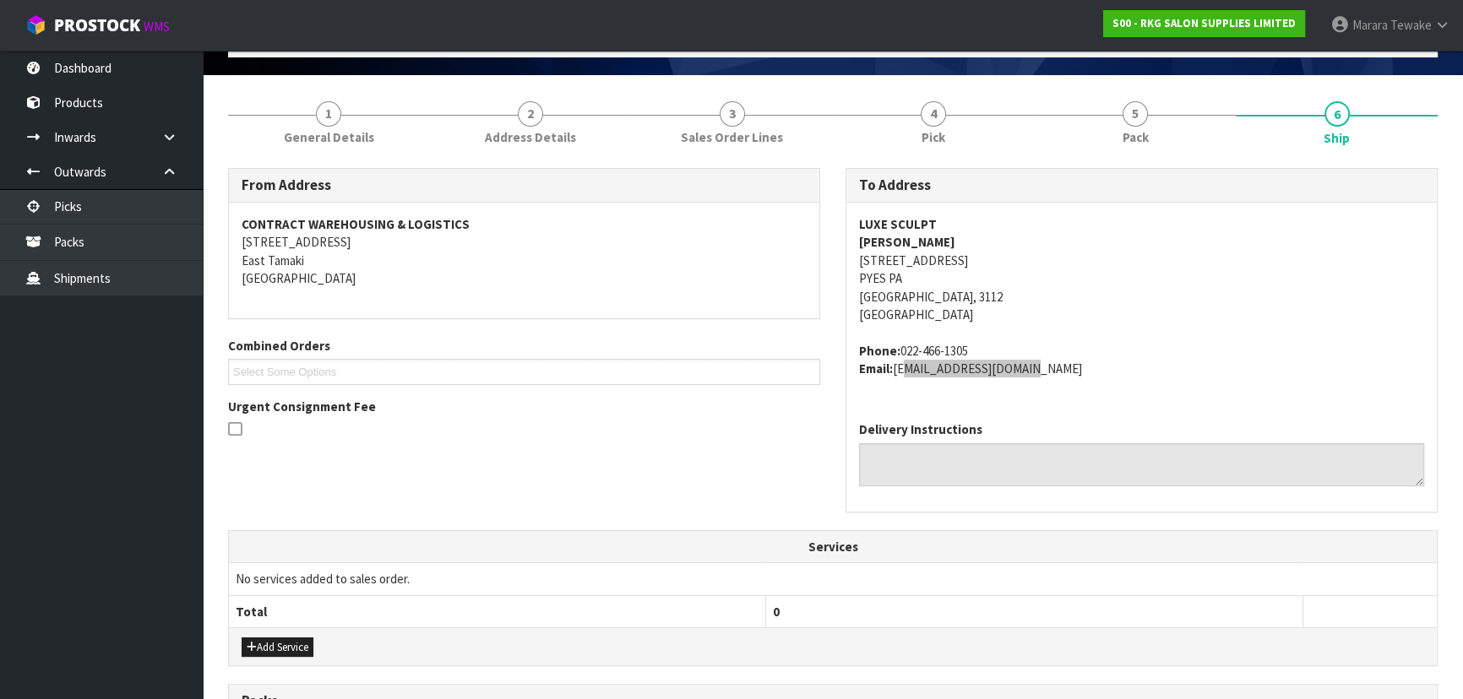
scroll to position [0, 0]
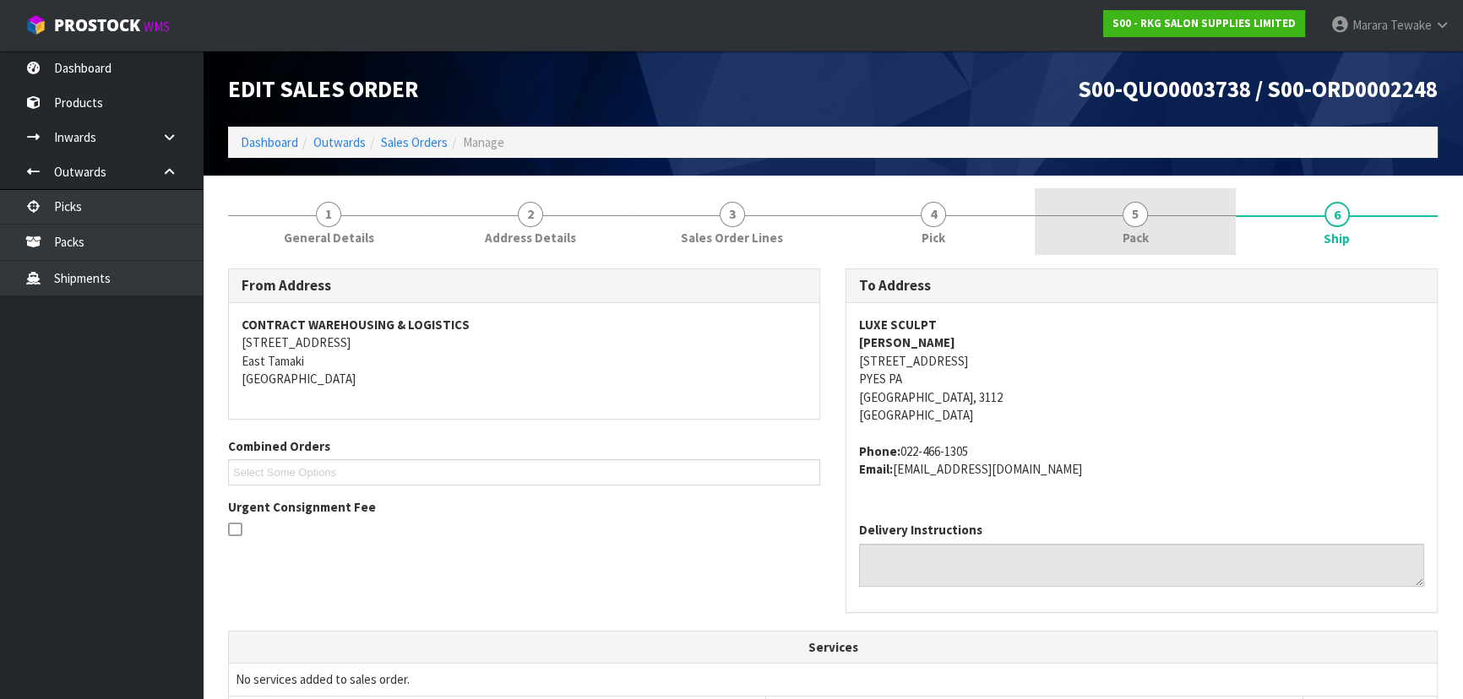
click at [1142, 218] on span "5" at bounding box center [1135, 214] width 25 height 25
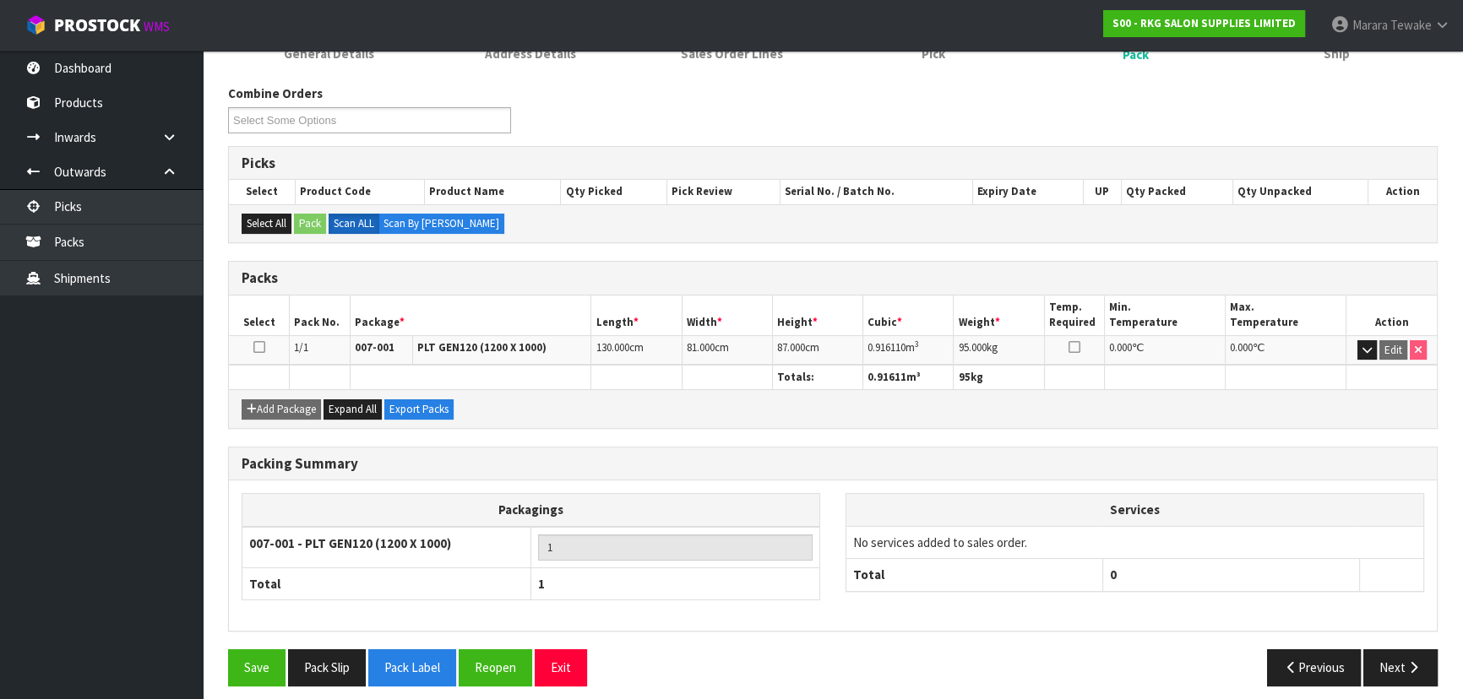
scroll to position [193, 0]
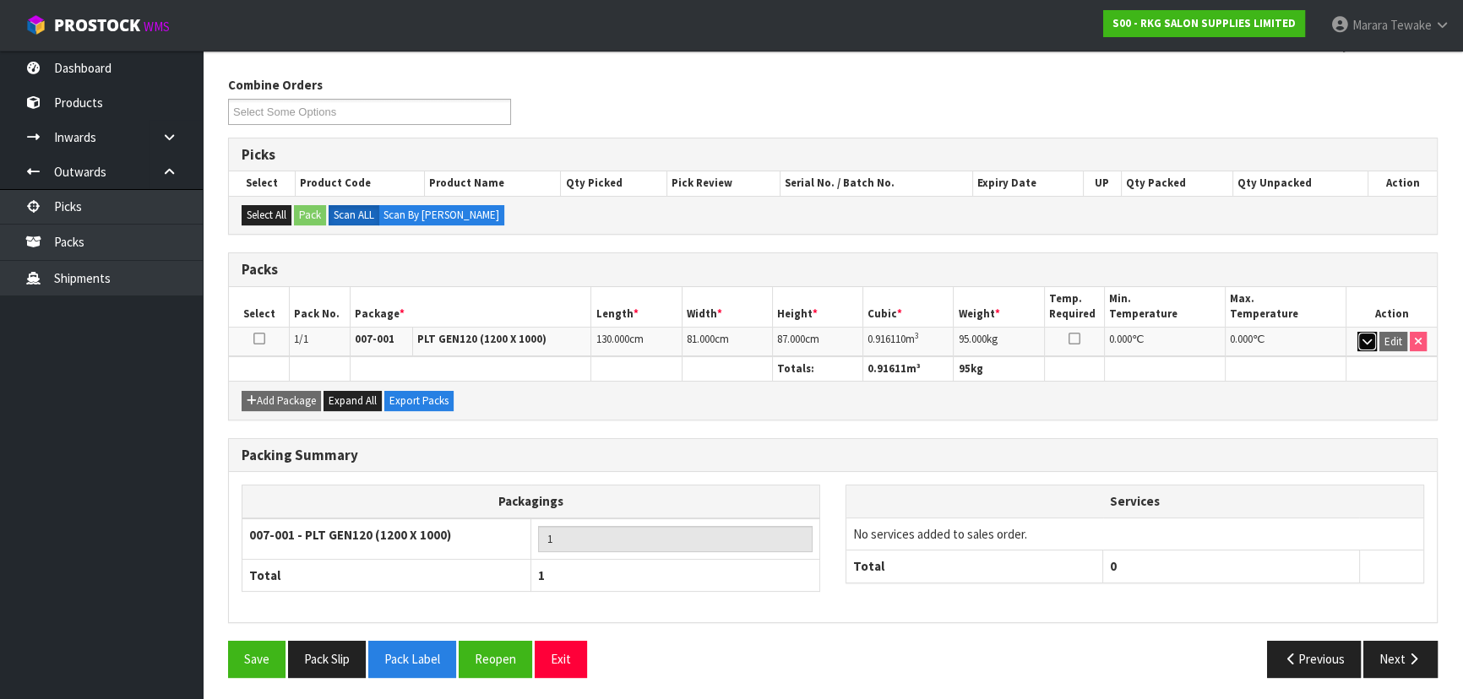
click at [1364, 336] on icon "button" at bounding box center [1367, 341] width 9 height 11
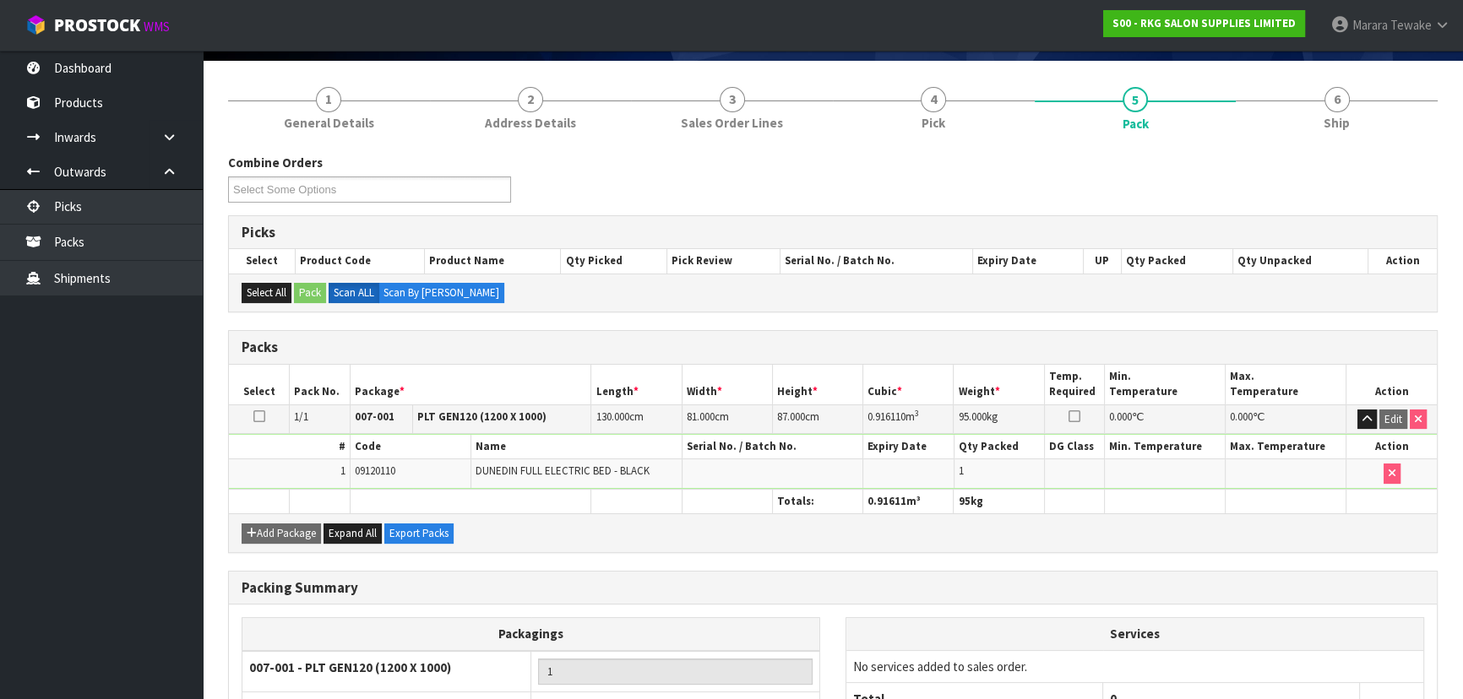
scroll to position [0, 0]
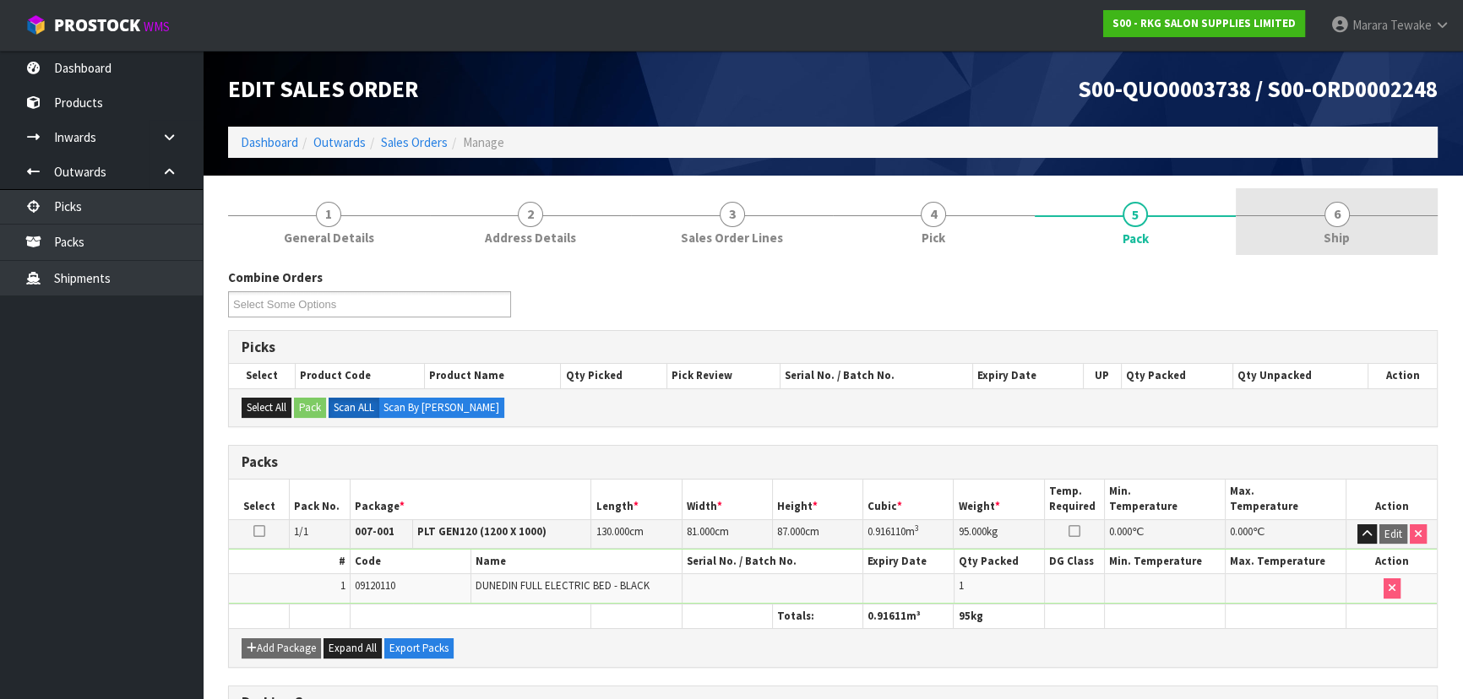
click at [1334, 210] on span "6" at bounding box center [1337, 214] width 25 height 25
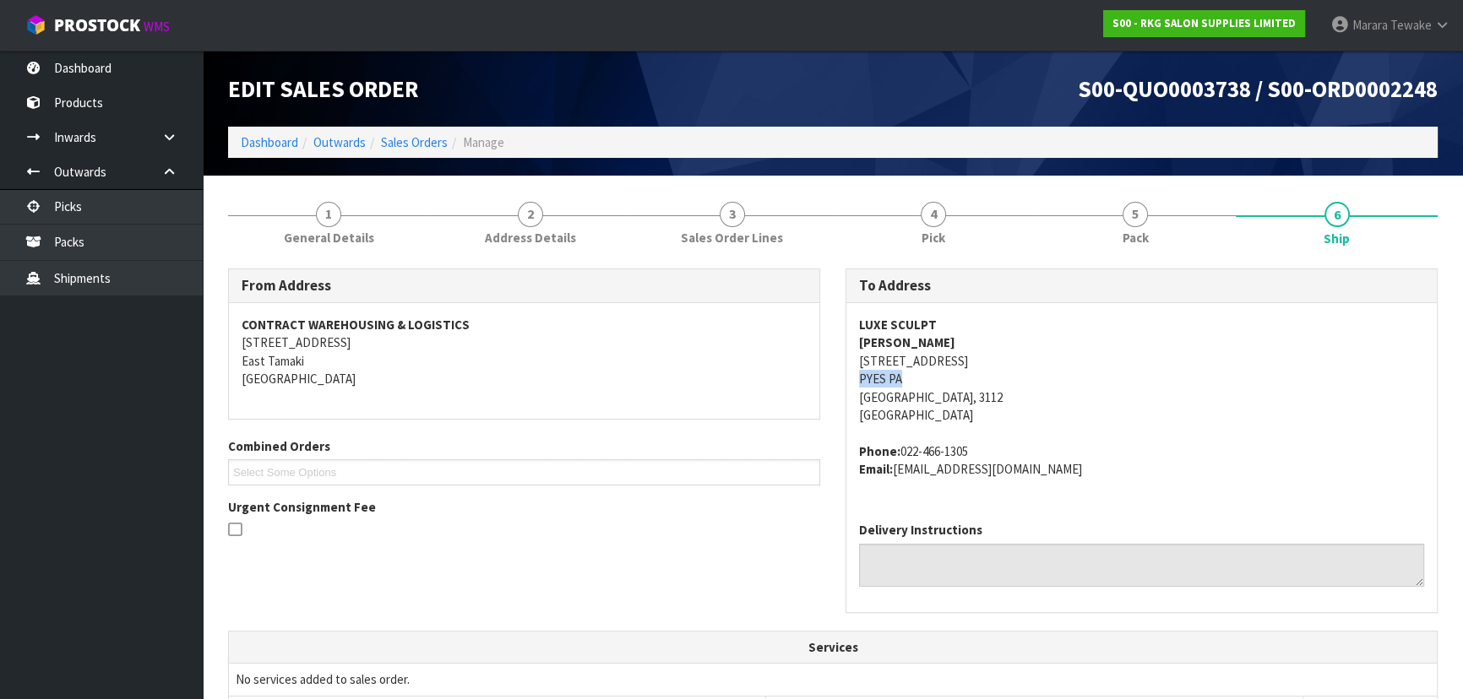
drag, startPoint x: 849, startPoint y: 373, endPoint x: 909, endPoint y: 372, distance: 60.0
click at [909, 372] on div "LUXE SCULPT [PERSON_NAME] PRIOR [STREET_ADDRESS] Phone: [PHONE_NUMBER] Email: […" at bounding box center [1141, 405] width 591 height 205
drag, startPoint x: 854, startPoint y: 362, endPoint x: 923, endPoint y: 358, distance: 68.6
click at [923, 358] on div "LUXE SCULPT [PERSON_NAME] PRIOR [STREET_ADDRESS] Phone: [PHONE_NUMBER] Email: […" at bounding box center [1141, 405] width 591 height 205
click at [311, 182] on section "1 General Details 2 Address Details 3 Sales Order Lines 4 Pick 5 Pack 6 Ship Fr…" at bounding box center [833, 675] width 1260 height 999
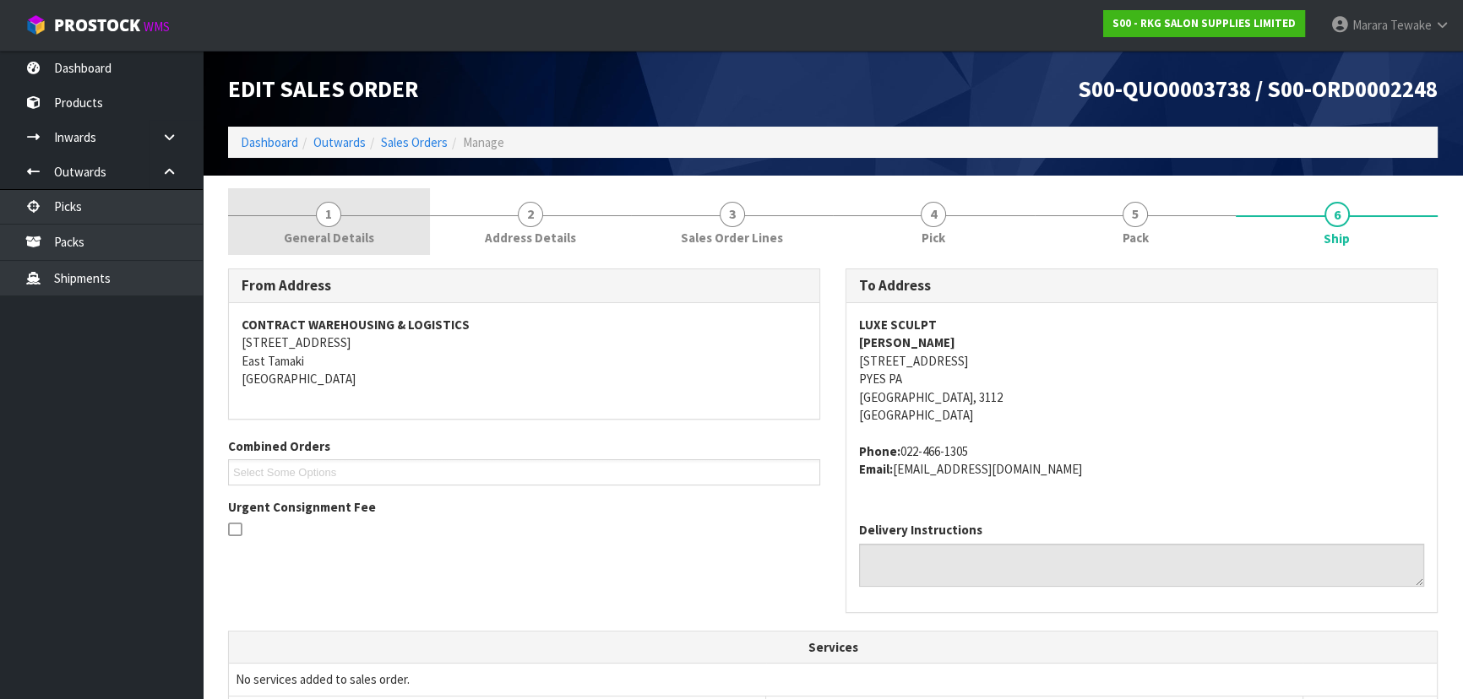
click at [306, 223] on link "1 General Details" at bounding box center [329, 221] width 202 height 67
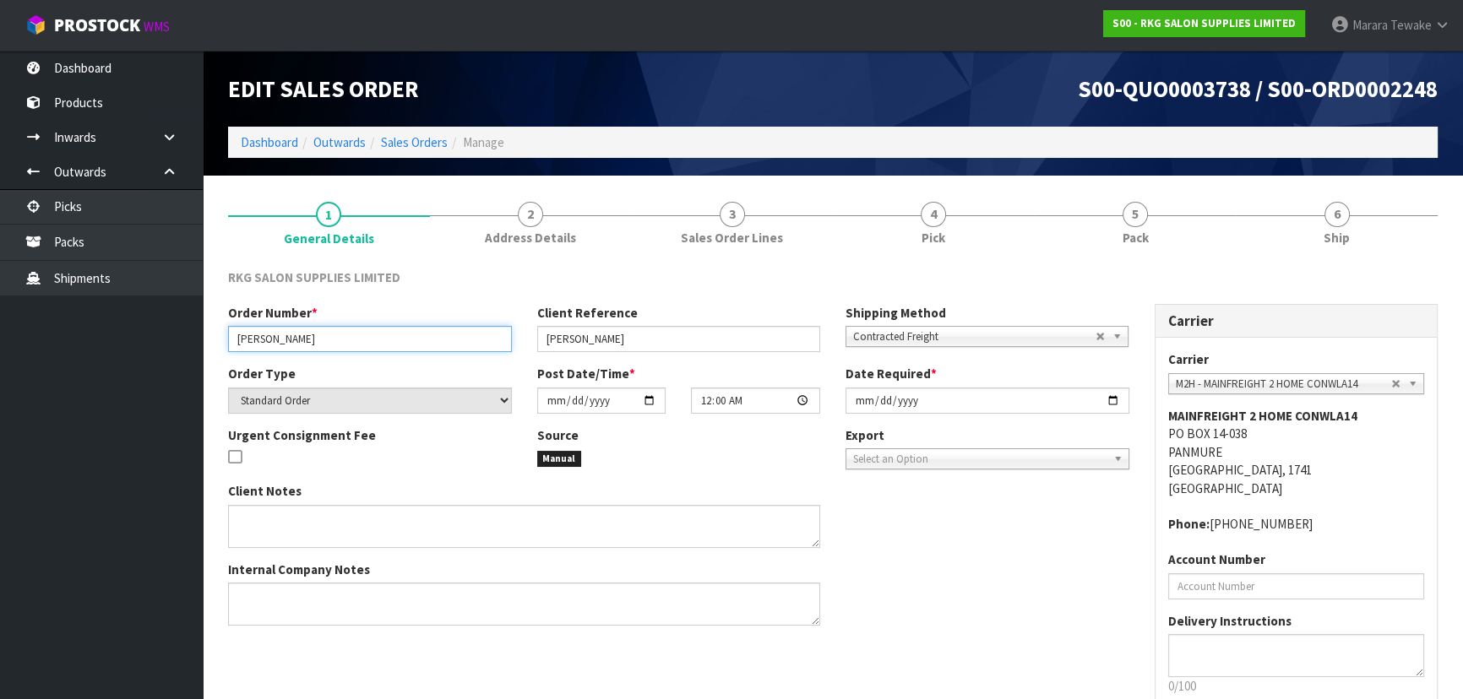
drag, startPoint x: 230, startPoint y: 339, endPoint x: 307, endPoint y: 331, distance: 77.3
click at [307, 331] on input "[PERSON_NAME]" at bounding box center [370, 339] width 284 height 26
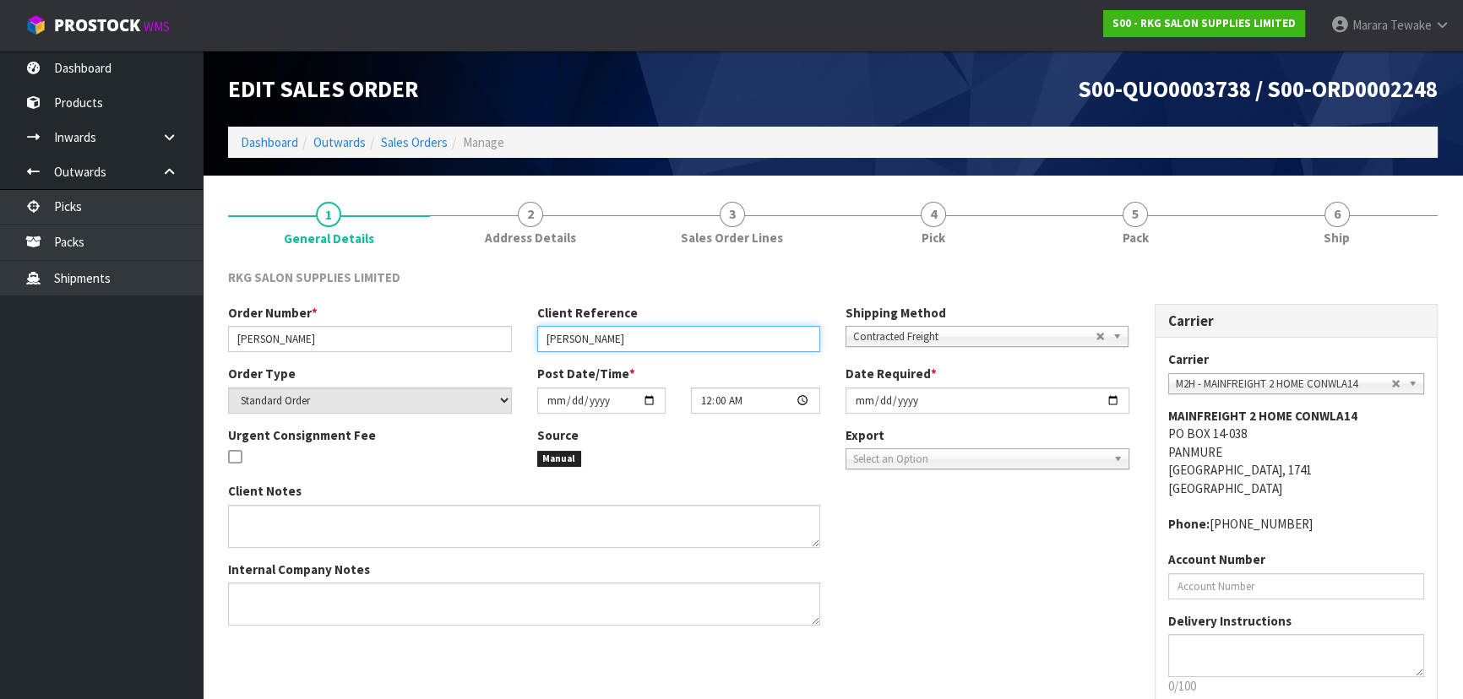
drag, startPoint x: 542, startPoint y: 340, endPoint x: 658, endPoint y: 329, distance: 117.1
click at [658, 329] on input "[PERSON_NAME]" at bounding box center [679, 339] width 284 height 26
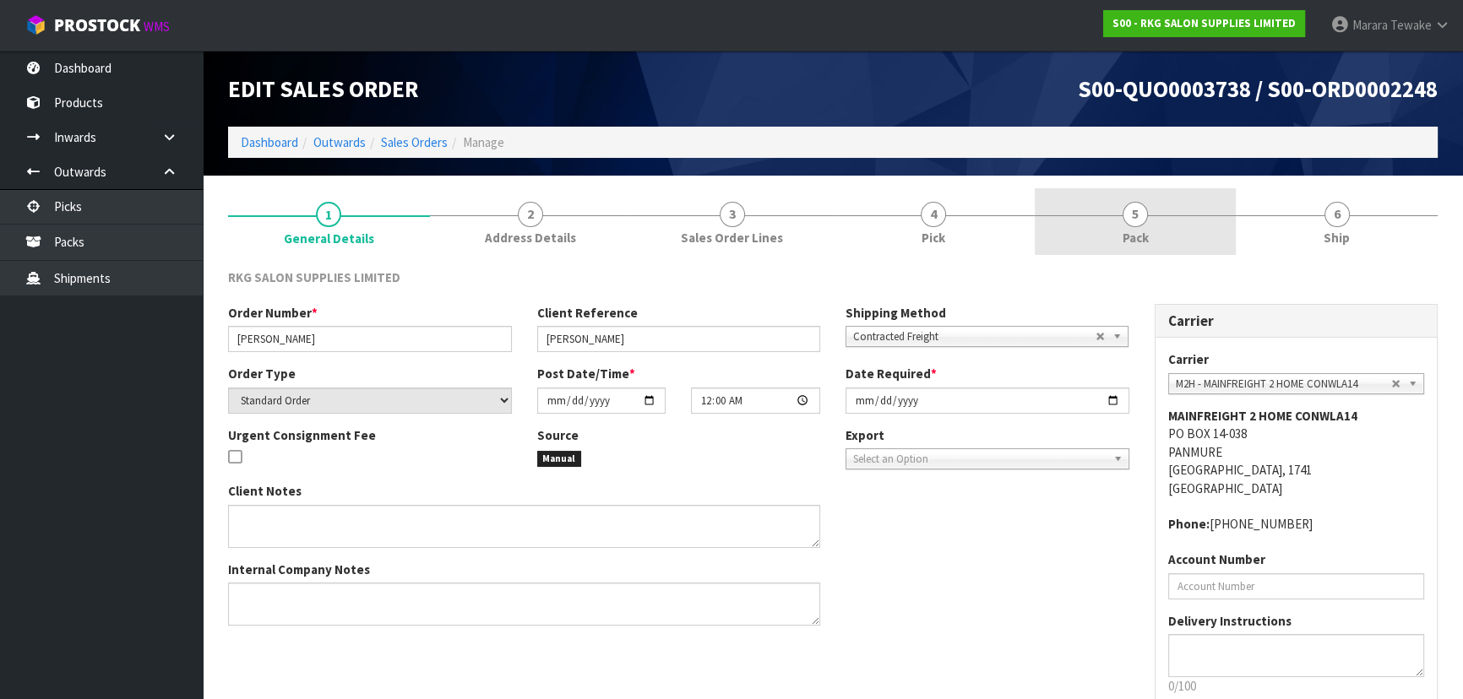
click at [1075, 211] on link "5 Pack" at bounding box center [1136, 221] width 202 height 67
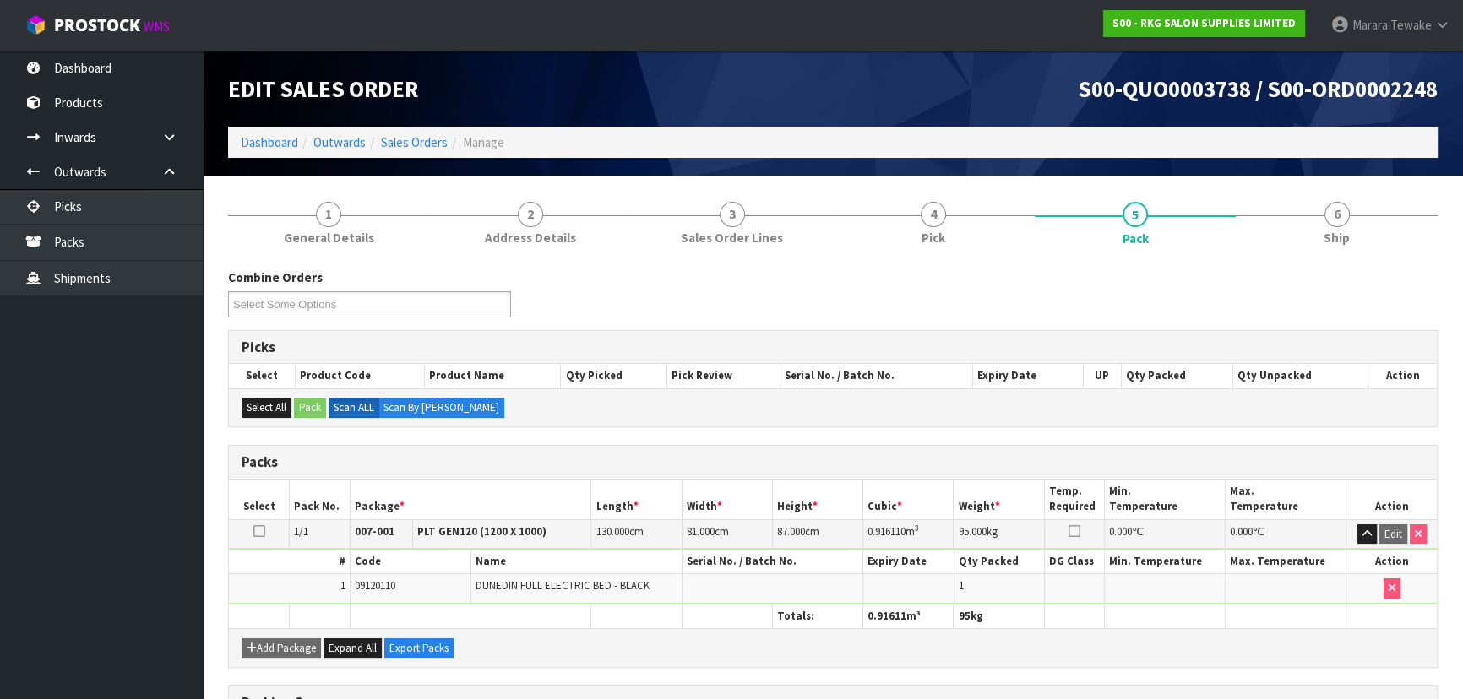
scroll to position [76, 0]
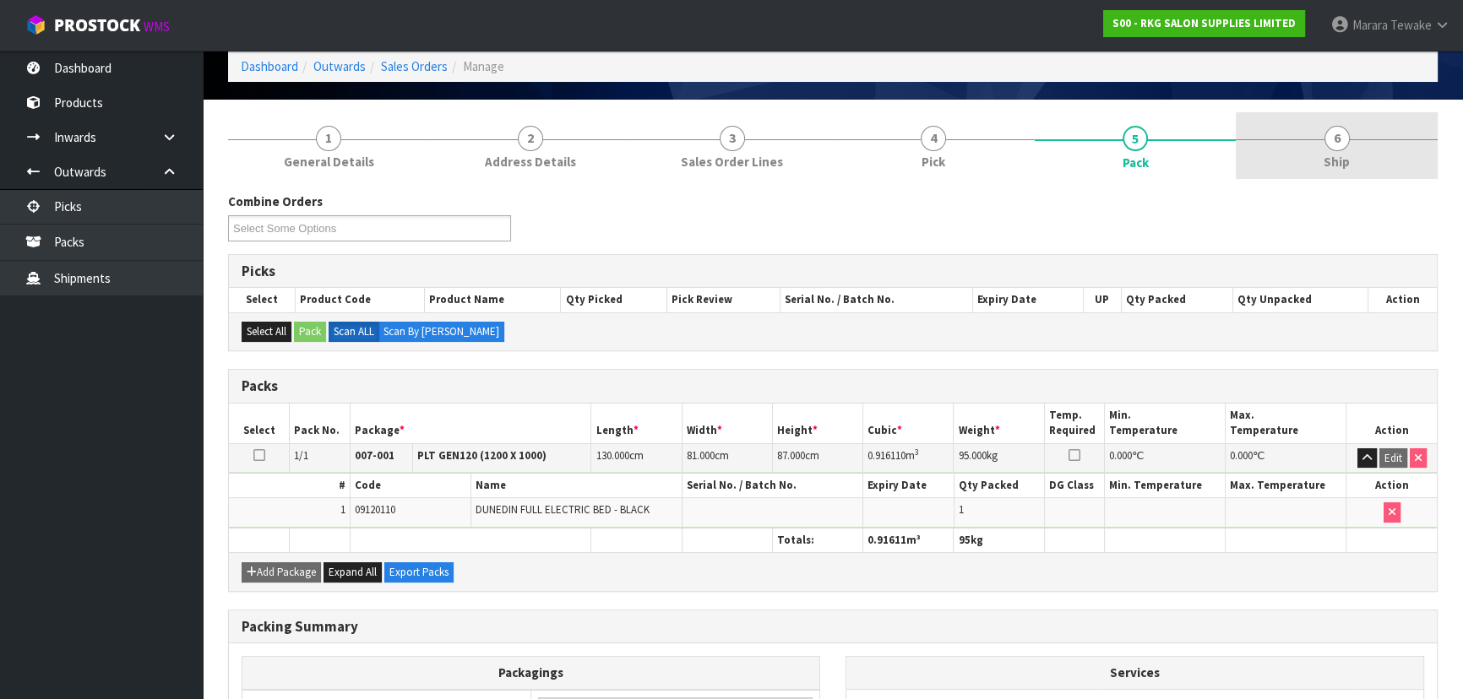
click at [1339, 177] on link "6 Ship" at bounding box center [1337, 145] width 202 height 67
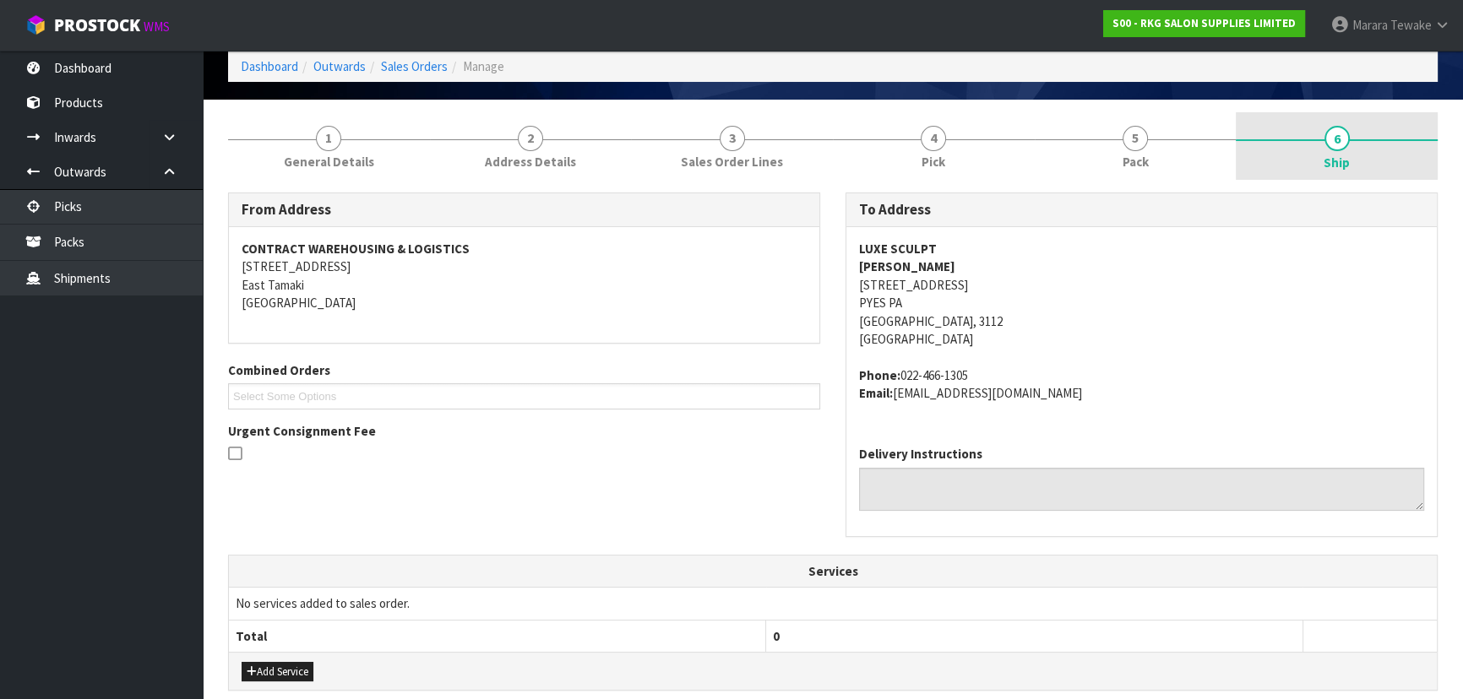
click at [1339, 169] on span "Ship" at bounding box center [1337, 163] width 26 height 18
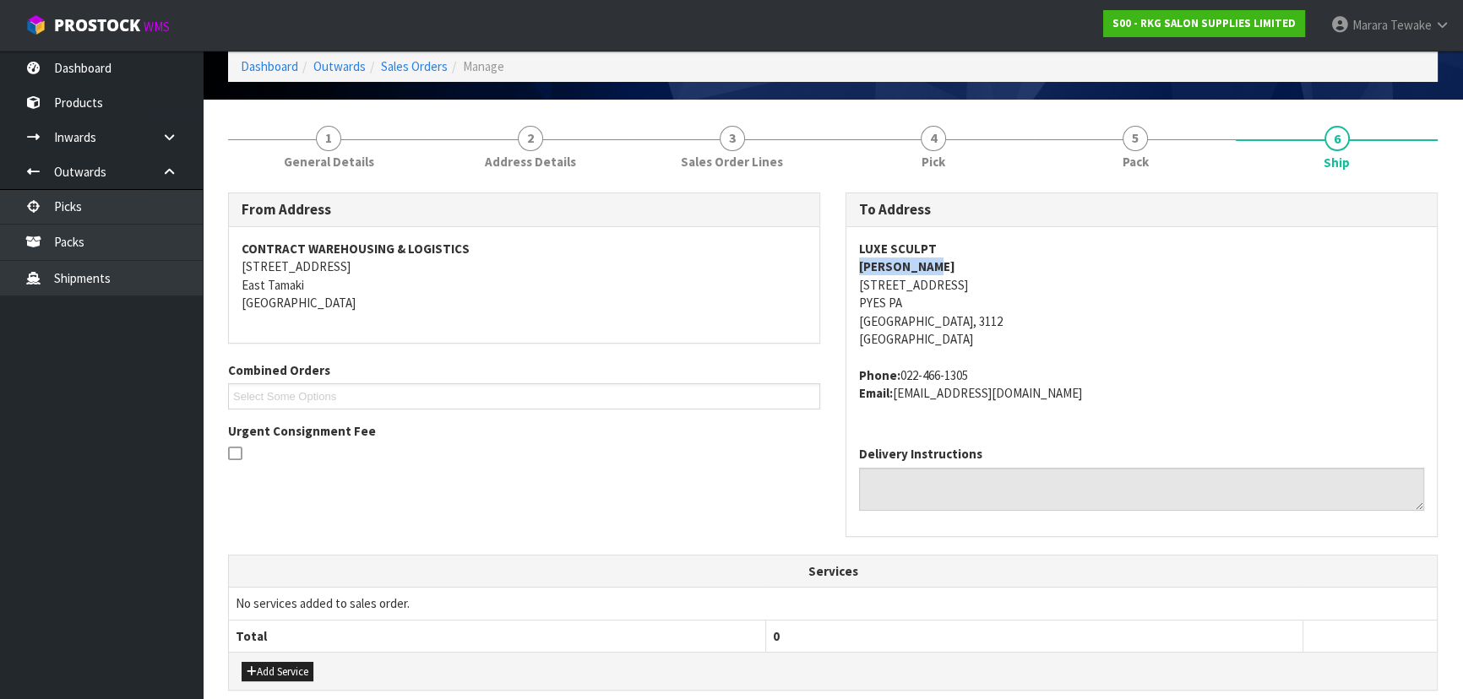
drag, startPoint x: 852, startPoint y: 264, endPoint x: 354, endPoint y: 293, distance: 498.5
click at [937, 267] on div "LUXE SCULPT [PERSON_NAME] PRIOR [STREET_ADDRESS] Phone: [PHONE_NUMBER] Email: […" at bounding box center [1141, 329] width 591 height 205
drag, startPoint x: 852, startPoint y: 373, endPoint x: 1091, endPoint y: 408, distance: 240.9
click at [1091, 408] on div "LUXE SCULPT [PERSON_NAME] PRIOR [STREET_ADDRESS] Phone: [PHONE_NUMBER] Email: […" at bounding box center [1141, 329] width 591 height 205
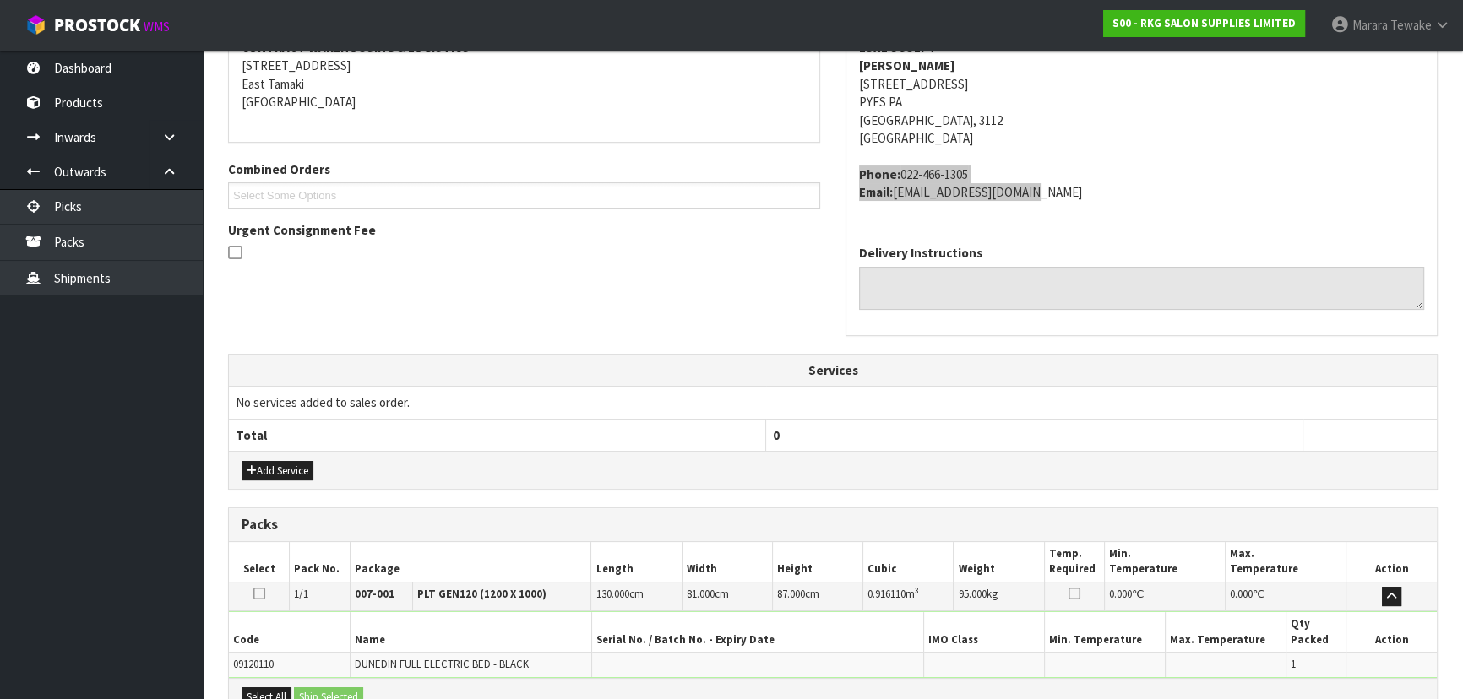
scroll to position [472, 0]
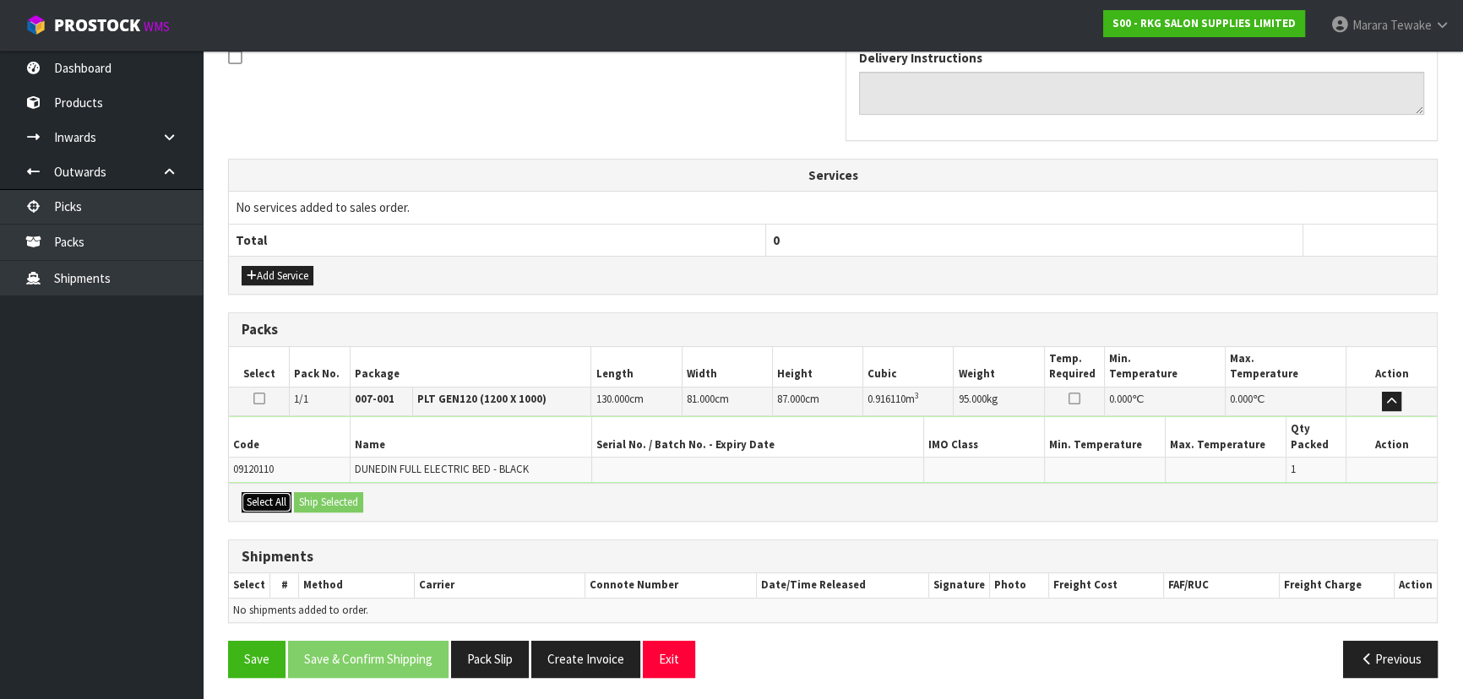
click at [269, 498] on button "Select All" at bounding box center [267, 503] width 50 height 20
click at [318, 498] on button "Ship Selected" at bounding box center [328, 503] width 69 height 20
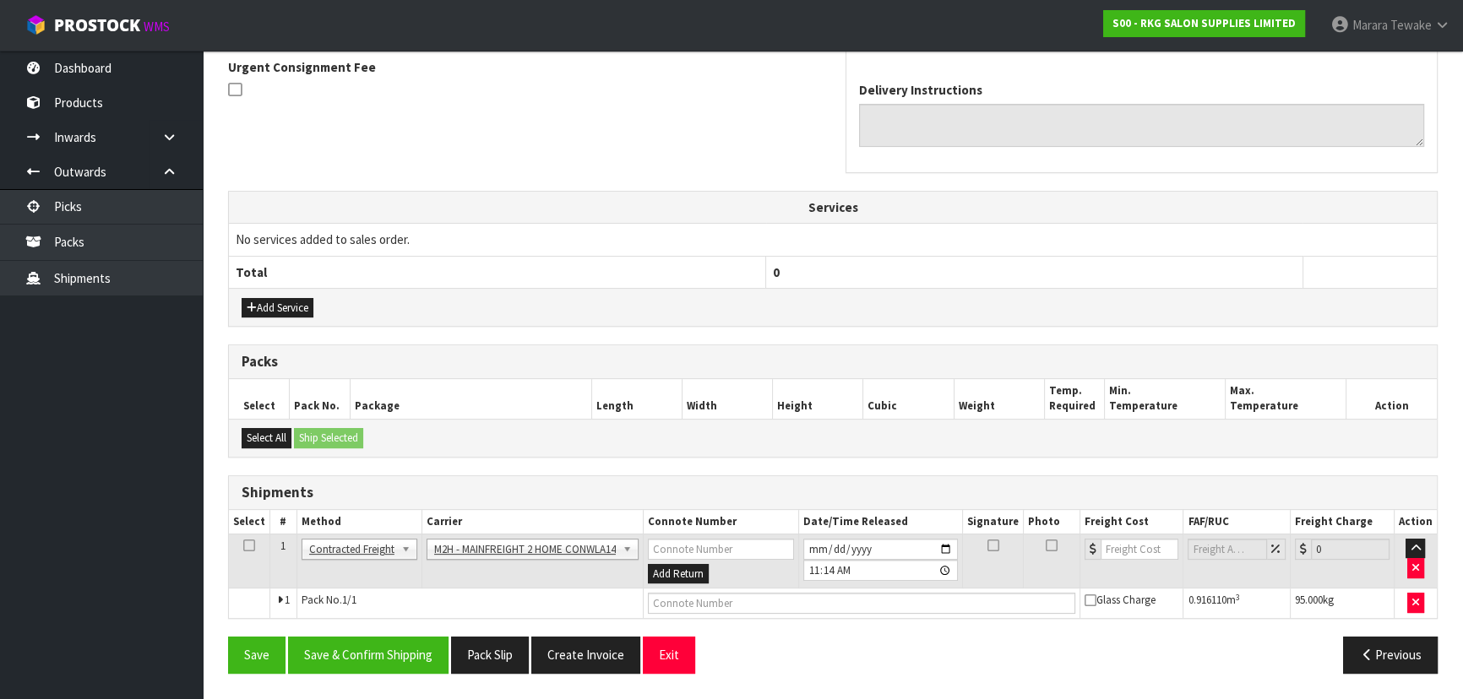
scroll to position [437, 0]
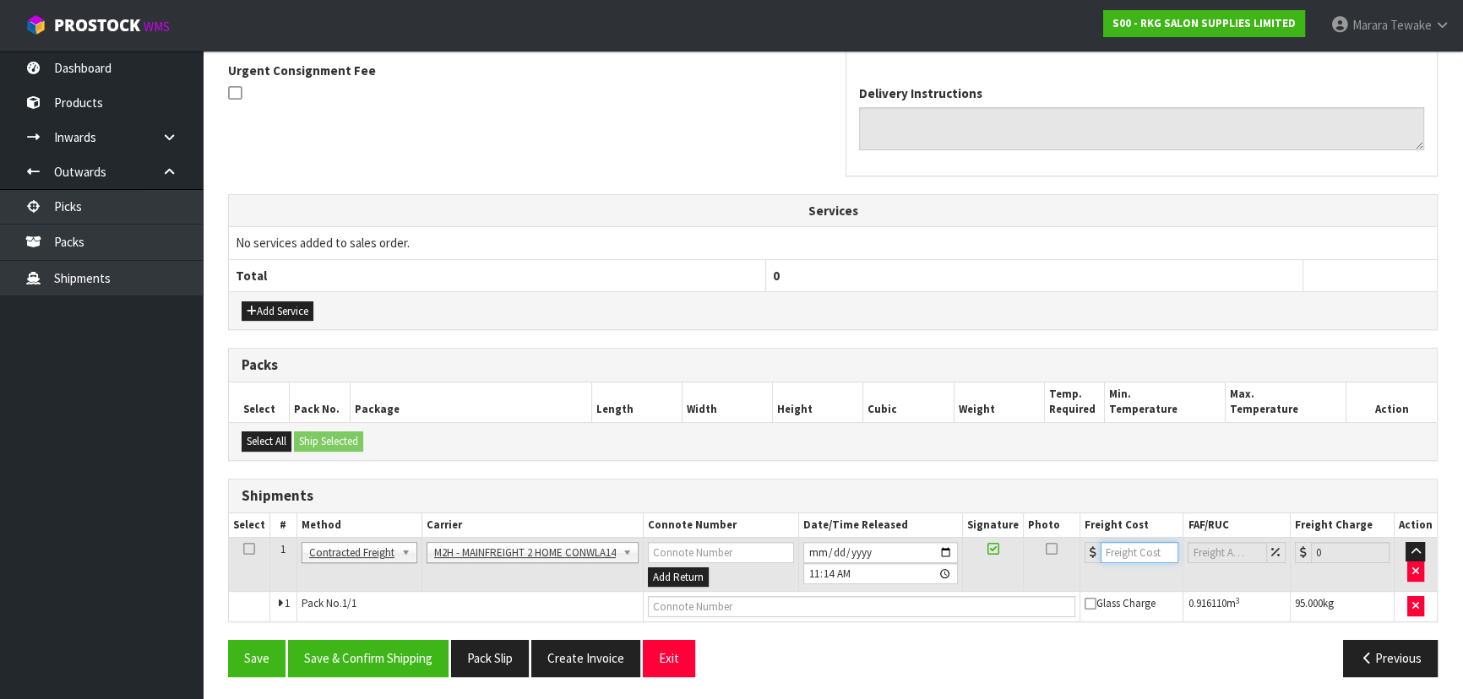
click at [1120, 550] on input "number" at bounding box center [1140, 552] width 79 height 21
type input "121.12"
click at [863, 601] on input "text" at bounding box center [861, 606] width 427 height 21
paste input "FWM59130733"
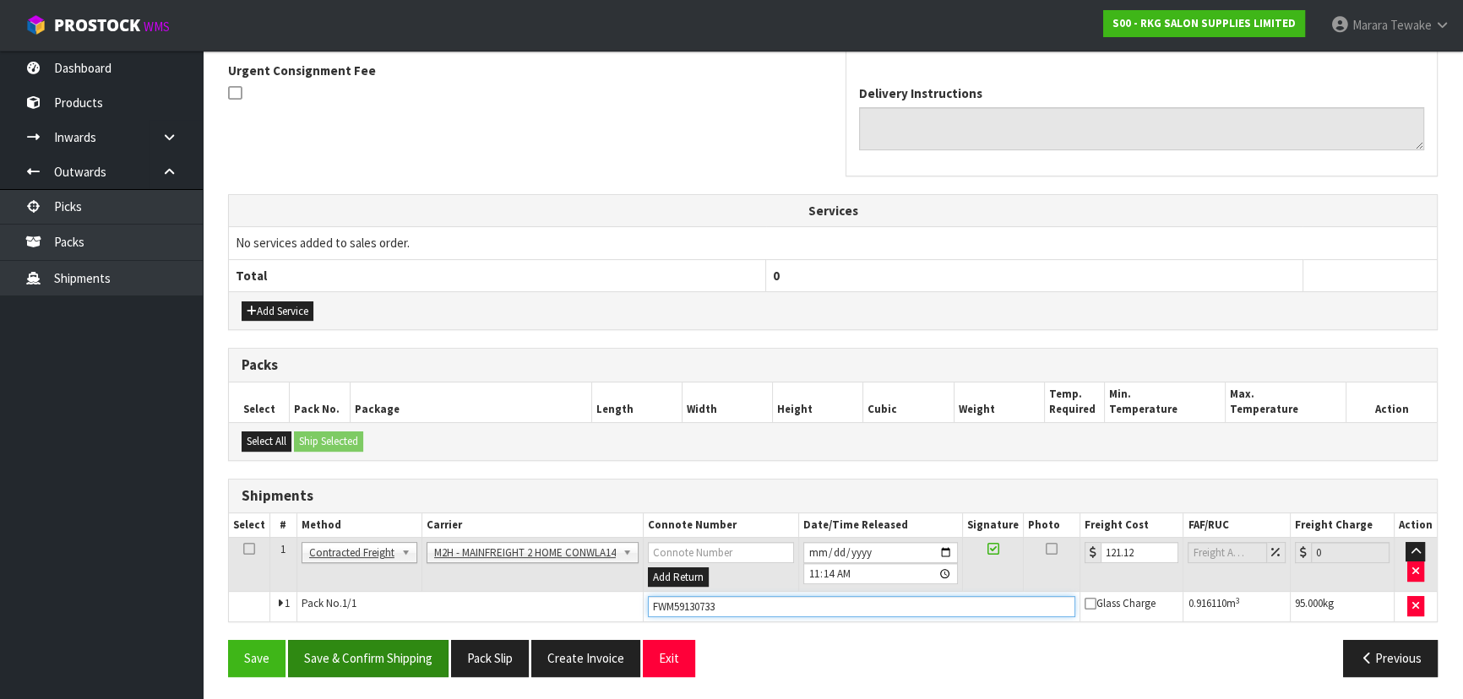
type input "FWM59130733"
click at [403, 658] on button "Save & Confirm Shipping" at bounding box center [368, 658] width 161 height 36
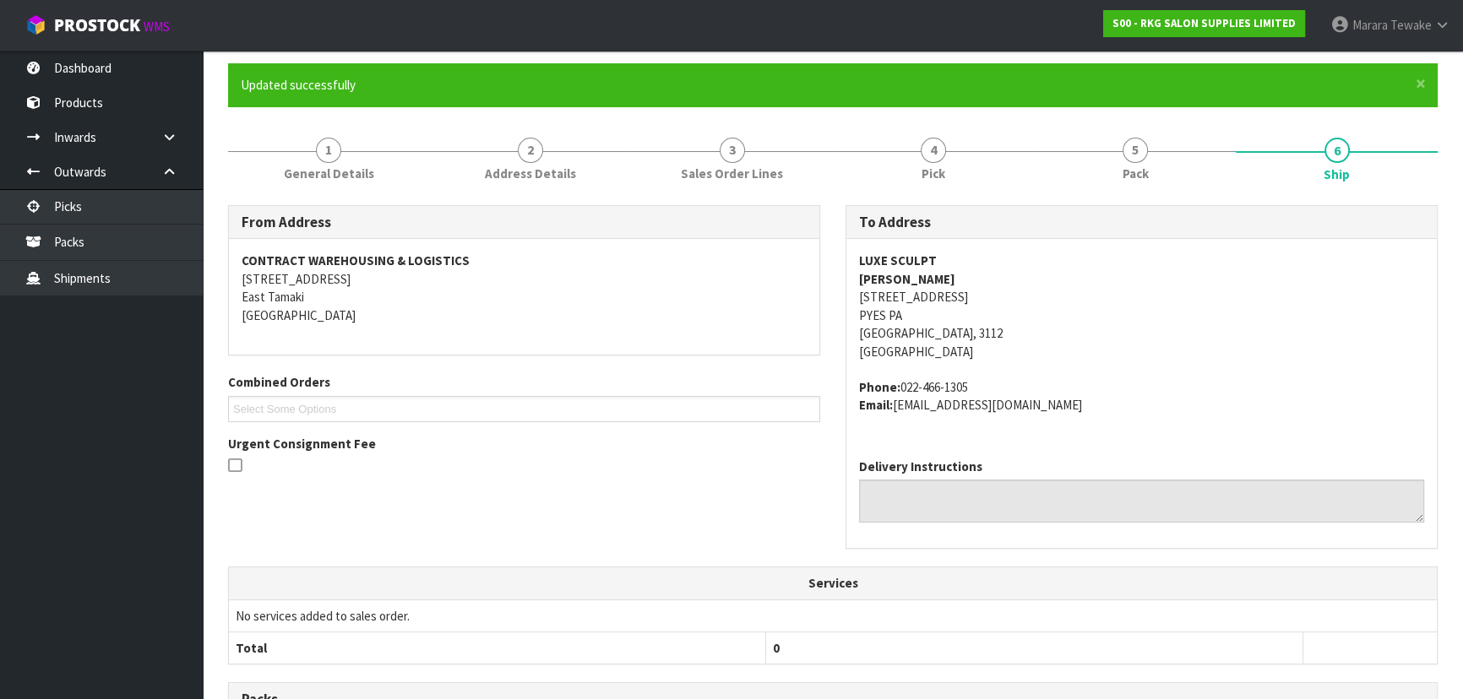
scroll to position [0, 0]
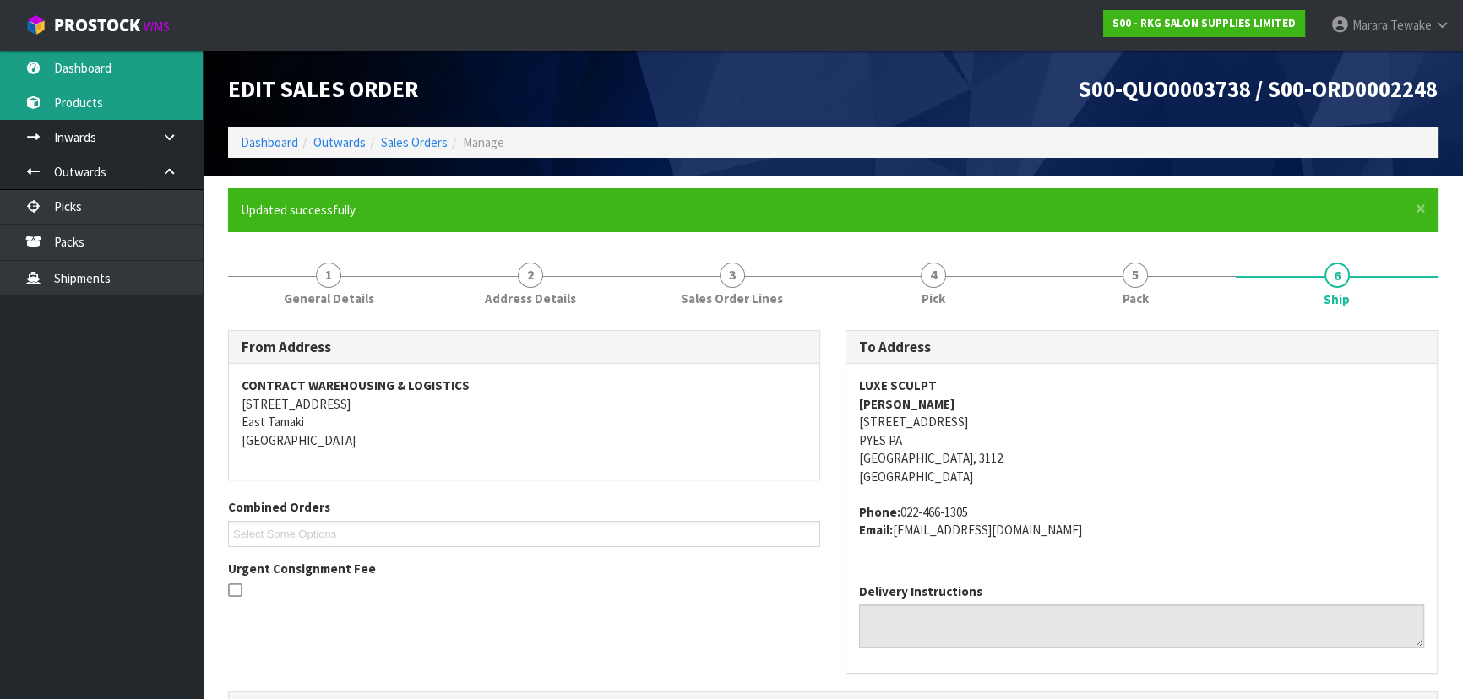
drag, startPoint x: 121, startPoint y: 69, endPoint x: 127, endPoint y: 94, distance: 25.2
click at [122, 68] on link "Dashboard" at bounding box center [101, 68] width 203 height 35
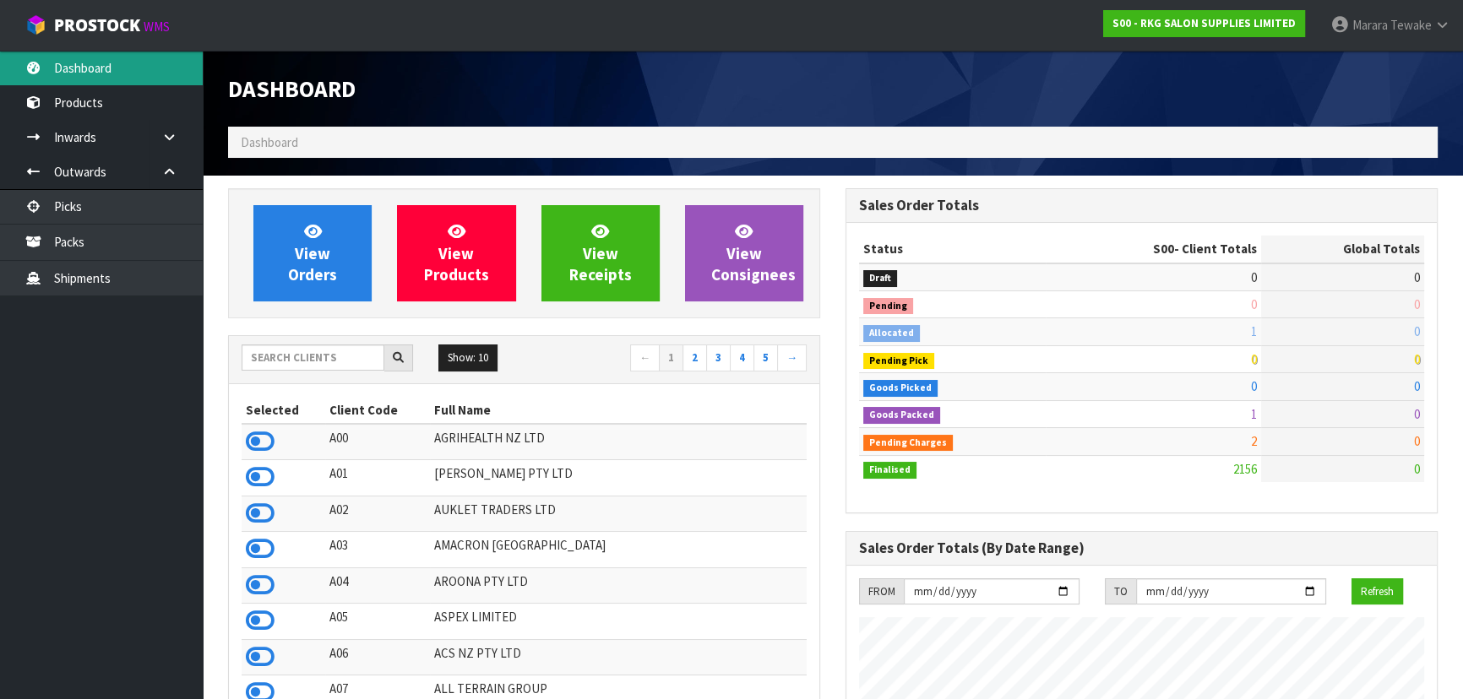
scroll to position [1277, 617]
click at [317, 355] on input "text" at bounding box center [313, 358] width 143 height 26
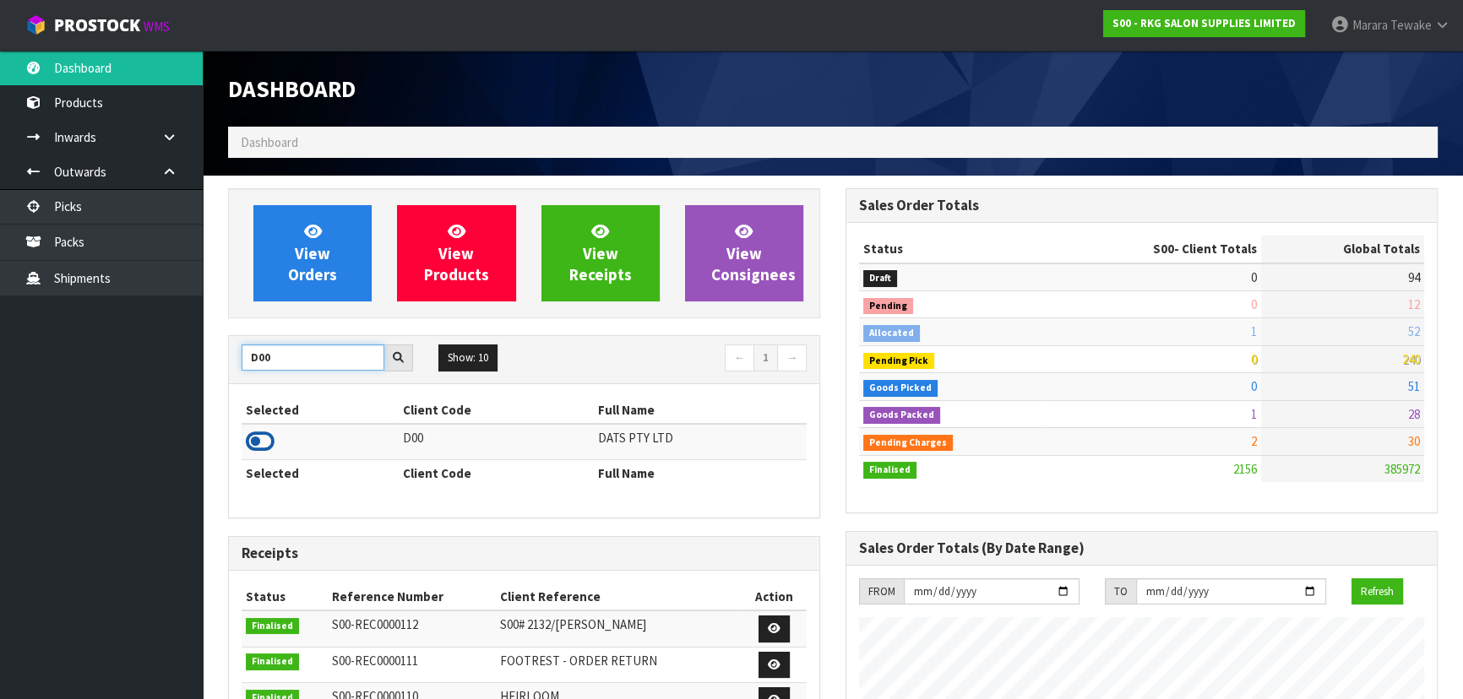
type input "D00"
click at [264, 440] on icon at bounding box center [260, 441] width 29 height 25
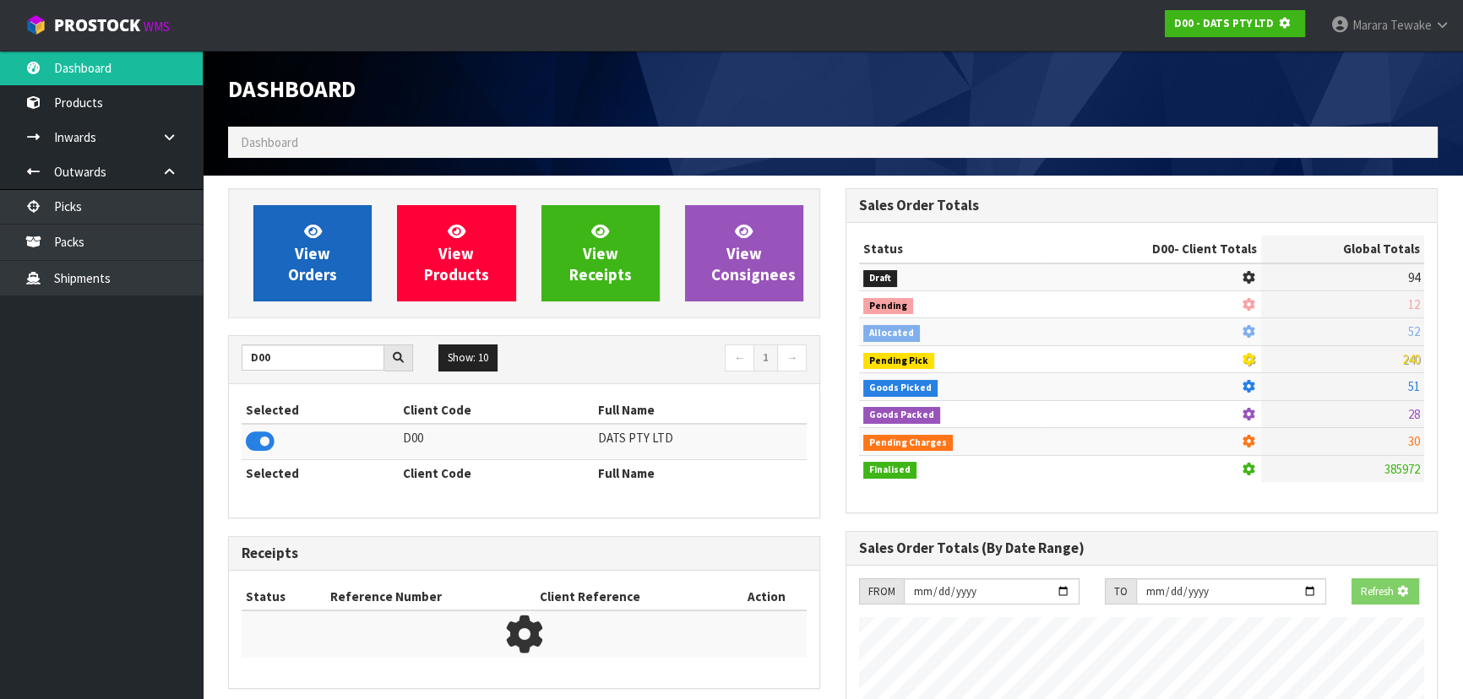
scroll to position [843736, 844170]
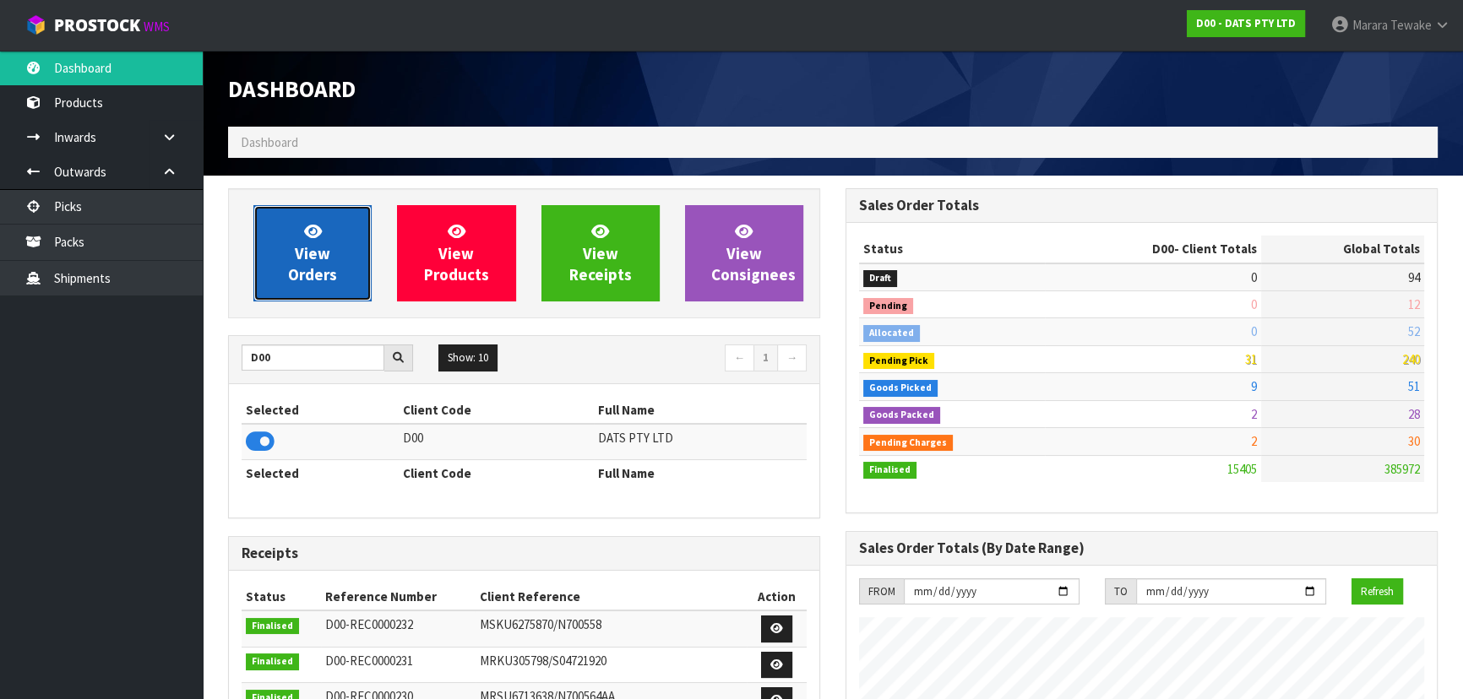
click at [302, 241] on link "View Orders" at bounding box center [312, 253] width 118 height 96
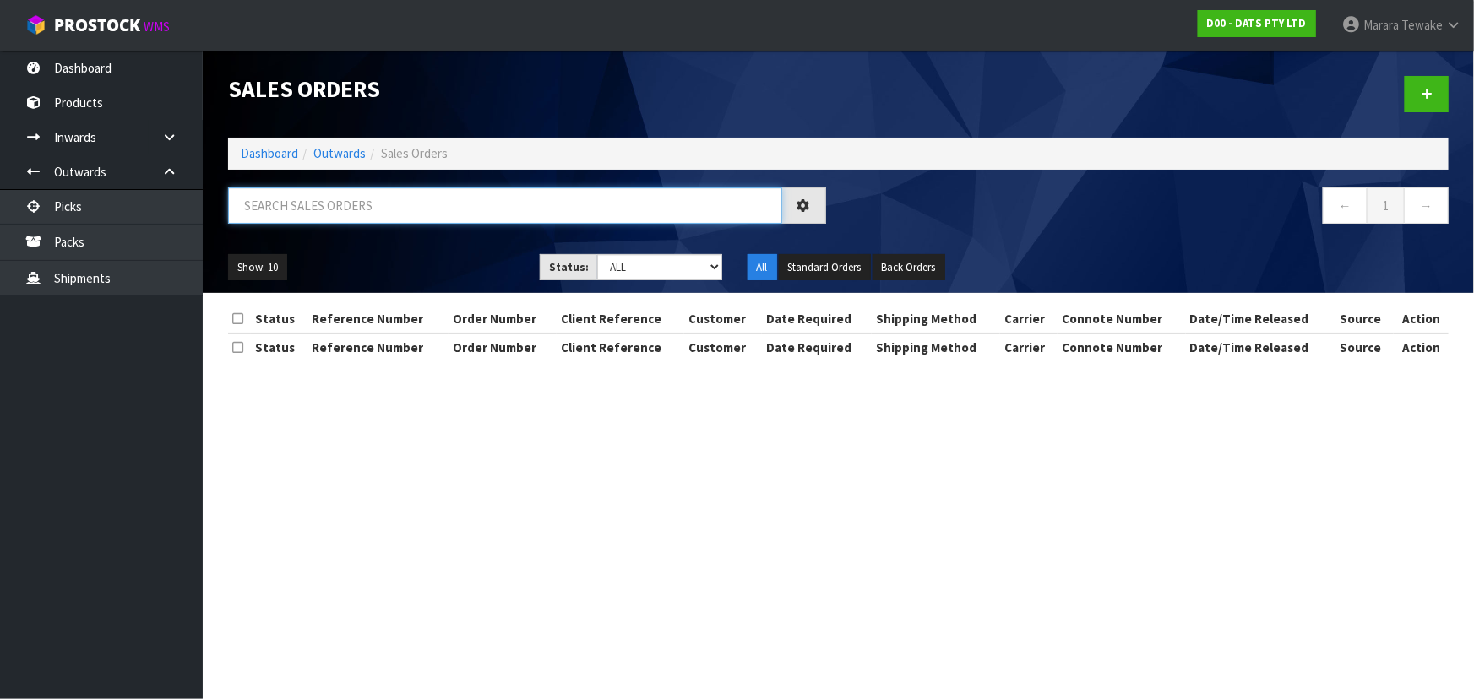
click at [304, 214] on input "text" at bounding box center [505, 206] width 554 height 36
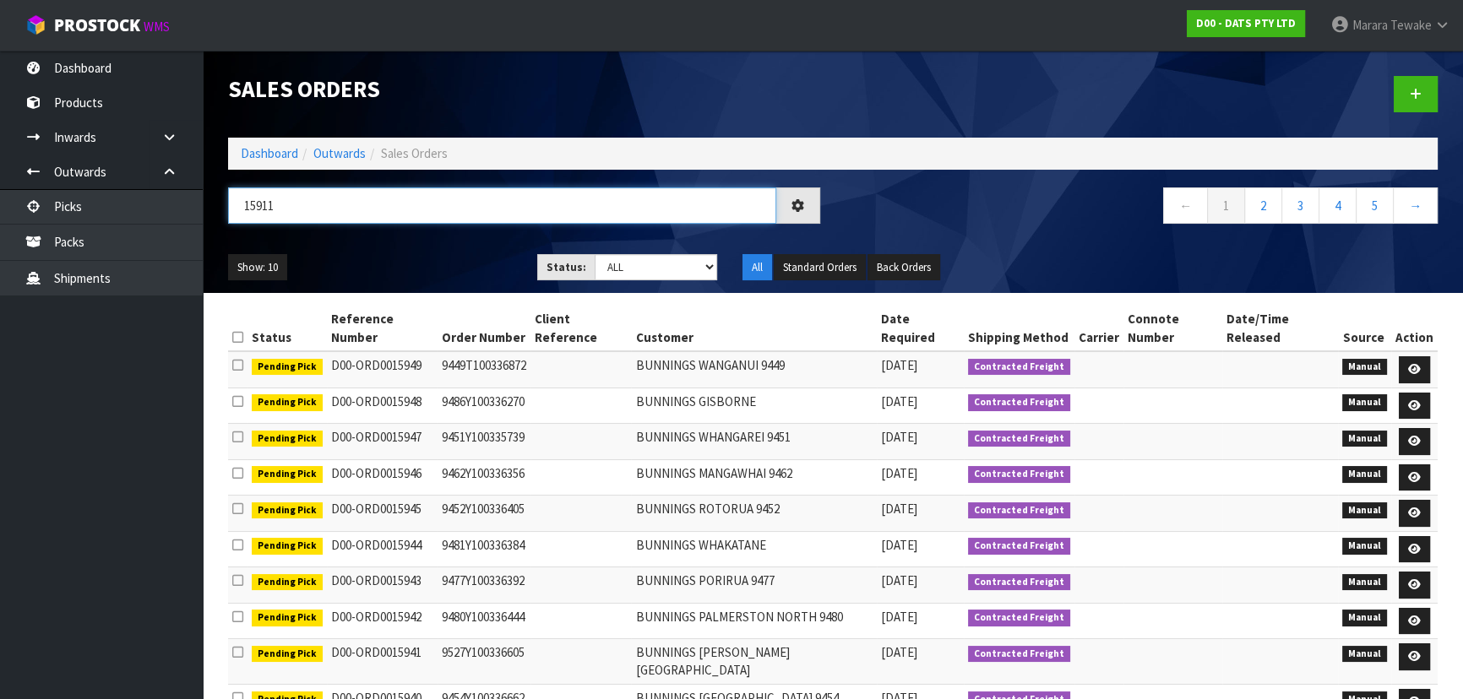
type input "15911"
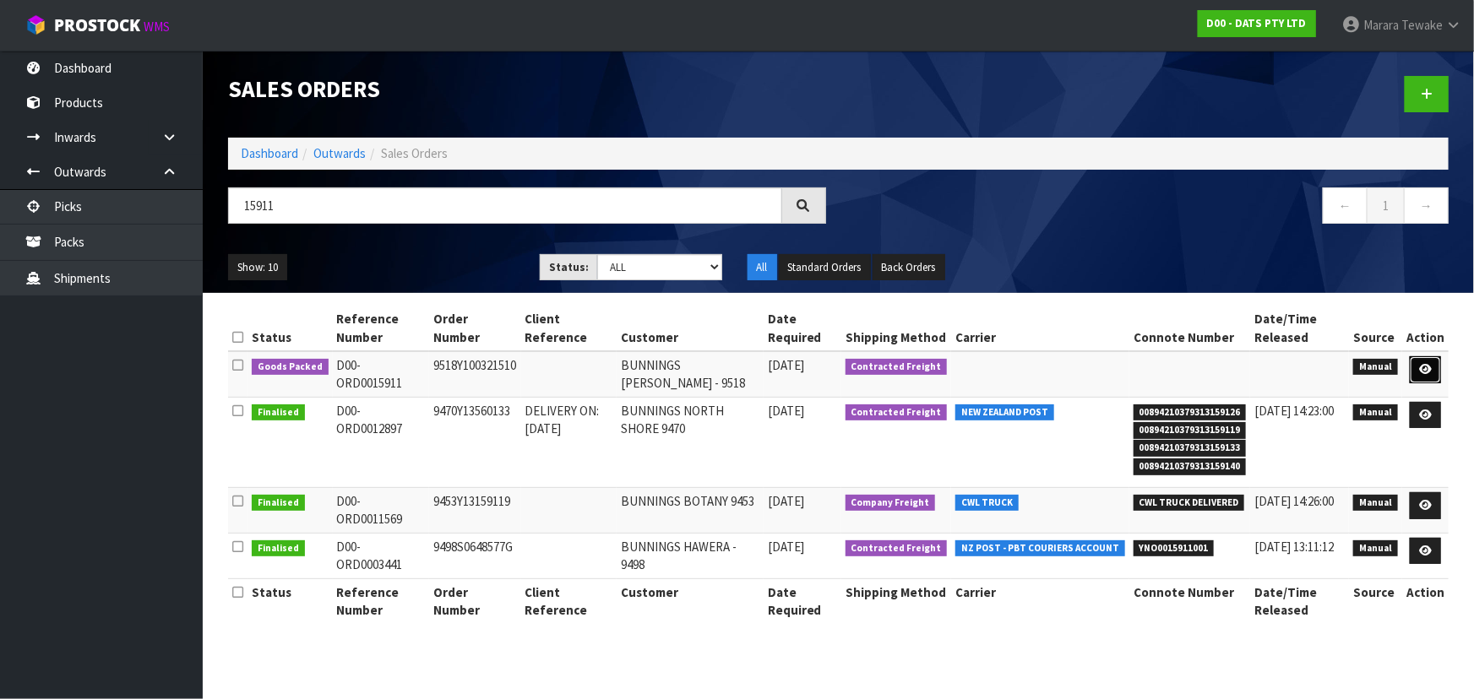
click at [1425, 369] on icon at bounding box center [1425, 369] width 13 height 11
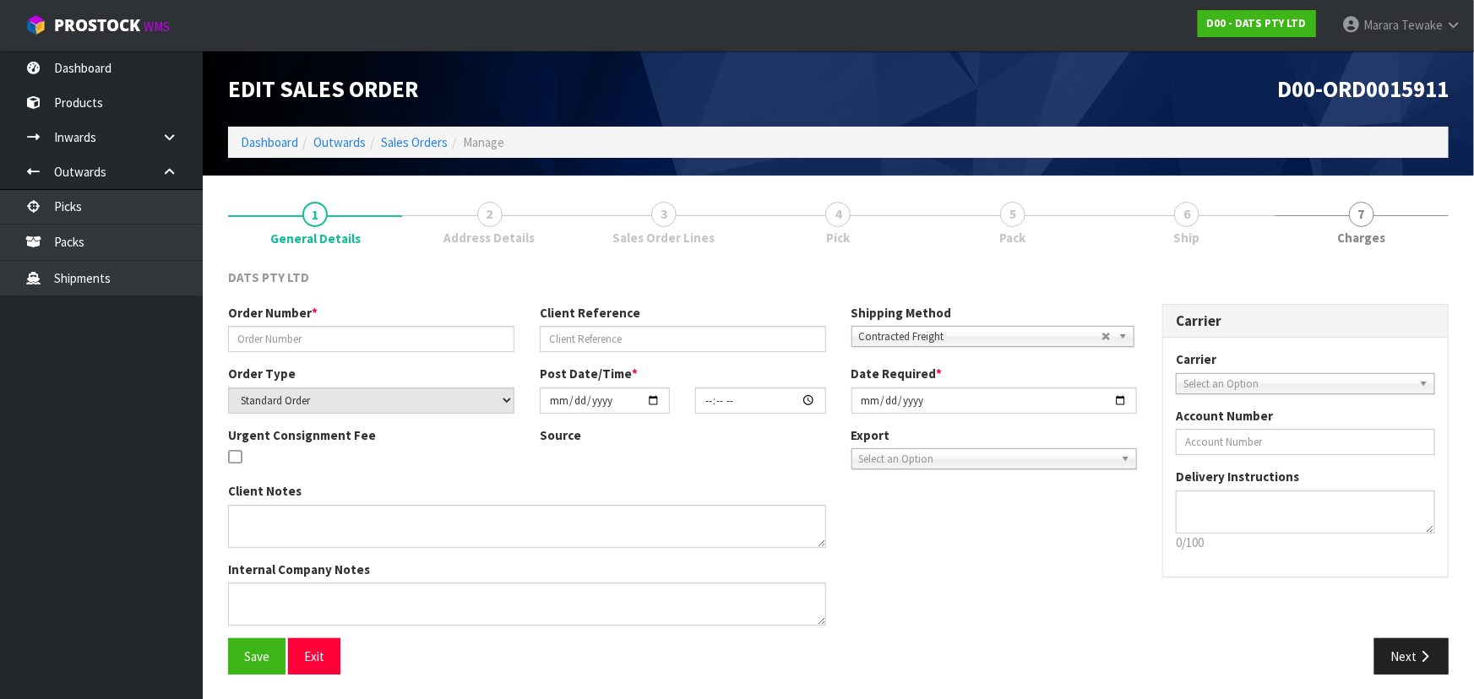
type input "9518Y100321510"
select select "number:0"
type input "[DATE]"
type input "10:10:00.000"
type input "[DATE]"
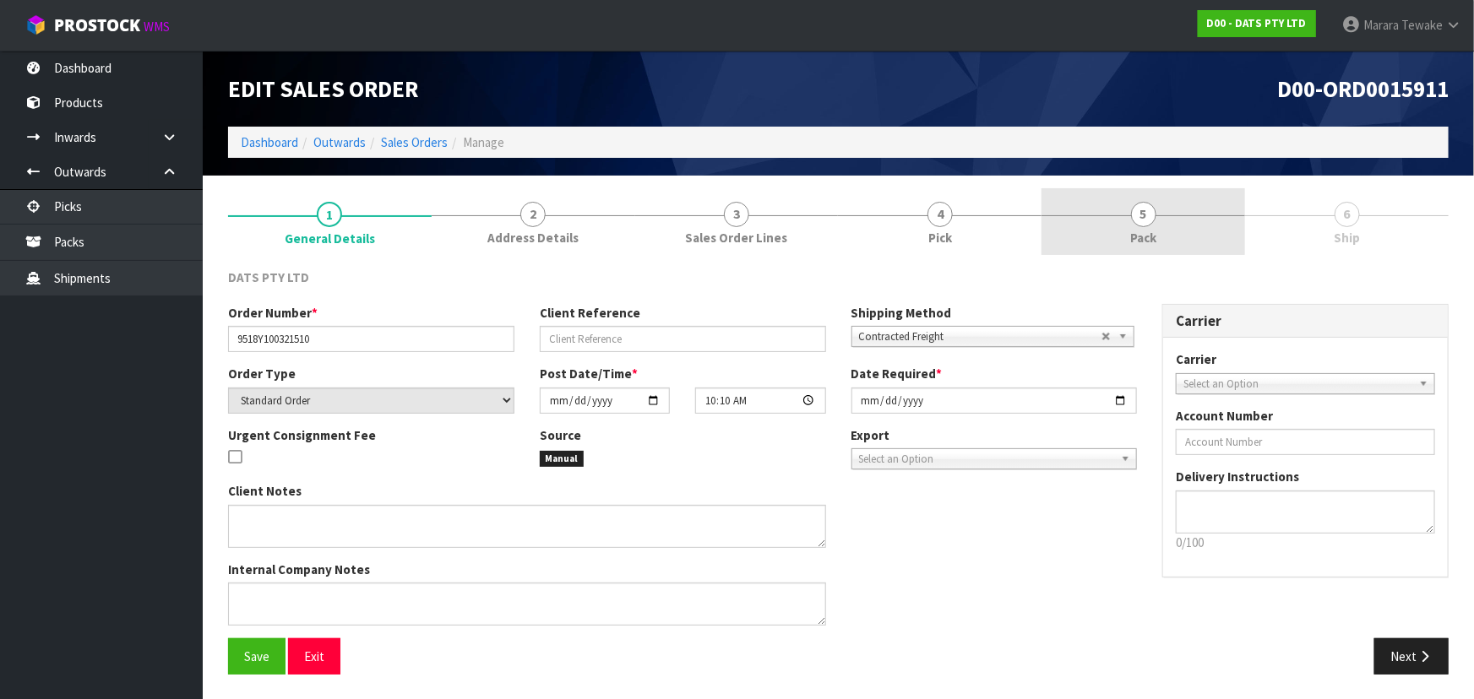
click at [1201, 223] on link "5 Pack" at bounding box center [1144, 221] width 204 height 67
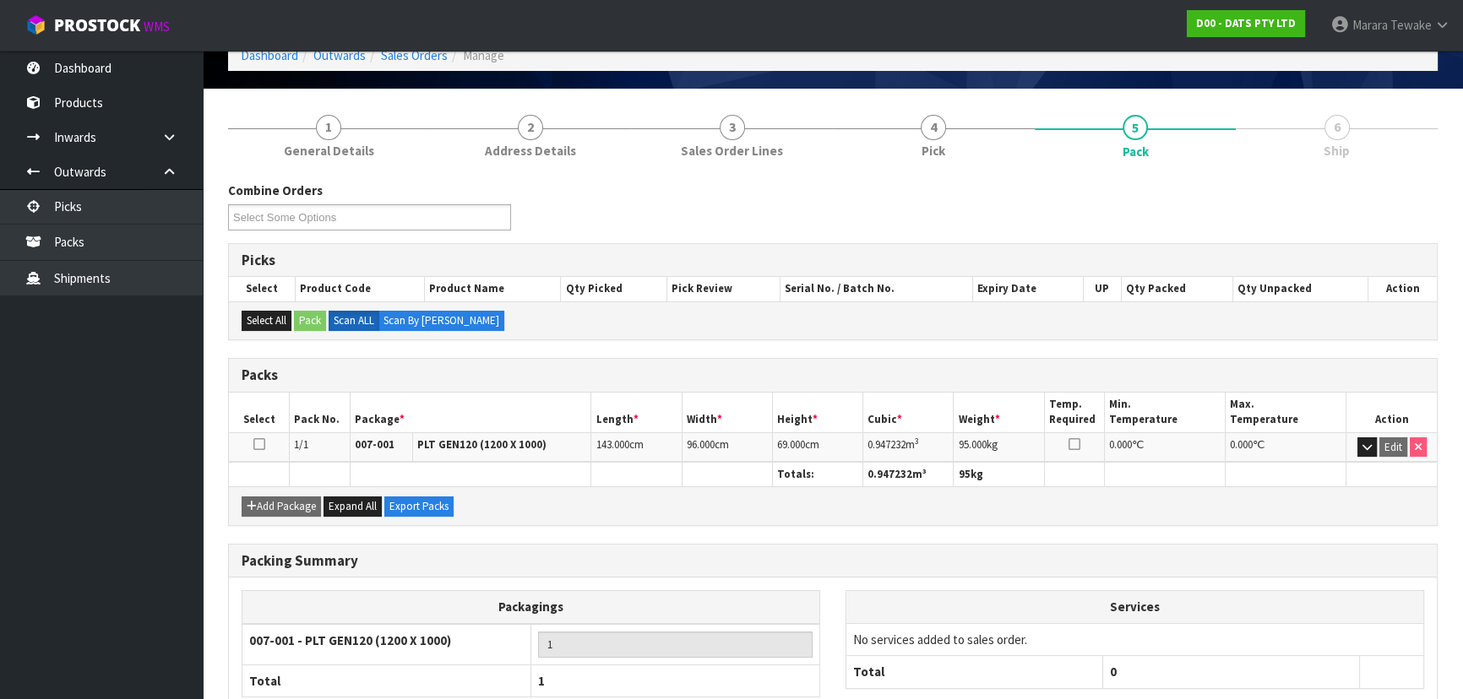
scroll to position [193, 0]
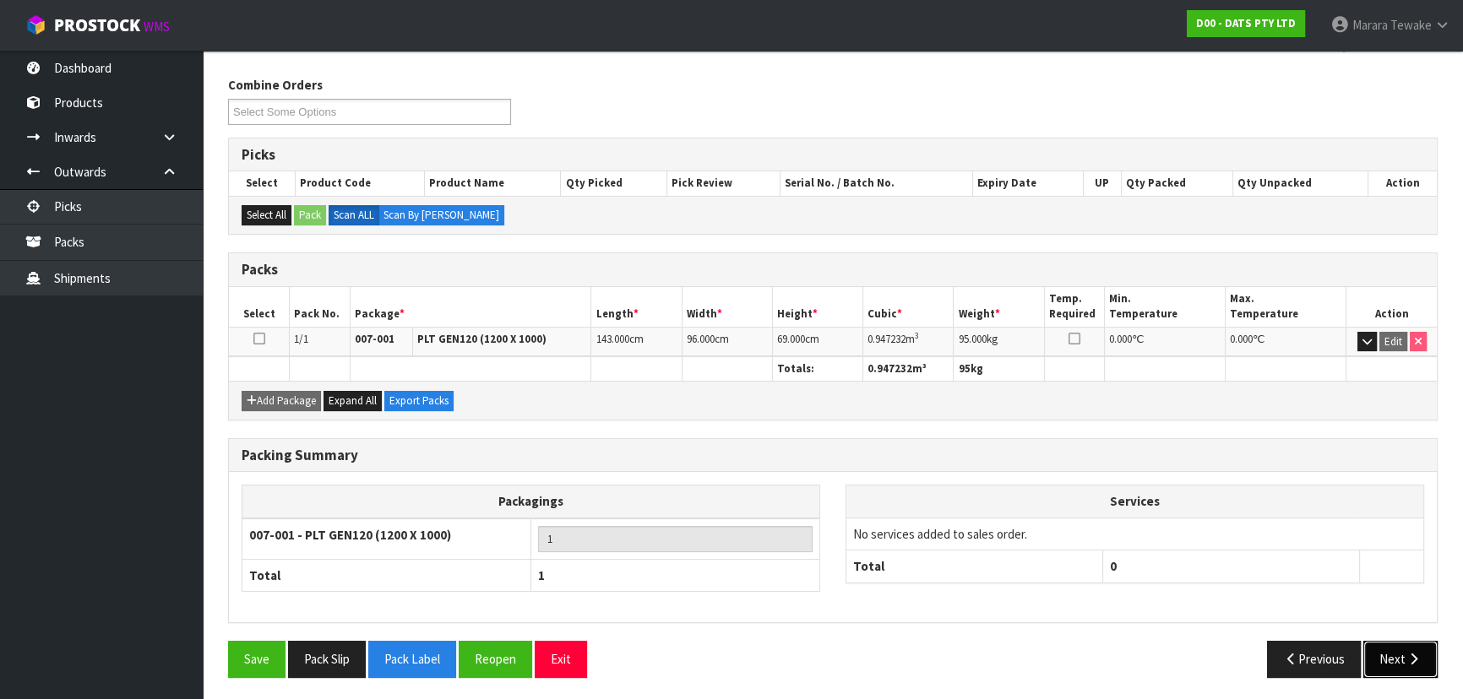
click at [1415, 659] on icon "button" at bounding box center [1414, 659] width 16 height 13
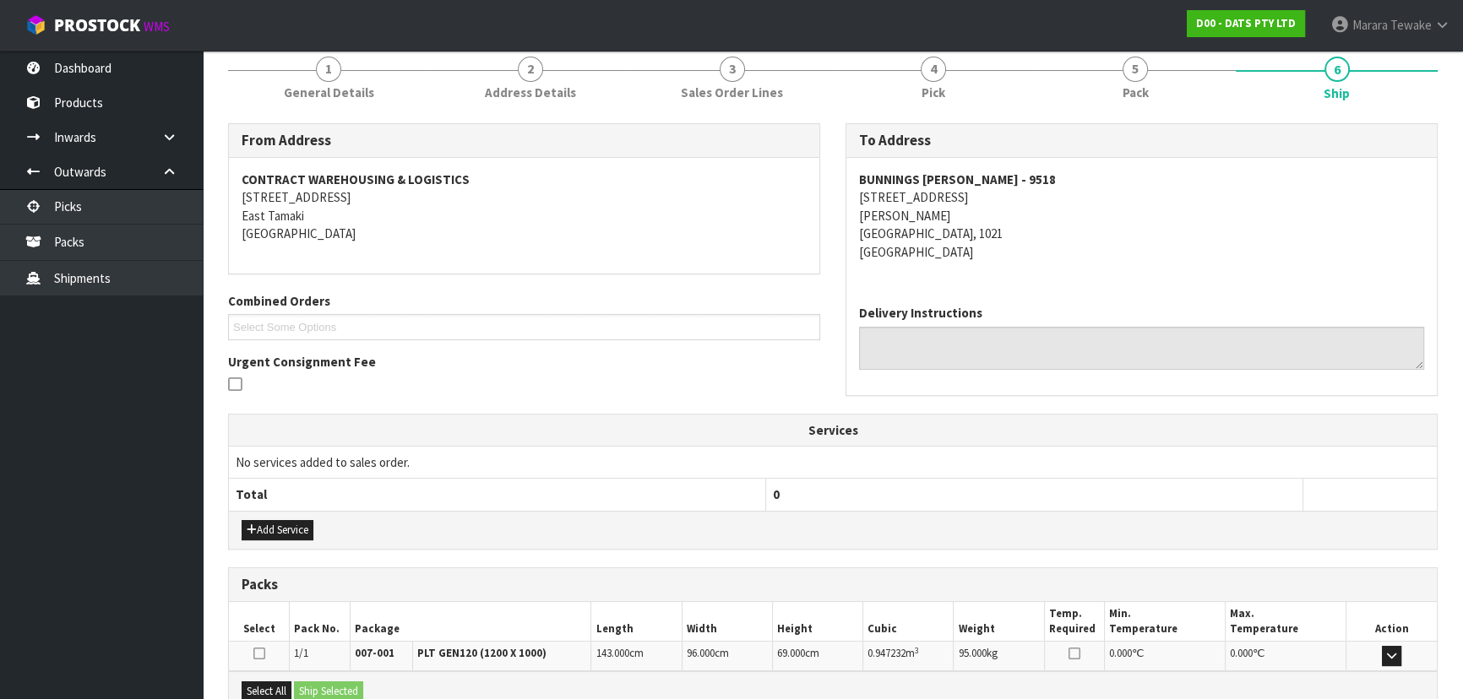
scroll to position [39, 0]
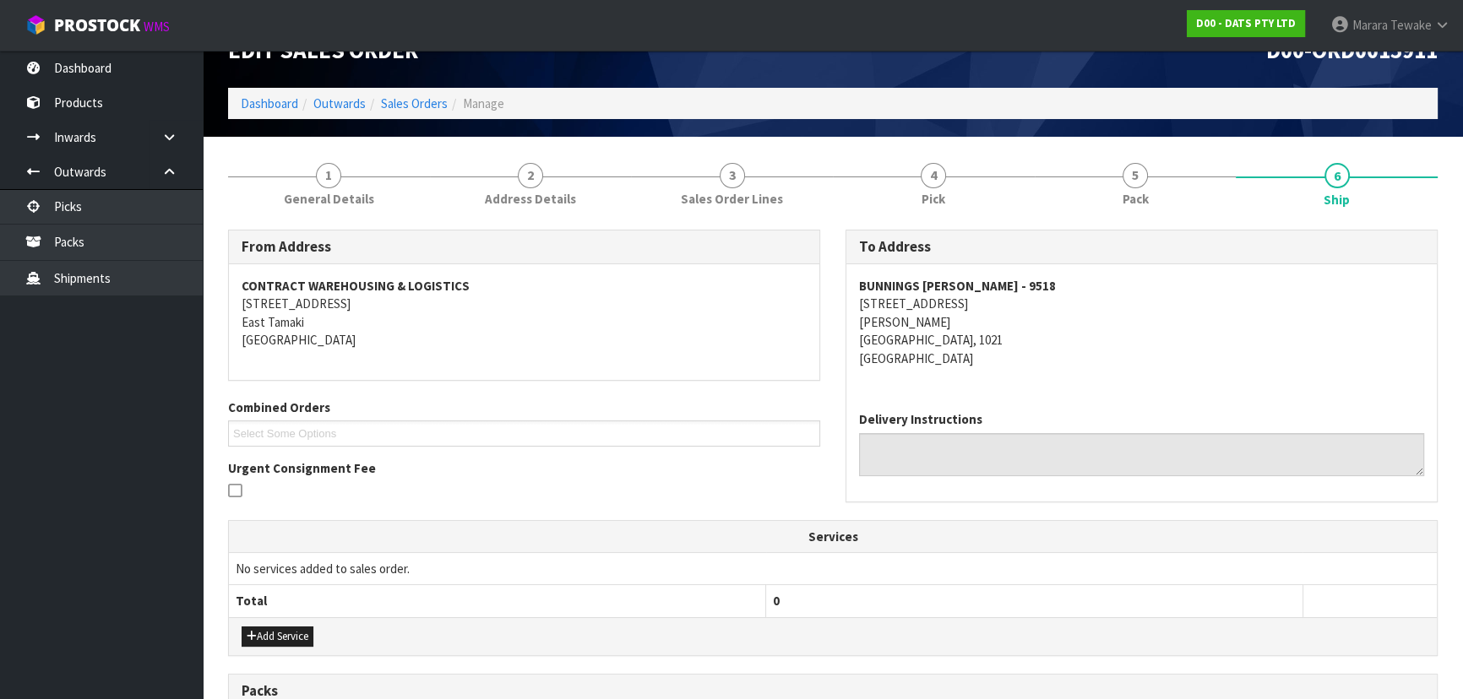
drag, startPoint x: 1021, startPoint y: 304, endPoint x: 859, endPoint y: 304, distance: 161.4
click at [859, 304] on address "BUNNINGS [PERSON_NAME] - 9518 272 - [STREET_ADDRESS][PERSON_NAME]" at bounding box center [1141, 322] width 565 height 90
click at [1021, 282] on address "BUNNINGS [PERSON_NAME] - 9518 272 - [STREET_ADDRESS][PERSON_NAME]" at bounding box center [1141, 322] width 565 height 90
drag, startPoint x: 1020, startPoint y: 281, endPoint x: 861, endPoint y: 288, distance: 159.0
click at [861, 288] on address "BUNNINGS [PERSON_NAME] - 9518 272 - [STREET_ADDRESS][PERSON_NAME]" at bounding box center [1141, 322] width 565 height 90
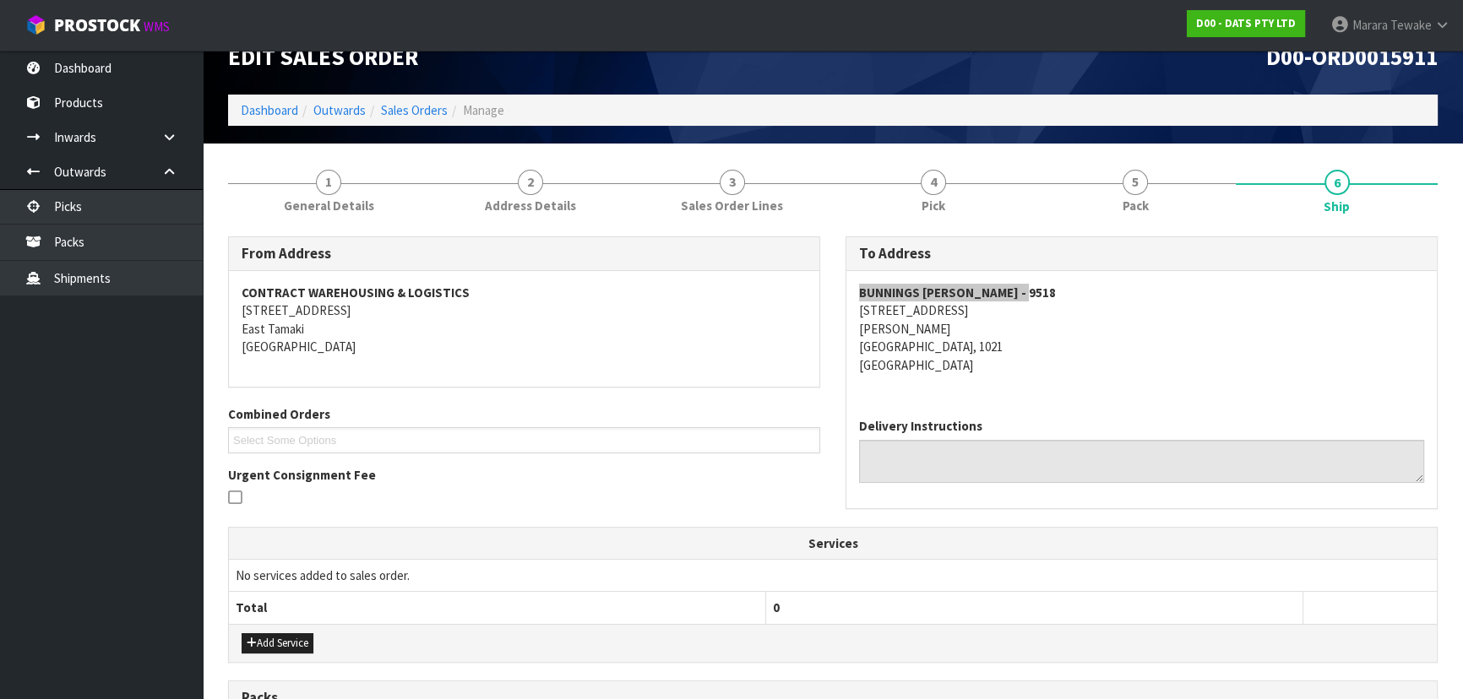
scroll to position [27, 0]
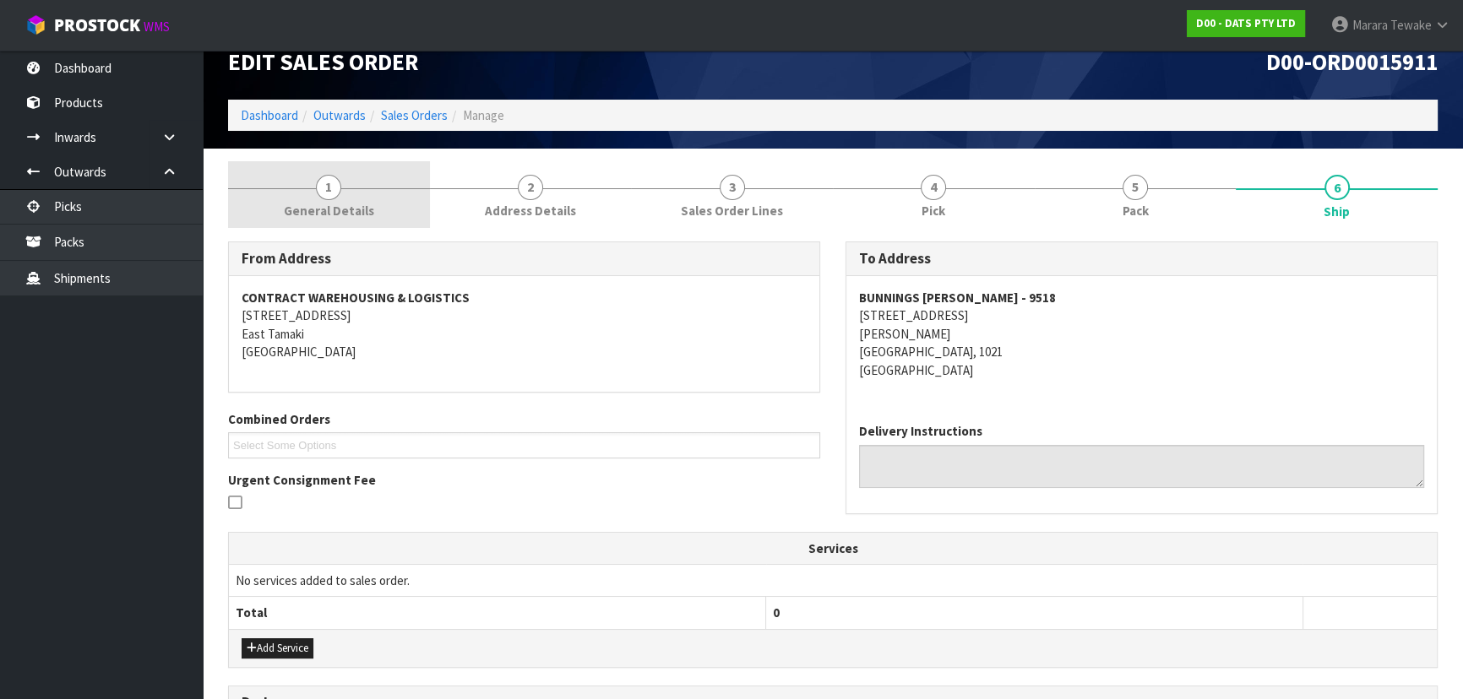
click at [303, 206] on span "General Details" at bounding box center [329, 211] width 90 height 18
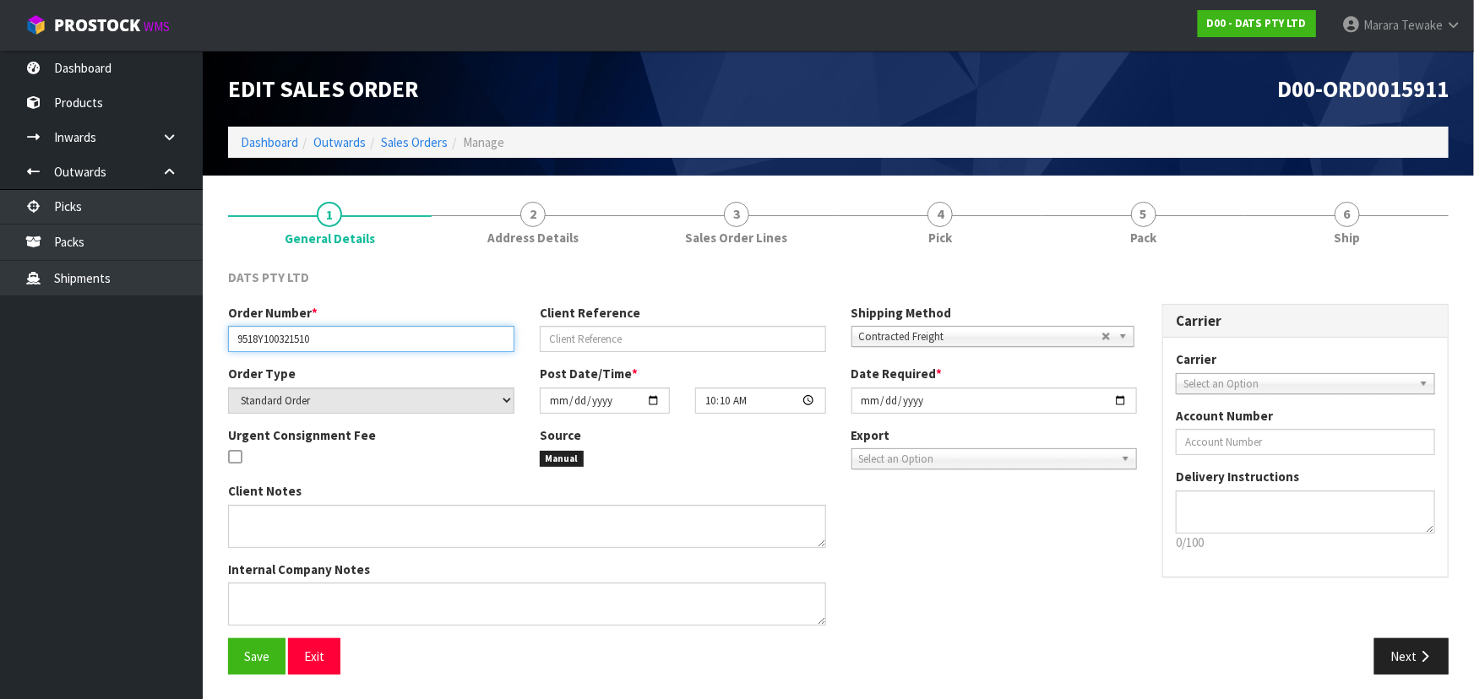
drag, startPoint x: 338, startPoint y: 340, endPoint x: 187, endPoint y: 340, distance: 151.2
click at [187, 340] on body "Toggle navigation ProStock WMS D00 - DATS PTY LTD Marara Tewake Logout Dashboar…" at bounding box center [737, 349] width 1474 height 699
click at [1141, 166] on div "Edit Sales Order D00-ORD0015911 Dashboard Outwards Sales Orders Manage" at bounding box center [838, 113] width 1246 height 125
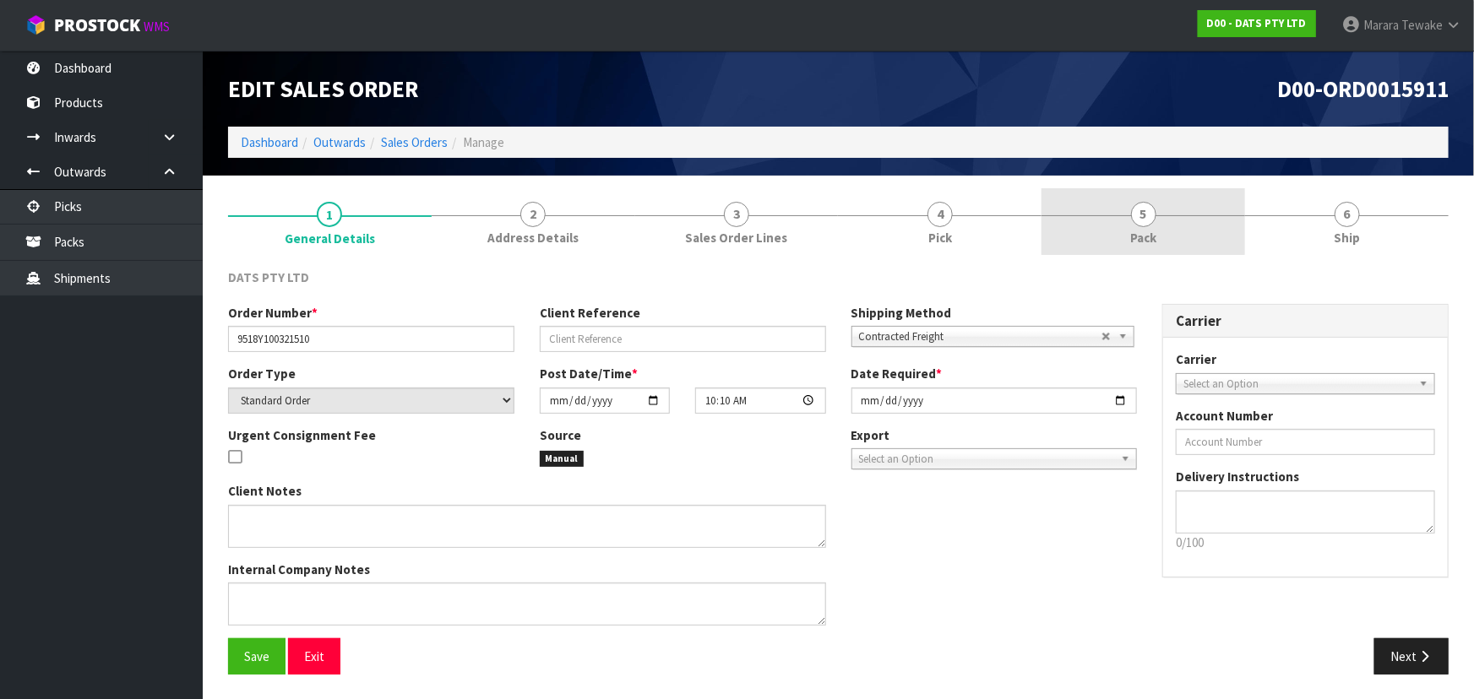
click at [1140, 211] on span "5" at bounding box center [1143, 214] width 25 height 25
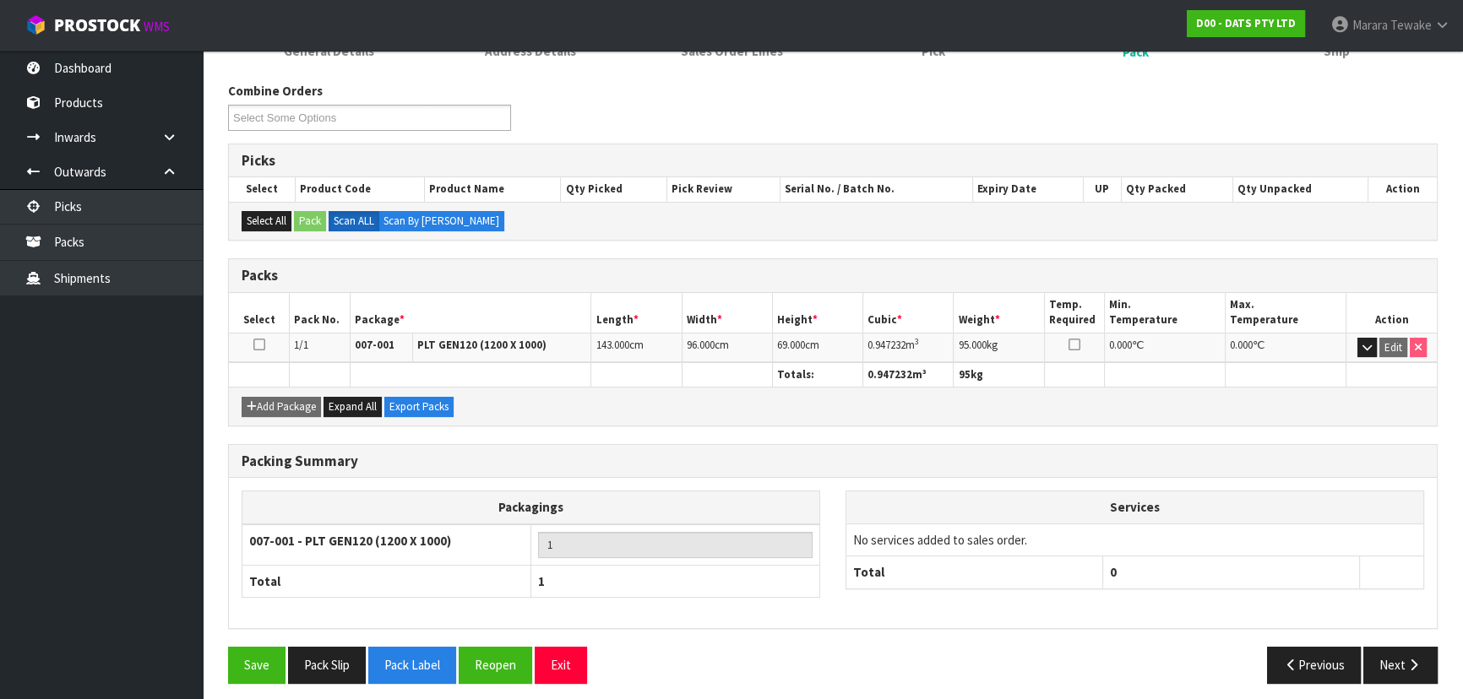
scroll to position [193, 0]
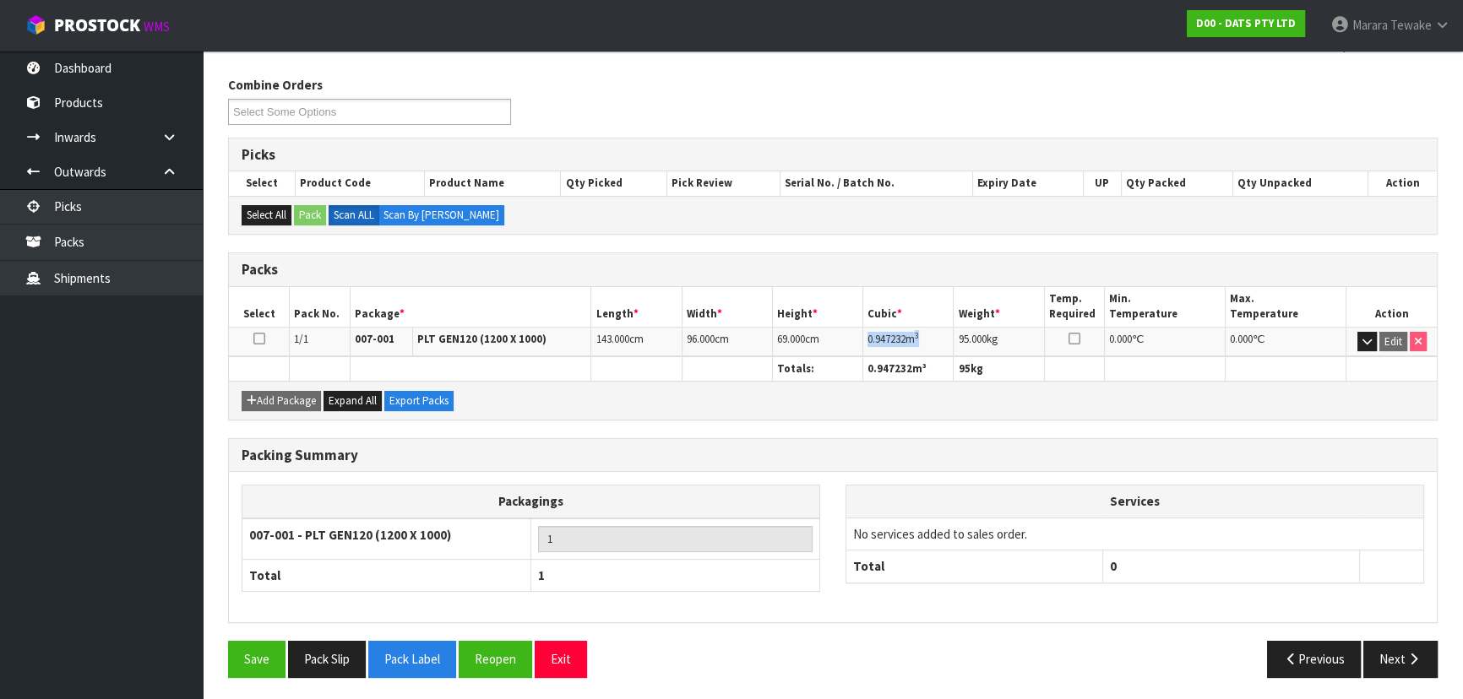
drag, startPoint x: 929, startPoint y: 338, endPoint x: 869, endPoint y: 339, distance: 60.0
click at [869, 339] on td "0.947232 m 3" at bounding box center [908, 342] width 90 height 30
click at [972, 346] on td "95.000 kg" at bounding box center [999, 342] width 90 height 30
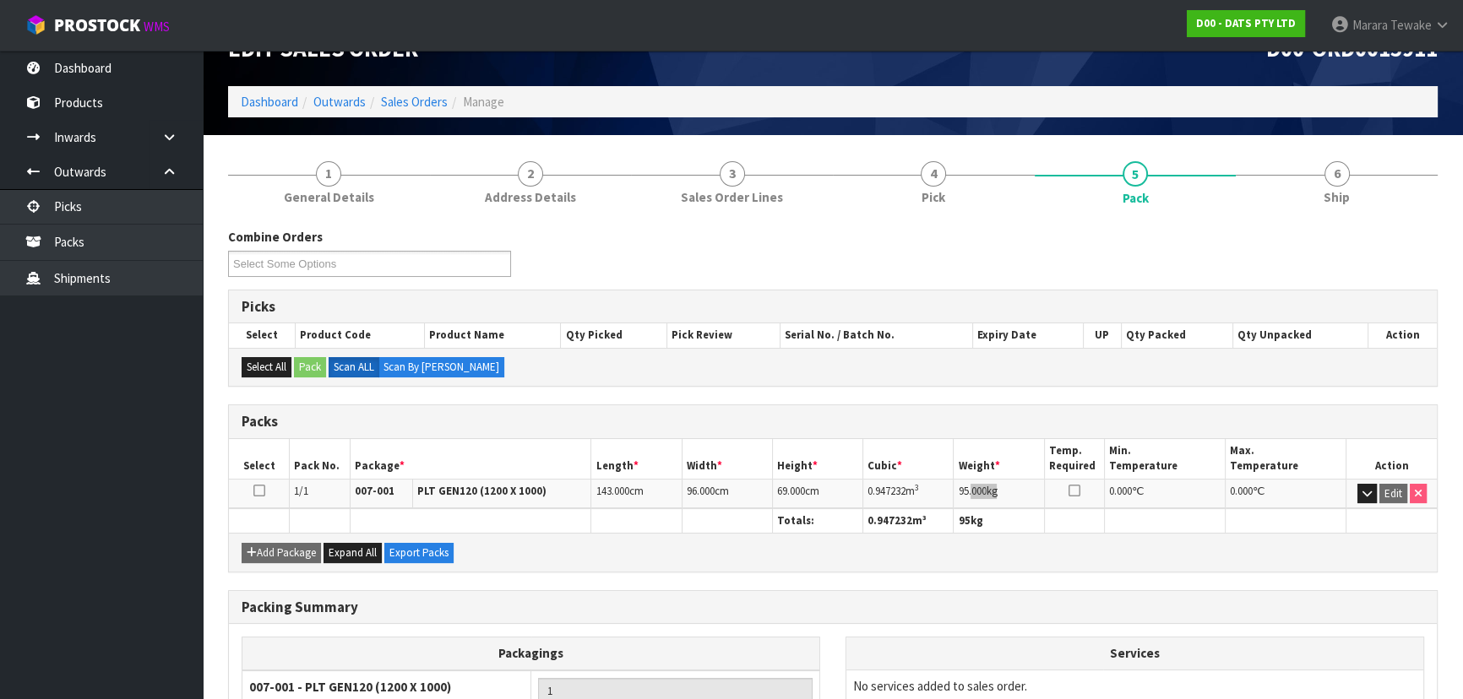
scroll to position [39, 0]
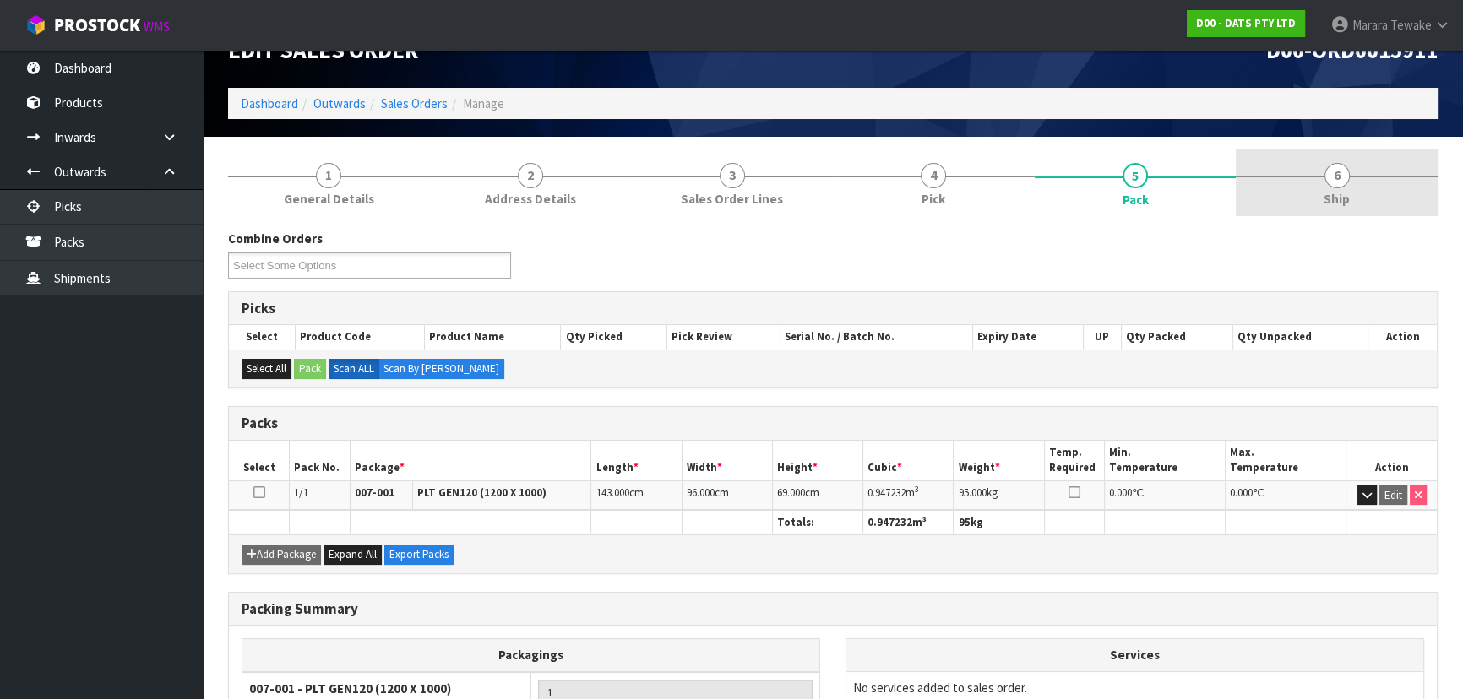
click at [1364, 194] on link "6 Ship" at bounding box center [1337, 183] width 202 height 67
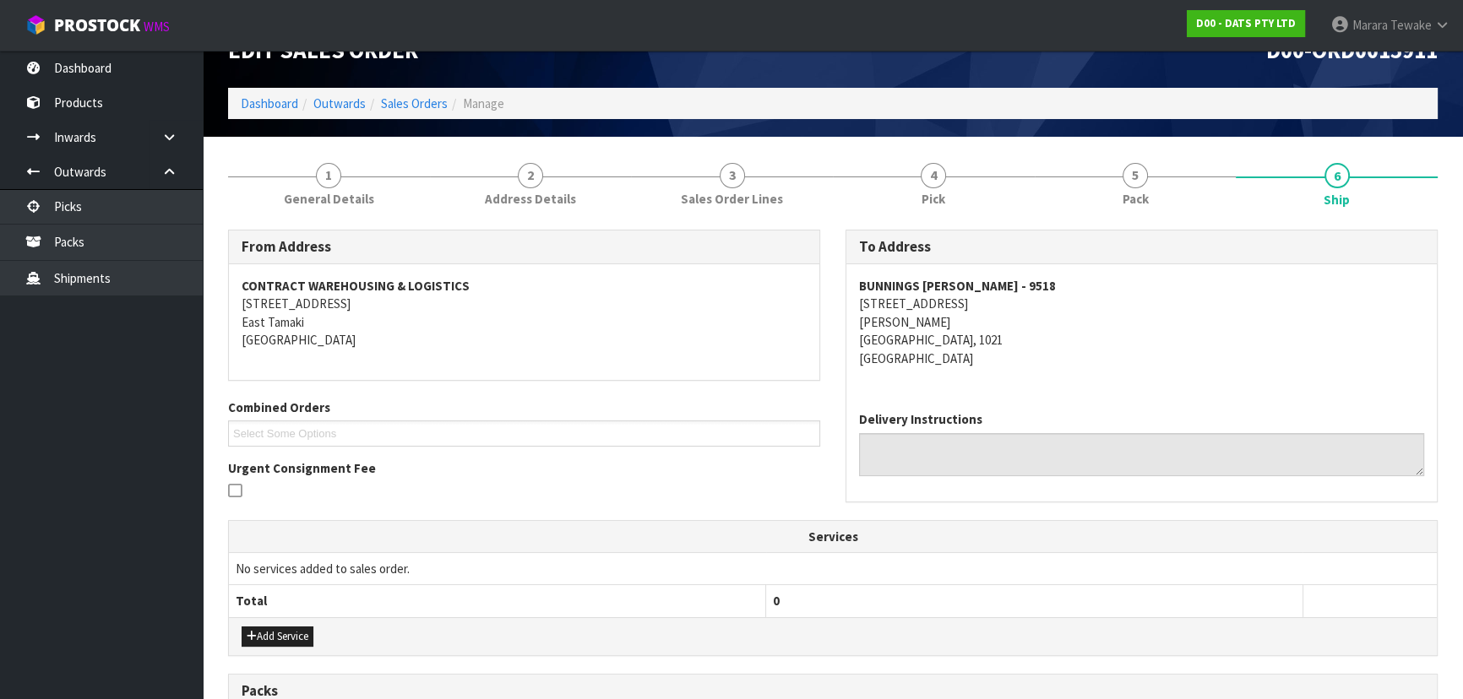
scroll to position [116, 0]
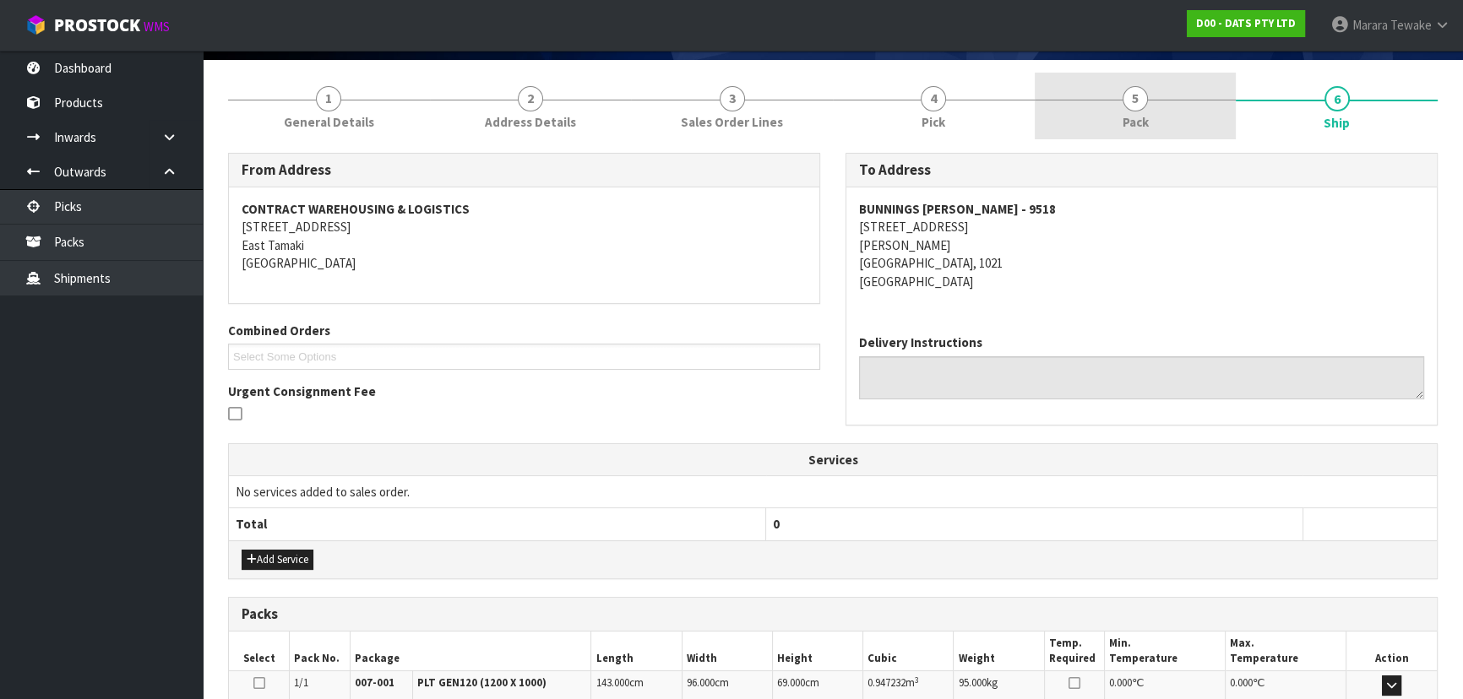
click at [1097, 131] on link "5 Pack" at bounding box center [1136, 106] width 202 height 67
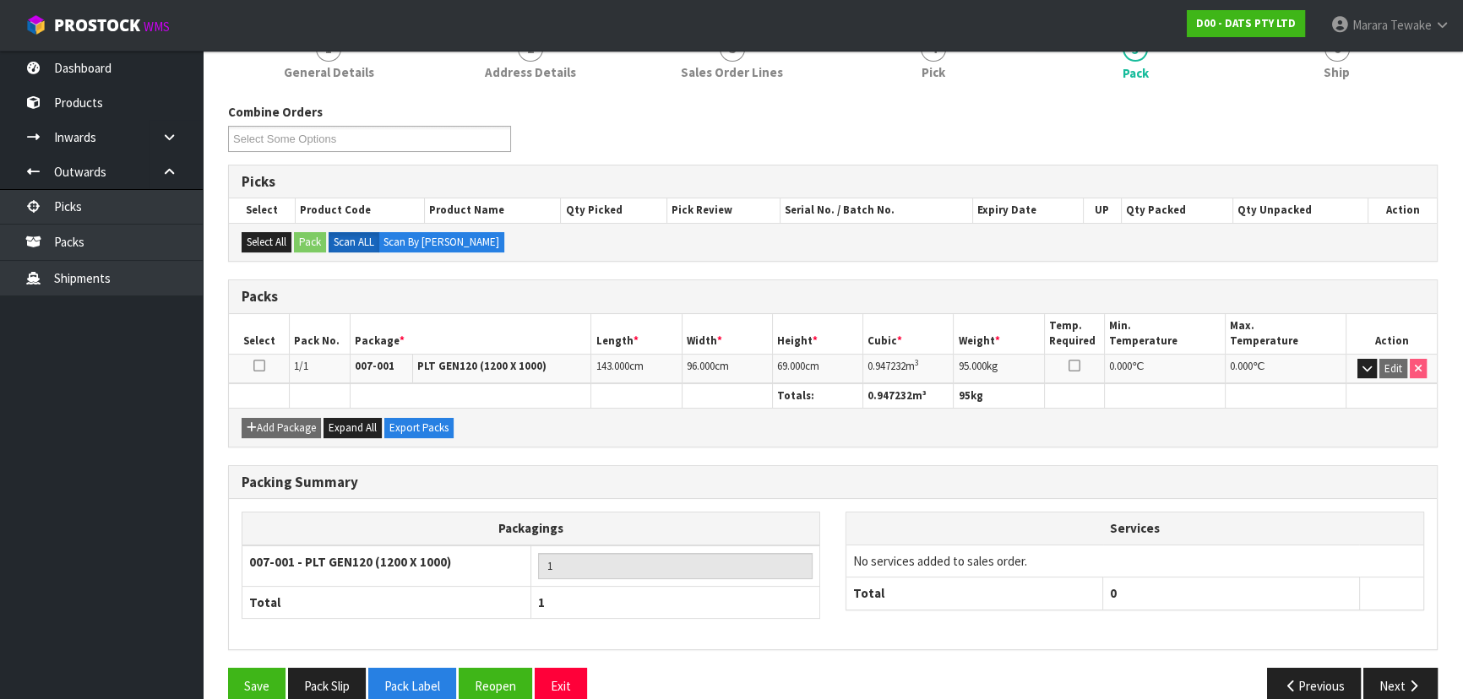
scroll to position [193, 0]
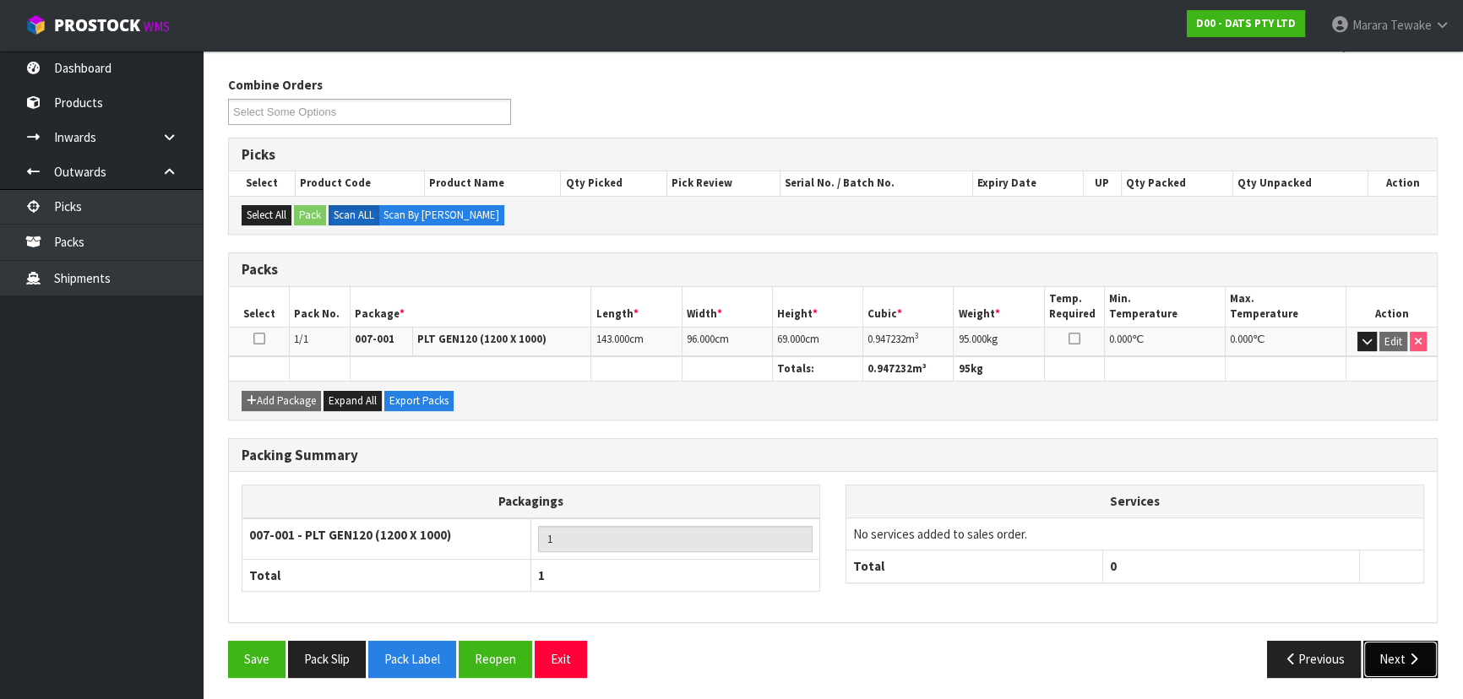
click at [1407, 666] on button "Next" at bounding box center [1400, 659] width 74 height 36
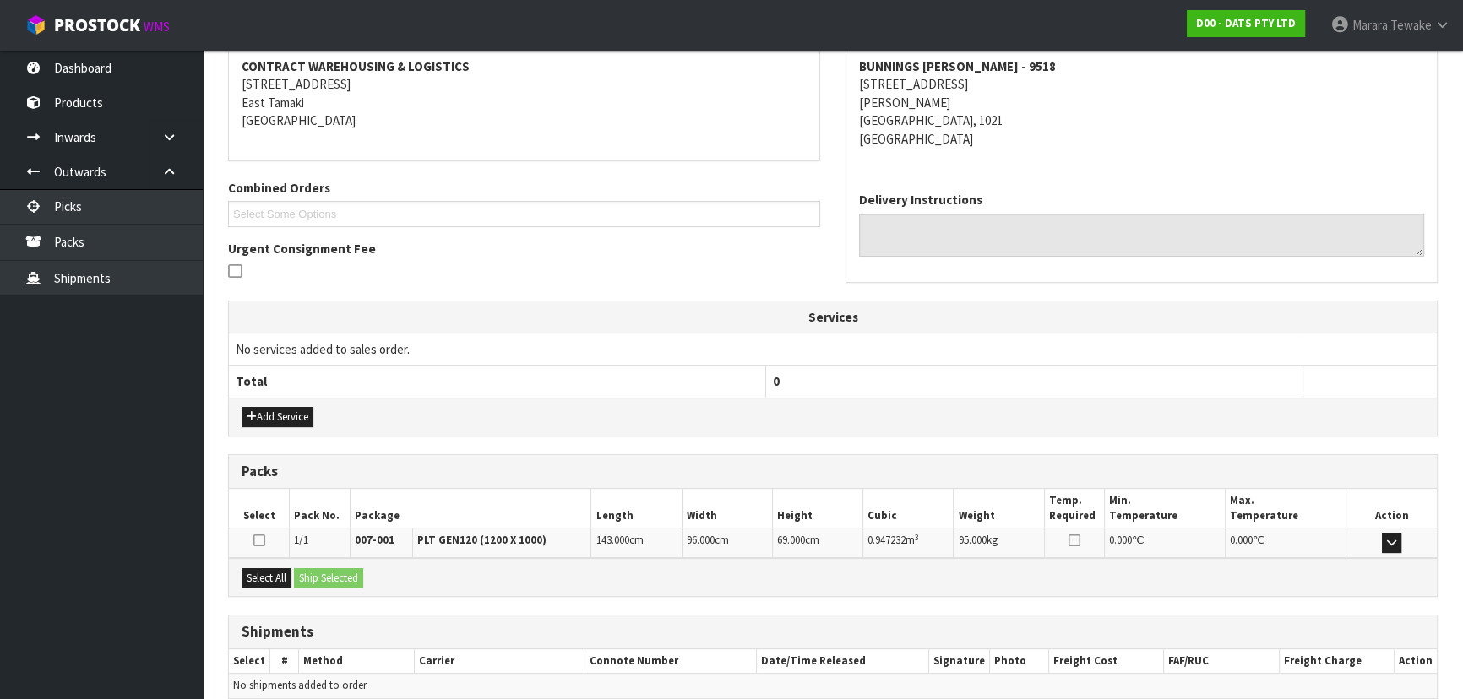
scroll to position [335, 0]
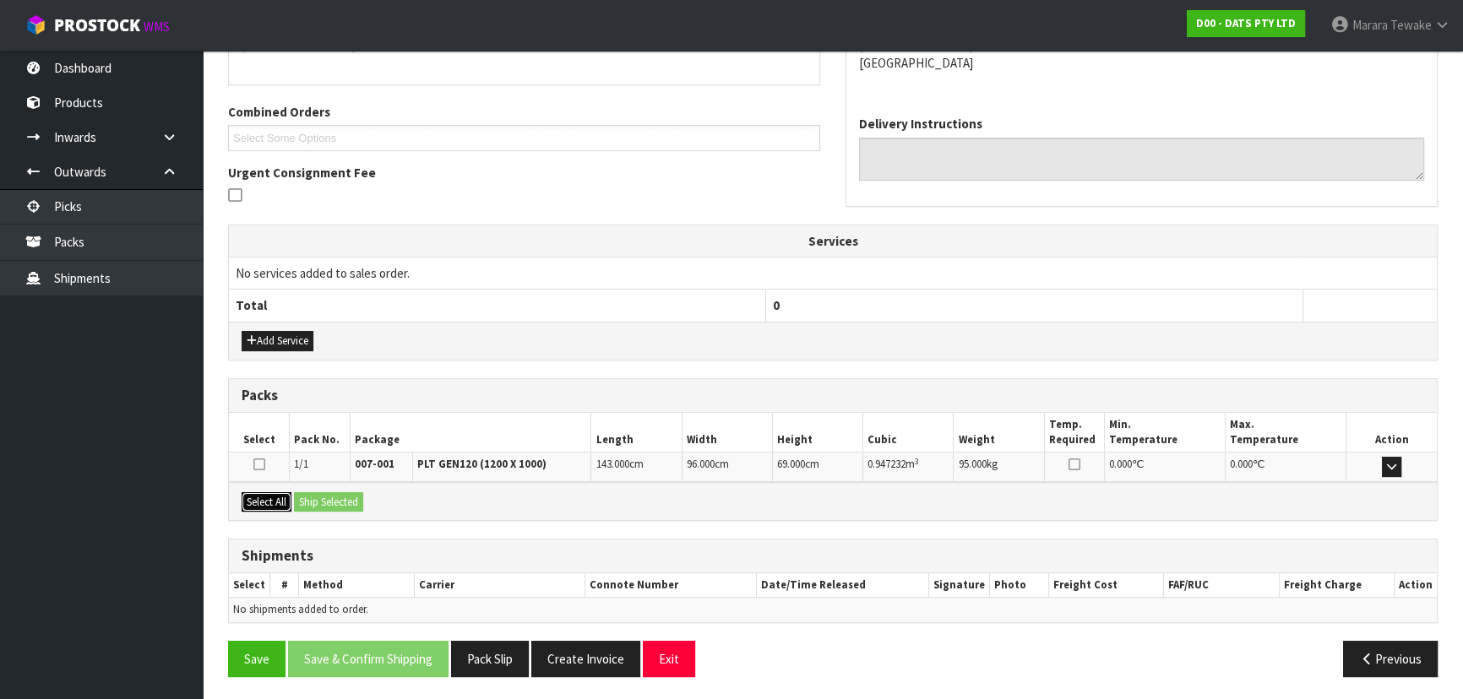
click at [277, 497] on button "Select All" at bounding box center [267, 503] width 50 height 20
drag, startPoint x: 308, startPoint y: 495, endPoint x: 322, endPoint y: 498, distance: 13.8
click at [313, 495] on button "Ship Selected" at bounding box center [328, 503] width 69 height 20
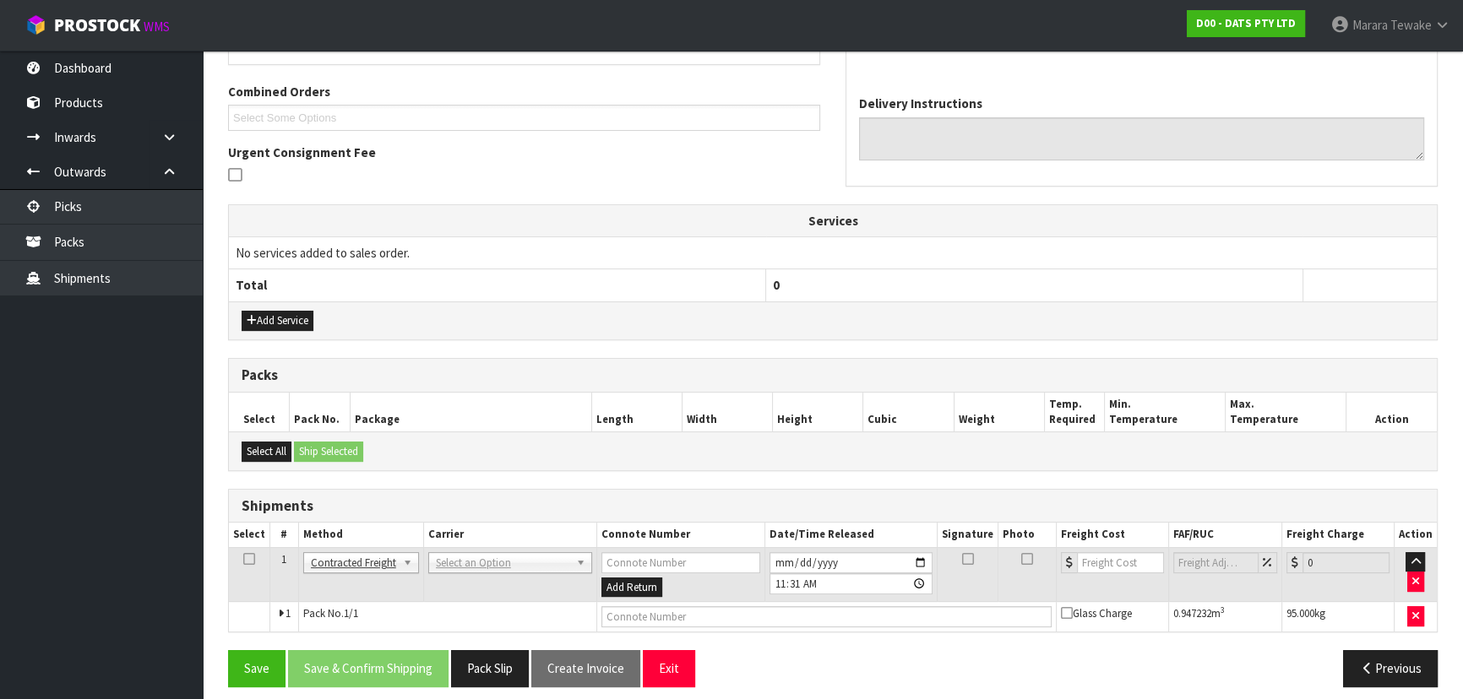
scroll to position [364, 0]
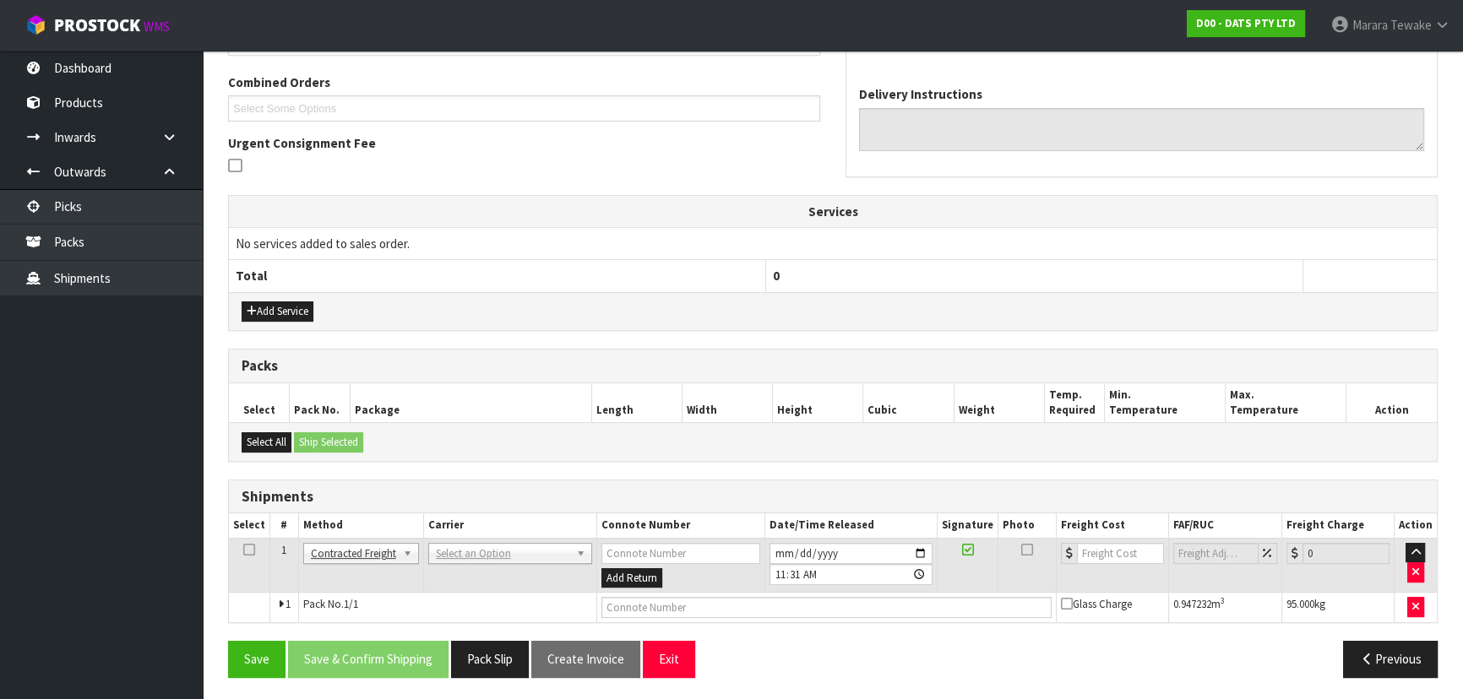
click at [467, 564] on td "ANGEL - ANGEL TRANSPORT [PERSON_NAME] REMOVALS DEAEXPAKL - DEADLINE EXPRESS COU…" at bounding box center [509, 565] width 173 height 55
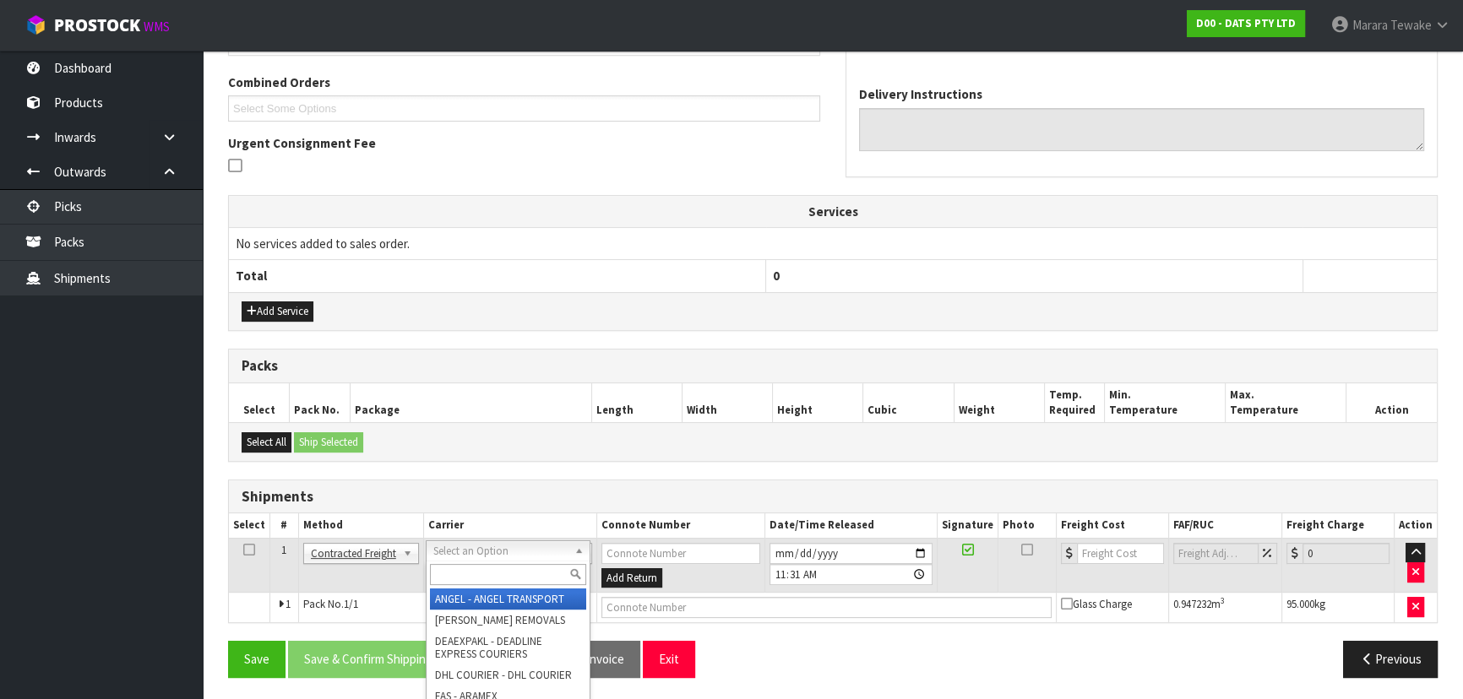
click at [476, 569] on input "text" at bounding box center [508, 574] width 156 height 21
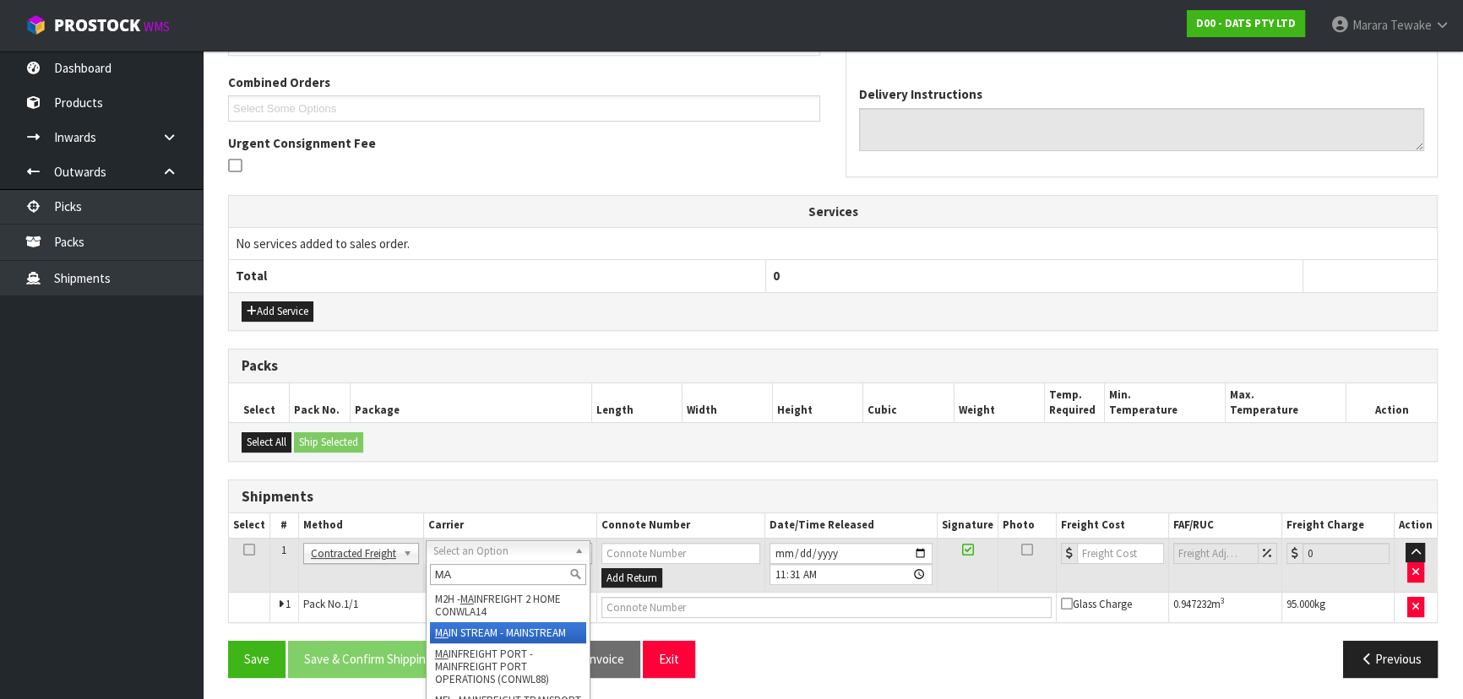
type input "MA"
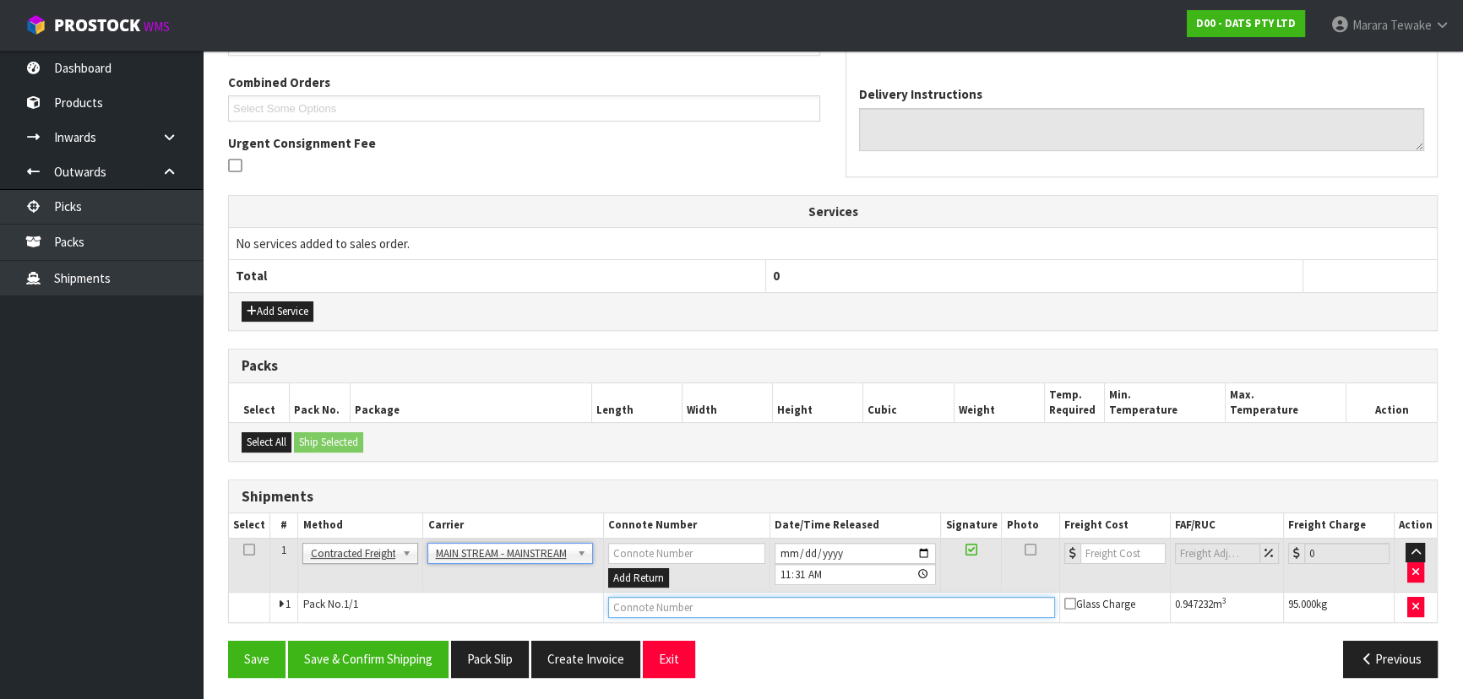
click at [645, 598] on input "text" at bounding box center [831, 607] width 447 height 21
paste input "CWL7734544"
type input "CWL7734544"
click at [1116, 558] on input "number" at bounding box center [1122, 553] width 85 height 21
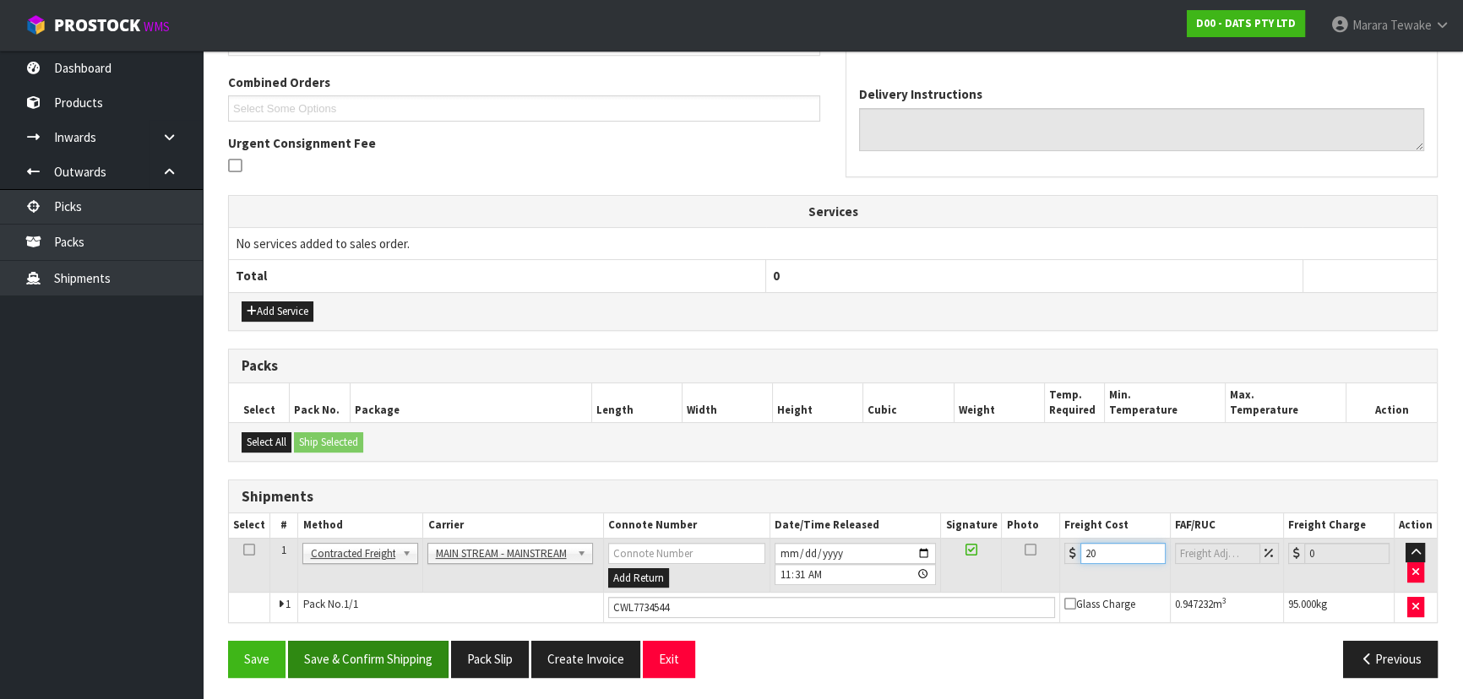
type input "20"
click at [340, 660] on button "Save & Confirm Shipping" at bounding box center [368, 659] width 161 height 36
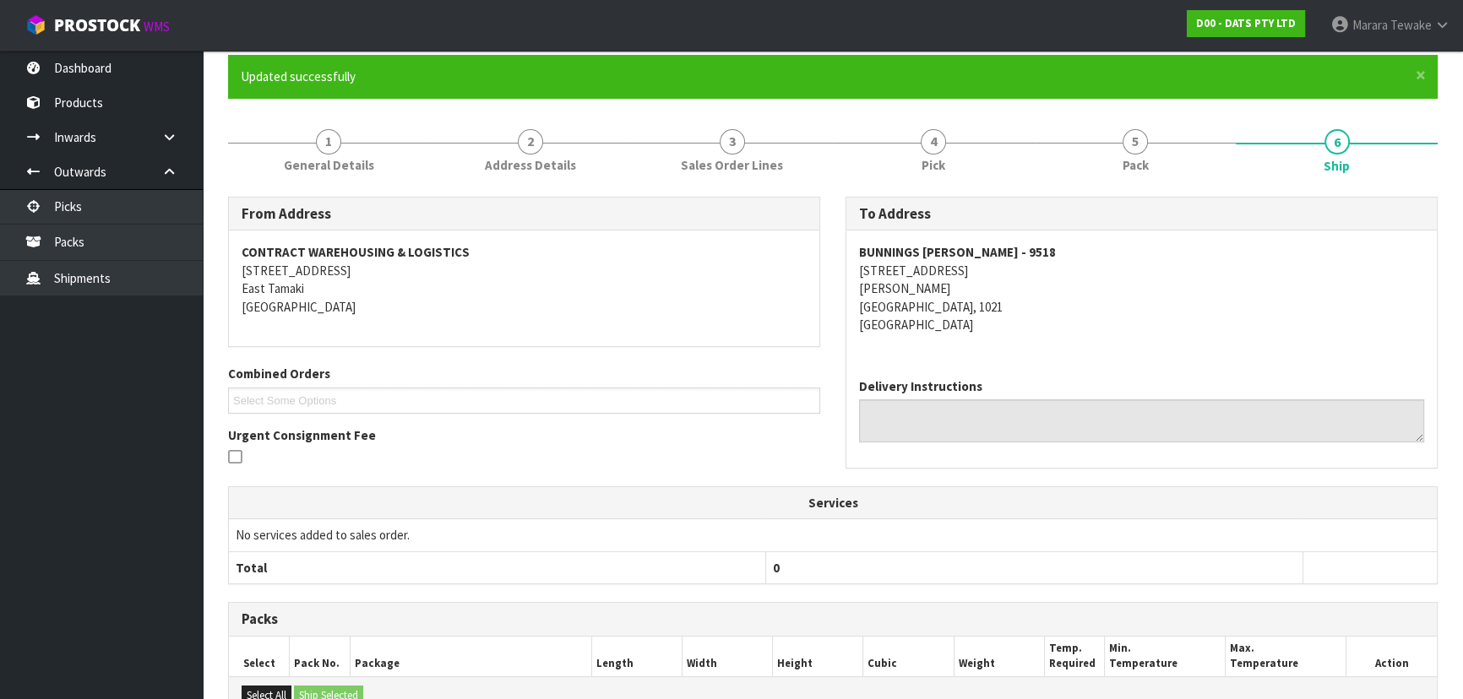
scroll to position [0, 0]
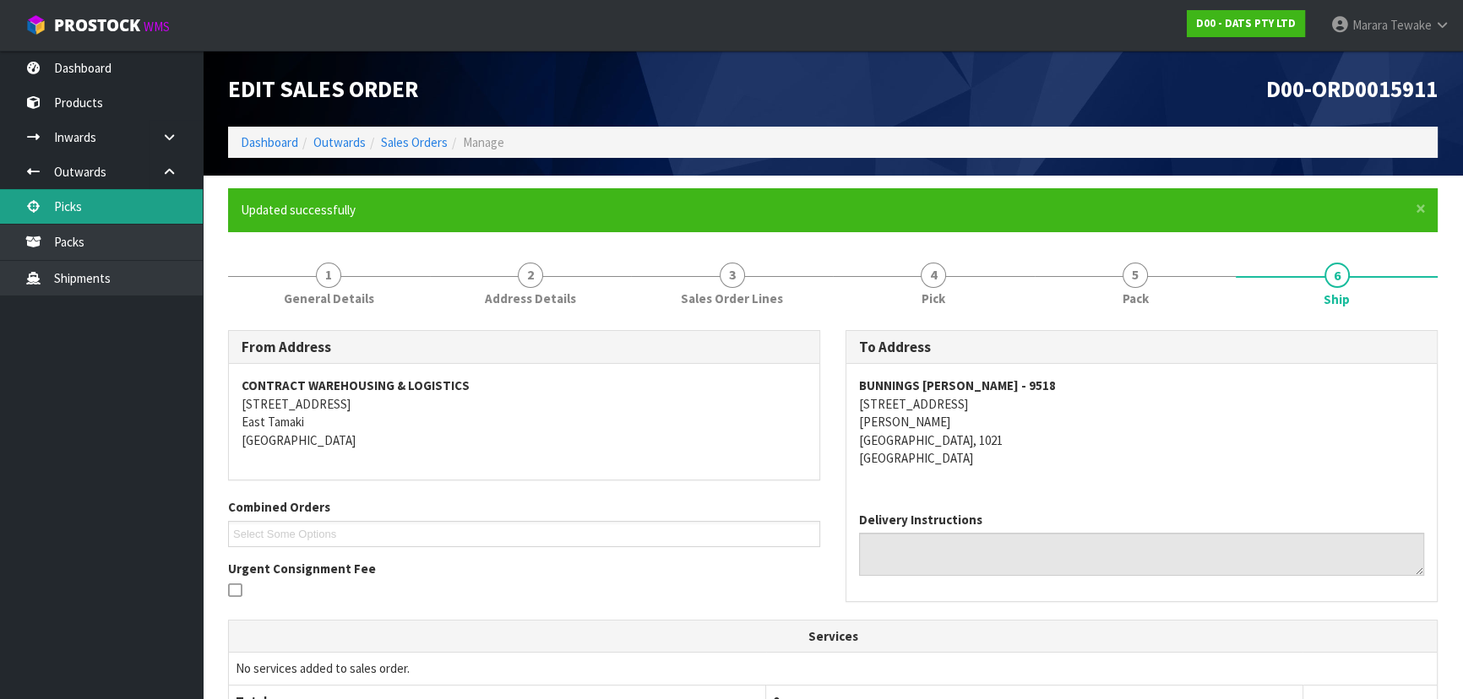
click at [122, 213] on link "Picks" at bounding box center [101, 206] width 203 height 35
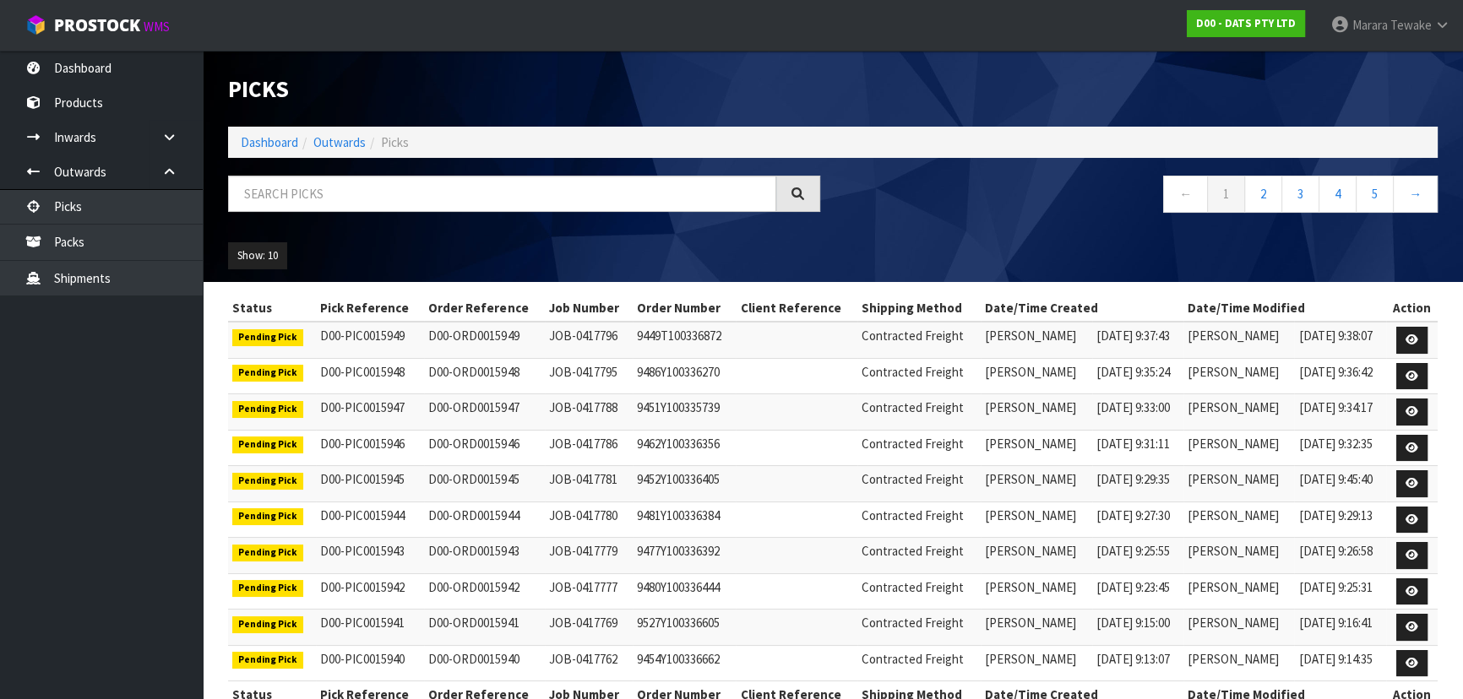
click at [600, 253] on div "Show: 10 5 10 25 50" at bounding box center [832, 256] width 1235 height 52
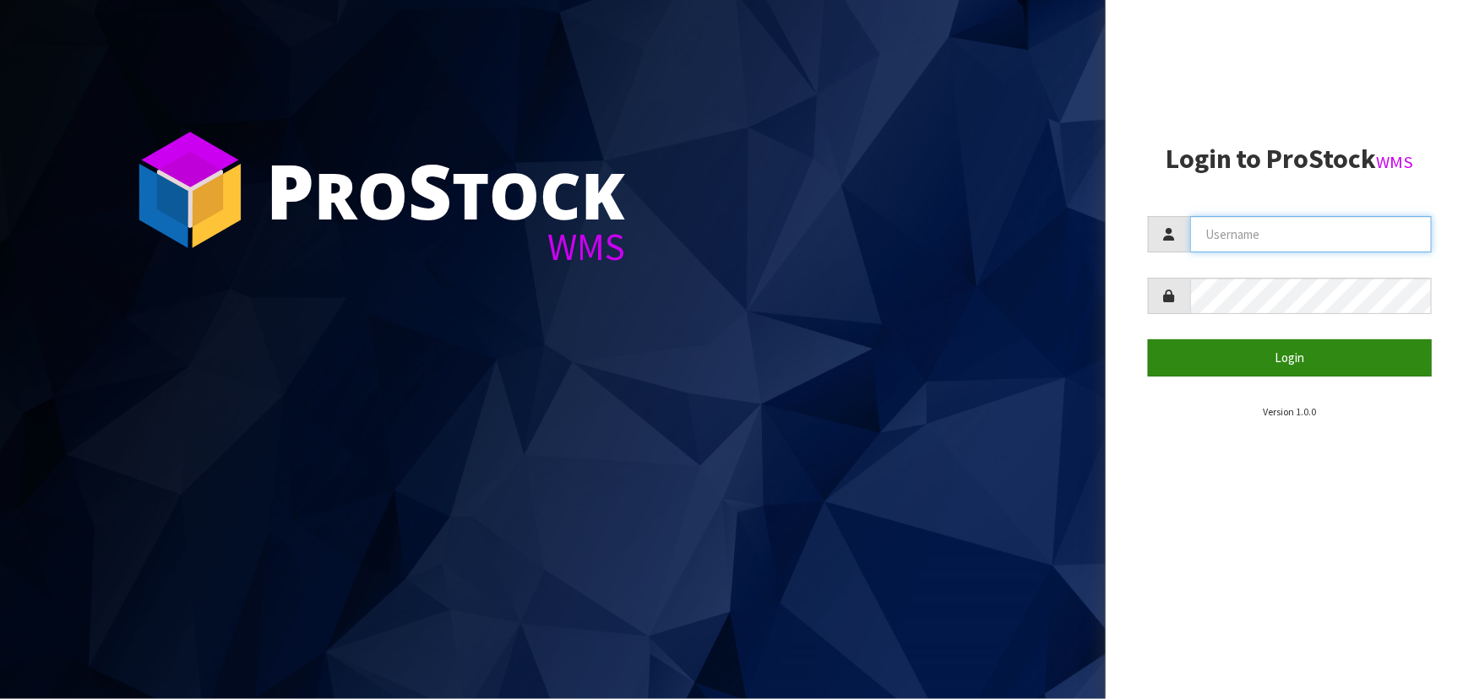
type input "priya"
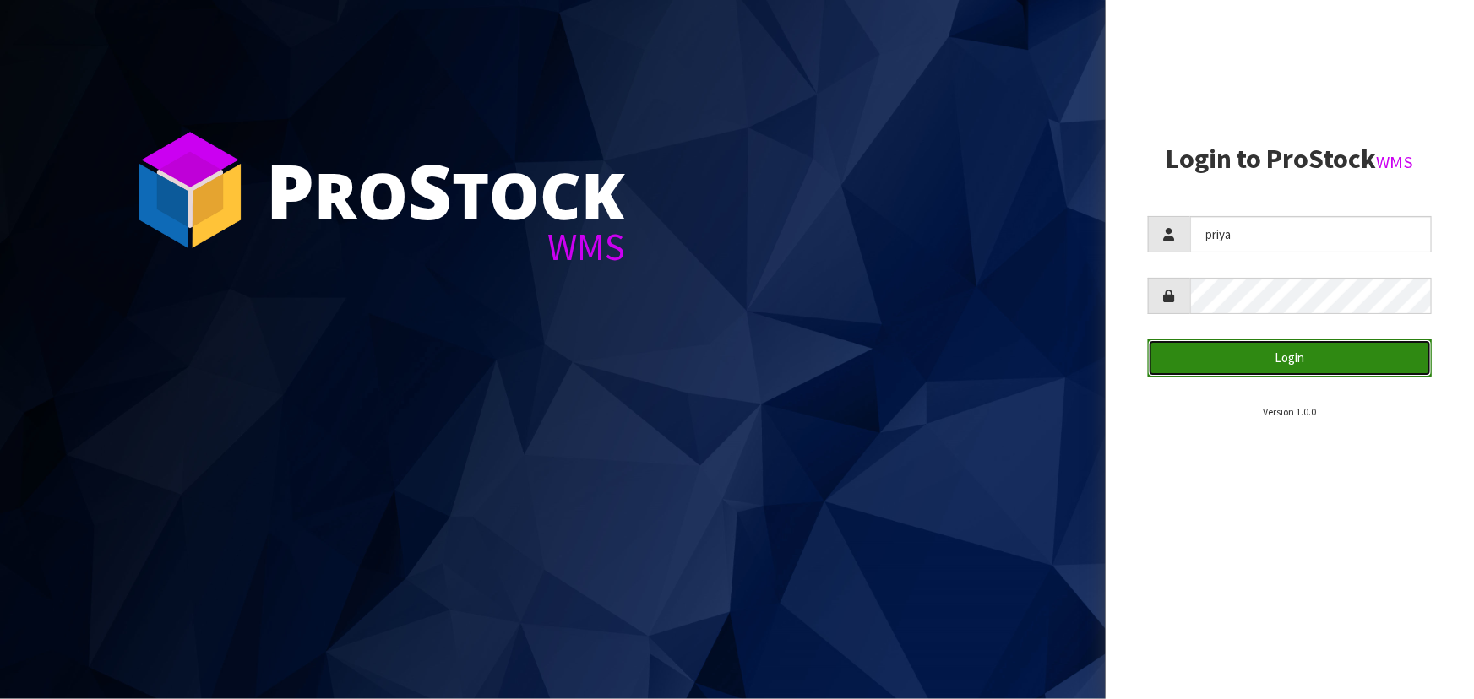
click at [1252, 368] on button "Login" at bounding box center [1290, 358] width 284 height 36
